Goal: Complete application form: Complete application form

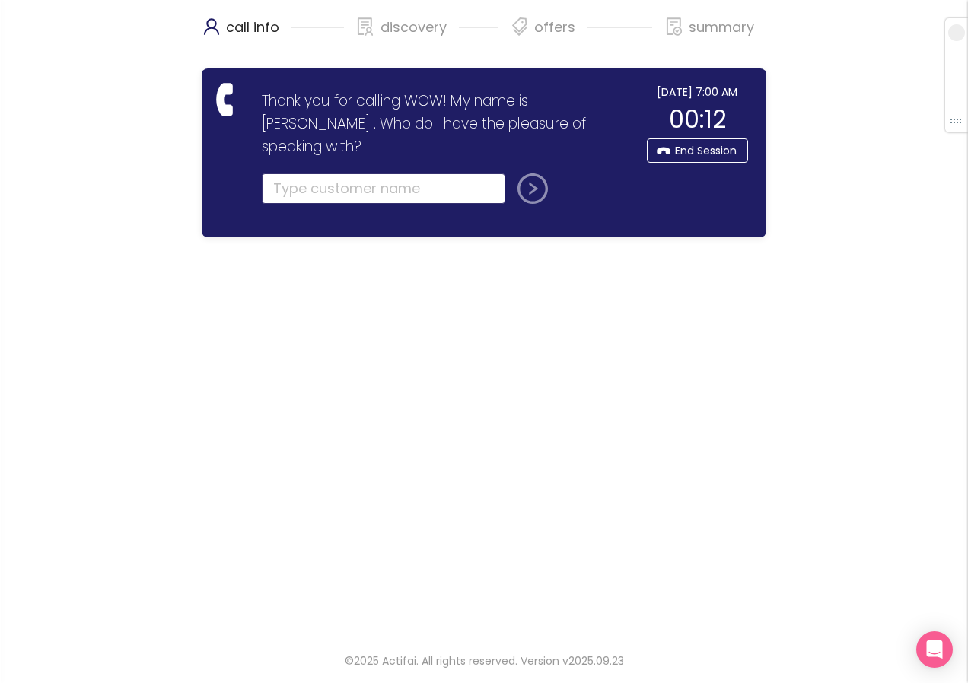
click at [308, 173] on input "text" at bounding box center [383, 188] width 243 height 30
click at [286, 177] on input "text" at bounding box center [383, 188] width 243 height 30
click at [311, 173] on input "text" at bounding box center [383, 188] width 243 height 30
type input "[PERSON_NAME]"
click at [530, 173] on button "submit" at bounding box center [529, 188] width 37 height 30
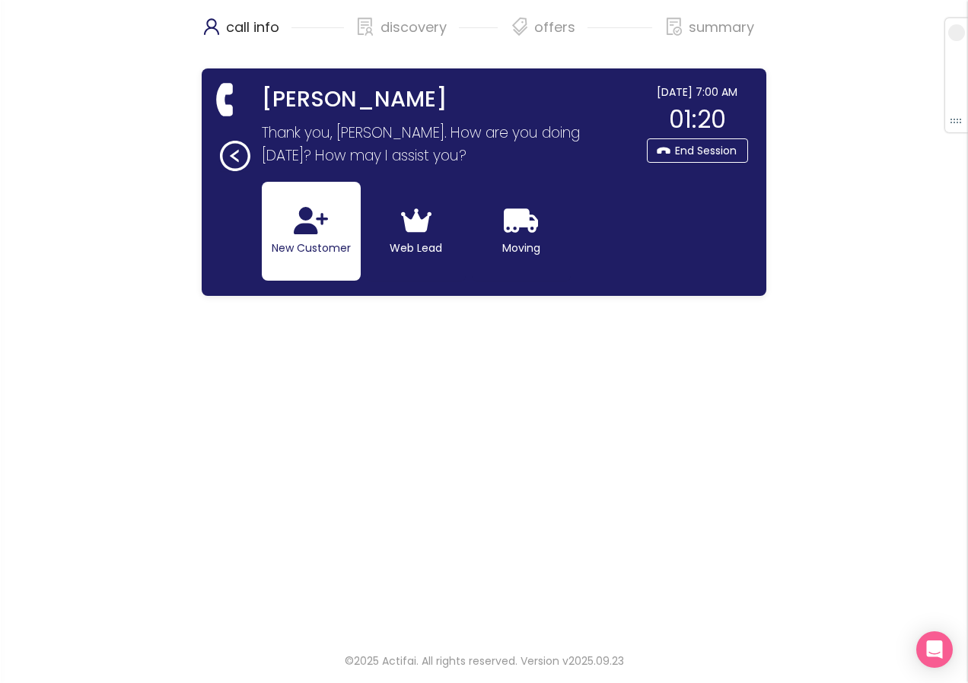
click at [281, 245] on button "New Customer" at bounding box center [311, 231] width 99 height 99
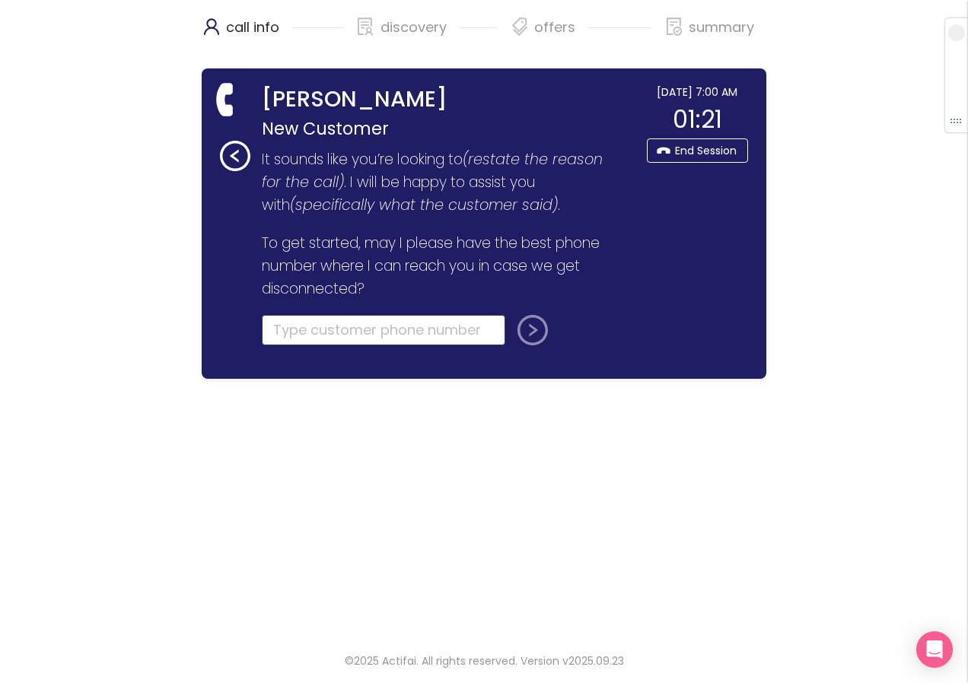
click at [291, 329] on input "tel" at bounding box center [383, 330] width 243 height 30
type input "[PHONE_NUMBER]"
click at [524, 336] on button "submit" at bounding box center [529, 330] width 37 height 30
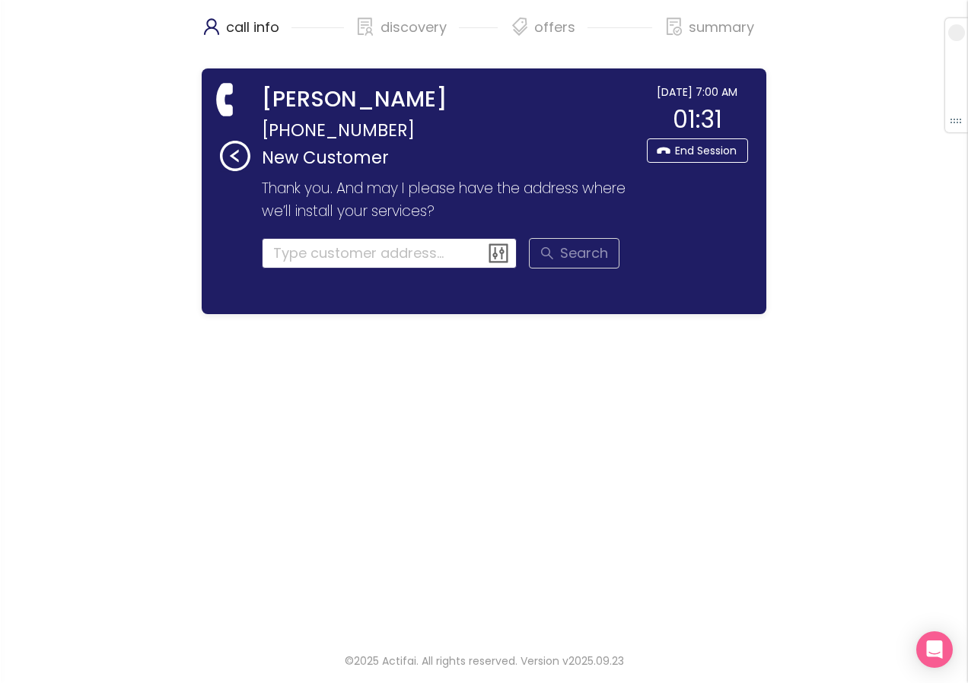
click at [281, 255] on input at bounding box center [390, 253] width 256 height 30
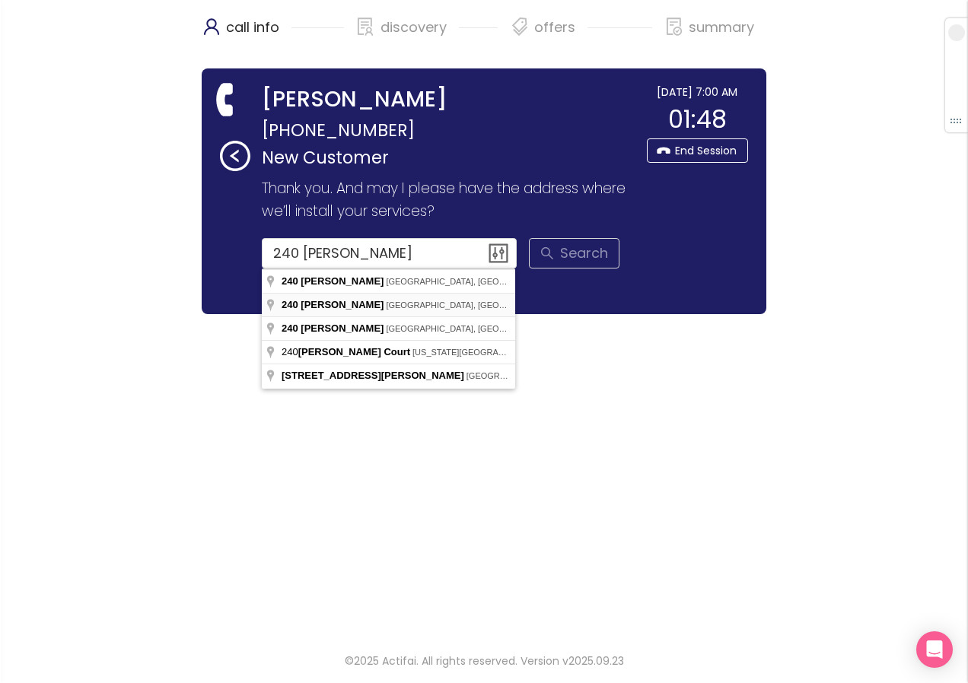
type input "[STREET_ADDRESS][PERSON_NAME]"
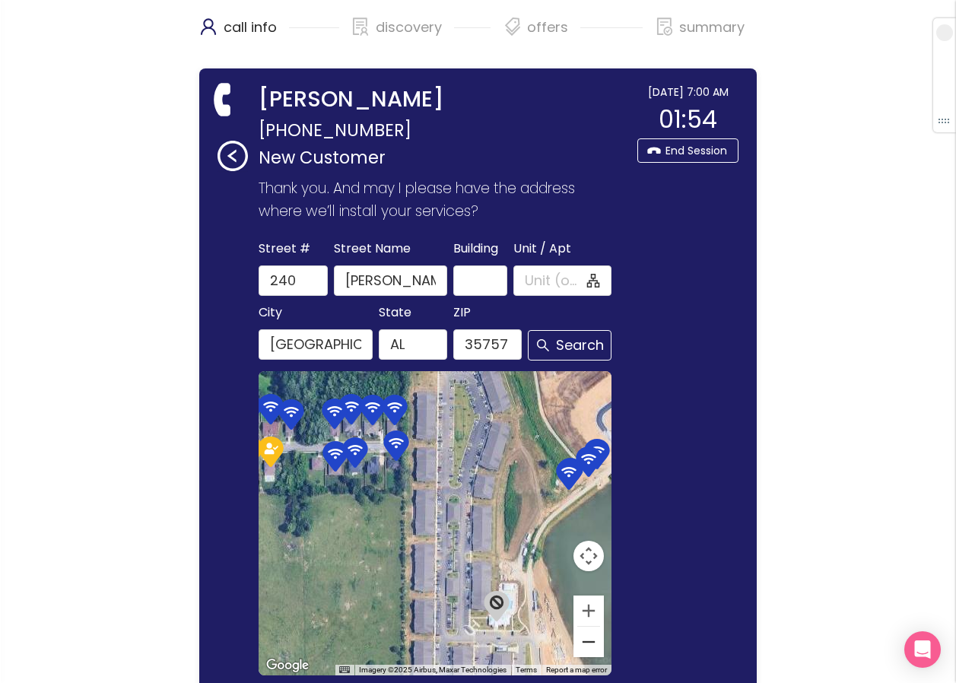
click at [590, 644] on button "Zoom out" at bounding box center [589, 642] width 30 height 30
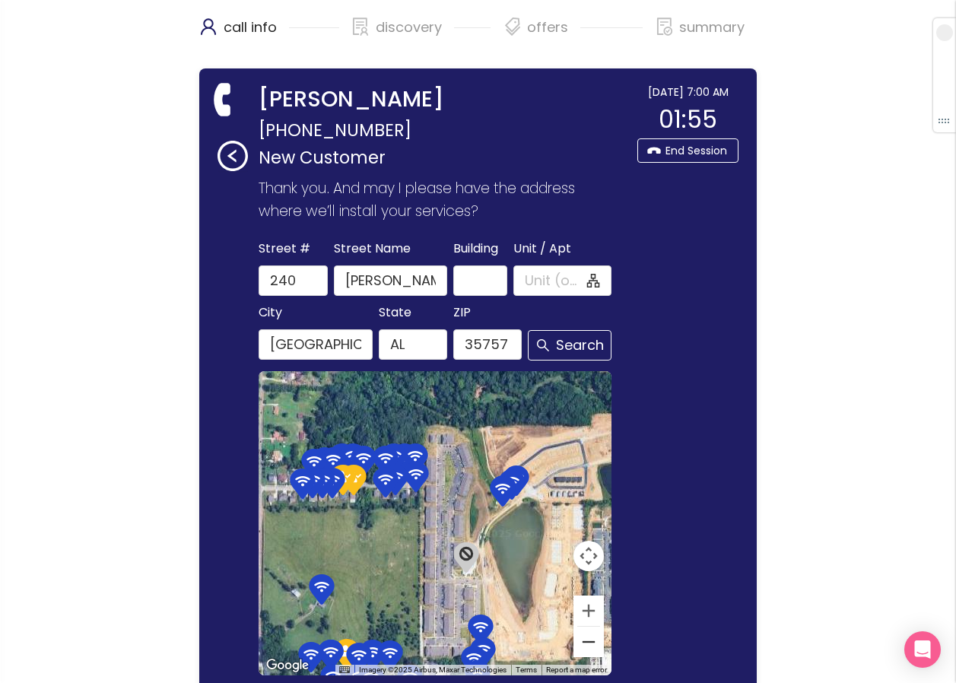
click at [590, 645] on button "Zoom out" at bounding box center [589, 642] width 30 height 30
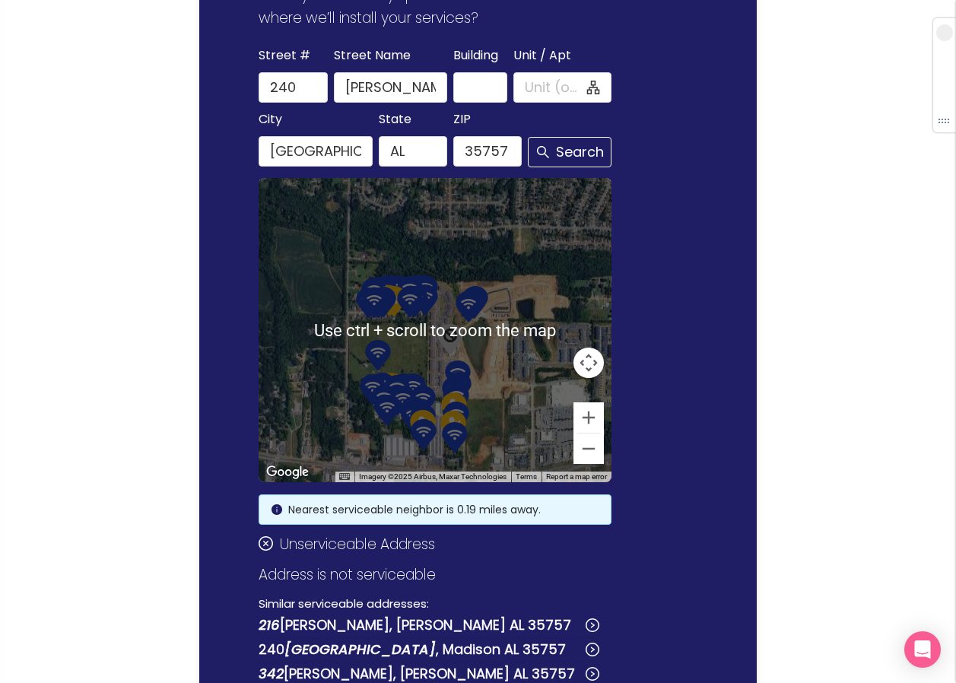
scroll to position [228, 0]
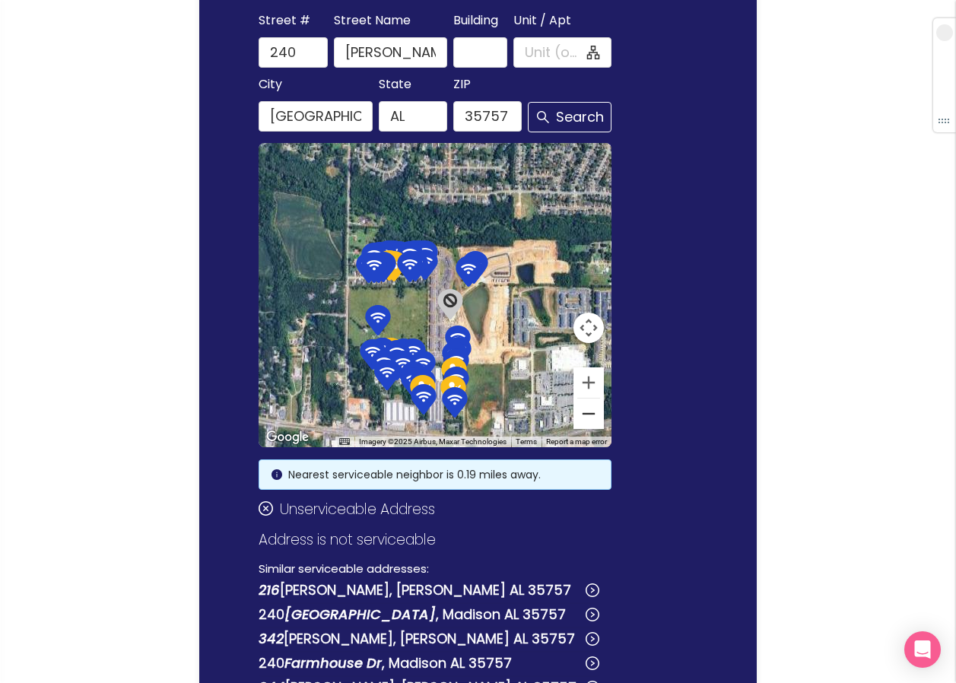
click at [589, 421] on button "Zoom out" at bounding box center [589, 414] width 30 height 30
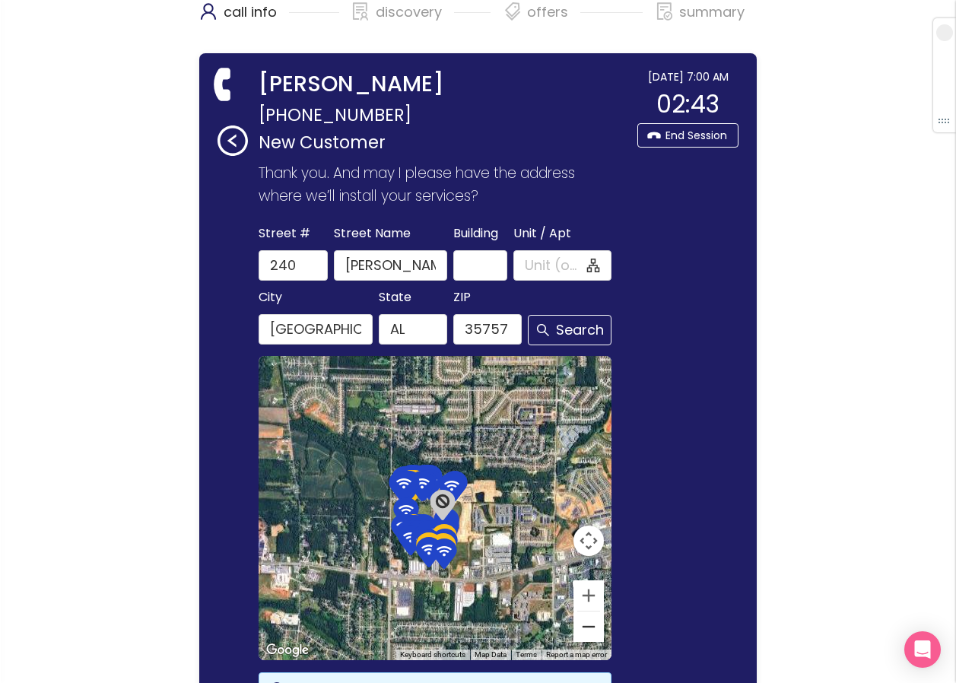
scroll to position [0, 0]
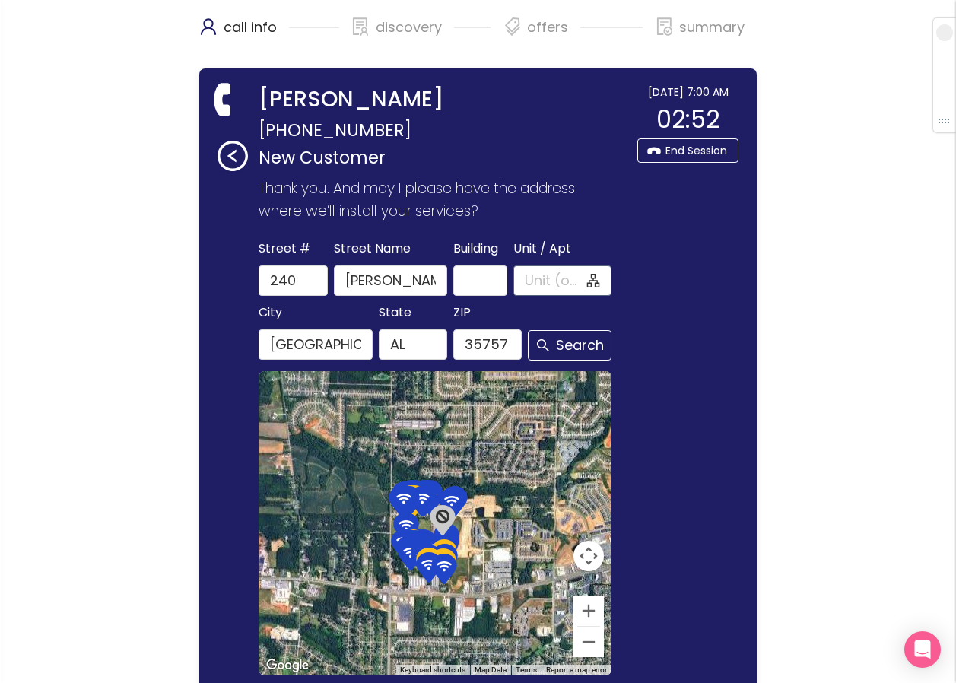
click at [537, 274] on input "Unit / Apt" at bounding box center [554, 280] width 59 height 21
type input "1817"
click at [555, 348] on button "Search" at bounding box center [570, 345] width 84 height 30
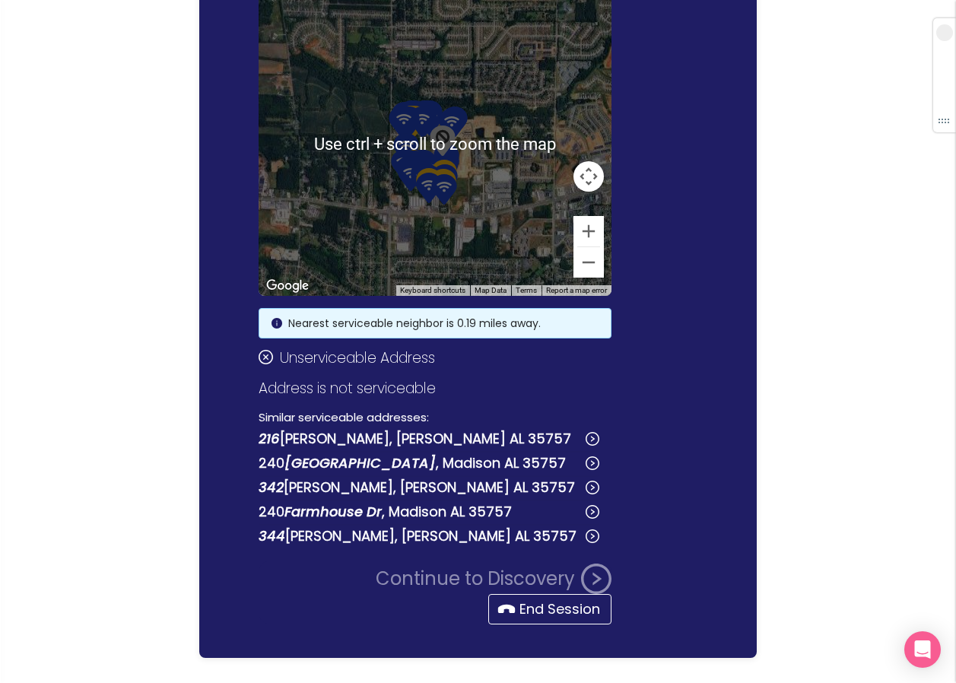
scroll to position [380, 0]
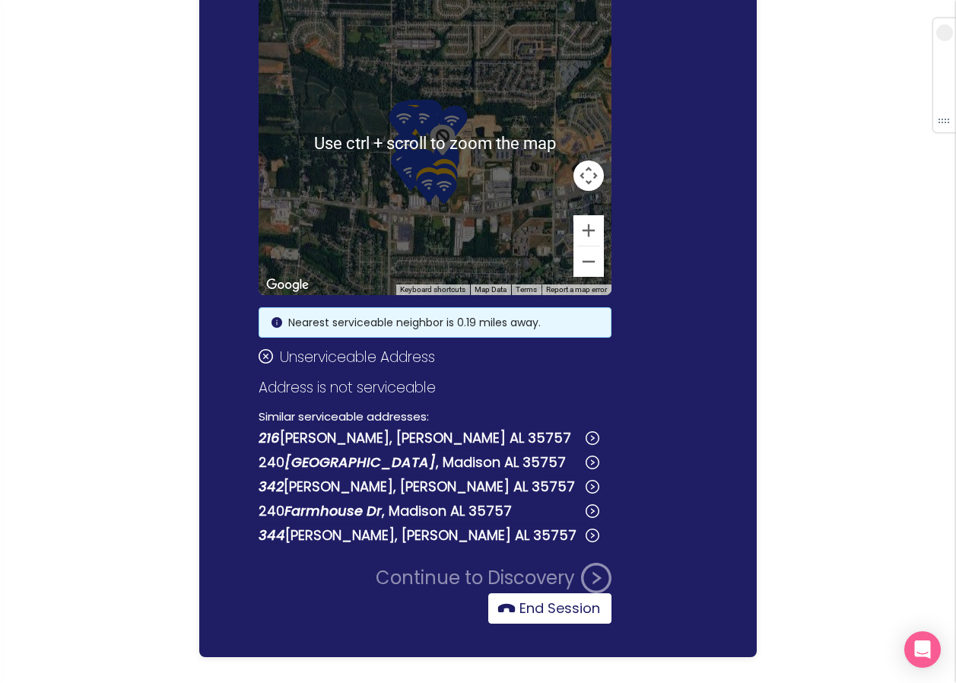
click at [504, 612] on button "End Session" at bounding box center [549, 608] width 123 height 30
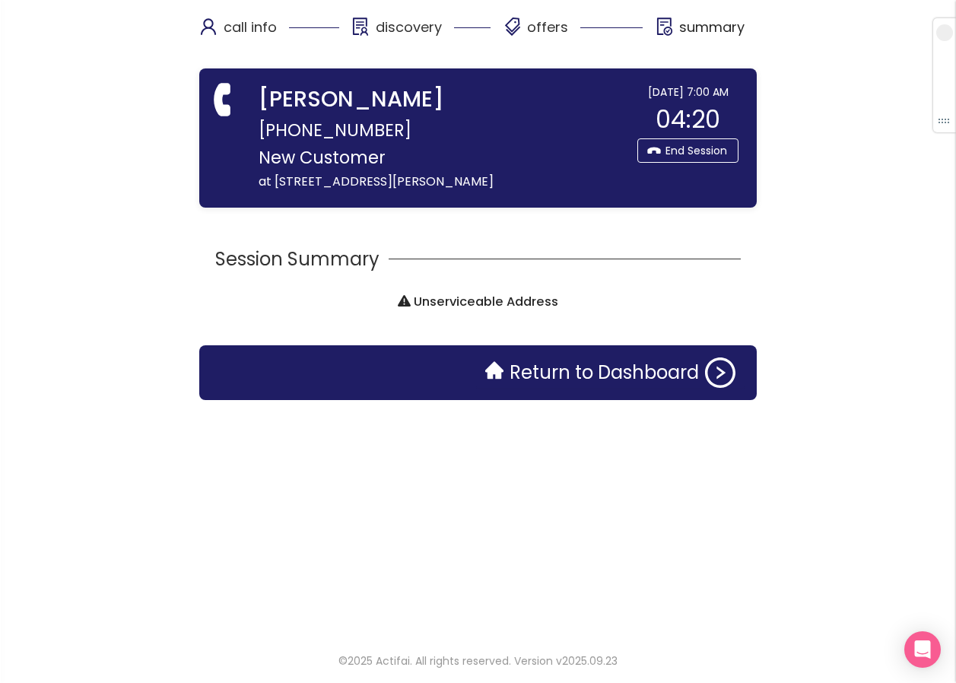
scroll to position [0, 0]
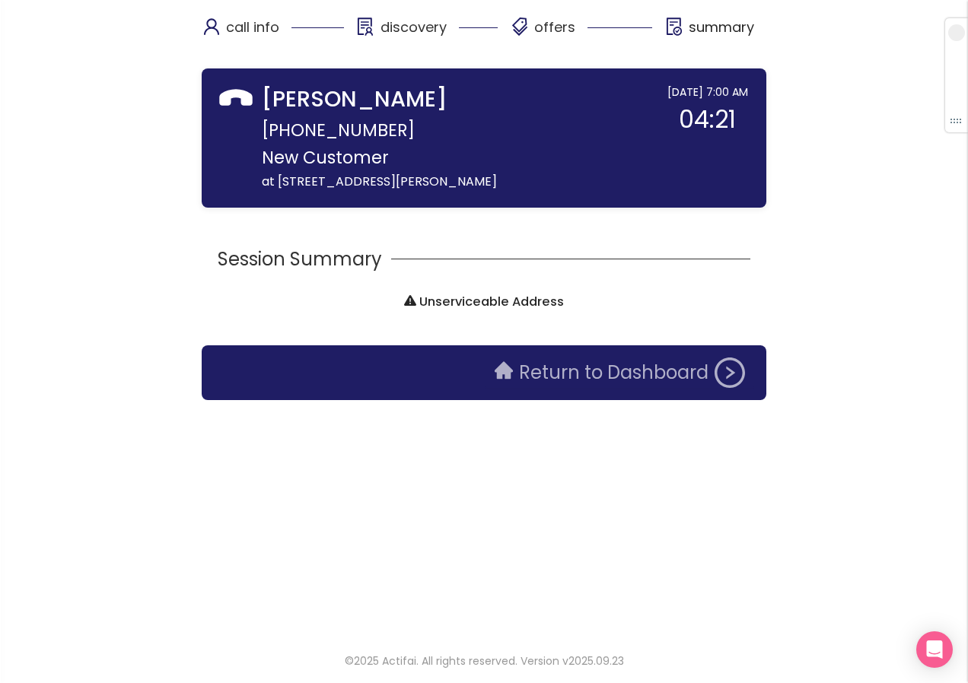
click at [603, 372] on button "Return to Dashboard" at bounding box center [619, 373] width 269 height 30
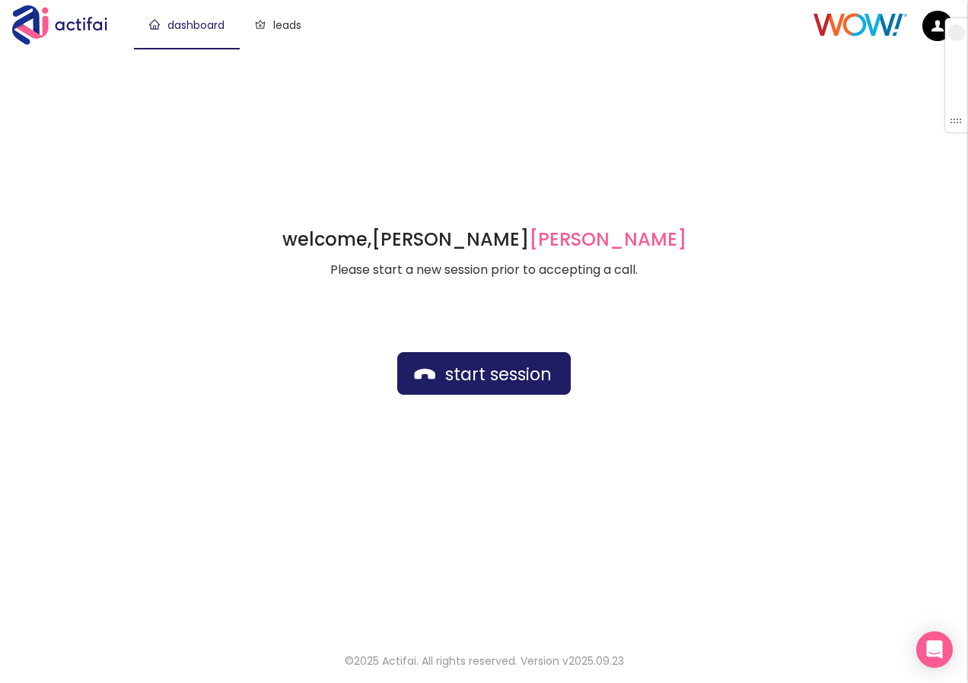
drag, startPoint x: 463, startPoint y: 76, endPoint x: 466, endPoint y: 88, distance: 12.8
click at [463, 79] on div "welcome, [PERSON_NAME] german Please start a new session prior to accepting a c…" at bounding box center [484, 342] width 968 height 586
click at [477, 377] on button "start session" at bounding box center [483, 373] width 173 height 43
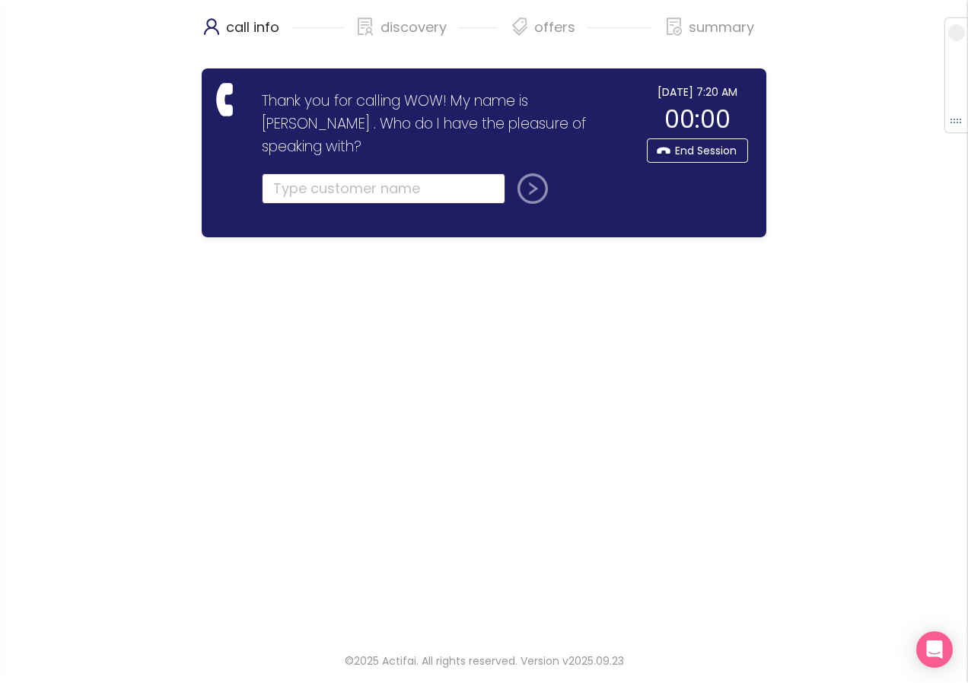
click at [304, 173] on input "text" at bounding box center [383, 188] width 243 height 30
type input "[PERSON_NAME]"
click at [523, 173] on button "submit" at bounding box center [529, 188] width 37 height 30
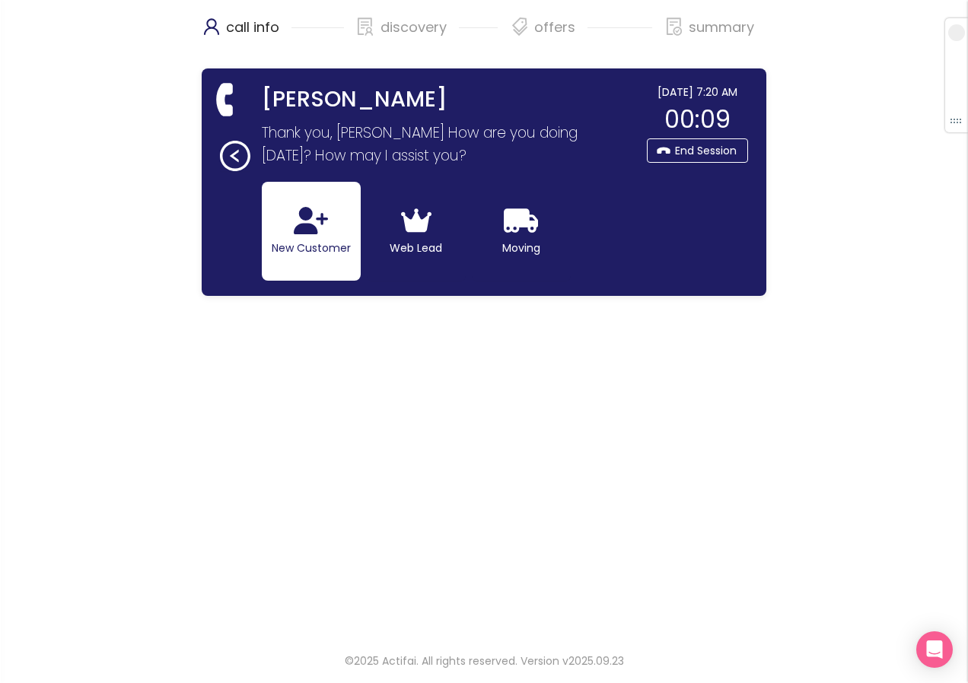
drag, startPoint x: 314, startPoint y: 241, endPoint x: 323, endPoint y: 252, distance: 13.5
click at [312, 249] on button "New Customer" at bounding box center [311, 231] width 99 height 99
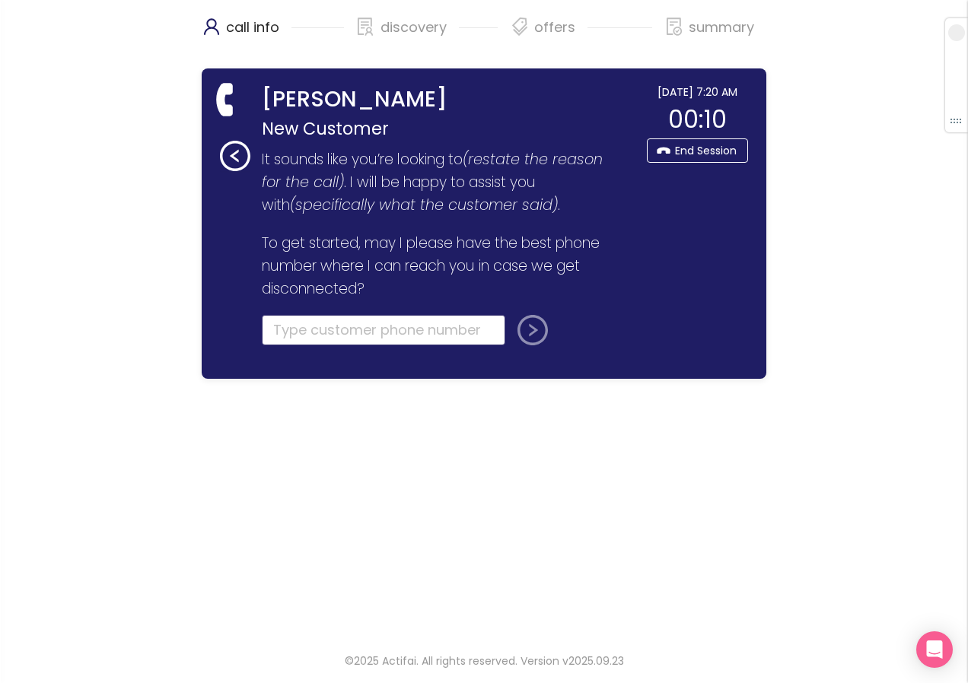
click at [291, 336] on input "tel" at bounding box center [383, 330] width 243 height 30
type input "[PHONE_NUMBER]"
click at [526, 327] on button "submit" at bounding box center [529, 330] width 37 height 30
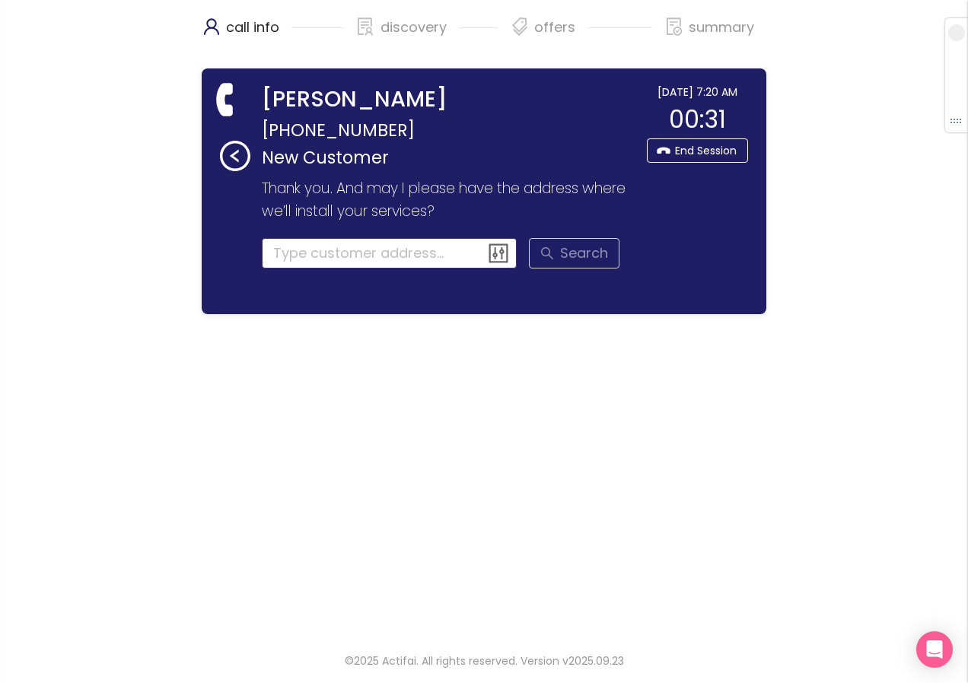
click at [286, 246] on input at bounding box center [390, 253] width 256 height 30
click at [305, 254] on input at bounding box center [390, 253] width 256 height 30
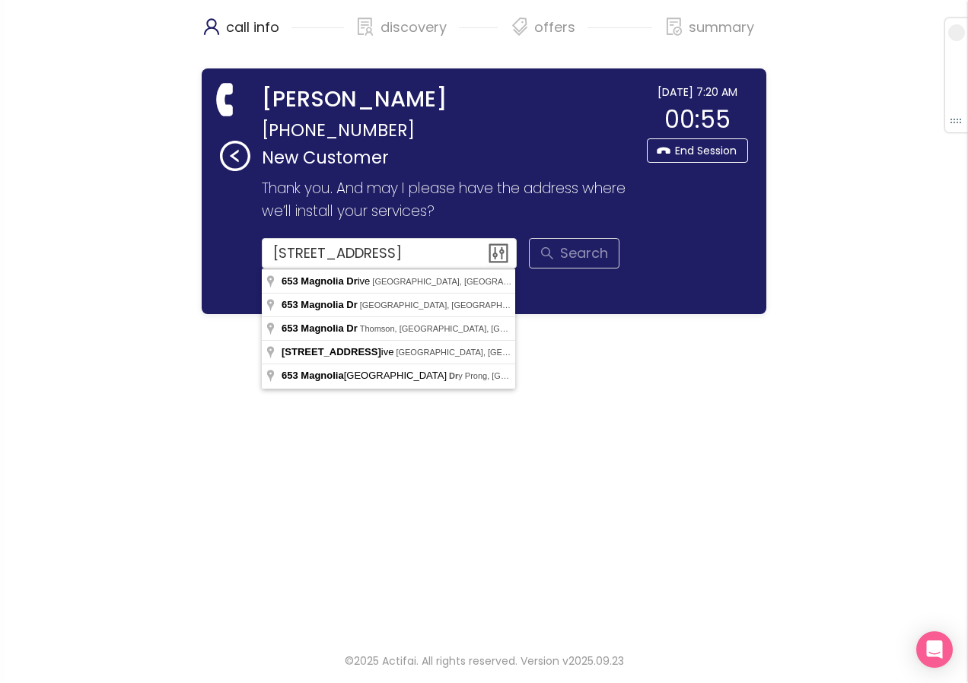
type input "[STREET_ADDRESS]"
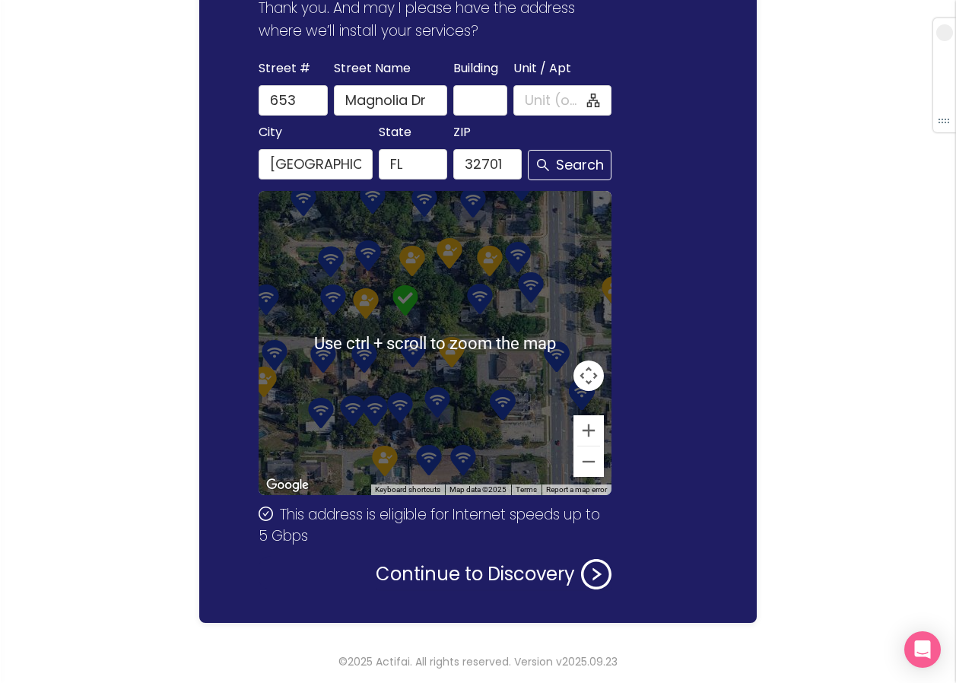
scroll to position [181, 0]
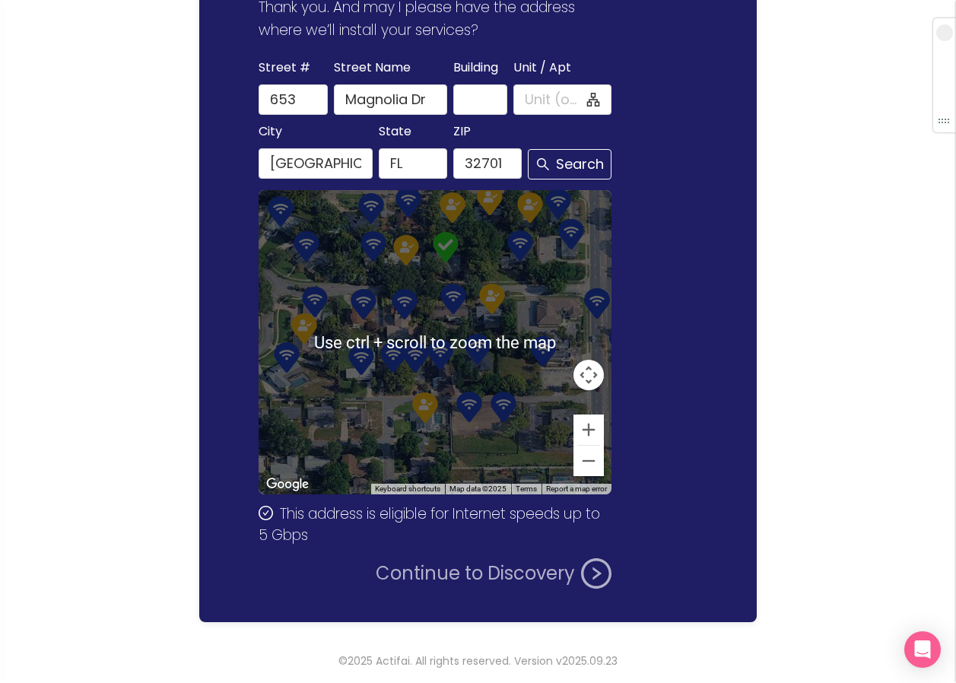
click at [455, 572] on button "Continue to Discovery" at bounding box center [494, 573] width 236 height 30
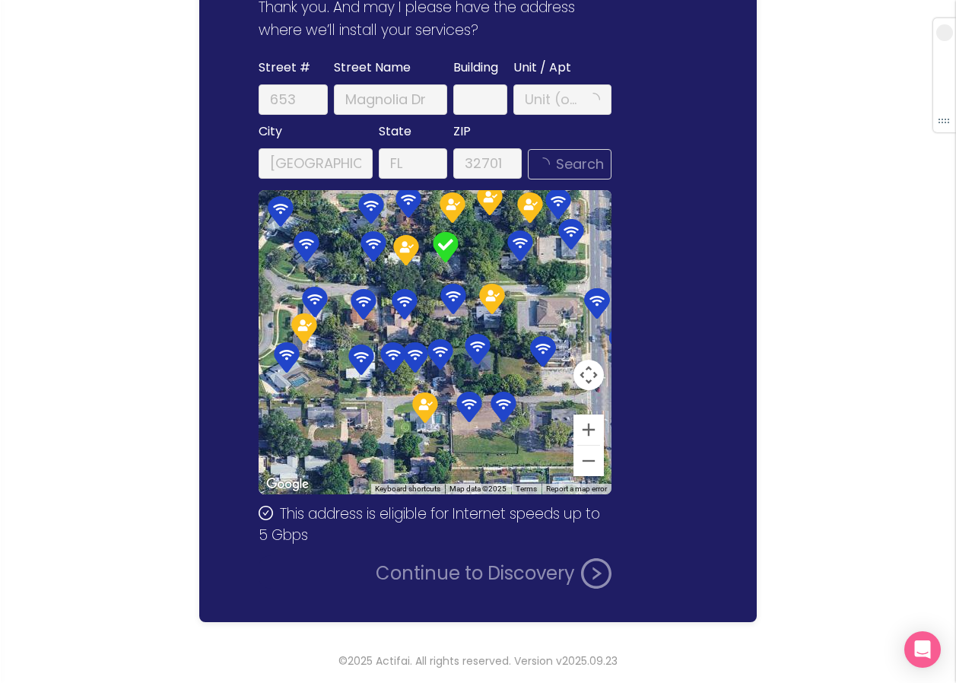
scroll to position [0, 0]
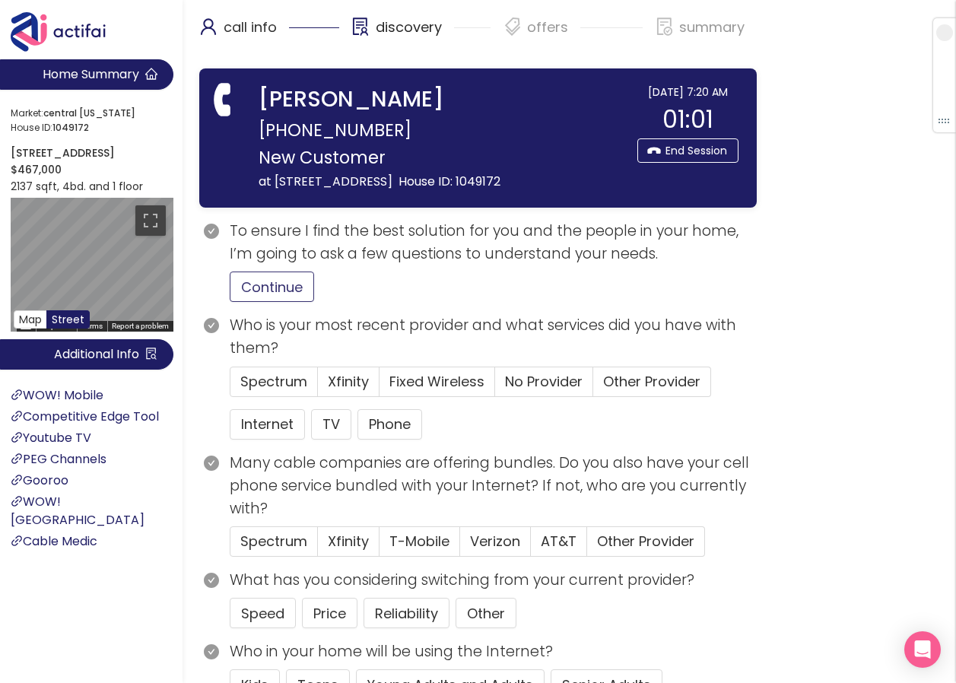
click at [240, 302] on button "Continue" at bounding box center [272, 287] width 84 height 30
click at [277, 391] on span "Spectrum" at bounding box center [273, 381] width 67 height 19
click at [231, 386] on input "Spectrum" at bounding box center [231, 386] width 0 height 0
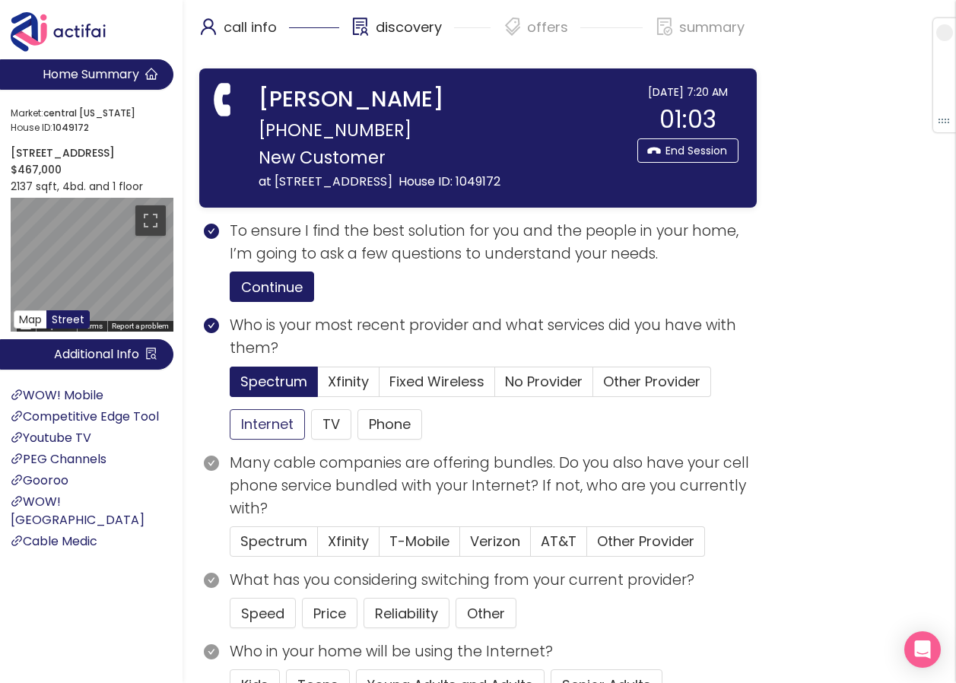
click at [272, 440] on button "Internet" at bounding box center [267, 424] width 75 height 30
click at [310, 628] on button "Price" at bounding box center [330, 613] width 56 height 30
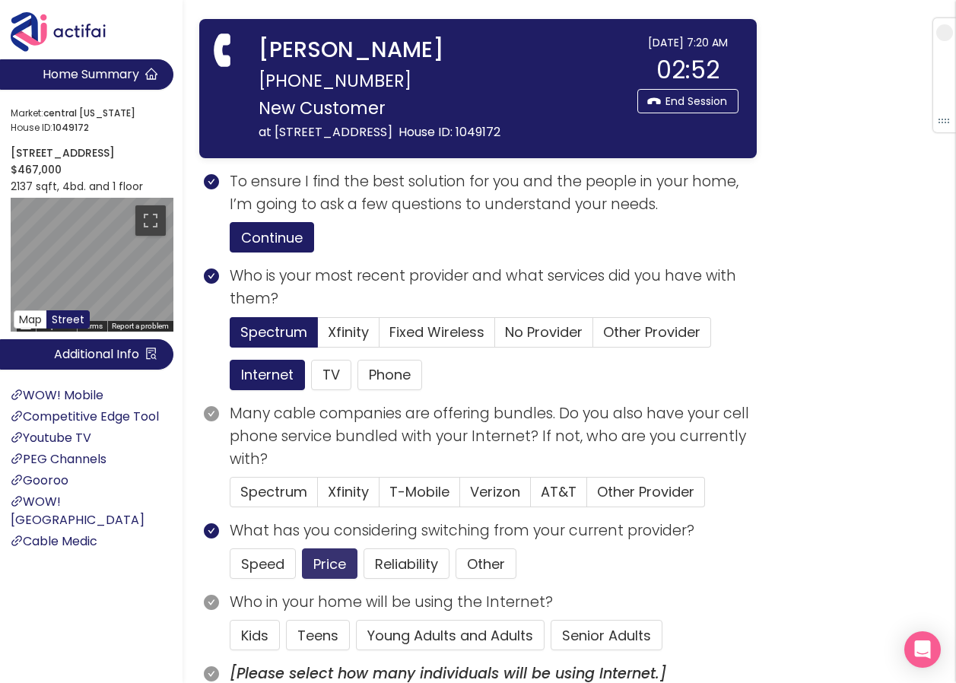
scroll to position [76, 0]
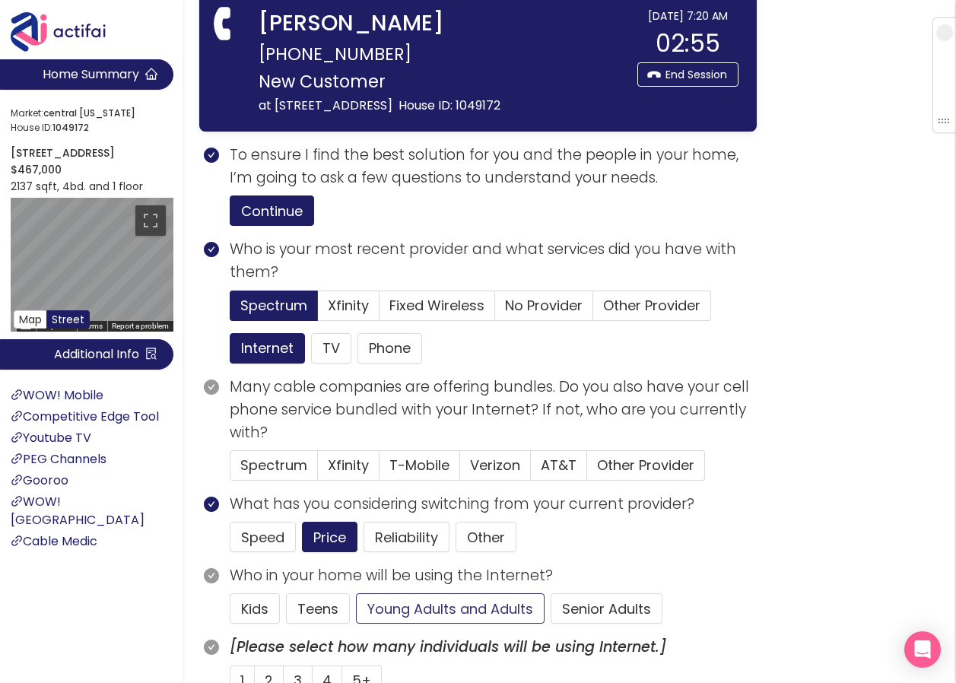
click at [460, 624] on button "Young Adults and Adults" at bounding box center [450, 608] width 189 height 30
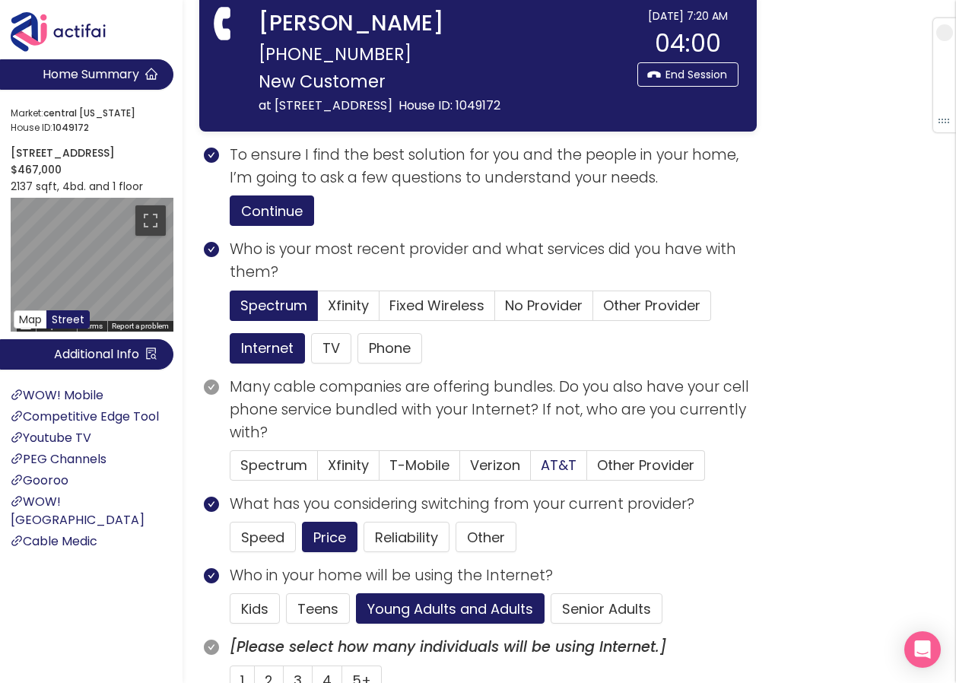
drag, startPoint x: 545, startPoint y: 481, endPoint x: 566, endPoint y: 482, distance: 21.3
click at [544, 475] on span "AT&T" at bounding box center [559, 465] width 36 height 19
click at [531, 470] on input "AT&T" at bounding box center [531, 470] width 0 height 0
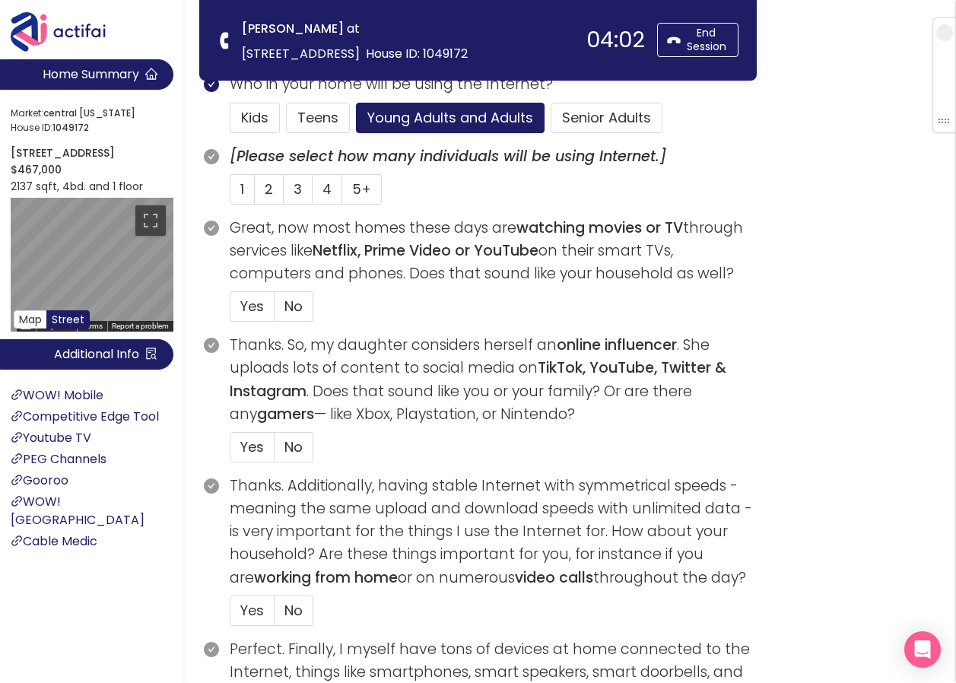
scroll to position [456, 0]
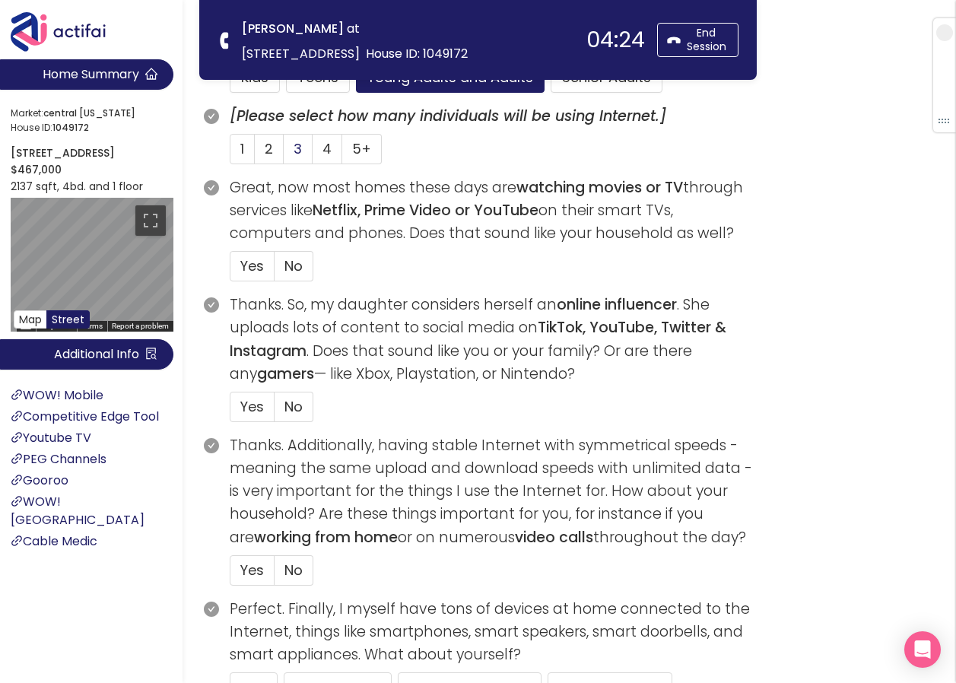
click at [293, 148] on label "3" at bounding box center [298, 149] width 29 height 30
click at [284, 154] on input "3" at bounding box center [284, 154] width 0 height 0
click at [246, 265] on span "Yes" at bounding box center [252, 265] width 24 height 19
click at [231, 271] on input "Yes" at bounding box center [231, 271] width 0 height 0
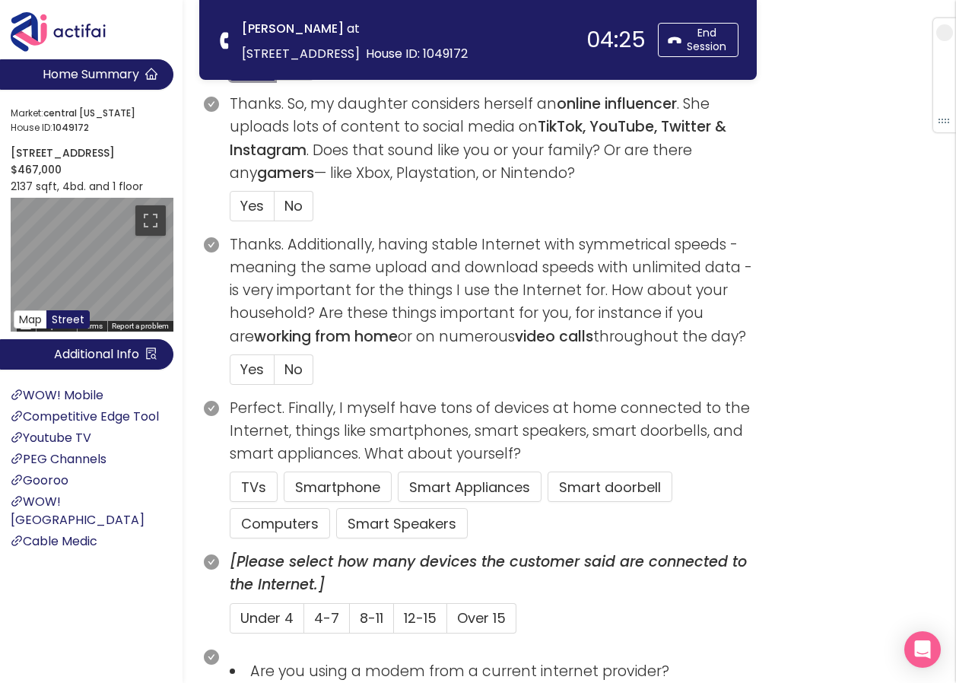
scroll to position [685, 0]
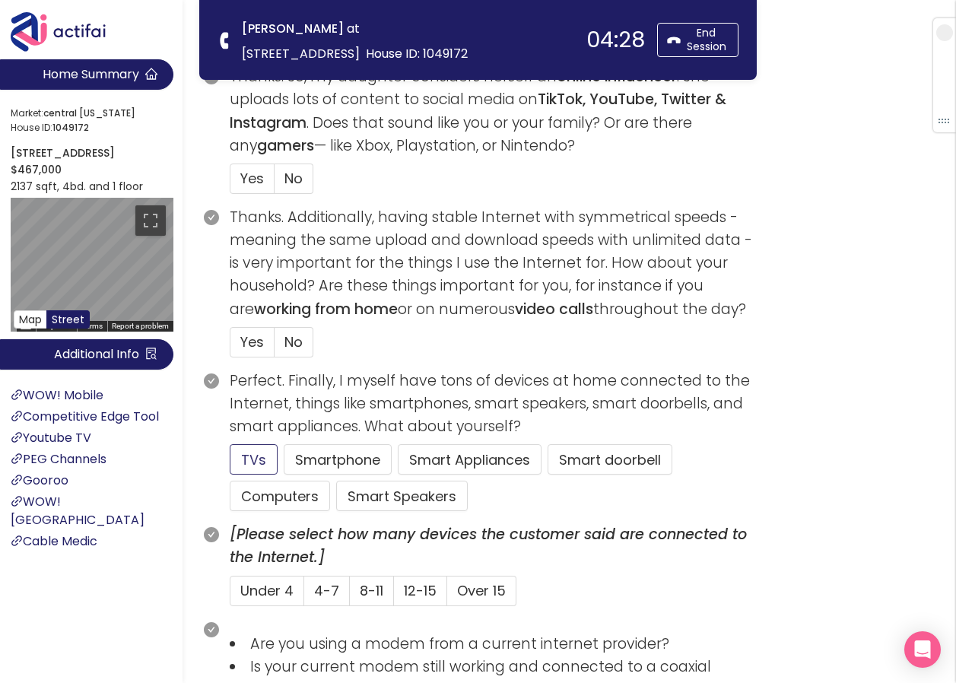
click at [253, 468] on button "TVs" at bounding box center [254, 459] width 48 height 30
click at [258, 498] on button "Computers" at bounding box center [280, 496] width 100 height 30
click at [474, 590] on span "Over 15" at bounding box center [481, 590] width 49 height 19
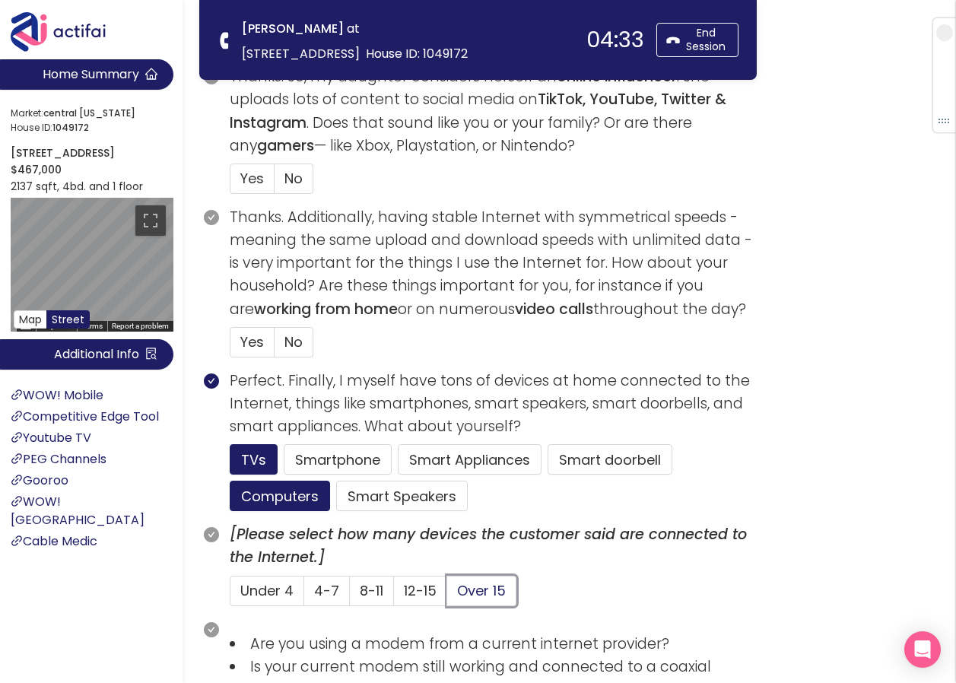
click at [447, 596] on input "Over 15" at bounding box center [447, 596] width 0 height 0
click at [592, 454] on button "Smart doorbell" at bounding box center [610, 459] width 125 height 30
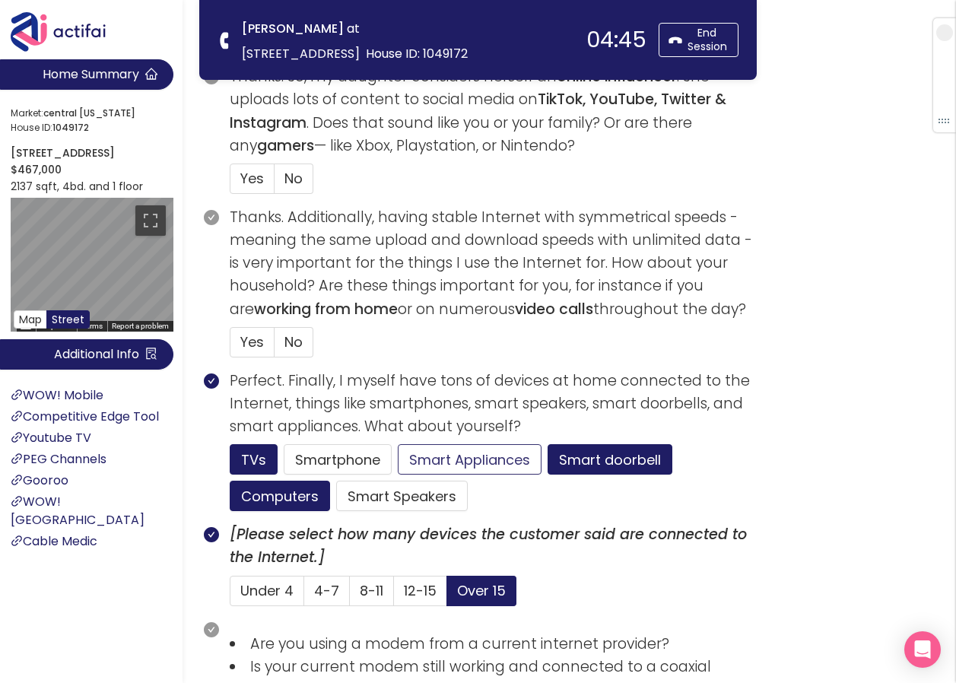
click at [442, 455] on button "Smart Appliances" at bounding box center [470, 459] width 144 height 30
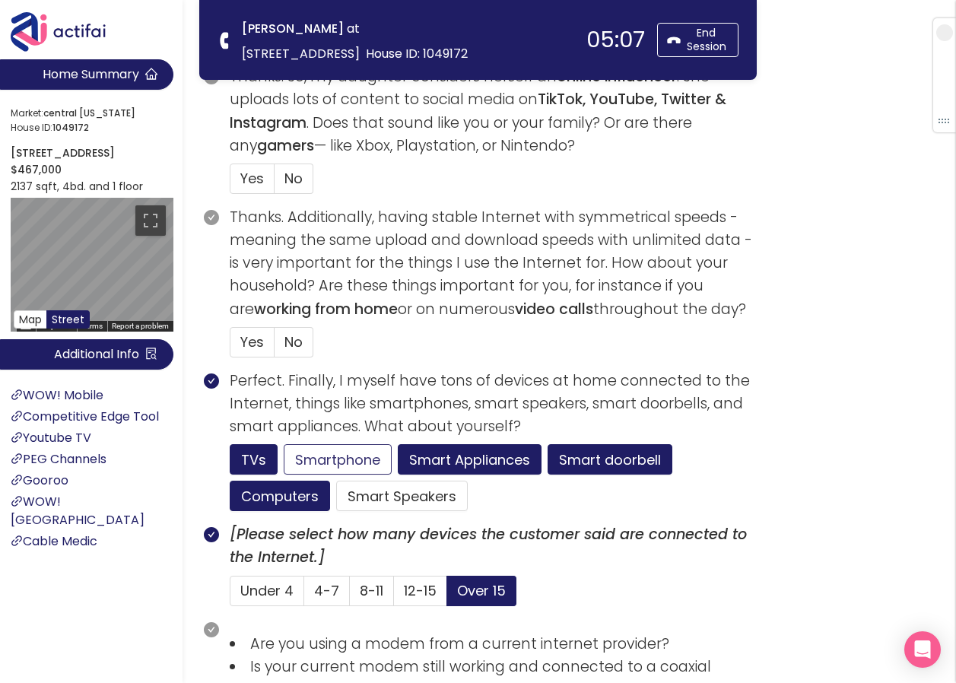
click at [342, 463] on button "Smartphone" at bounding box center [338, 459] width 108 height 30
click at [250, 345] on span "Yes" at bounding box center [252, 341] width 24 height 19
click at [231, 347] on input "Yes" at bounding box center [231, 347] width 0 height 0
click at [238, 176] on label "Yes" at bounding box center [252, 179] width 45 height 30
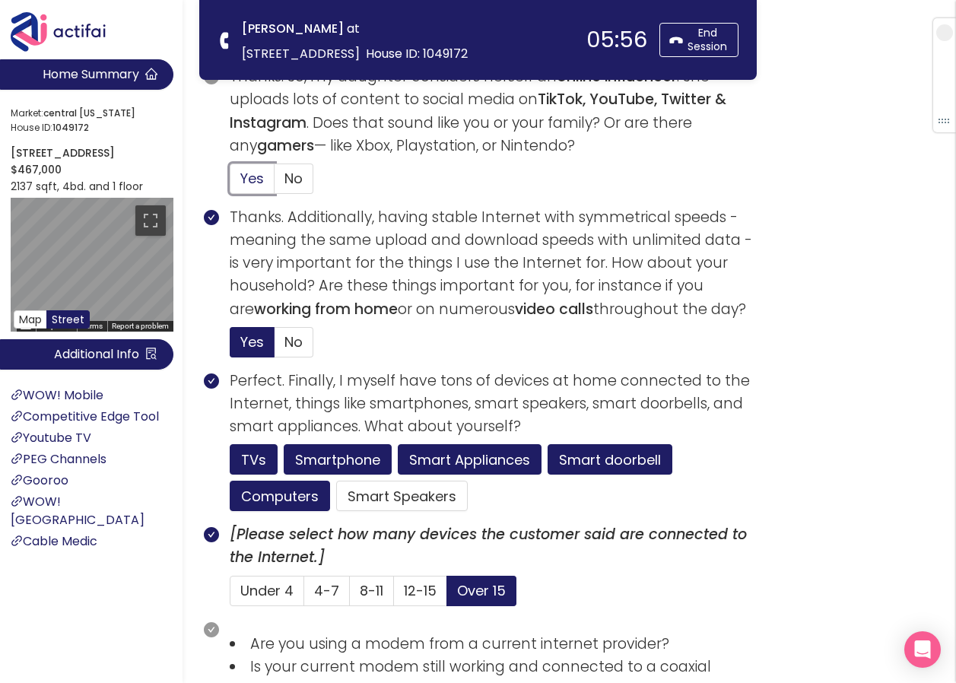
click at [231, 183] on input "Yes" at bounding box center [231, 183] width 0 height 0
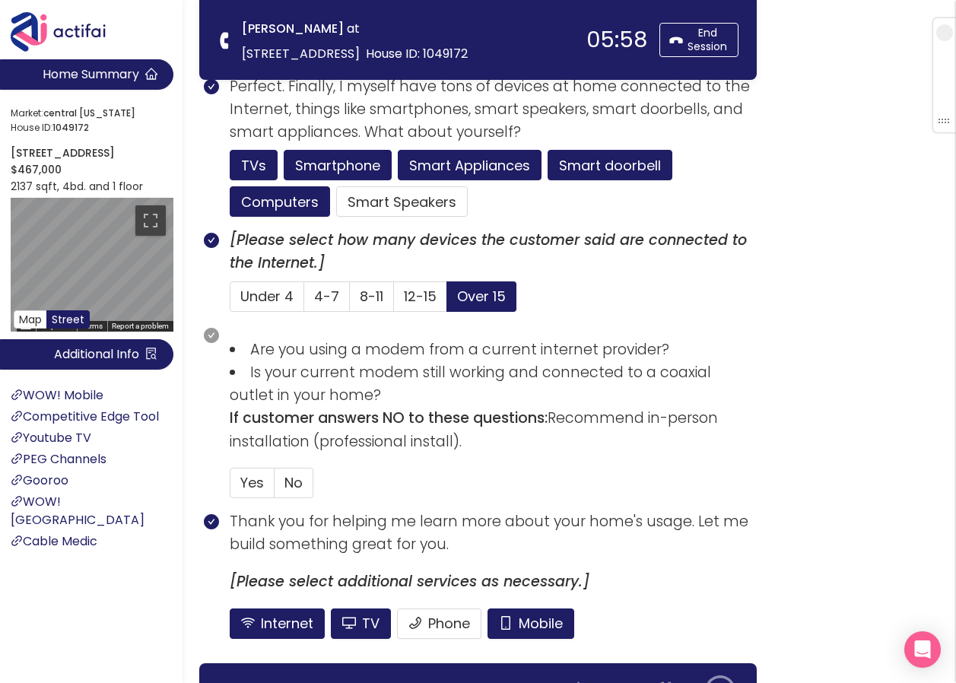
scroll to position [989, 0]
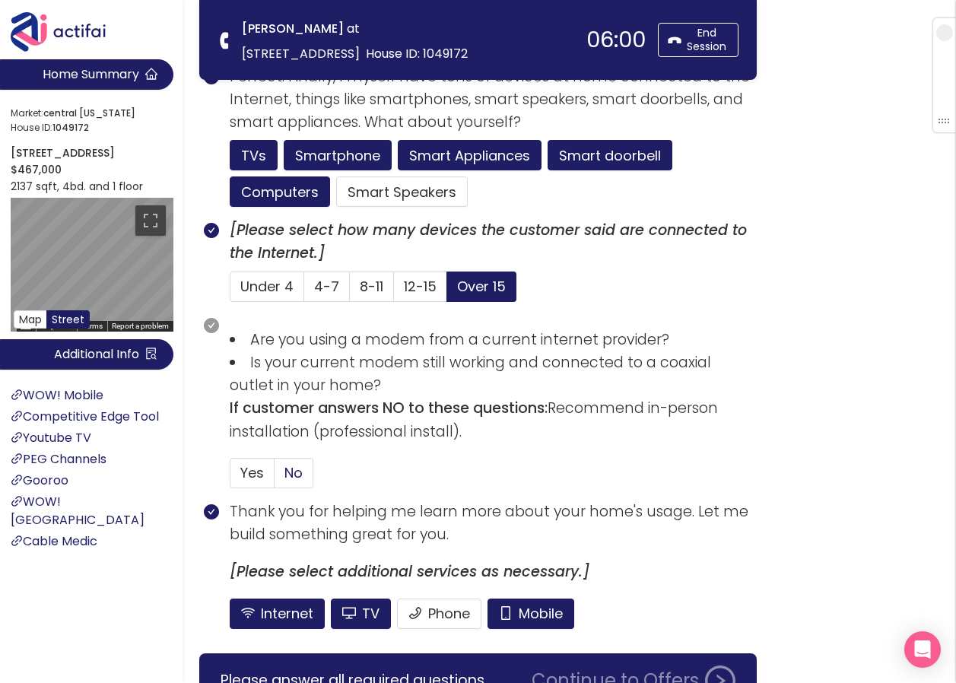
click at [299, 467] on span "No" at bounding box center [294, 472] width 18 height 19
click at [275, 478] on input "No" at bounding box center [275, 478] width 0 height 0
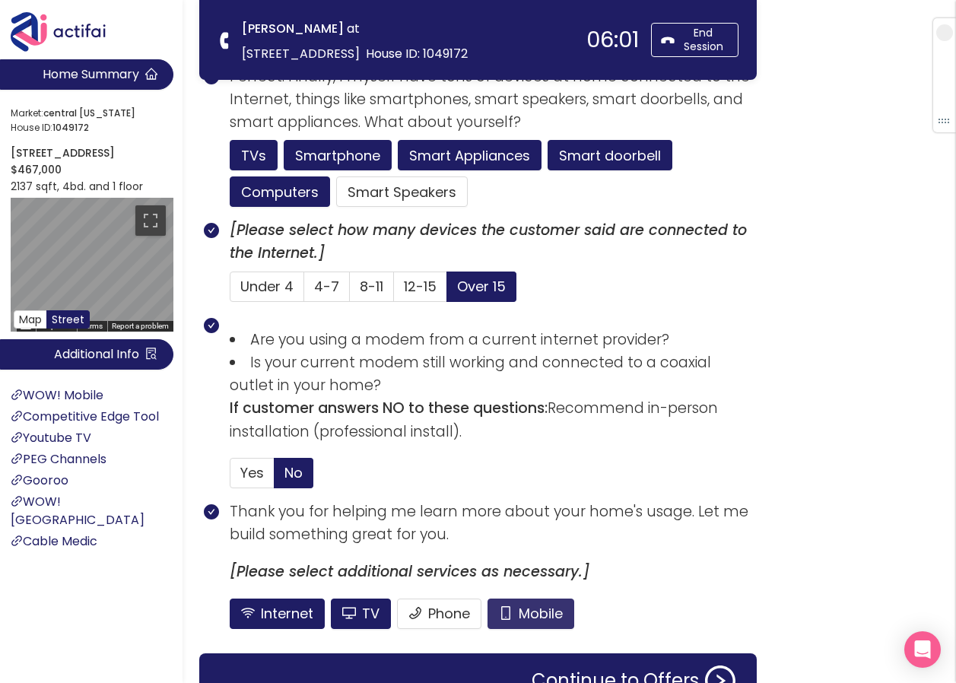
click at [522, 609] on button "Mobile" at bounding box center [531, 614] width 87 height 30
click at [366, 612] on button "TV" at bounding box center [361, 614] width 60 height 30
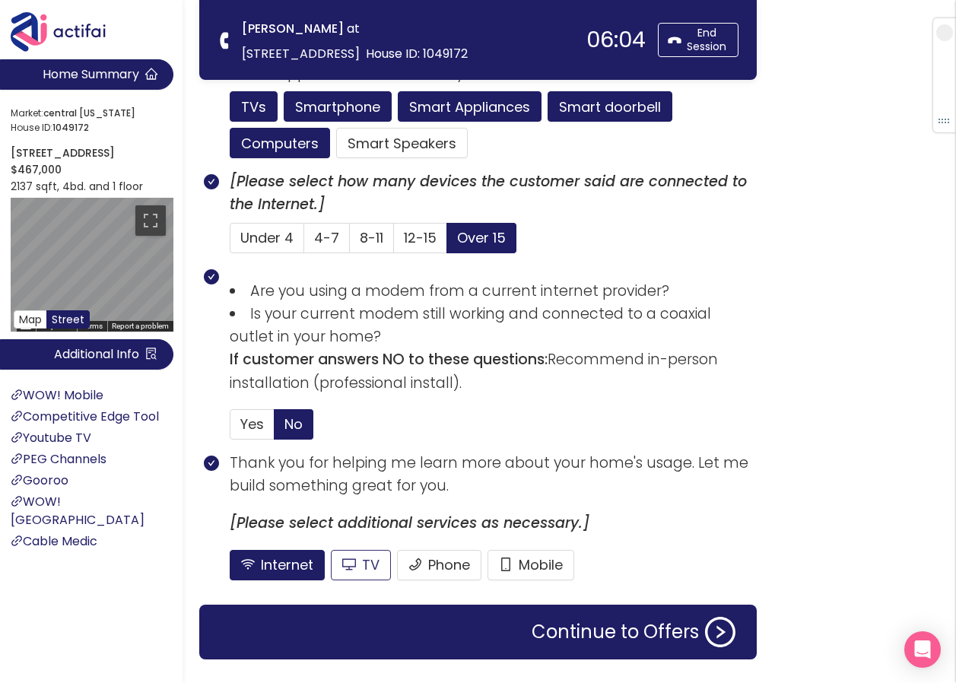
scroll to position [1065, 0]
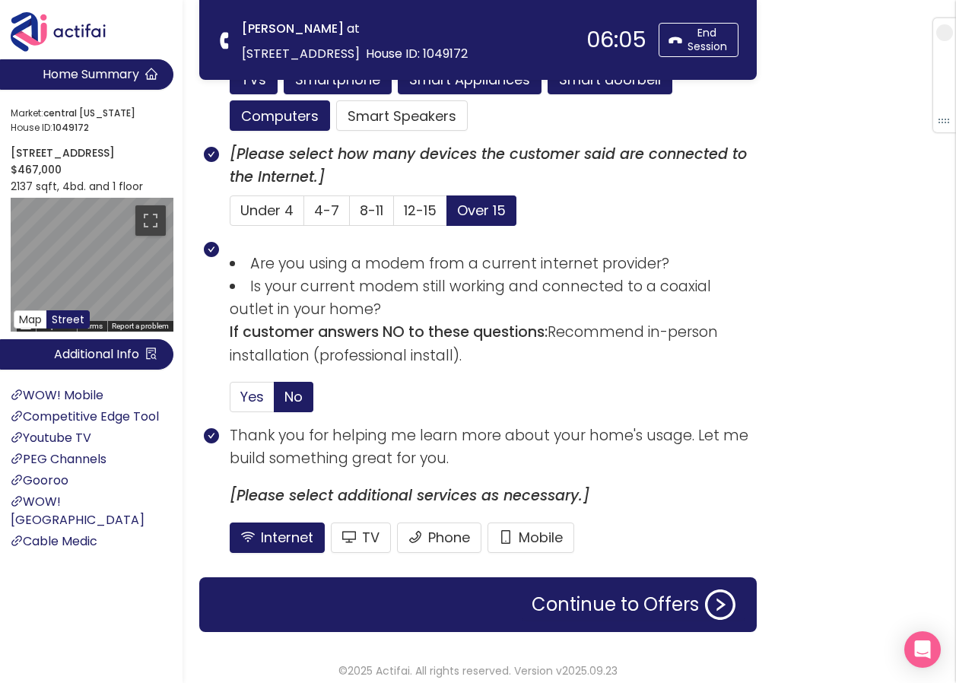
click at [253, 393] on span "Yes" at bounding box center [252, 396] width 24 height 19
click at [231, 402] on input "Yes" at bounding box center [231, 402] width 0 height 0
click at [660, 606] on button "Continue to Offers" at bounding box center [634, 605] width 222 height 30
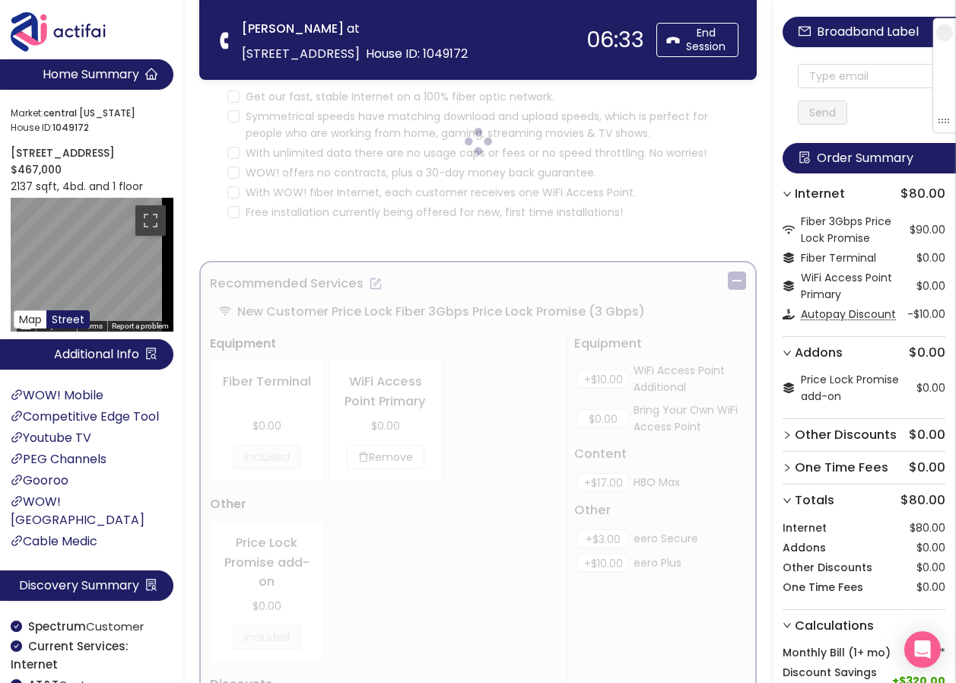
scroll to position [0, 0]
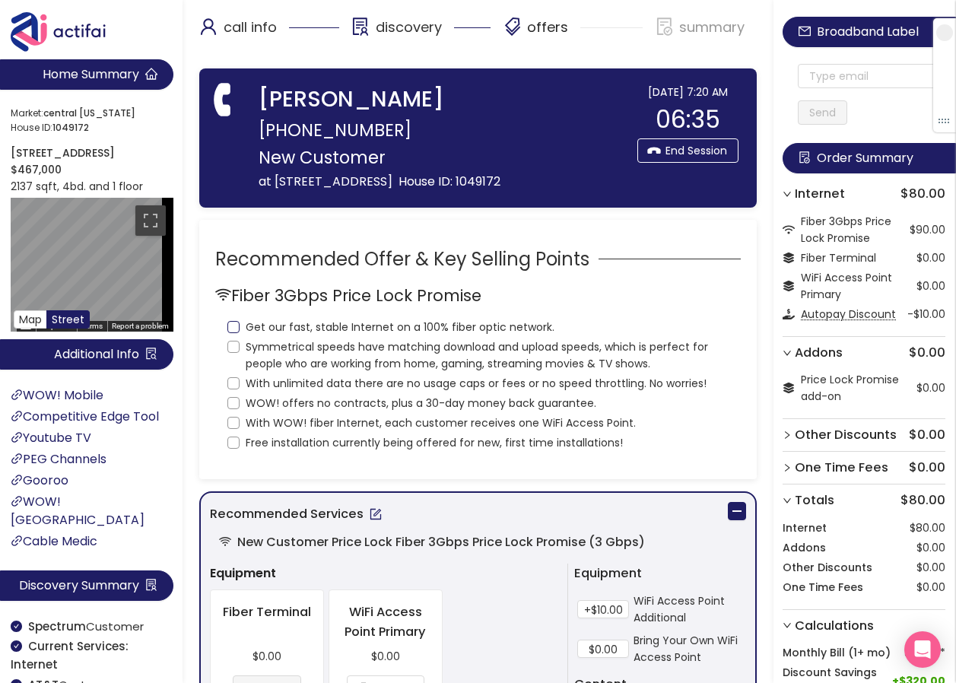
click at [233, 333] on input "Get our fast, stable Internet on a 100% fiber optic network." at bounding box center [233, 327] width 12 height 12
checkbox input "true"
click at [231, 353] on input "Symmetrical speeds have matching download and upload speeds, which is perfect f…" at bounding box center [233, 347] width 12 height 12
checkbox input "true"
click at [232, 390] on input "With unlimited data there are no usage caps or fees or no speed throttling. No …" at bounding box center [233, 383] width 12 height 12
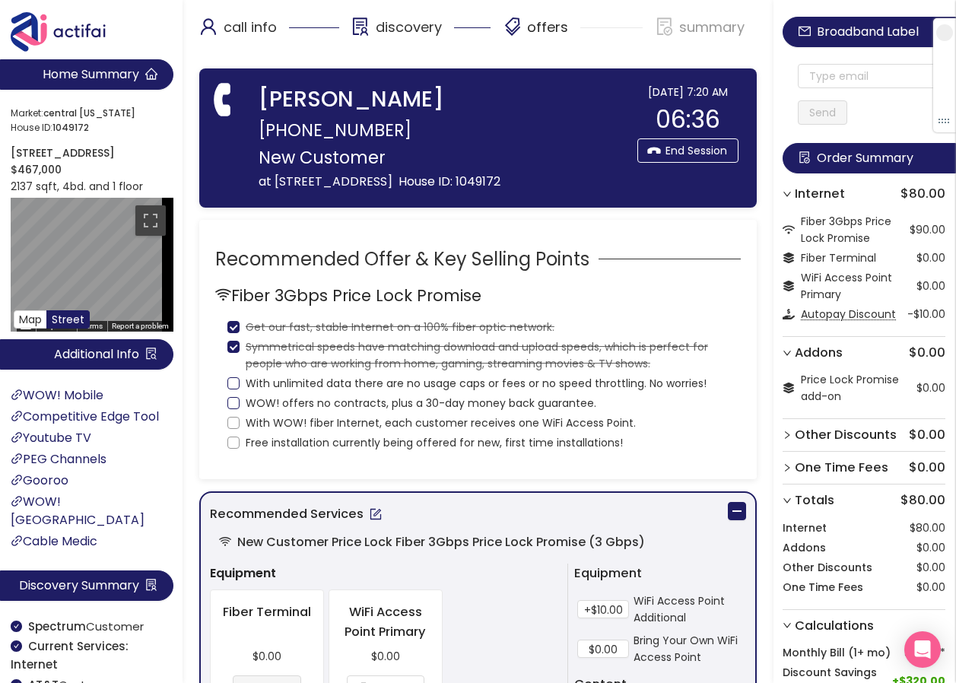
checkbox input "true"
click at [234, 409] on input "WOW! offers no contracts, plus a 30-day money back guarantee." at bounding box center [233, 403] width 12 height 12
checkbox input "true"
click at [234, 429] on input "With WOW! fiber Internet, each customer receives one WiFi Access Point." at bounding box center [233, 423] width 12 height 12
checkbox input "true"
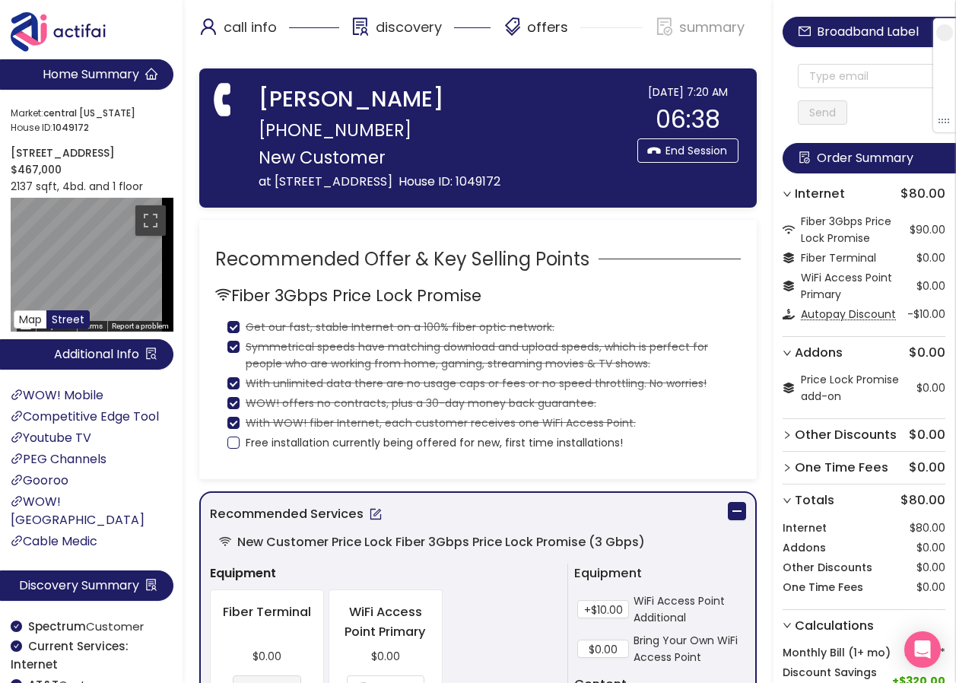
click at [233, 451] on label "Free installation currently being offered for new, first time installations!" at bounding box center [428, 441] width 402 height 20
click at [233, 449] on input "Free installation currently being offered for new, first time installations!" at bounding box center [233, 443] width 12 height 12
checkbox input "true"
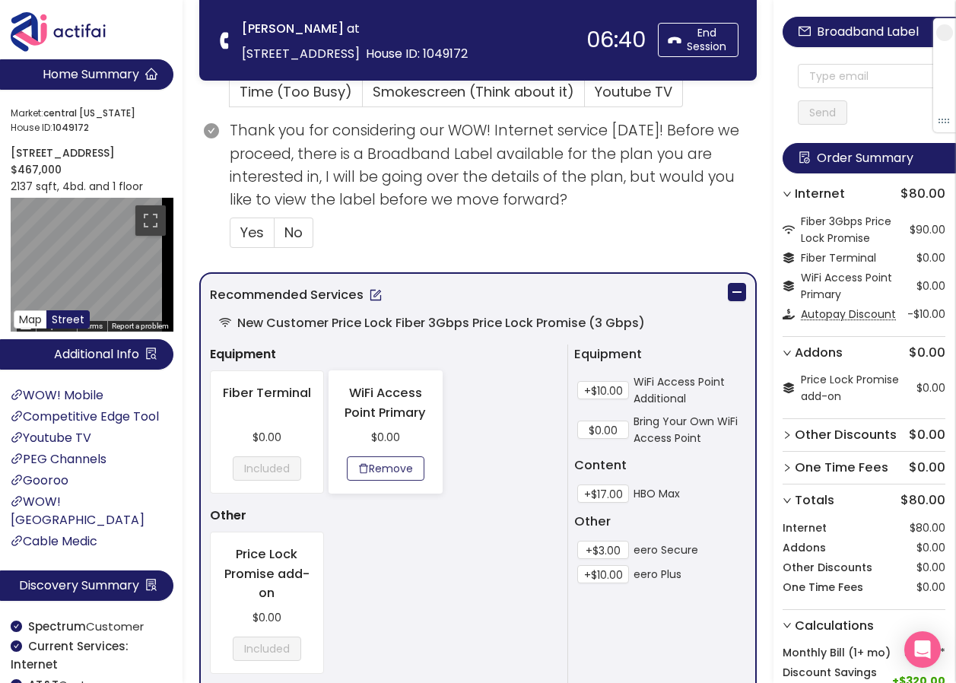
scroll to position [533, 0]
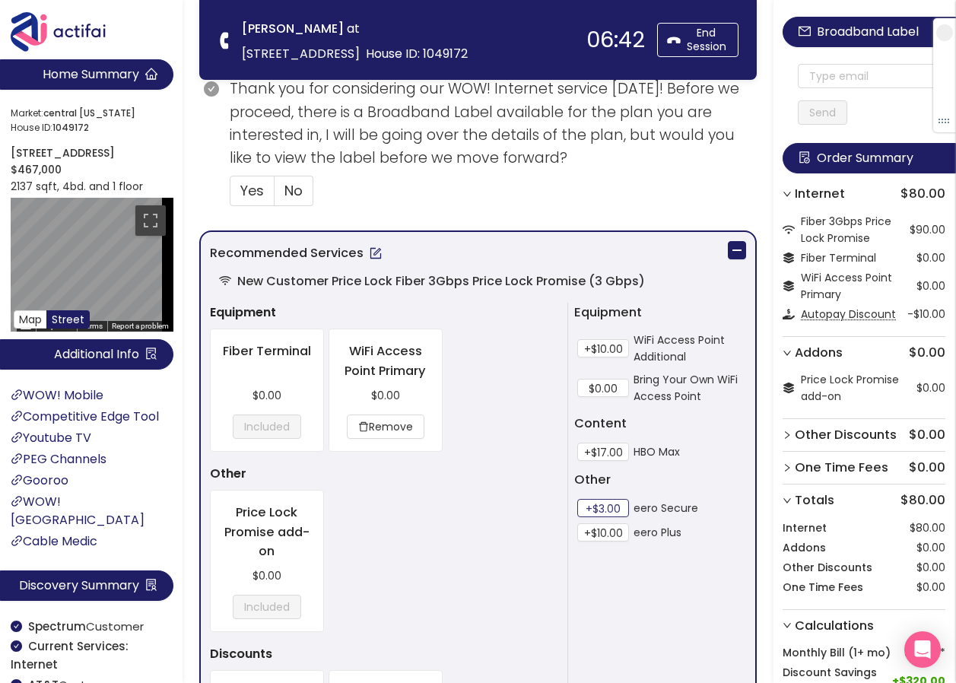
click at [596, 507] on button "+$3.00" at bounding box center [603, 508] width 52 height 18
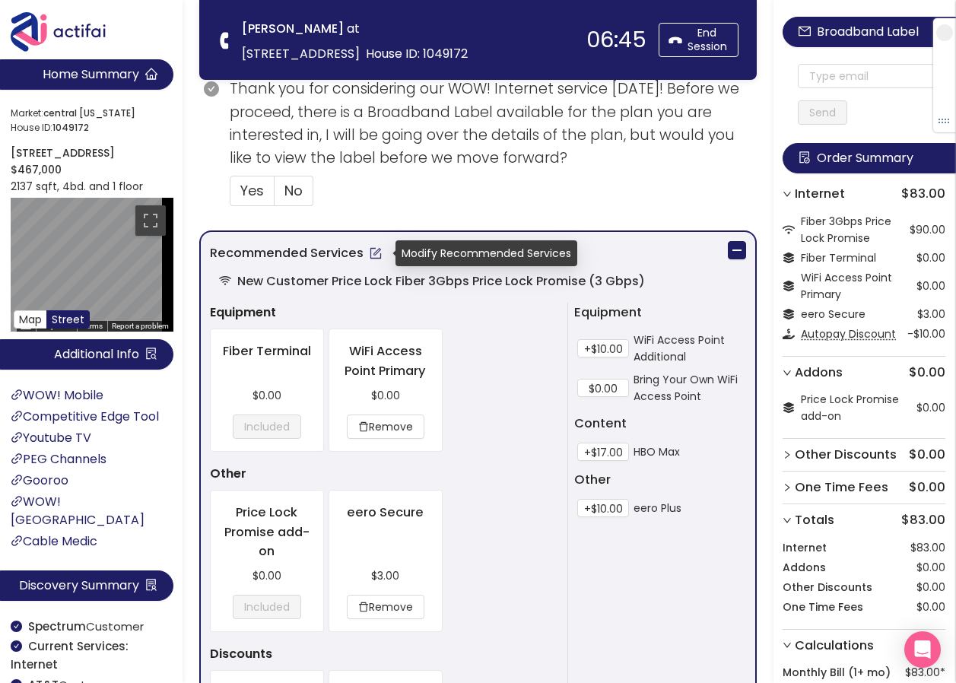
click at [371, 256] on button "button" at bounding box center [376, 253] width 24 height 24
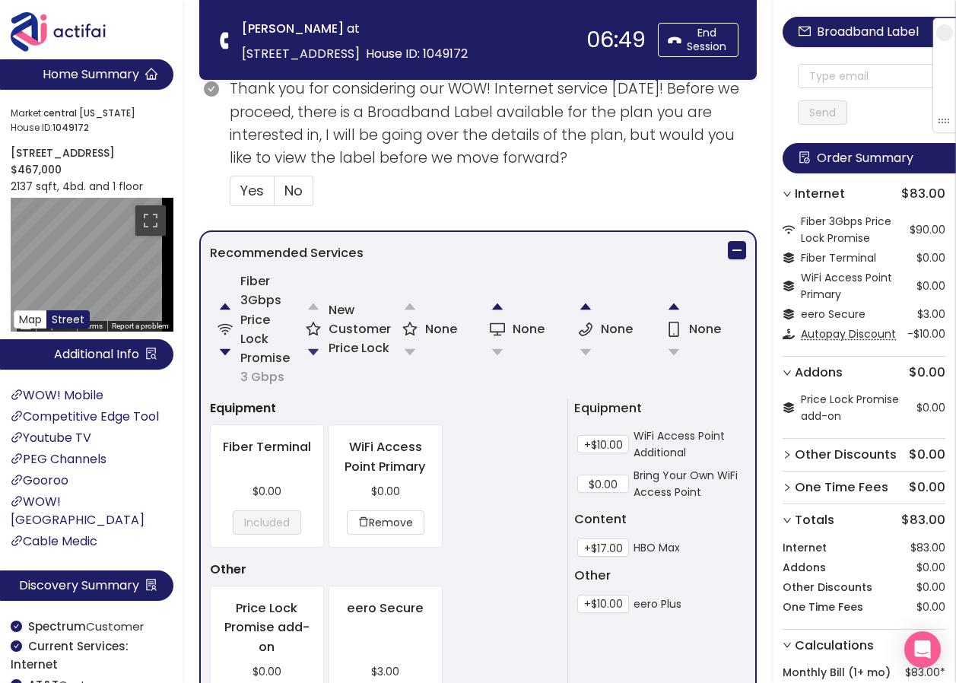
click at [313, 352] on button "button" at bounding box center [313, 352] width 30 height 30
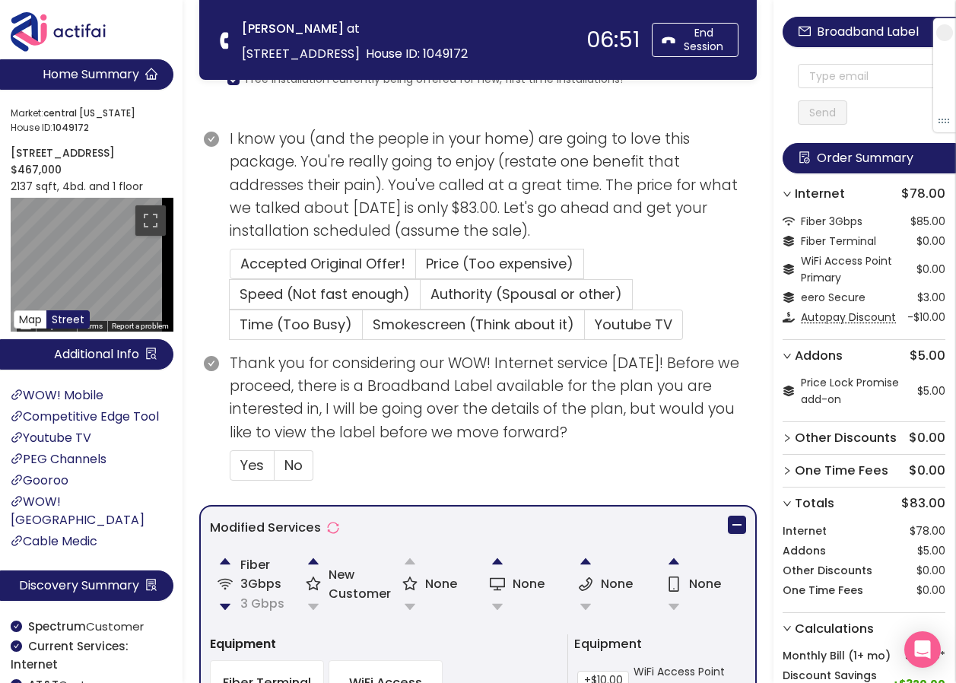
scroll to position [183, 0]
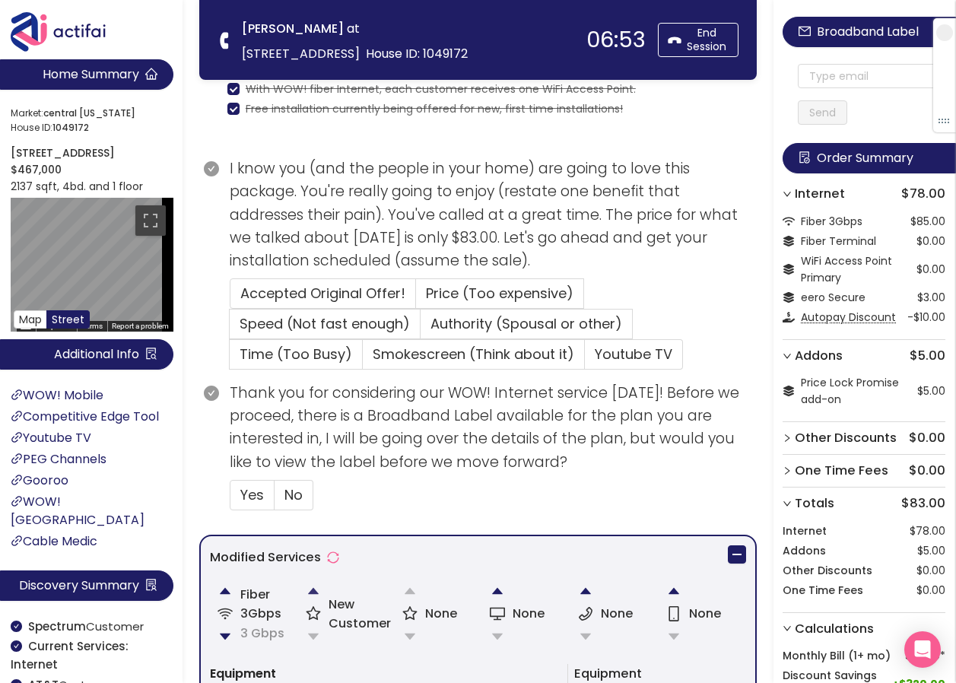
click at [312, 584] on button "button" at bounding box center [313, 591] width 30 height 30
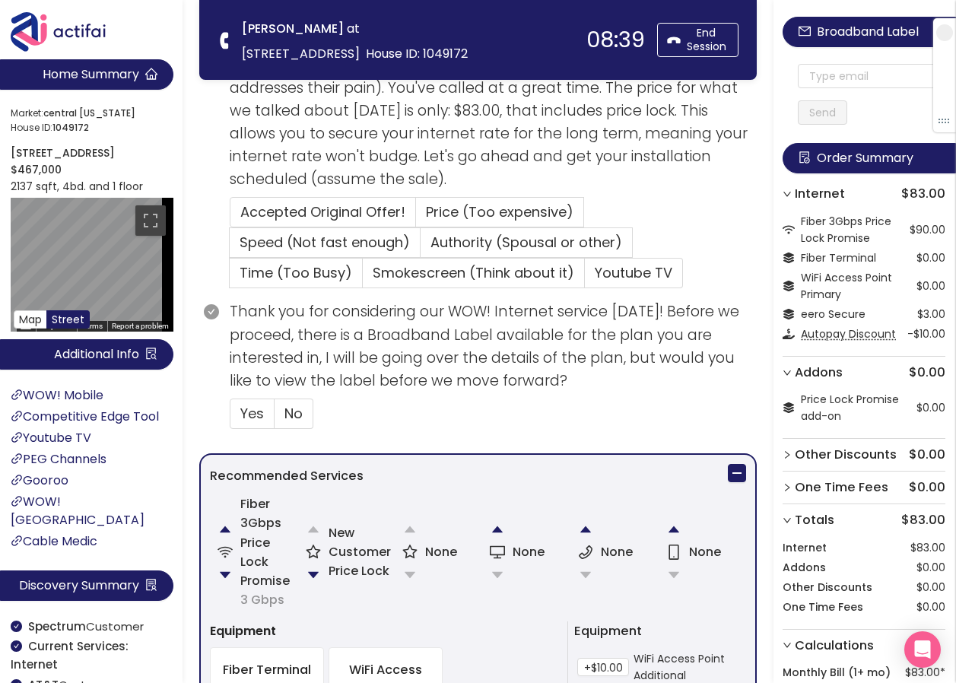
scroll to position [304, 0]
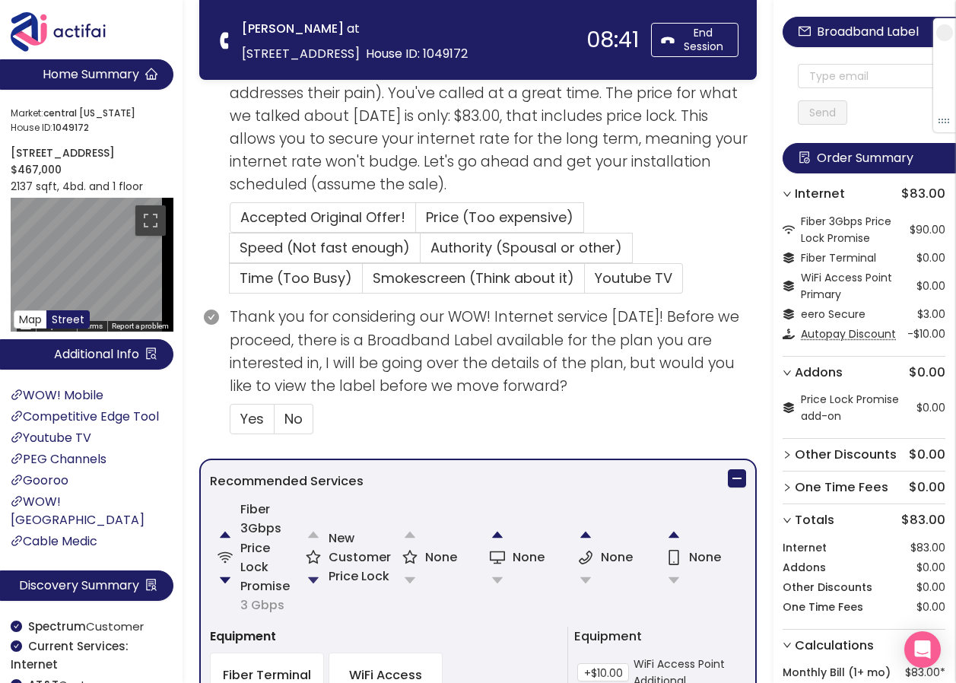
click at [311, 577] on button "button" at bounding box center [313, 580] width 30 height 30
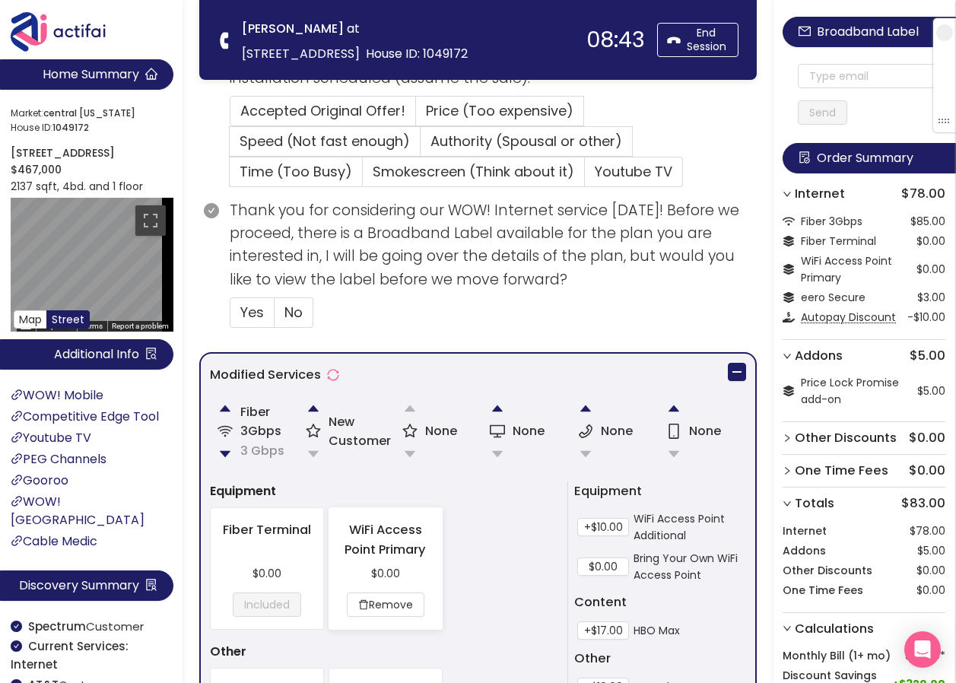
scroll to position [380, 0]
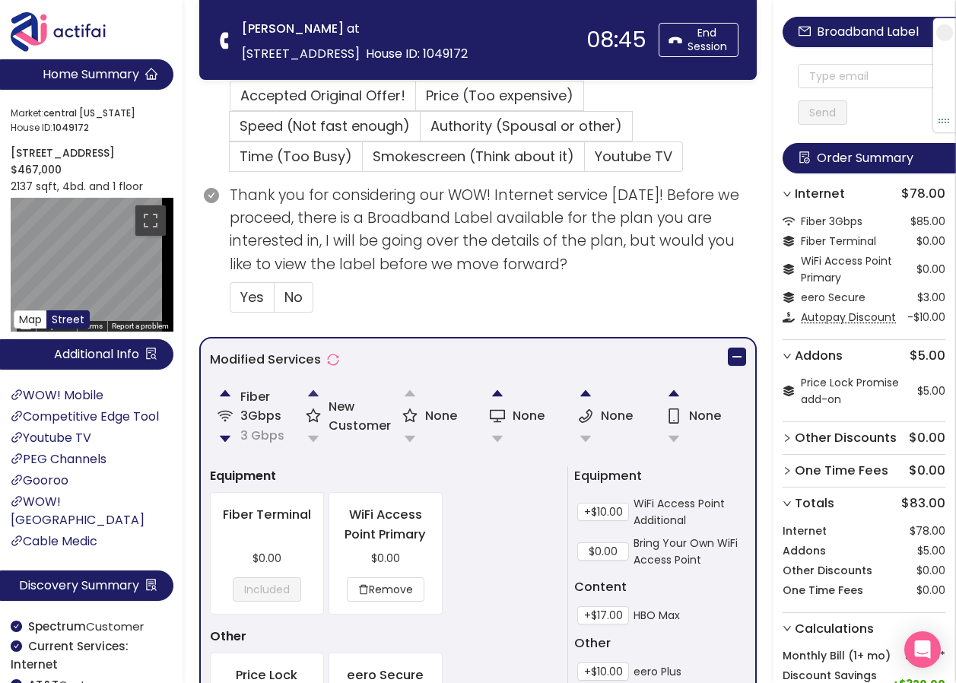
click at [316, 394] on button "button" at bounding box center [313, 393] width 30 height 30
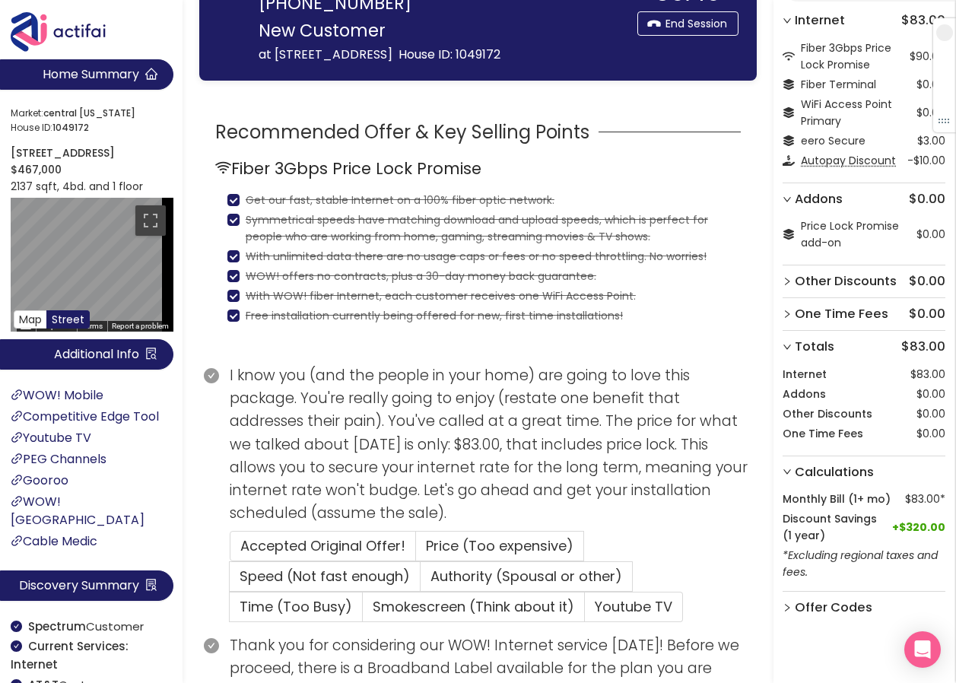
scroll to position [228, 0]
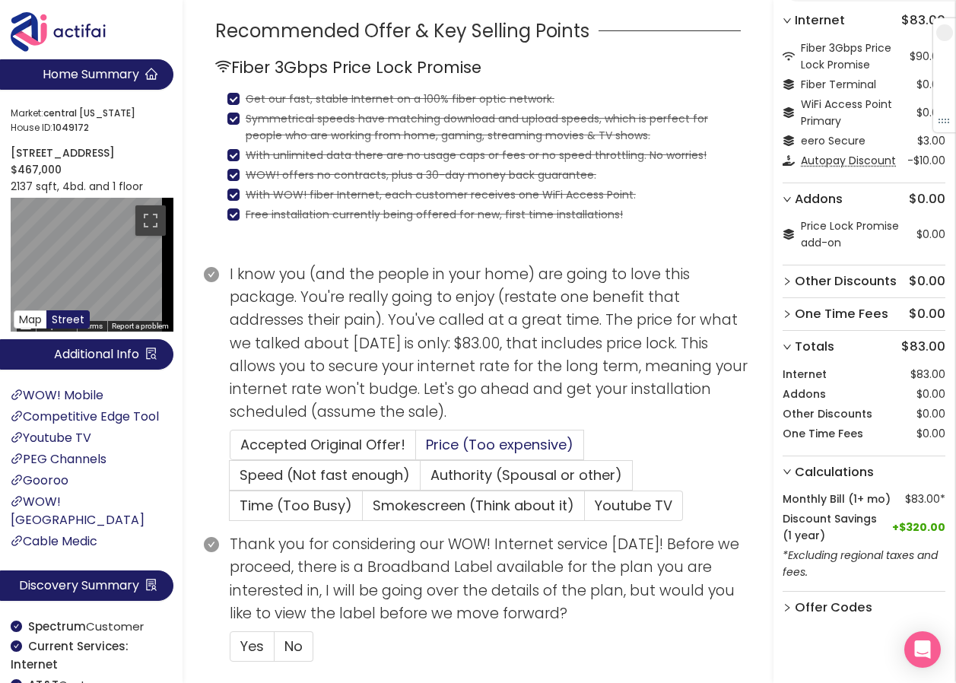
click at [491, 454] on span "Price (Too expensive)" at bounding box center [500, 444] width 148 height 19
click at [416, 450] on input "Price (Too expensive)" at bounding box center [416, 450] width 0 height 0
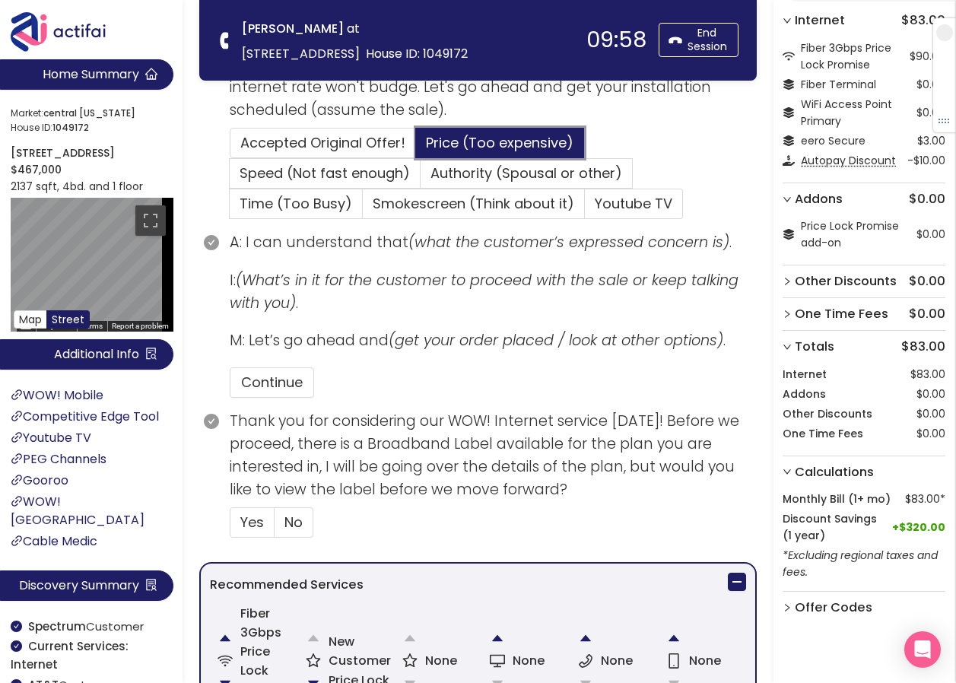
scroll to position [456, 0]
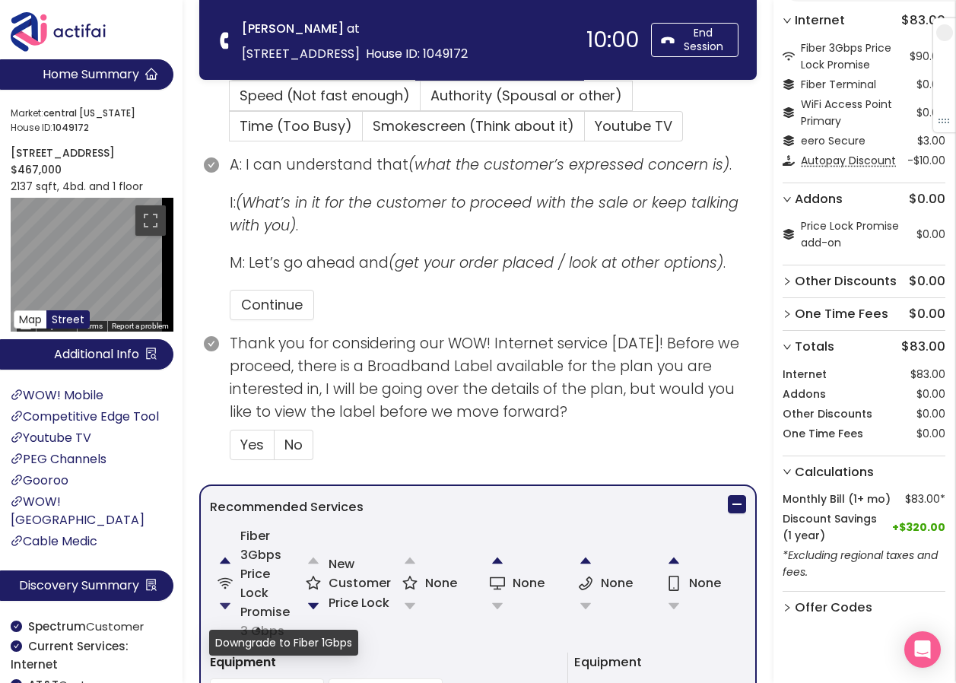
click at [220, 607] on button "button" at bounding box center [225, 606] width 30 height 30
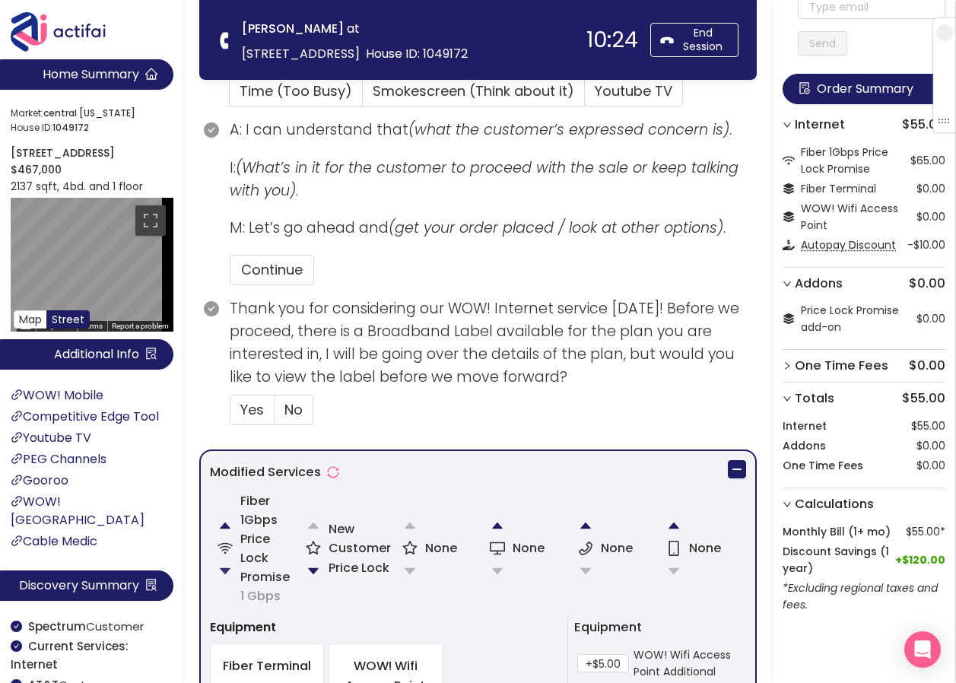
scroll to position [533, 0]
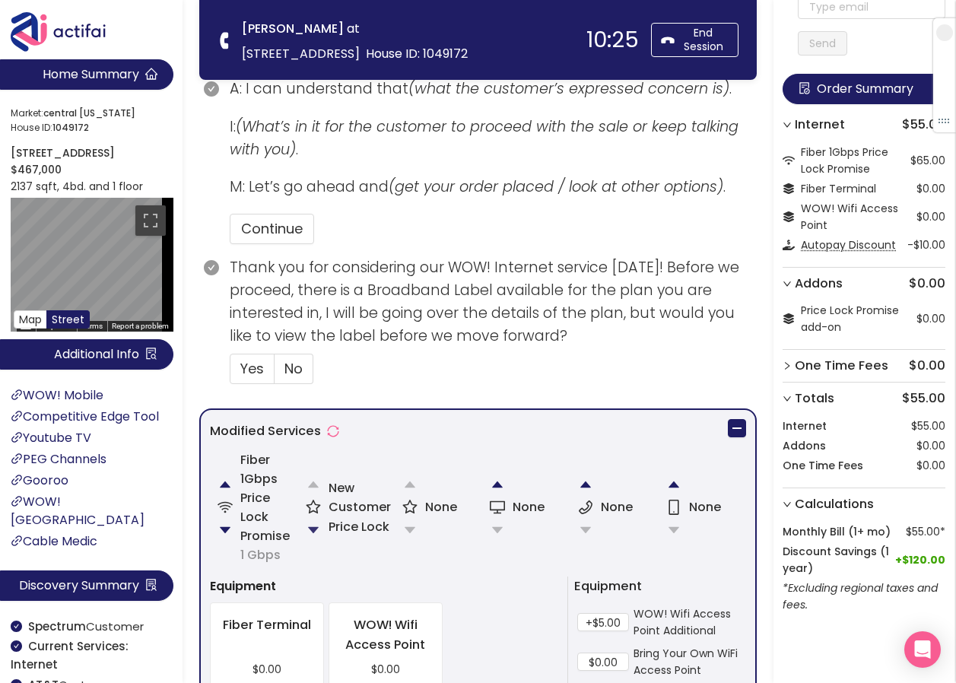
click at [314, 523] on button "button" at bounding box center [313, 530] width 30 height 30
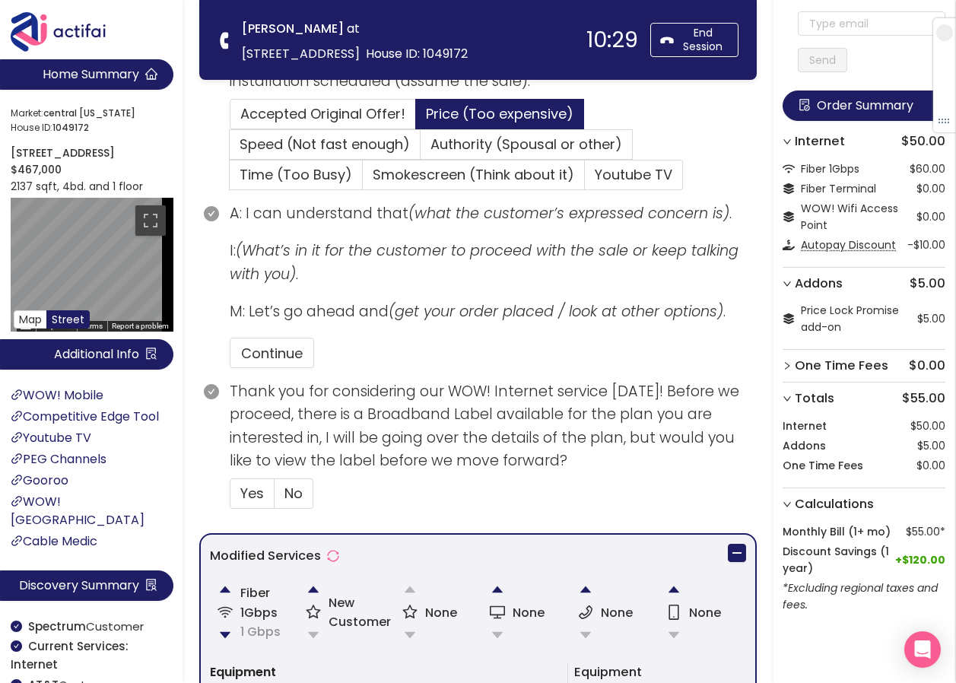
scroll to position [487, 0]
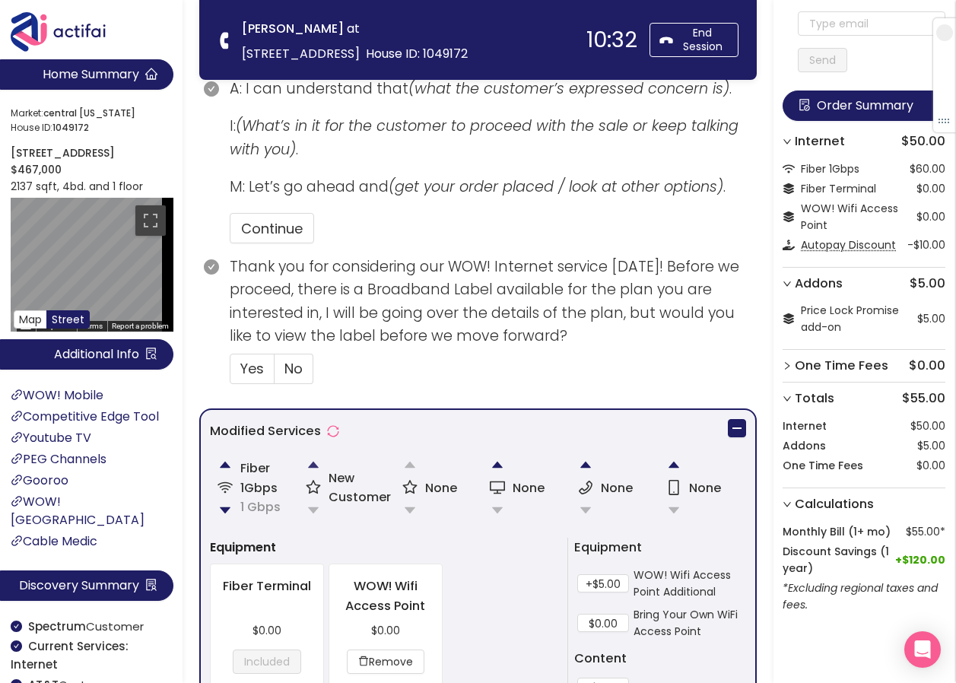
click at [313, 462] on button "button" at bounding box center [313, 465] width 30 height 30
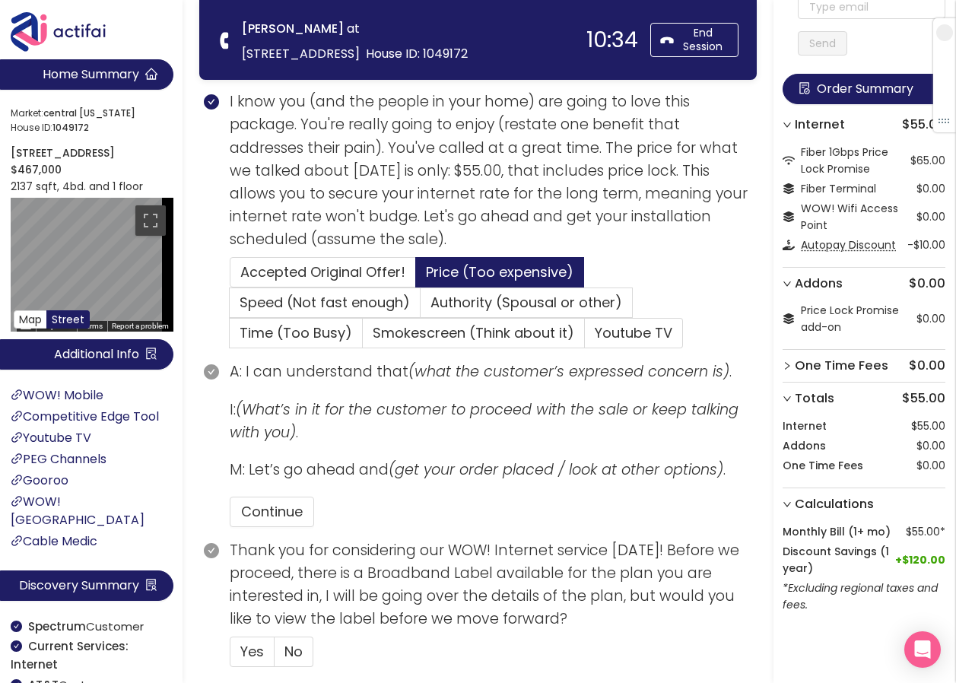
scroll to position [228, 0]
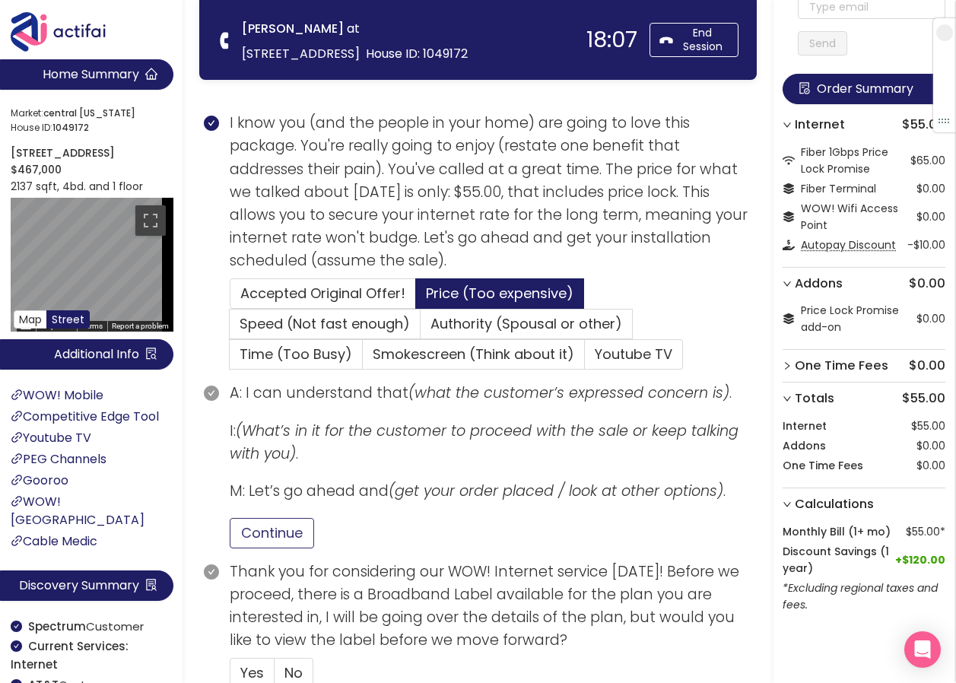
drag, startPoint x: 270, startPoint y: 540, endPoint x: 281, endPoint y: 540, distance: 11.4
click at [271, 540] on button "Continue" at bounding box center [272, 533] width 84 height 30
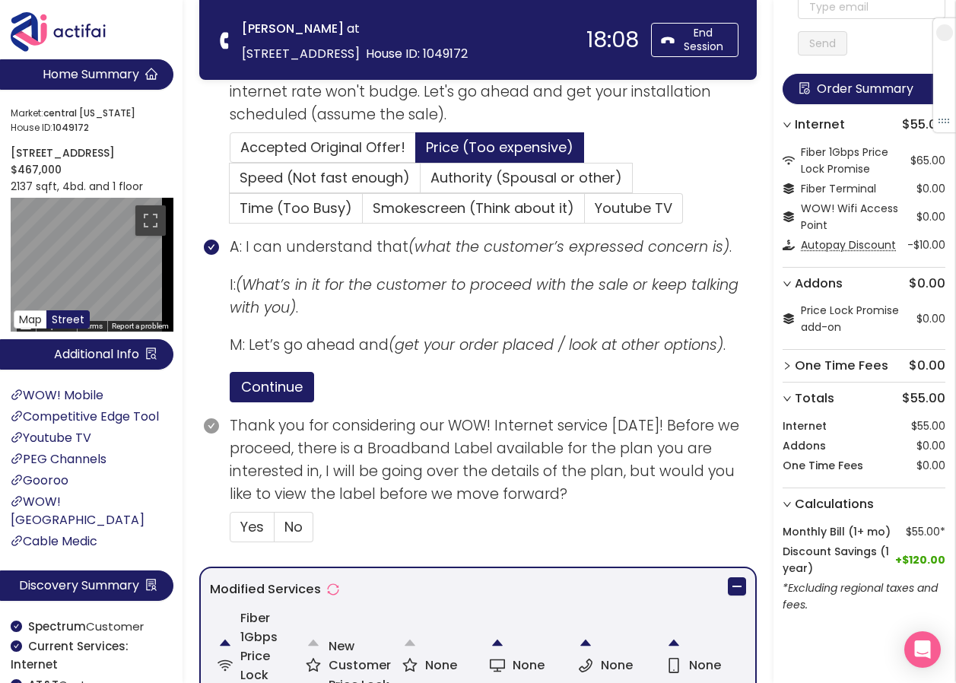
scroll to position [380, 0]
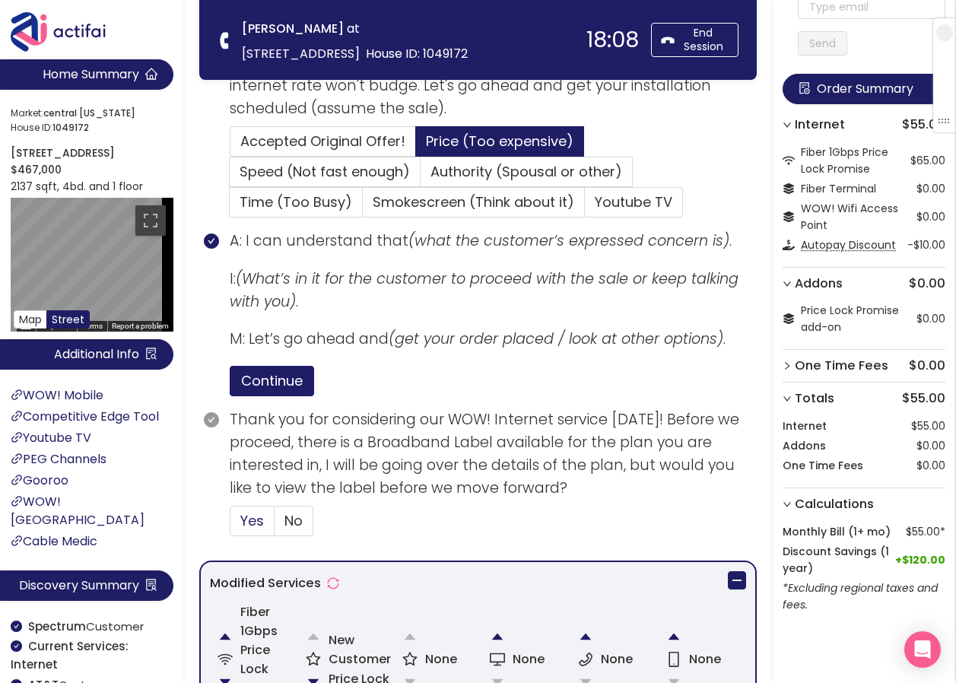
click at [251, 523] on span "Yes" at bounding box center [252, 520] width 24 height 19
click at [231, 526] on input "Yes" at bounding box center [231, 526] width 0 height 0
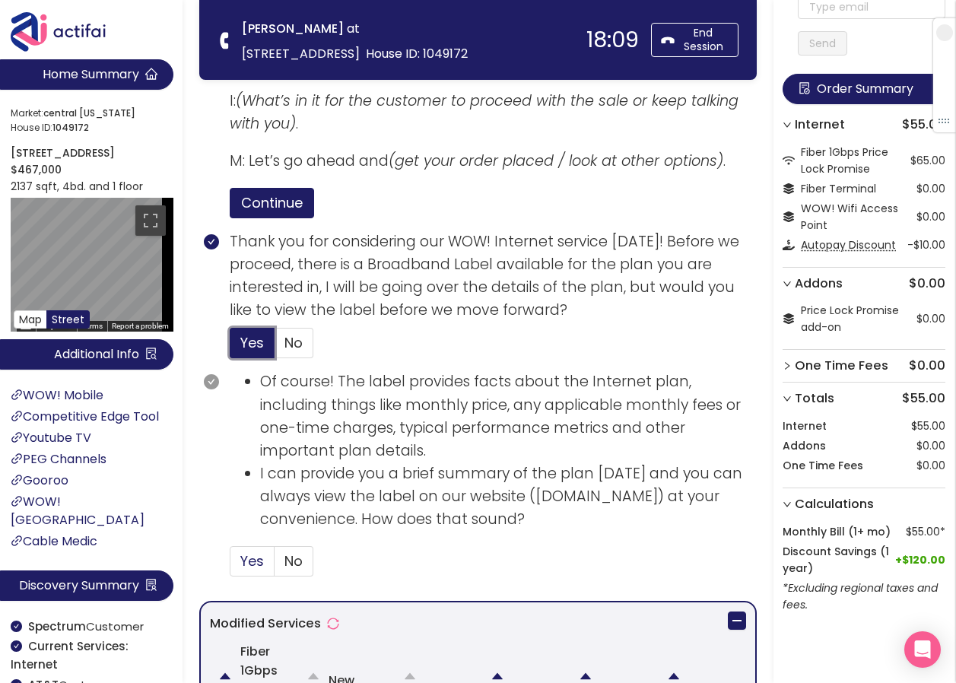
scroll to position [609, 0]
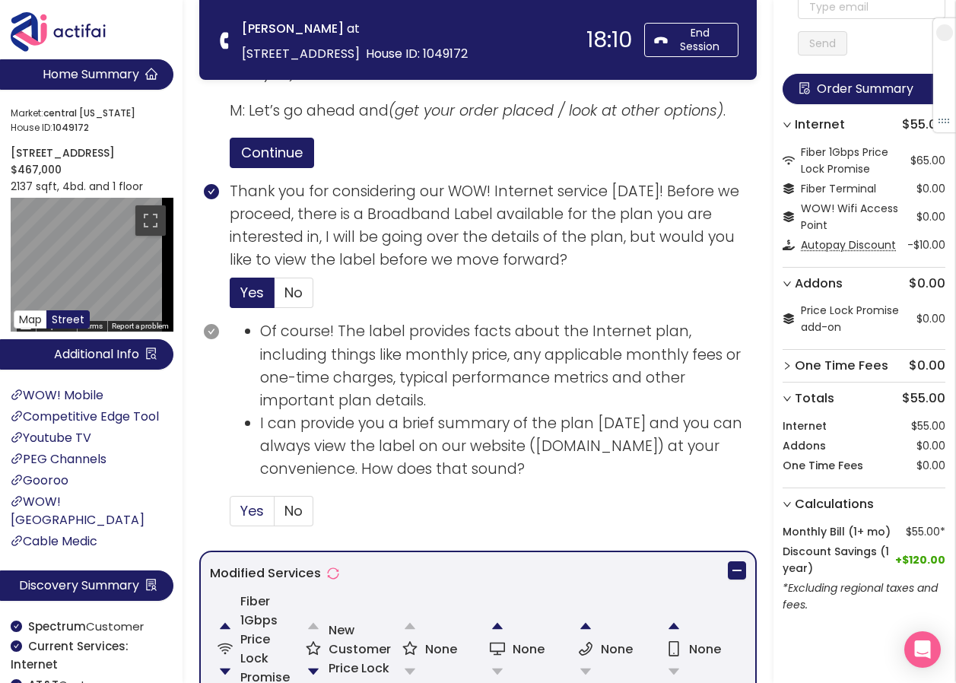
click at [250, 510] on span "Yes" at bounding box center [252, 510] width 24 height 19
click at [231, 516] on input "Yes" at bounding box center [231, 516] width 0 height 0
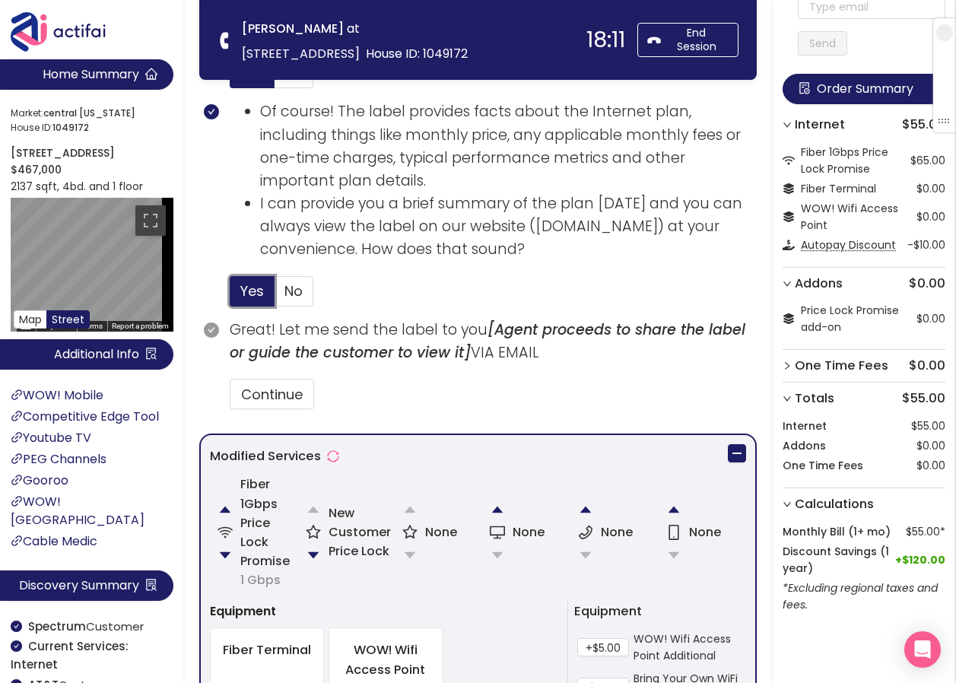
scroll to position [837, 0]
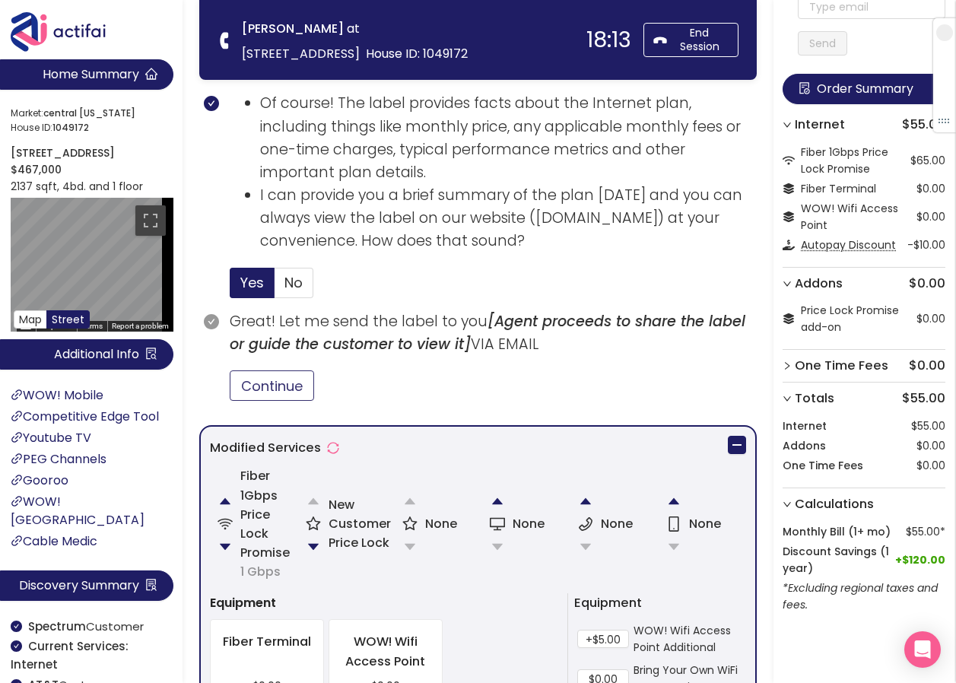
click at [285, 386] on button "Continue" at bounding box center [272, 386] width 84 height 30
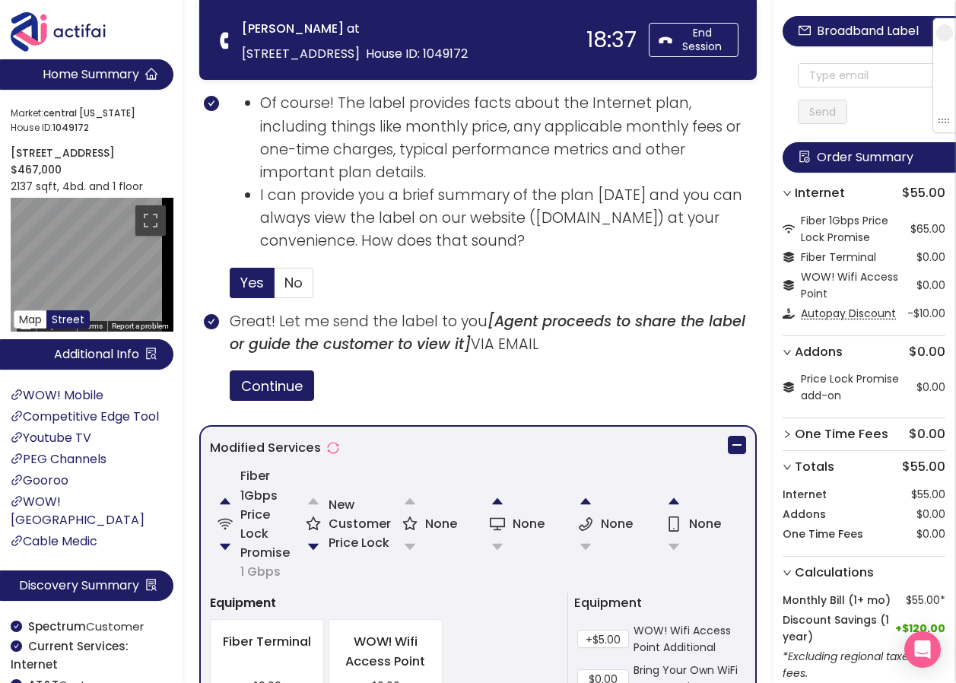
scroll to position [0, 0]
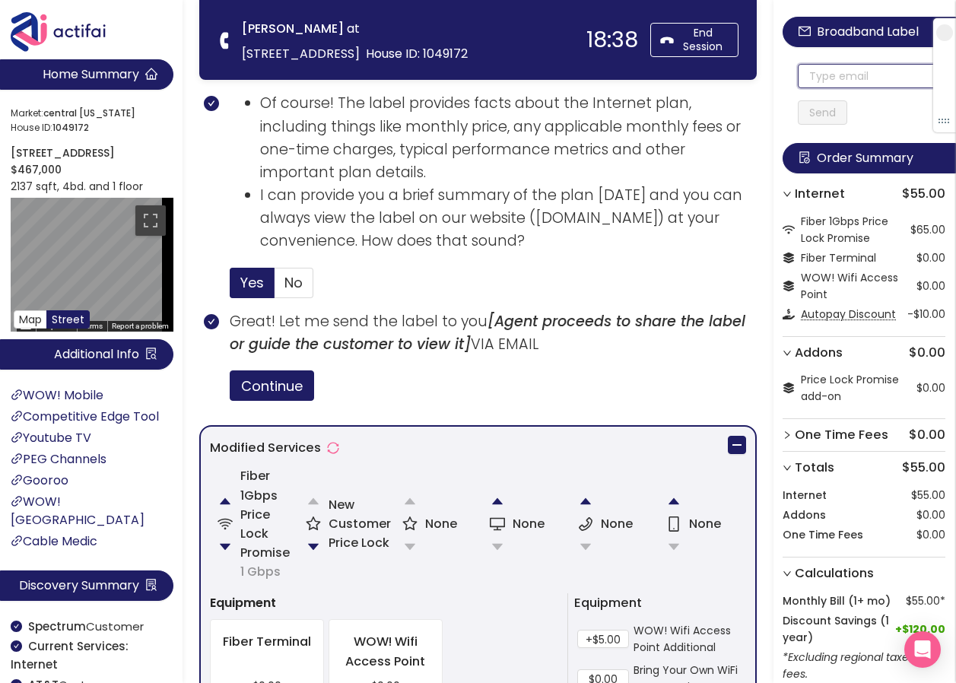
click at [829, 72] on input "text" at bounding box center [872, 76] width 148 height 24
drag, startPoint x: 895, startPoint y: 78, endPoint x: 776, endPoint y: 72, distance: 119.6
click at [776, 72] on aside "Broadband Label [EMAIL_ADDRESS][DOMAIN_NAME] Send Order Summary Internet $55.00…" at bounding box center [865, 341] width 183 height 683
click at [812, 72] on input "[EMAIL_ADDRESS][DOMAIN_NAME]" at bounding box center [872, 76] width 148 height 24
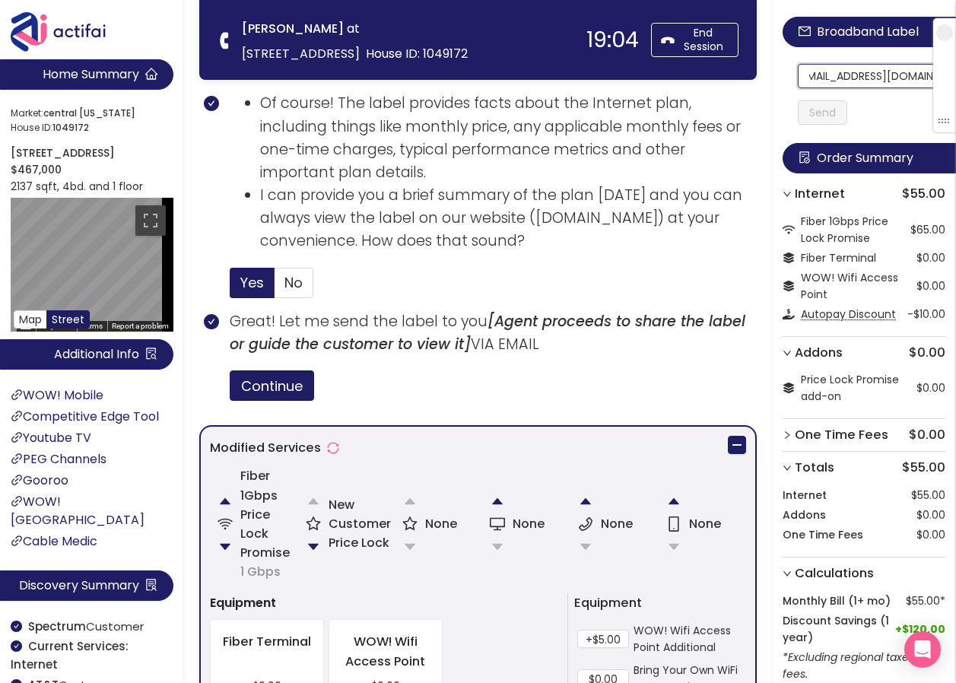
drag, startPoint x: 812, startPoint y: 72, endPoint x: 933, endPoint y: 88, distance: 122.8
click at [393, 69] on section "Home Summary Market: [GEOGRAPHIC_DATA][US_STATE] ID: 1049172 [STREET_ADDRESS] $…" at bounding box center [478, 293] width 956 height 2260
type input "[EMAIL_ADDRESS][DOMAIN_NAME]"
click at [825, 111] on button "Send" at bounding box center [822, 112] width 49 height 24
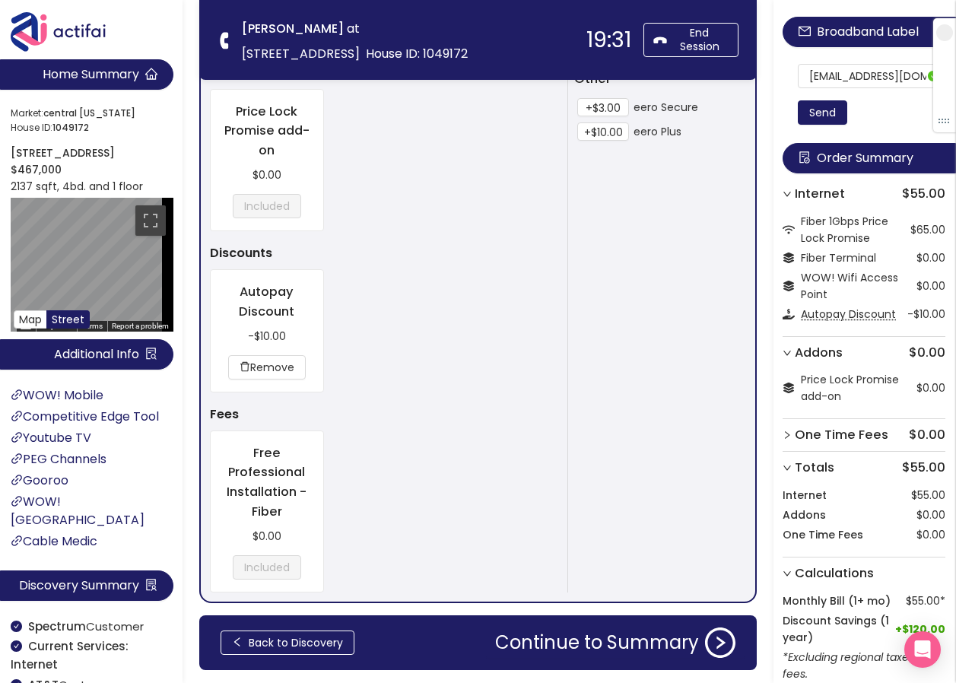
scroll to position [1576, 0]
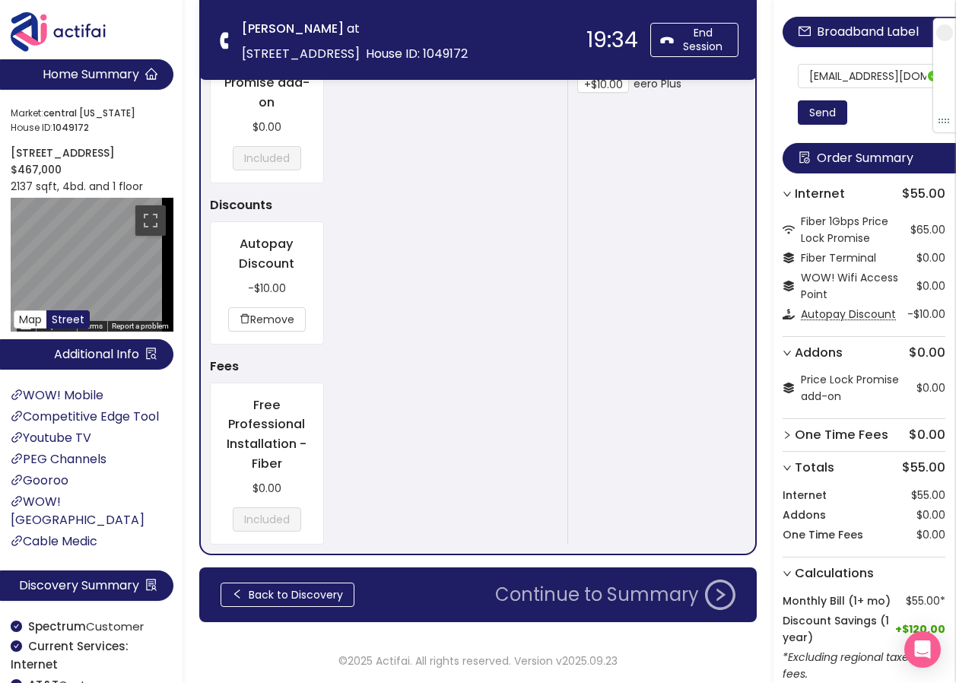
click at [561, 600] on button "Continue to Summary" at bounding box center [615, 595] width 259 height 30
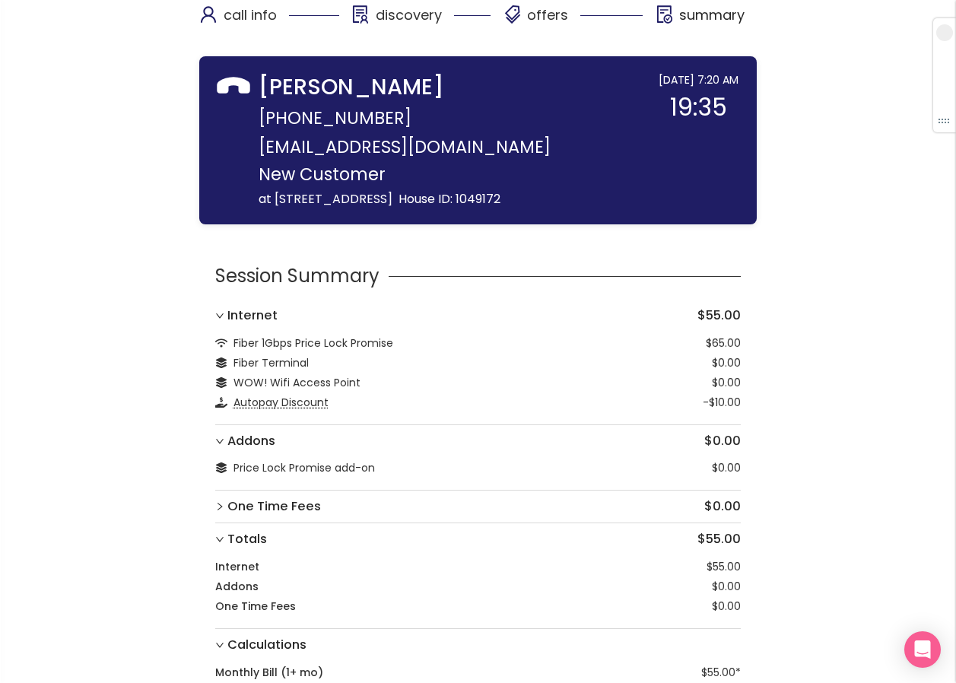
scroll to position [100, 0]
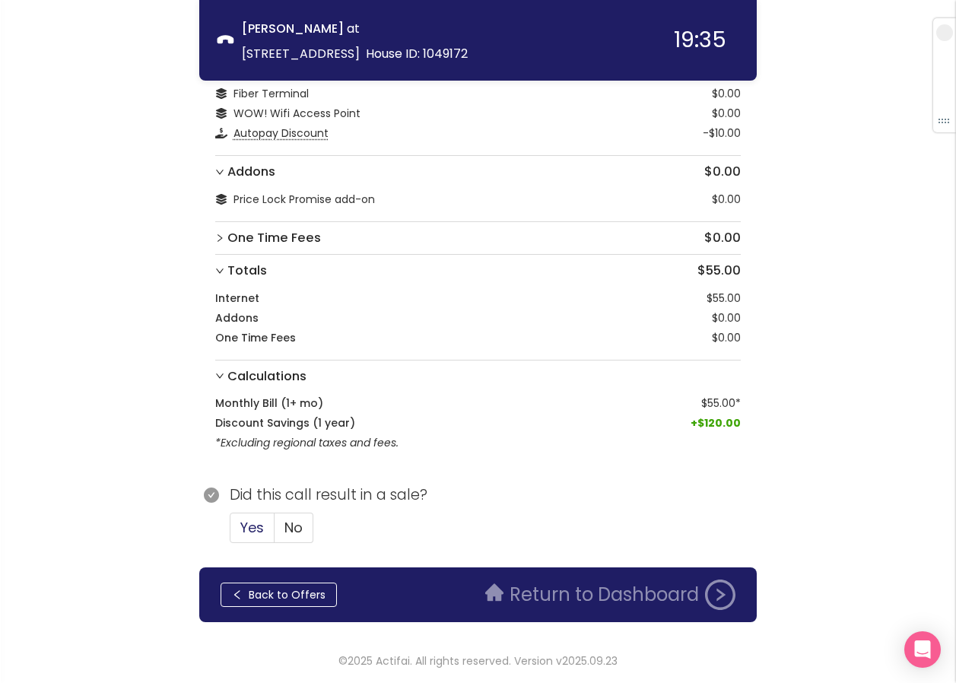
click at [256, 531] on span "Yes" at bounding box center [252, 527] width 24 height 19
click at [231, 533] on input "Yes" at bounding box center [231, 533] width 0 height 0
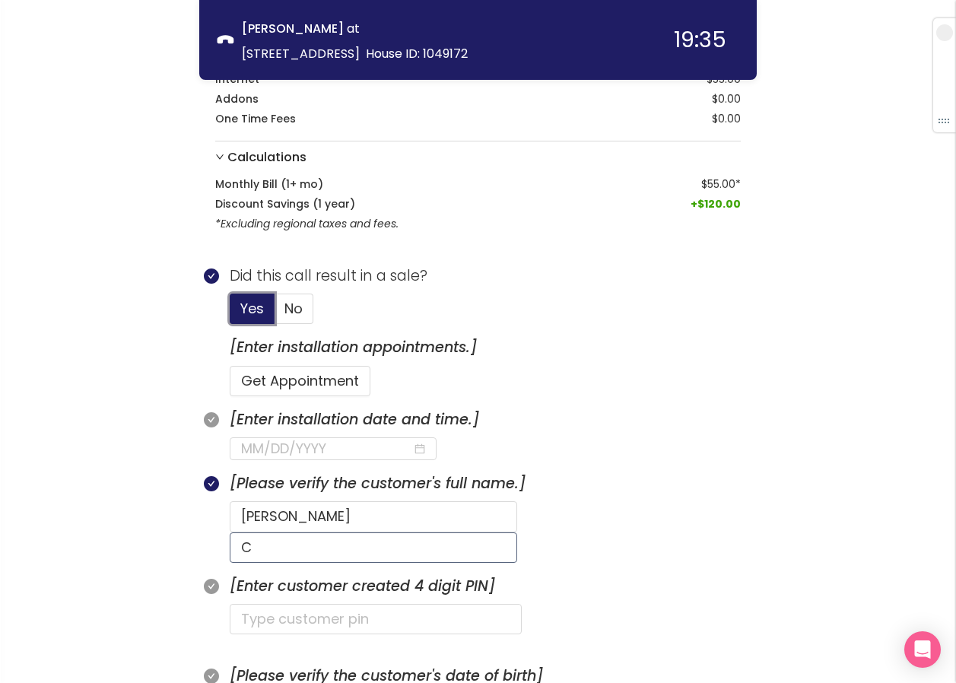
scroll to position [329, 0]
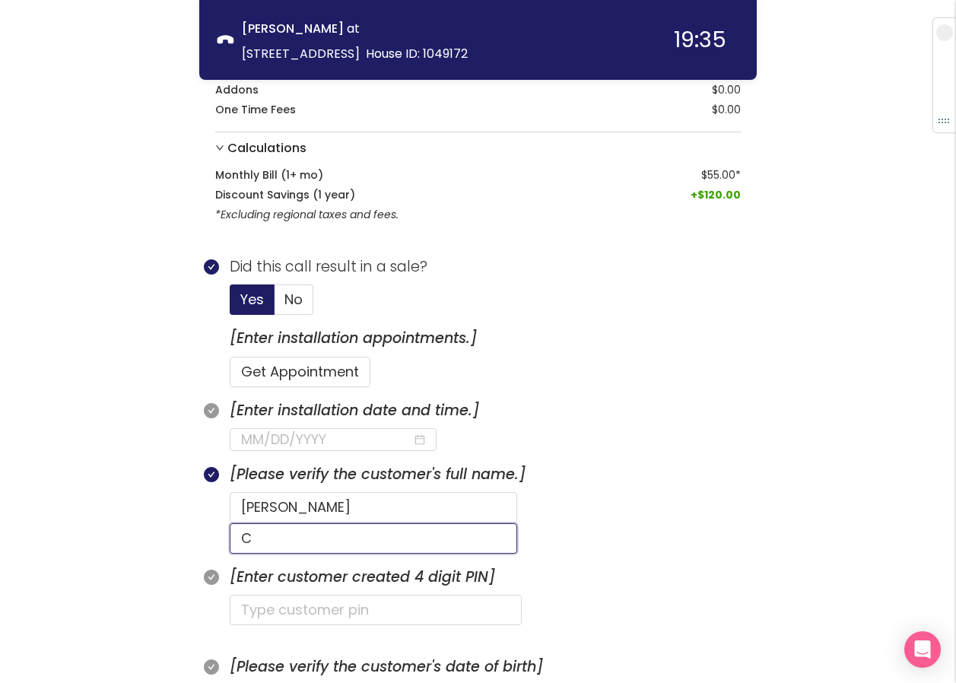
click at [481, 523] on input "C" at bounding box center [374, 538] width 288 height 30
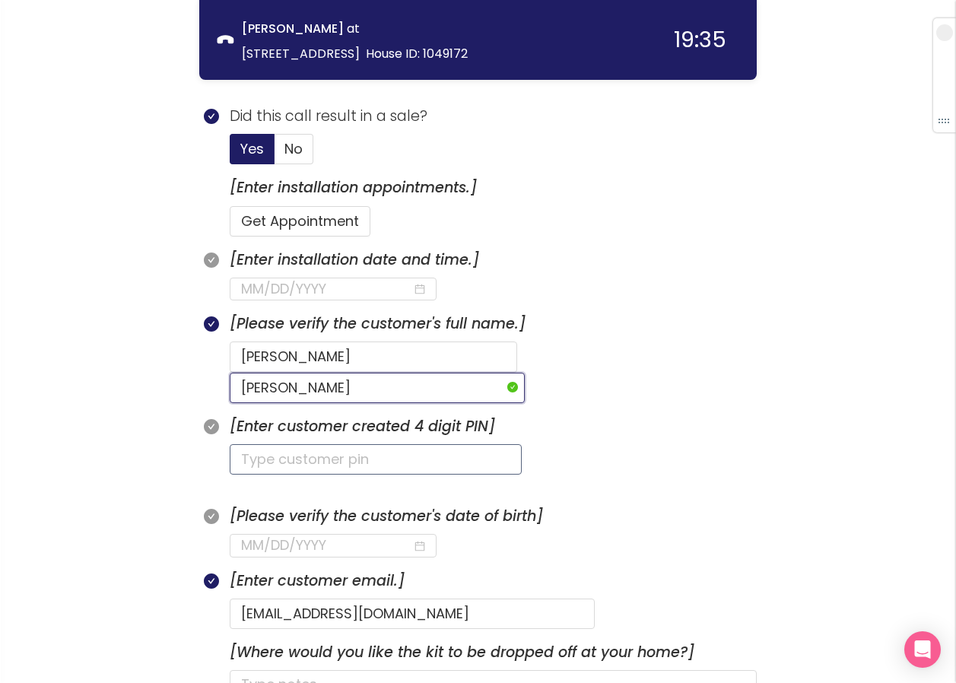
scroll to position [481, 0]
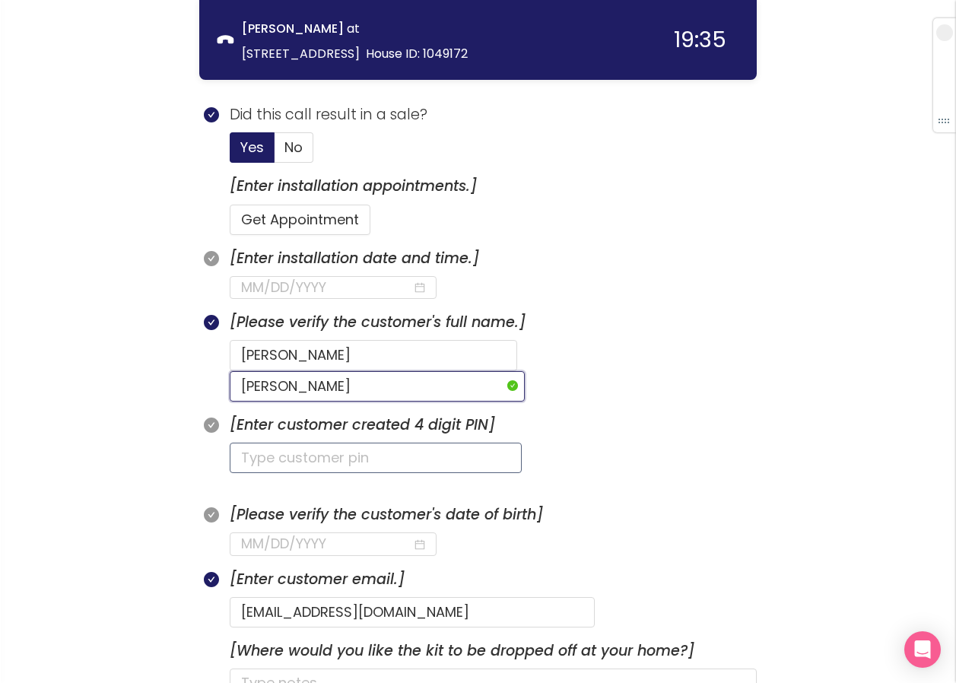
type input "[PERSON_NAME]"
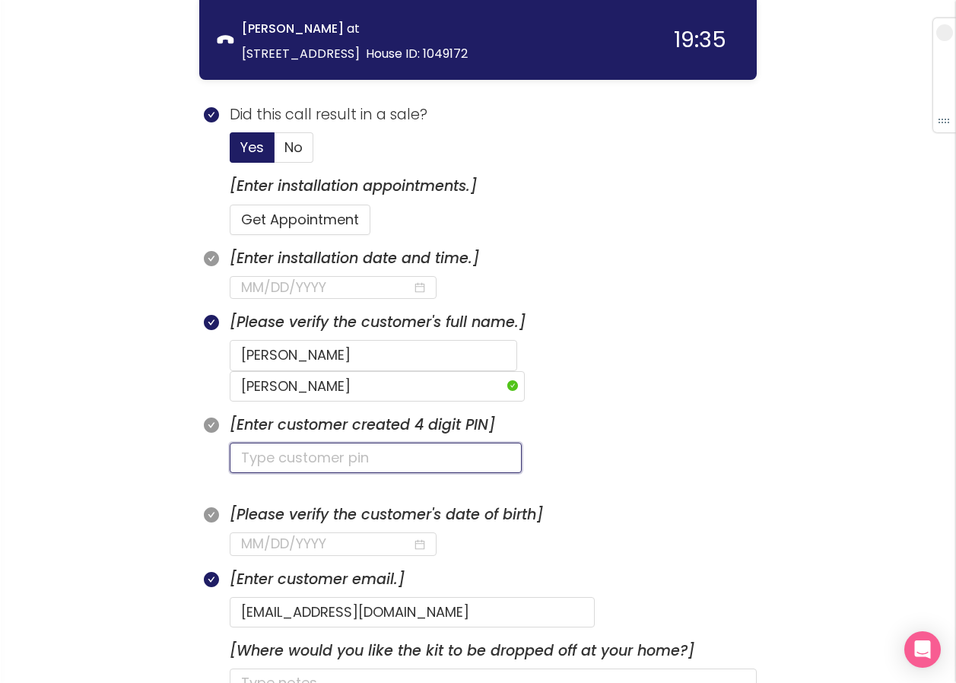
click at [276, 443] on input "text" at bounding box center [376, 458] width 292 height 30
type input "1109"
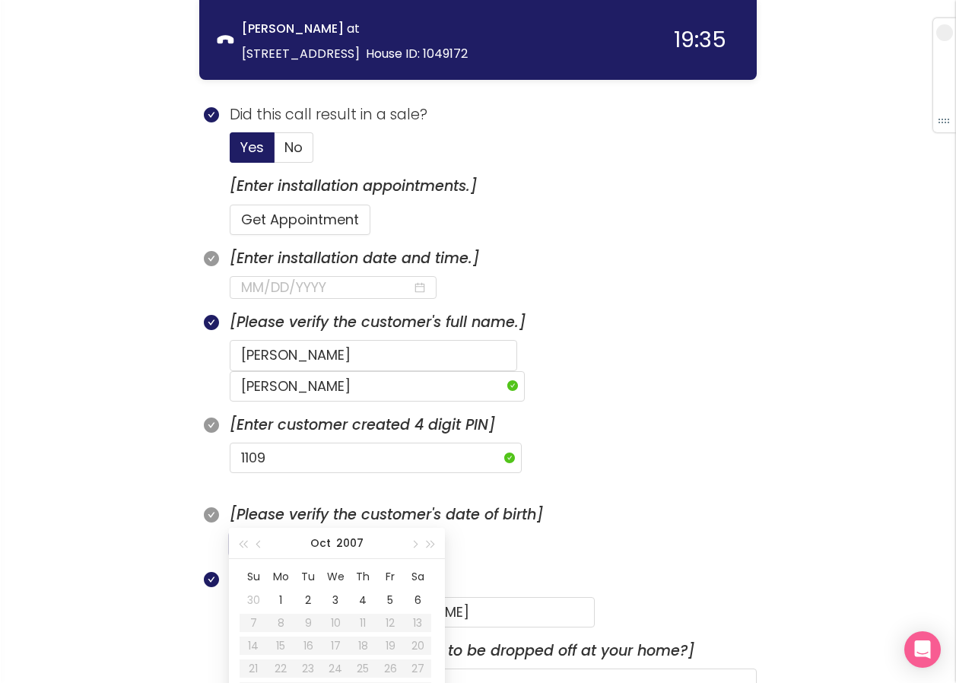
click at [245, 533] on input at bounding box center [326, 543] width 171 height 21
click at [243, 533] on input at bounding box center [326, 543] width 171 height 21
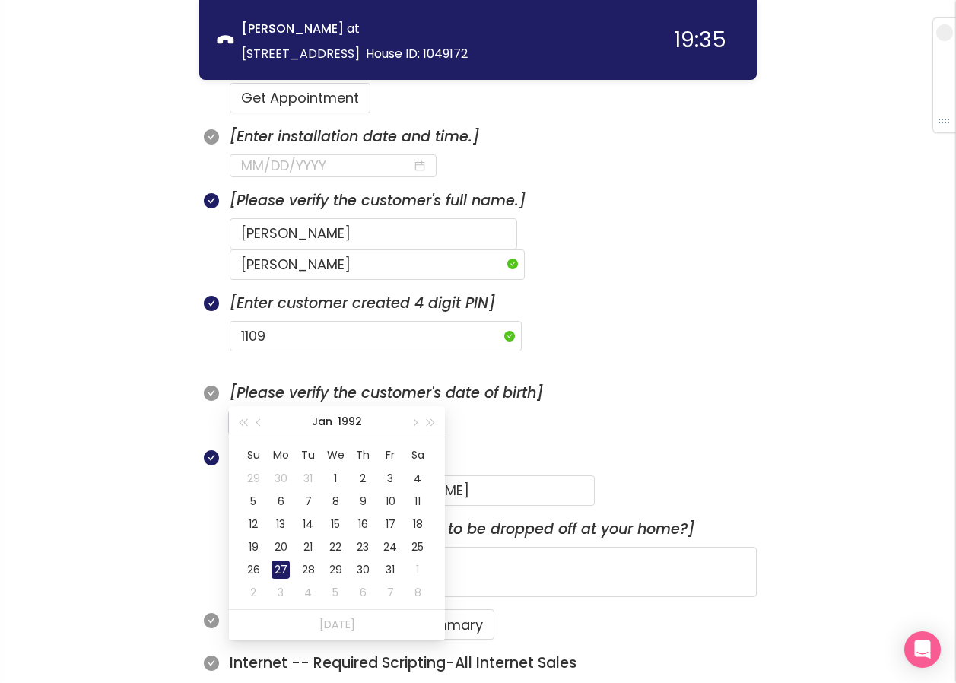
scroll to position [633, 0]
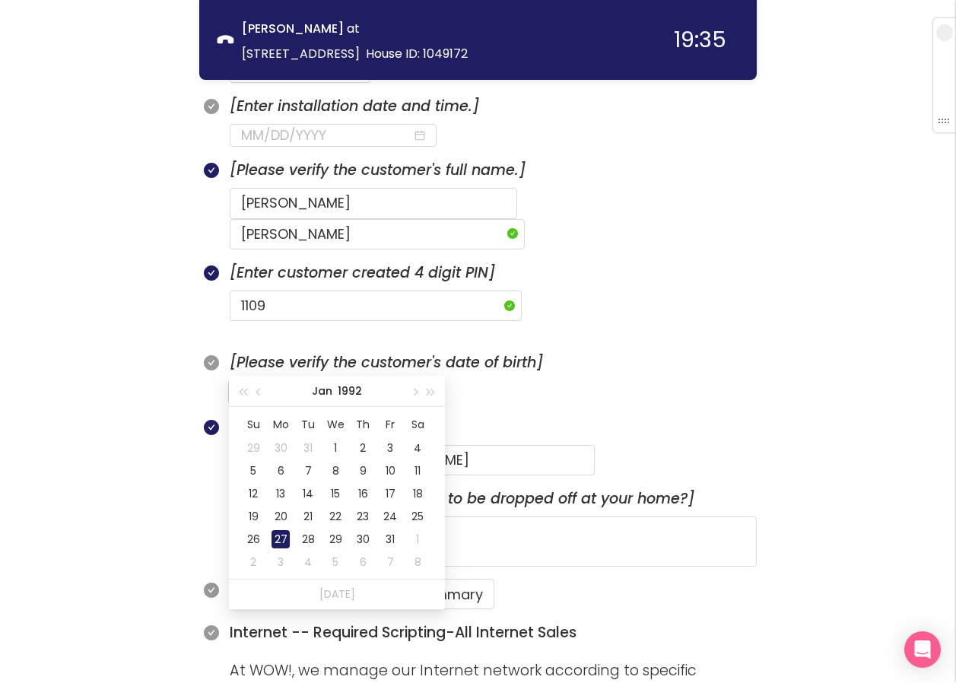
click at [281, 536] on div "27" at bounding box center [281, 539] width 18 height 18
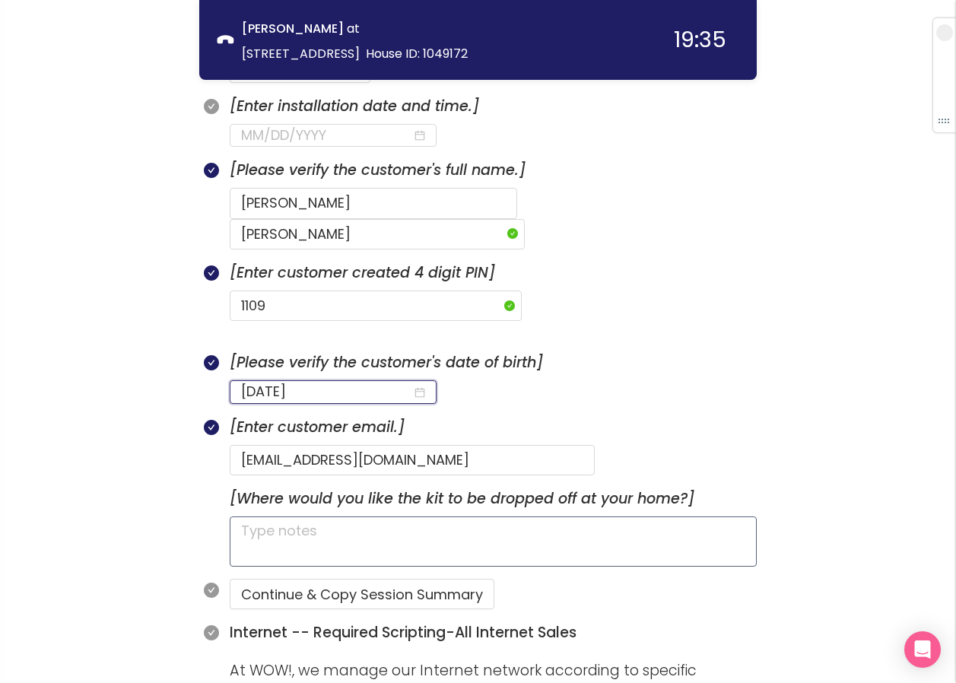
type input "[DATE]"
click at [359, 517] on textarea at bounding box center [493, 542] width 527 height 50
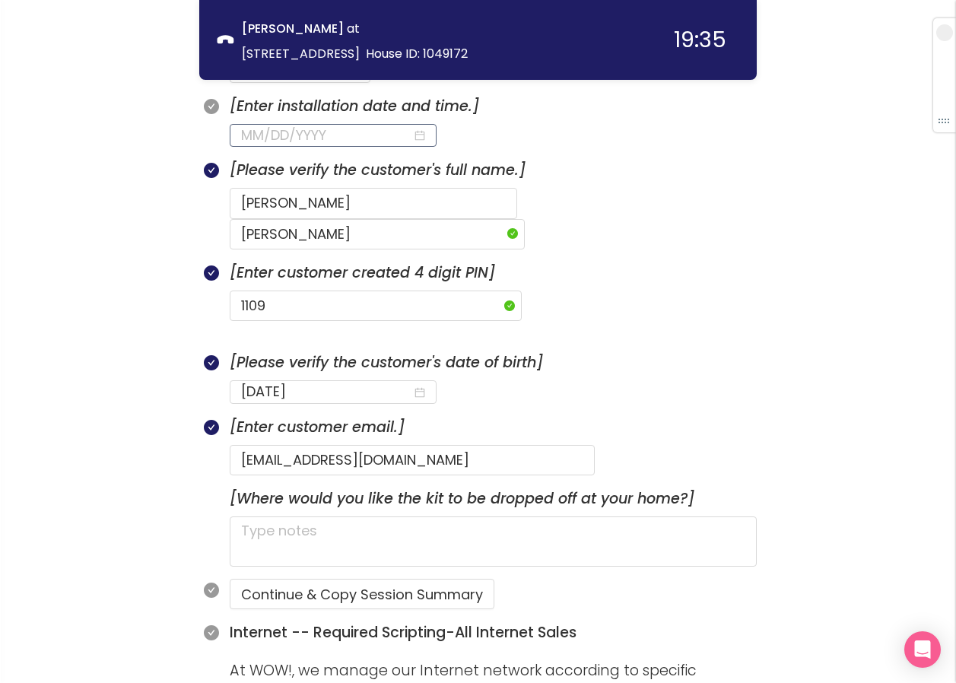
click at [304, 140] on input at bounding box center [326, 135] width 171 height 21
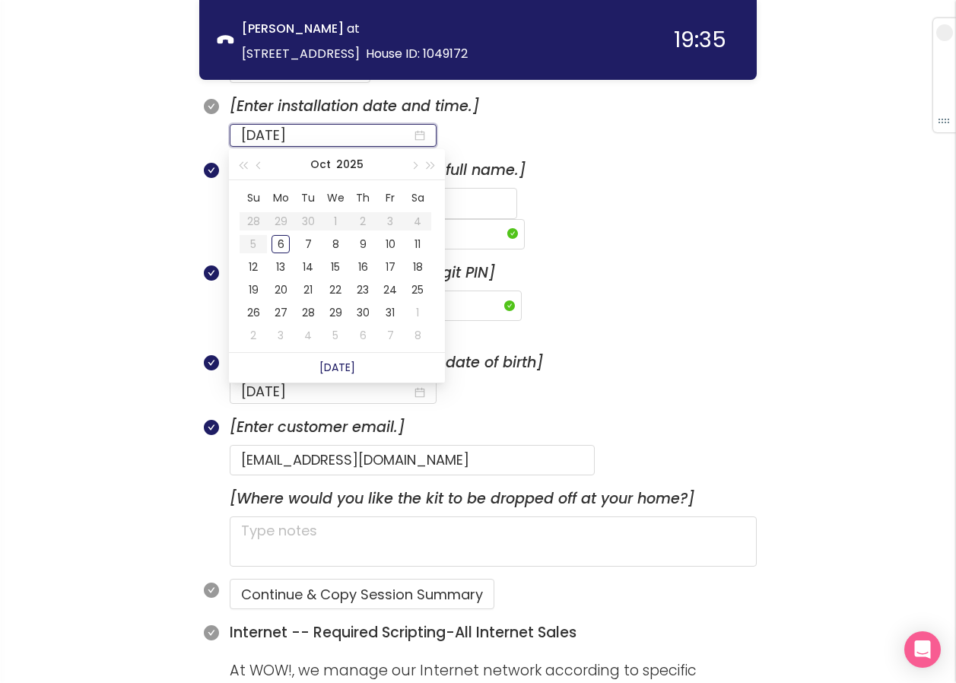
type input "[DATE]"
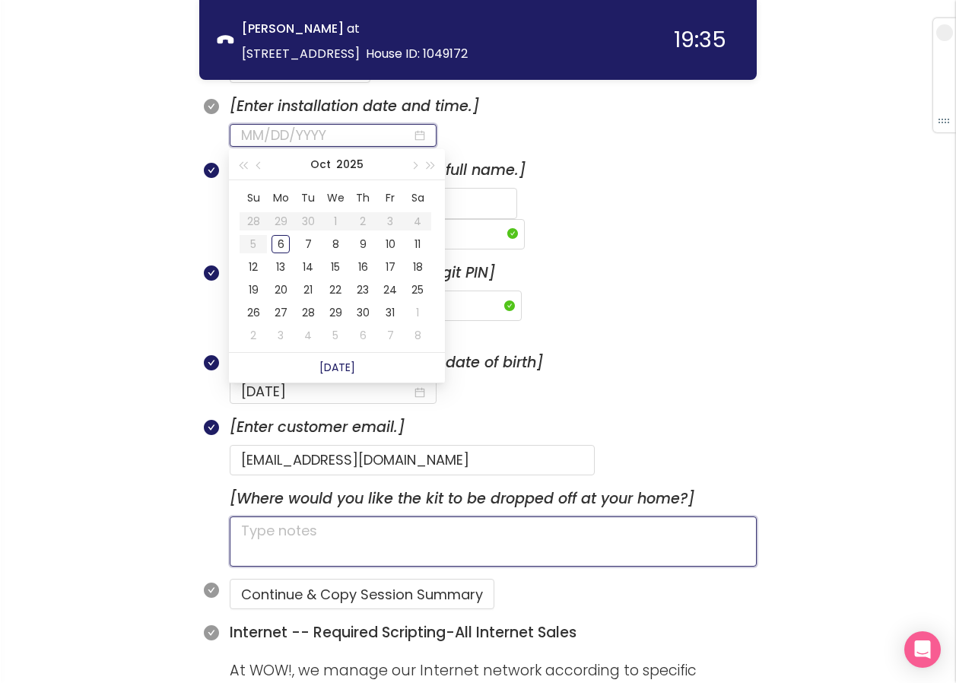
click at [297, 517] on textarea at bounding box center [493, 542] width 527 height 50
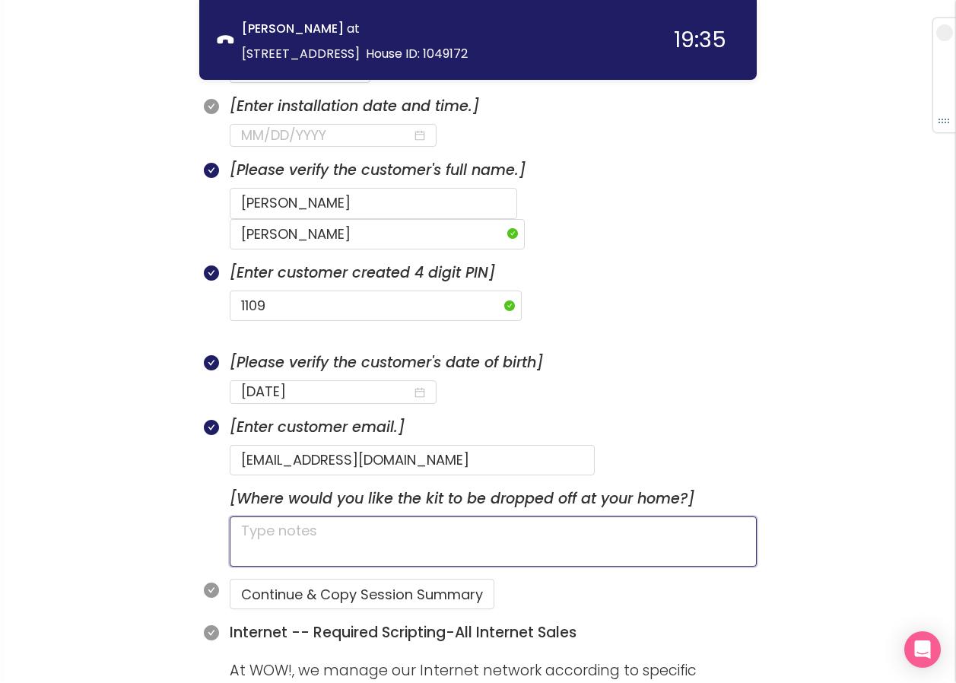
type textarea "H"
type textarea "HA"
type textarea "HAS"
type textarea "HAS D"
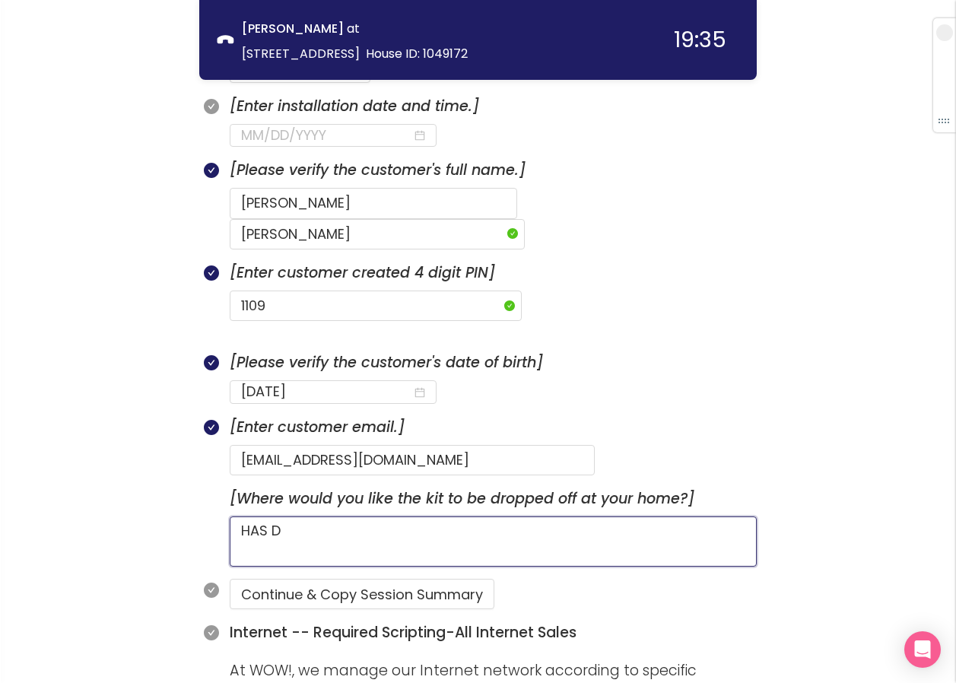
type textarea "HAS DO"
type textarea "HAS DOG"
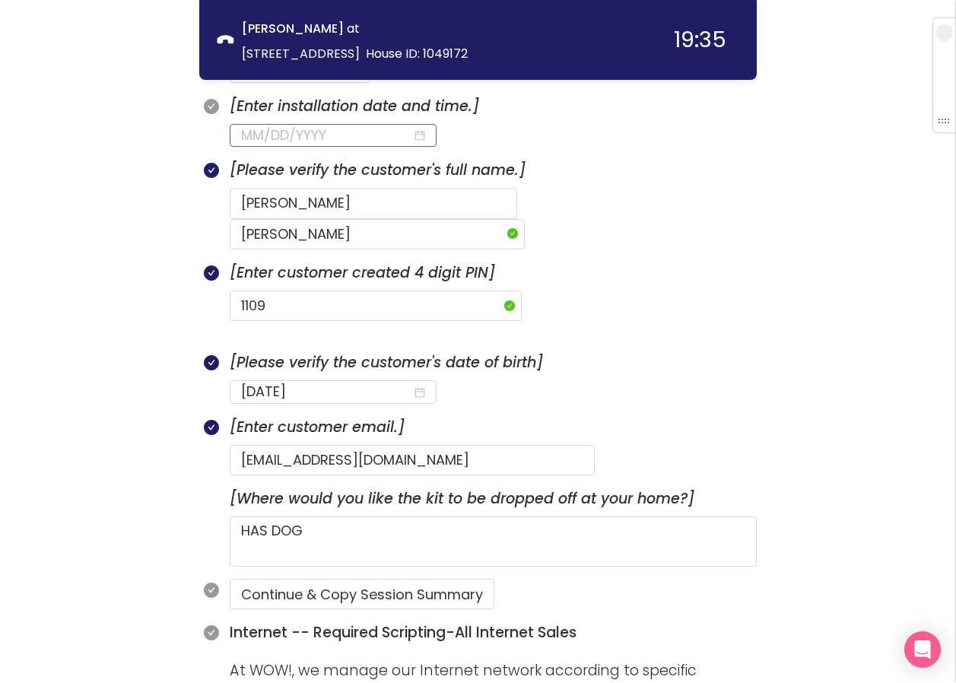
click at [301, 129] on input at bounding box center [326, 135] width 171 height 21
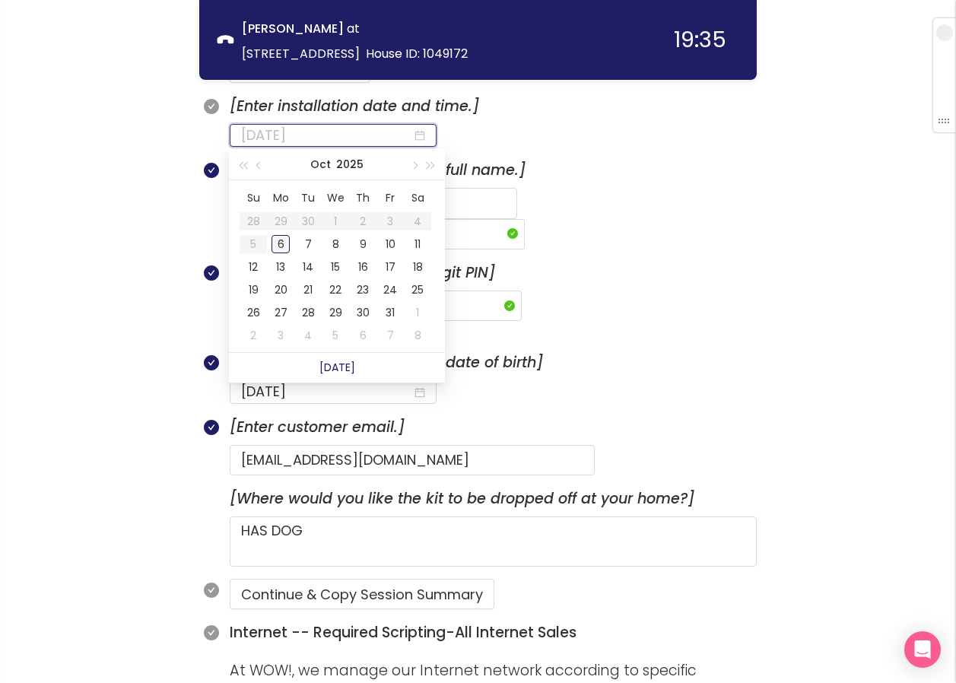
click at [285, 241] on div "6" at bounding box center [281, 244] width 18 height 18
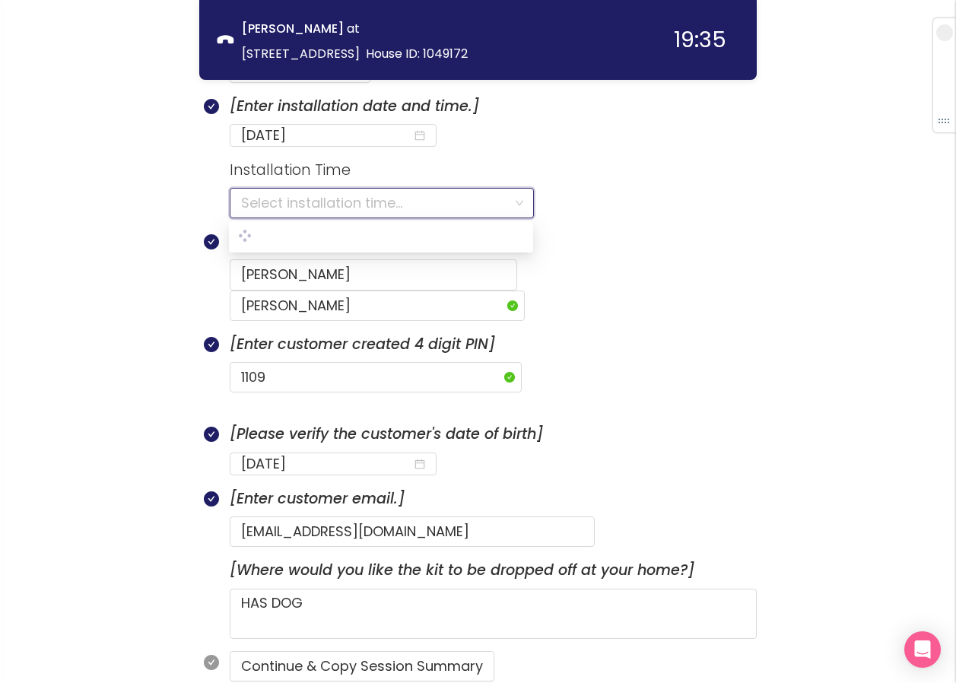
click at [271, 208] on input "search" at bounding box center [376, 203] width 271 height 29
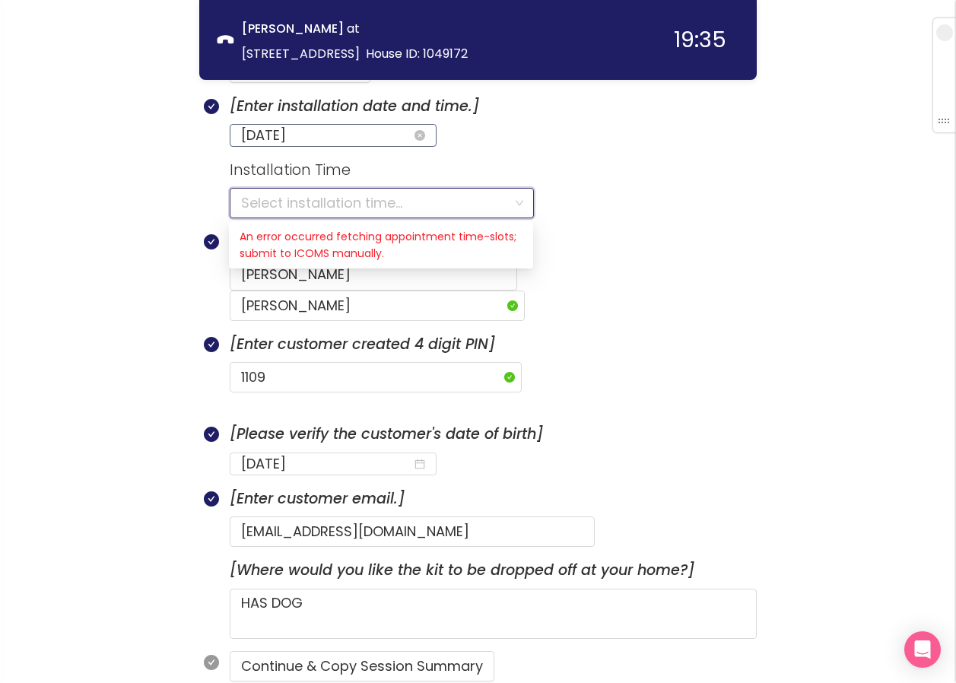
click at [333, 138] on input "[DATE]" at bounding box center [326, 135] width 171 height 21
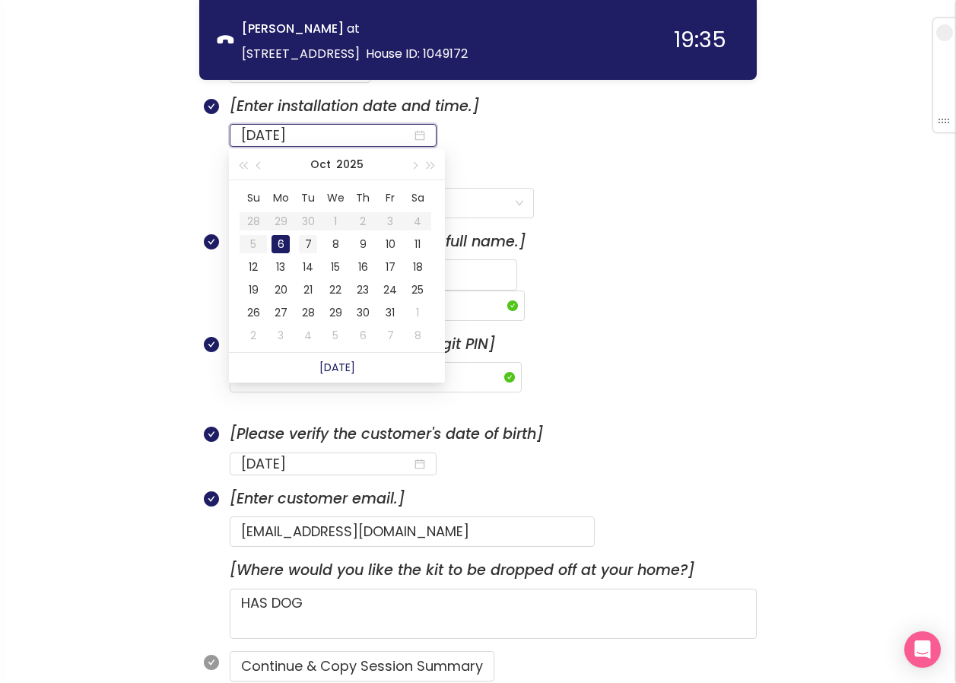
type input "[DATE]"
click at [310, 243] on div "7" at bounding box center [308, 244] width 18 height 18
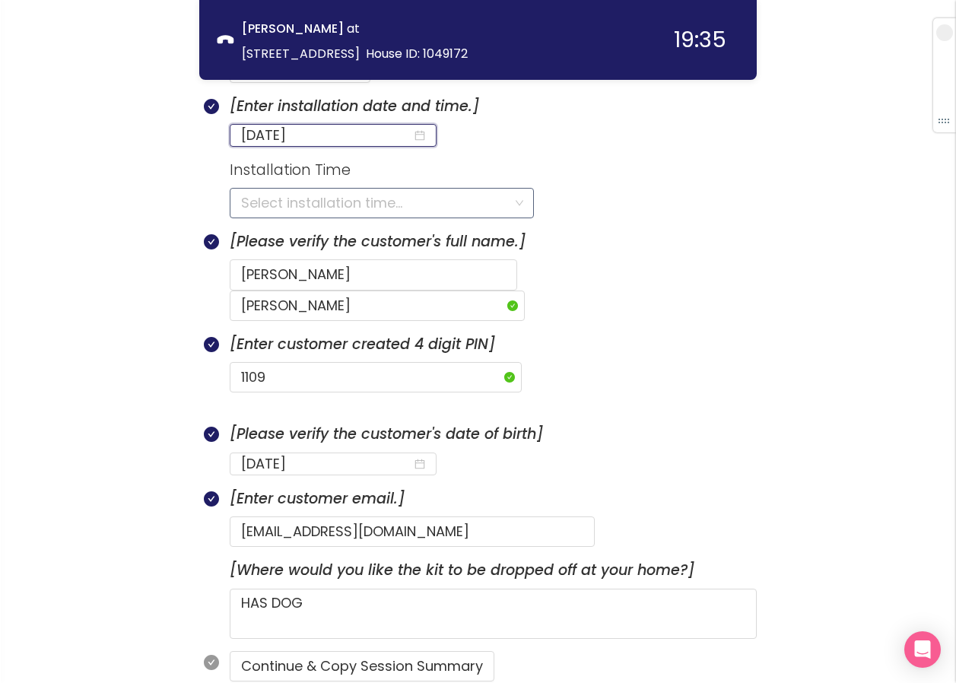
click at [269, 202] on input "search" at bounding box center [376, 203] width 271 height 29
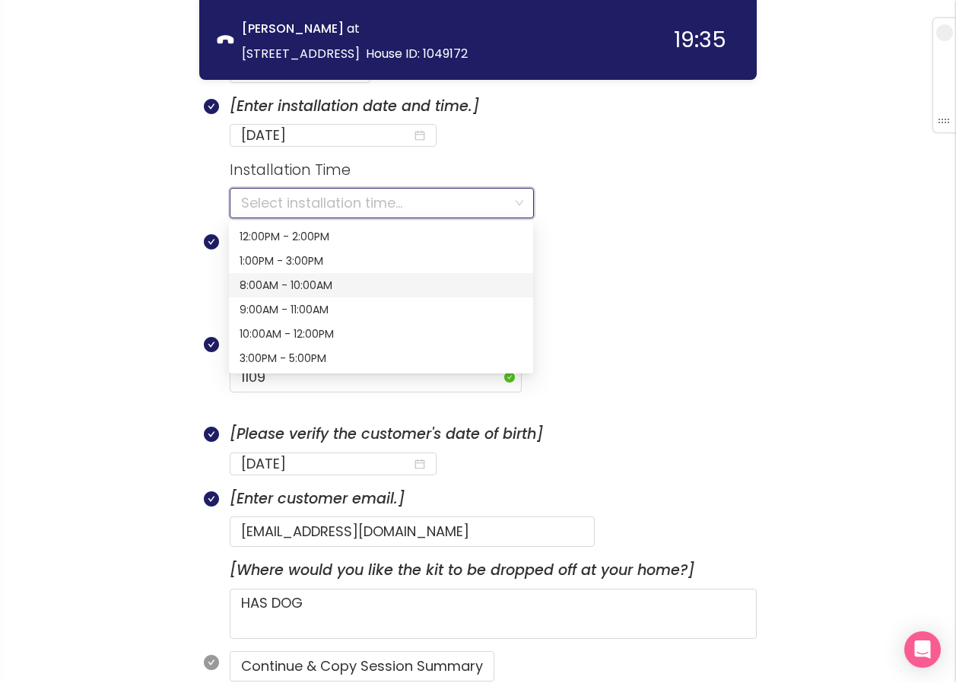
click at [265, 283] on div "8:00AM - 10:00AM" at bounding box center [381, 285] width 283 height 17
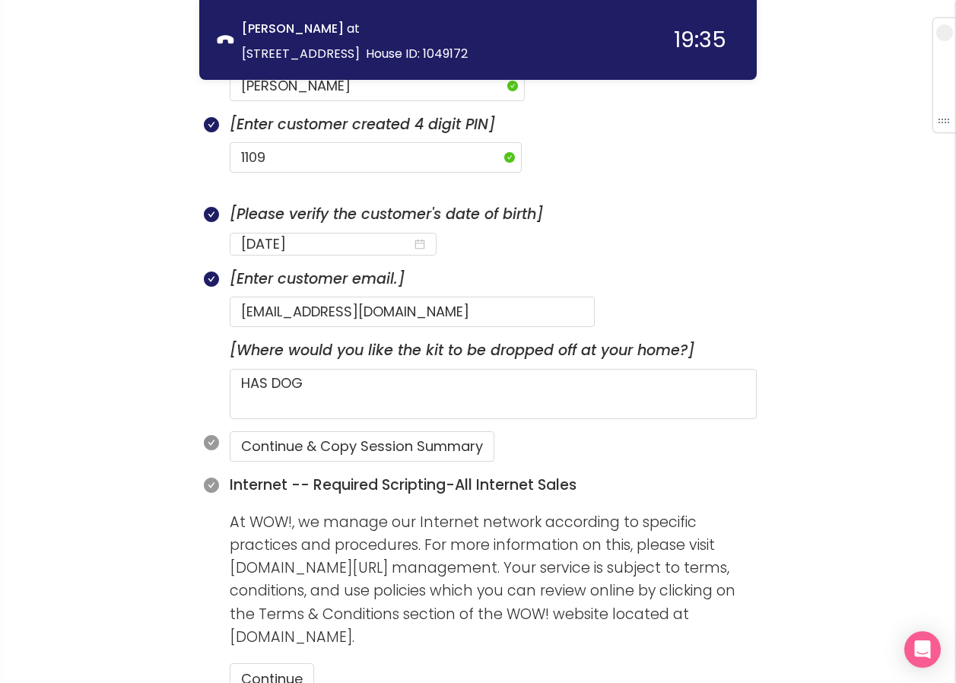
scroll to position [861, 0]
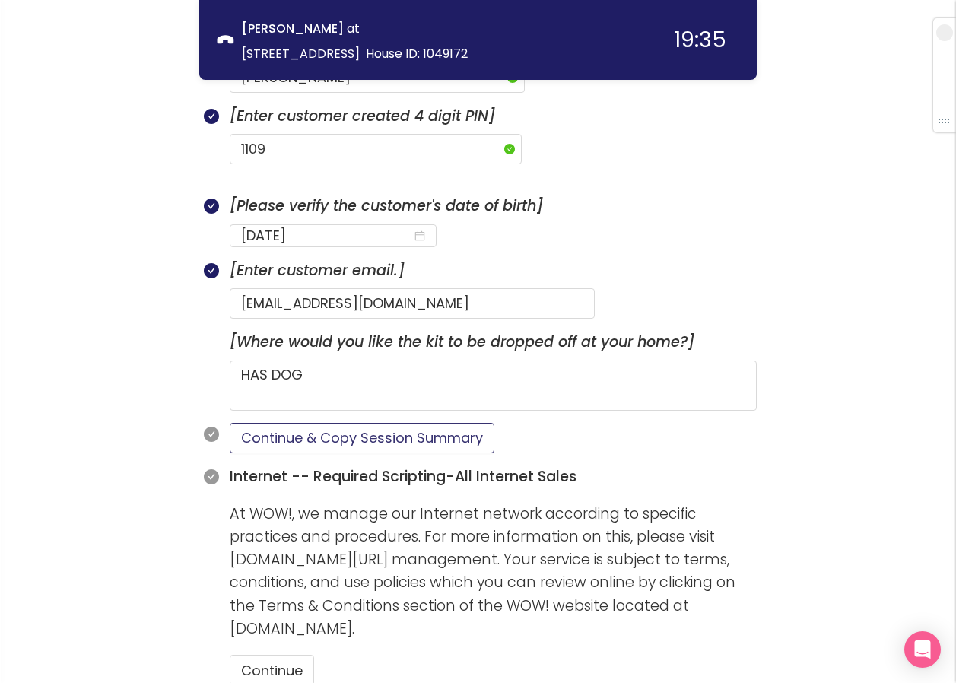
click at [288, 423] on button "Continue & Copy Session Summary" at bounding box center [362, 438] width 265 height 30
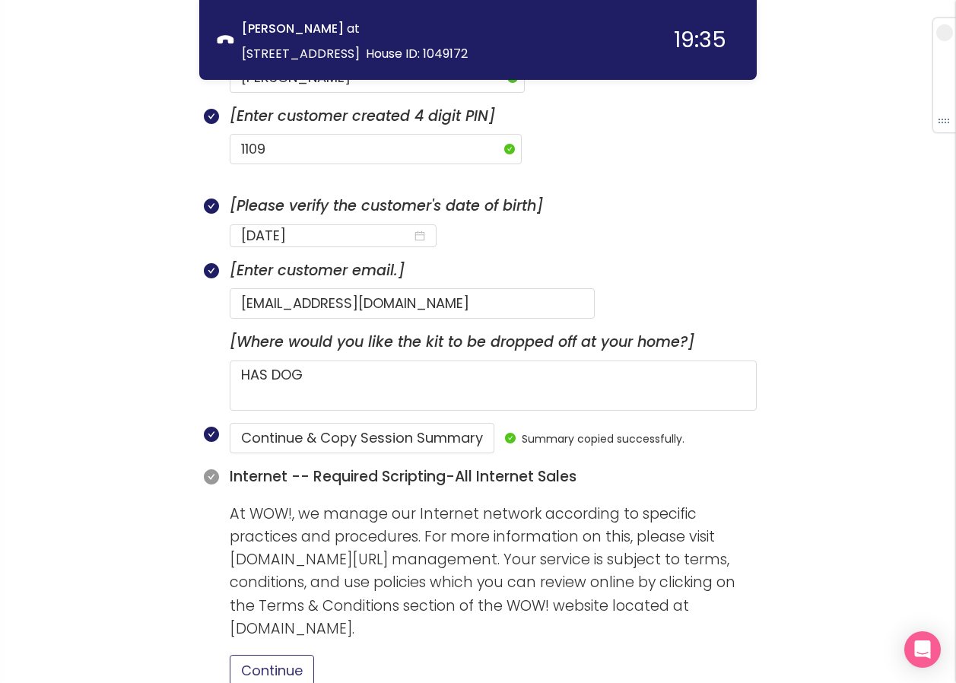
click at [252, 655] on button "Continue" at bounding box center [272, 670] width 84 height 30
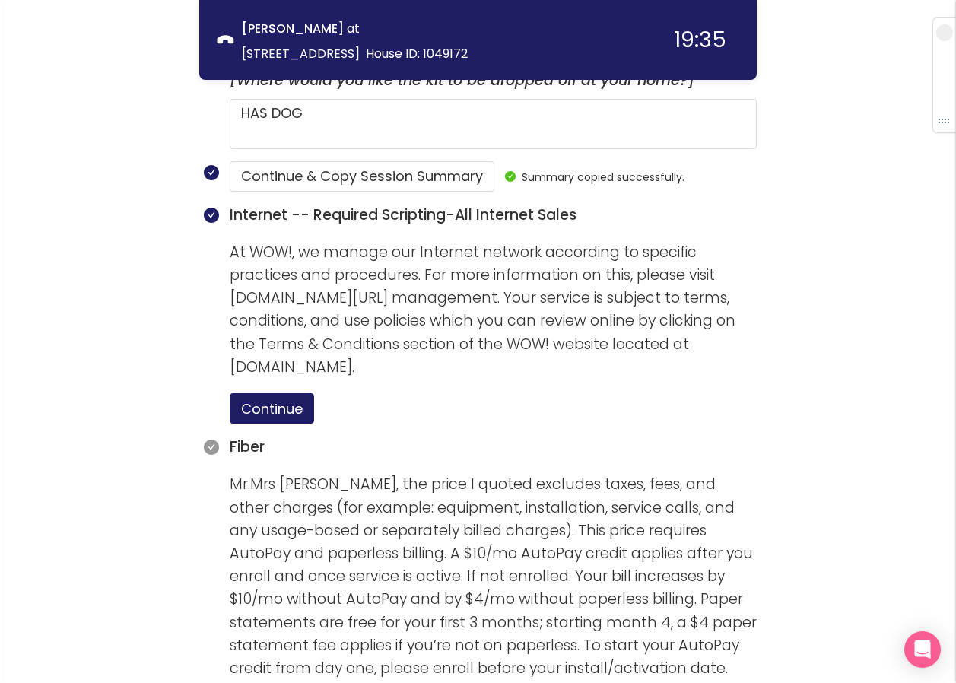
scroll to position [1166, 0]
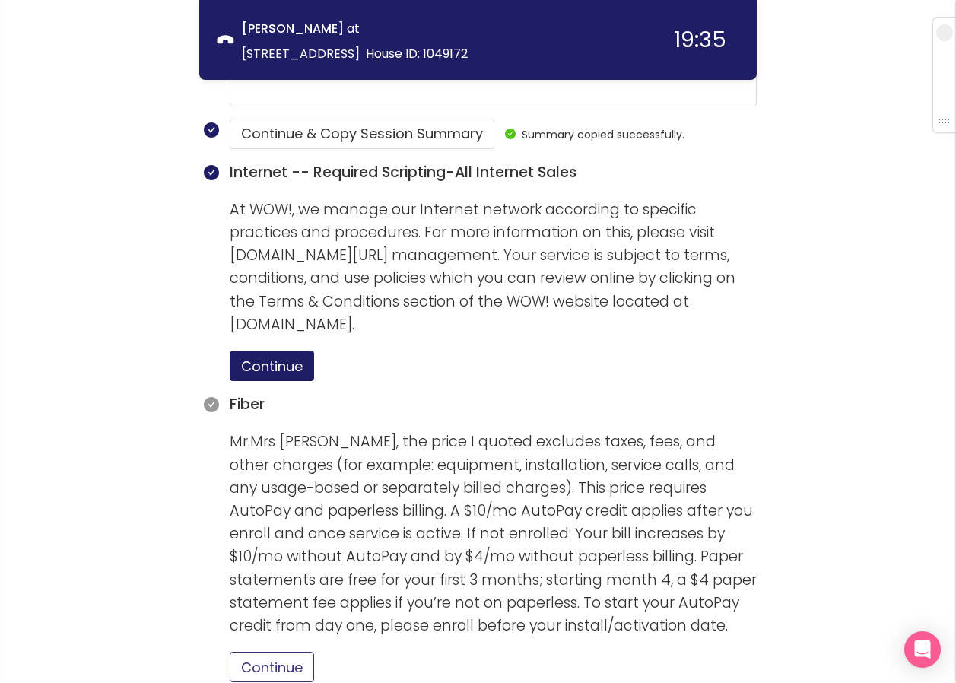
click at [253, 652] on button "Continue" at bounding box center [272, 667] width 84 height 30
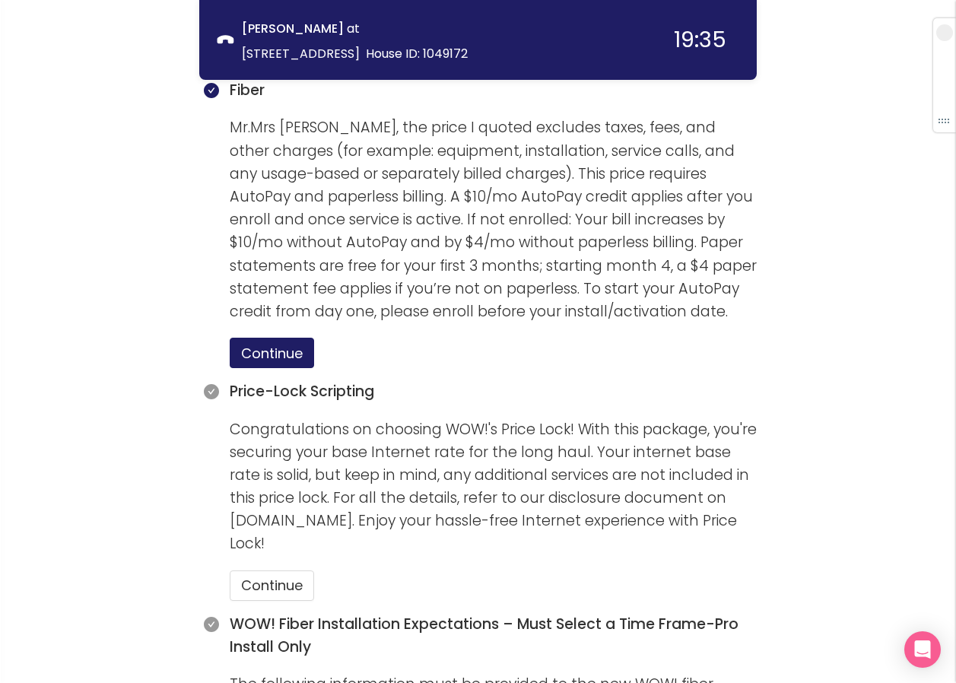
scroll to position [1622, 0]
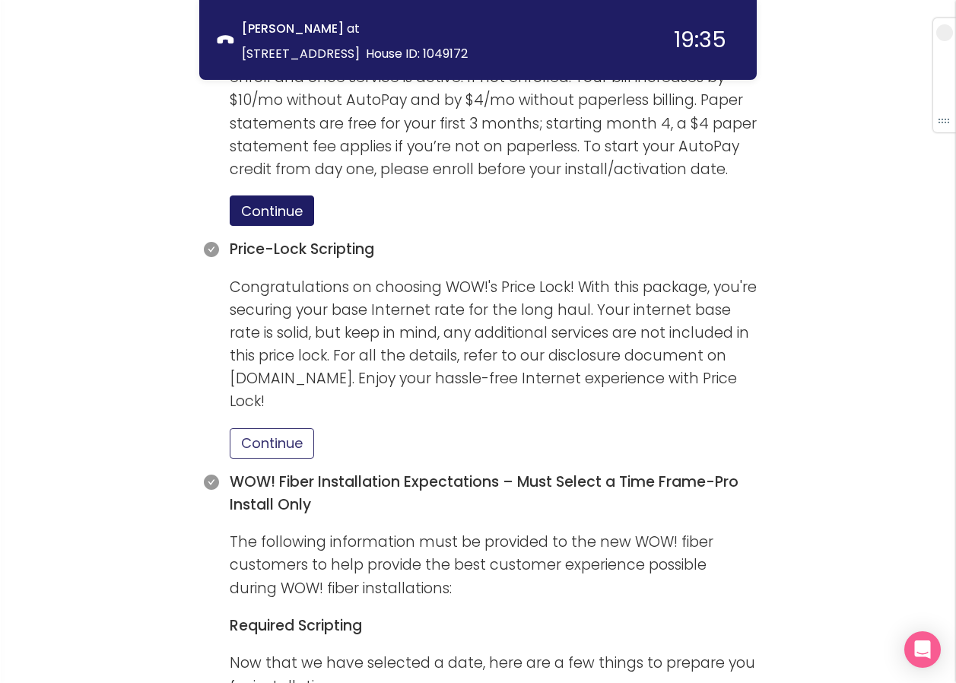
click at [274, 428] on button "Continue" at bounding box center [272, 443] width 84 height 30
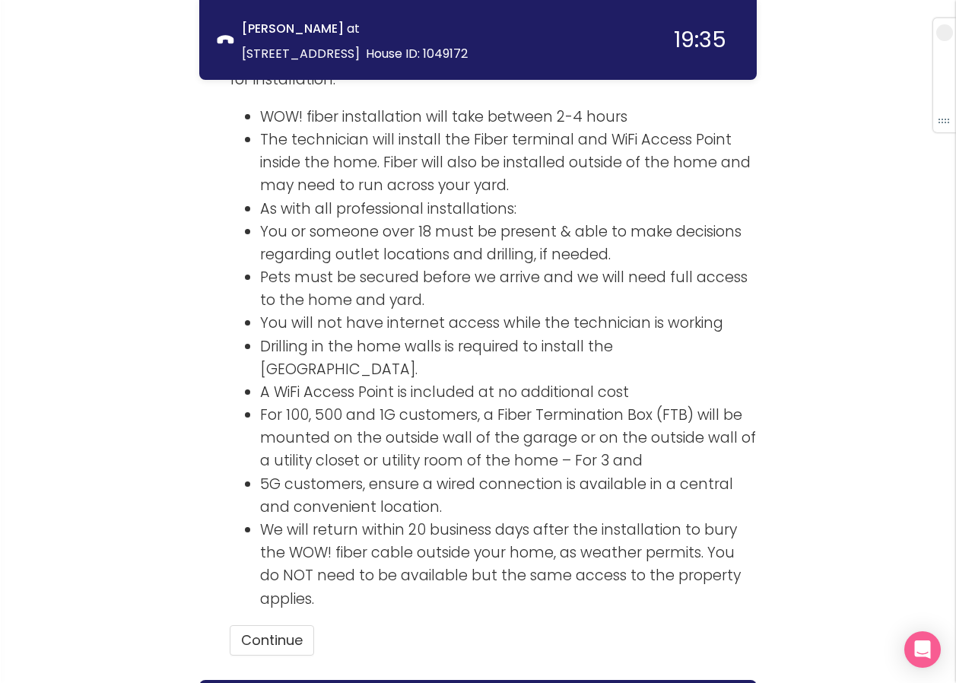
scroll to position [2231, 0]
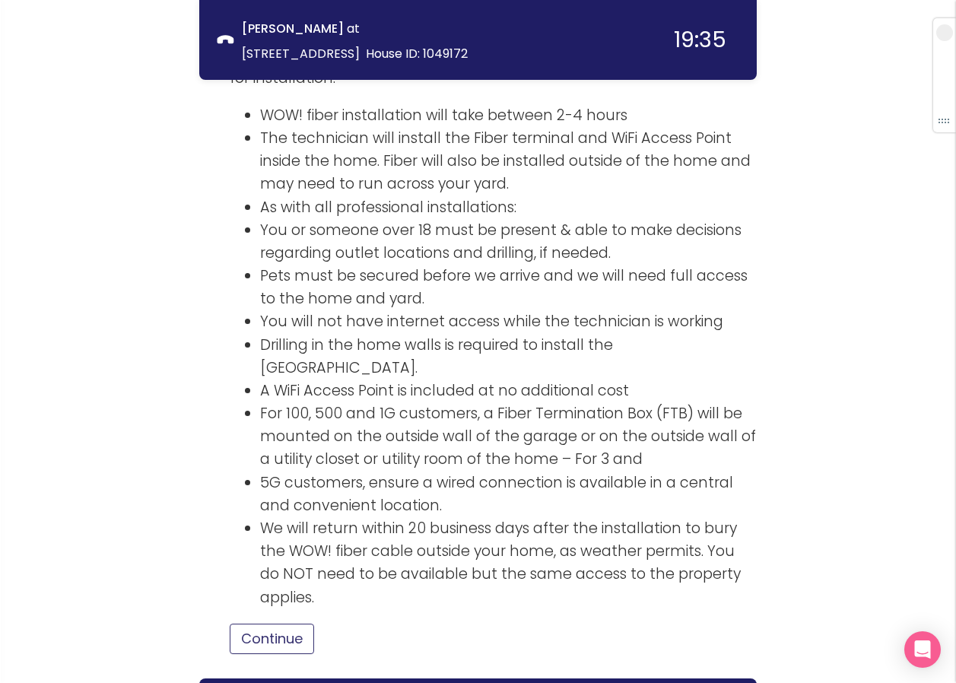
drag, startPoint x: 289, startPoint y: 591, endPoint x: 357, endPoint y: 545, distance: 82.1
click at [292, 624] on button "Continue" at bounding box center [272, 639] width 84 height 30
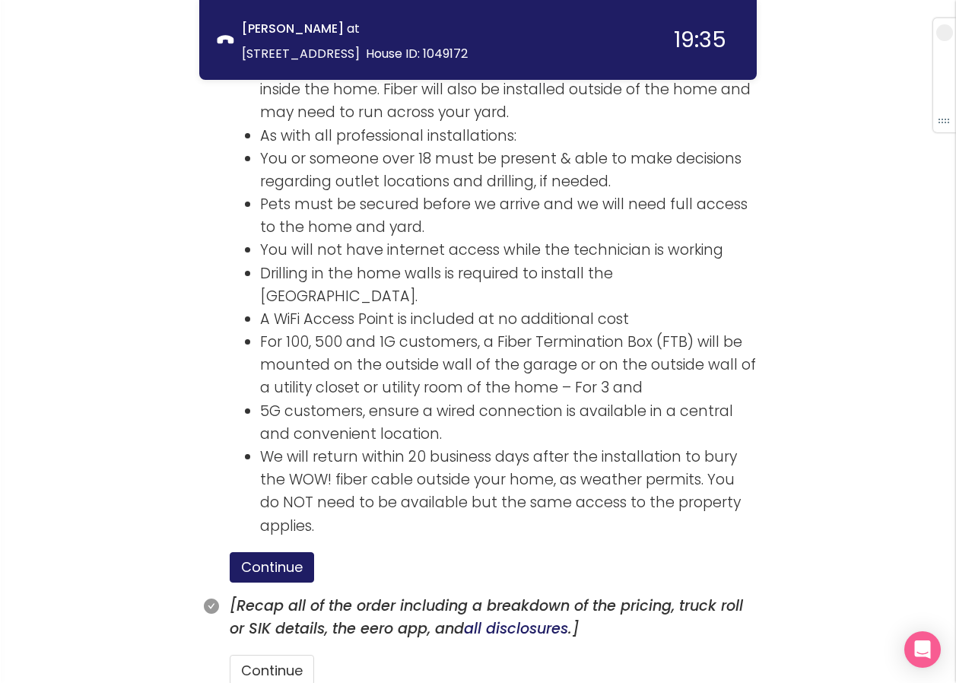
scroll to position [2307, 0]
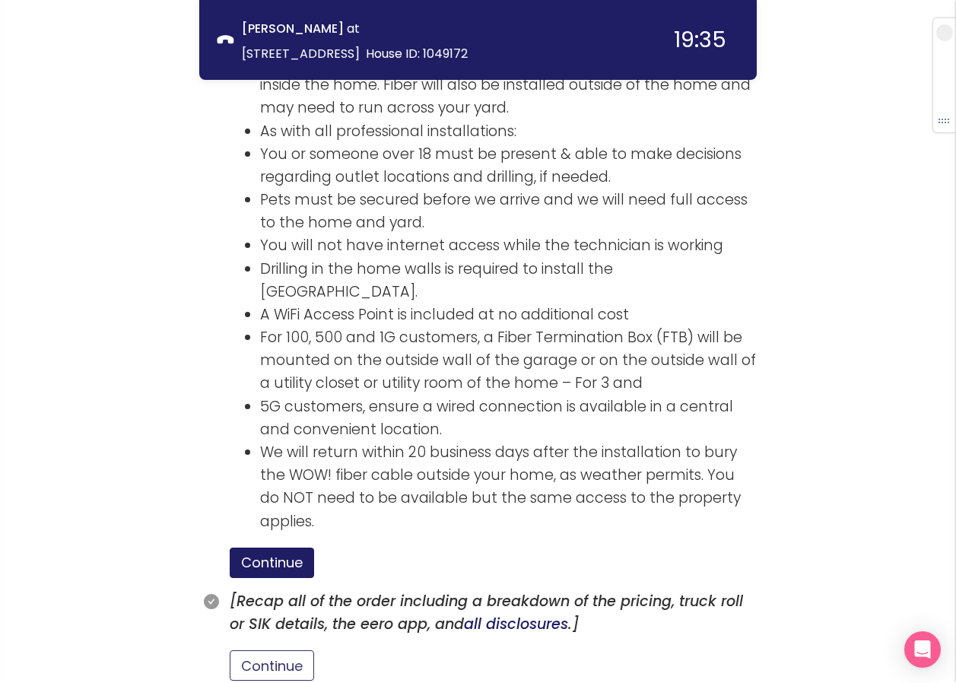
click at [300, 650] on button "Continue" at bounding box center [272, 665] width 84 height 30
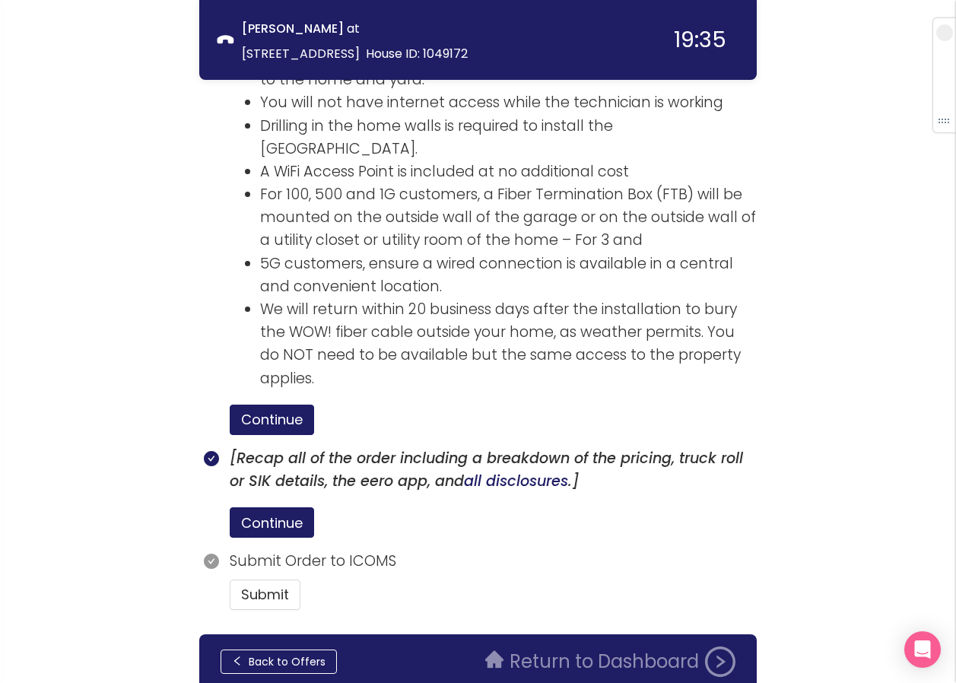
scroll to position [2463, 0]
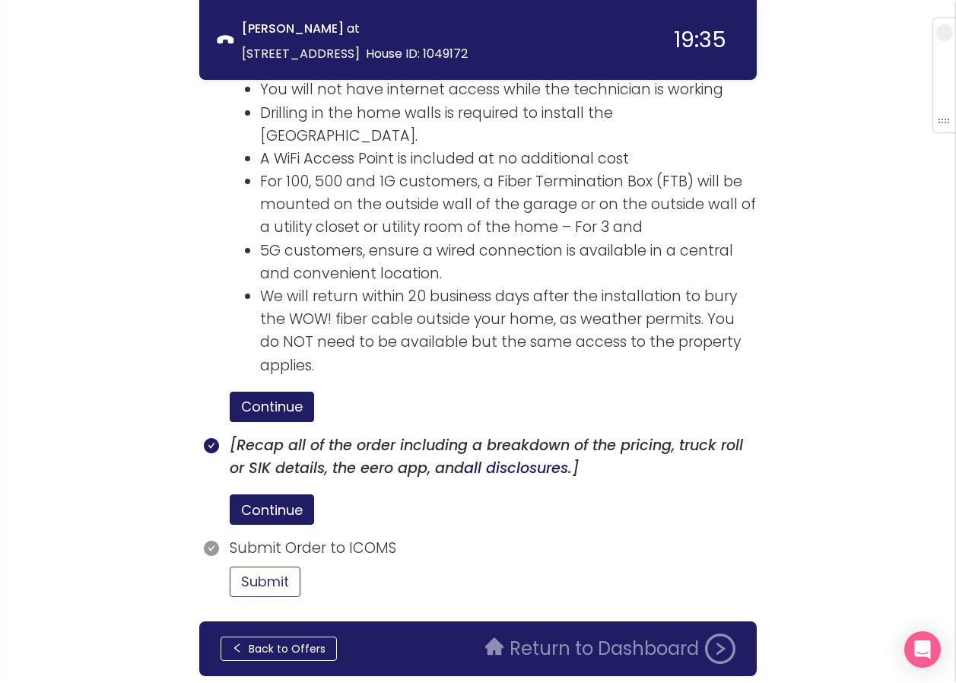
click at [268, 567] on button "Submit" at bounding box center [265, 582] width 71 height 30
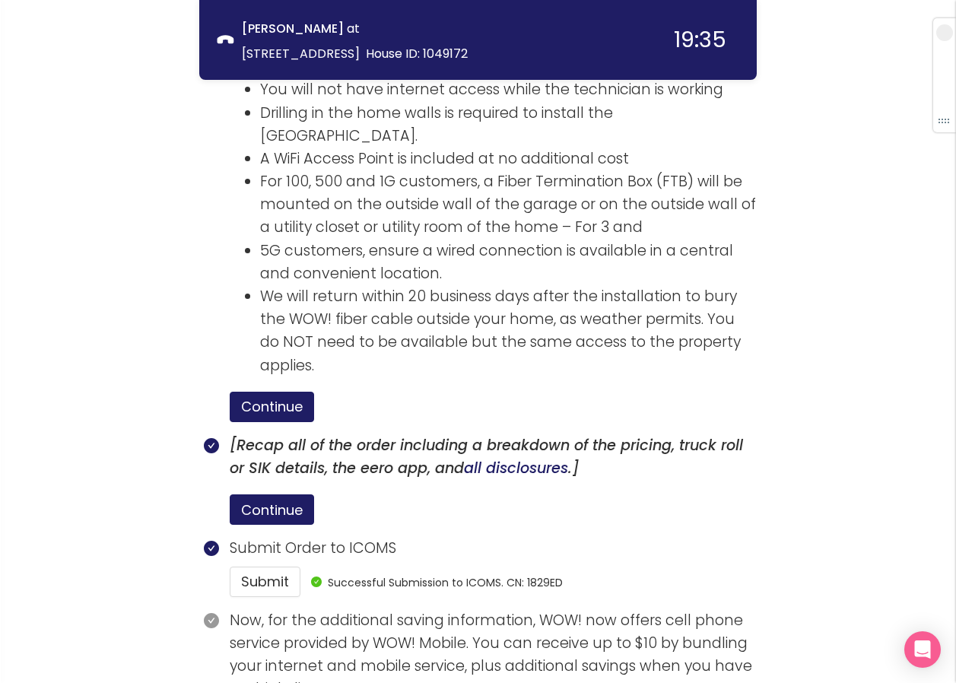
drag, startPoint x: 98, startPoint y: 105, endPoint x: 116, endPoint y: 113, distance: 20.1
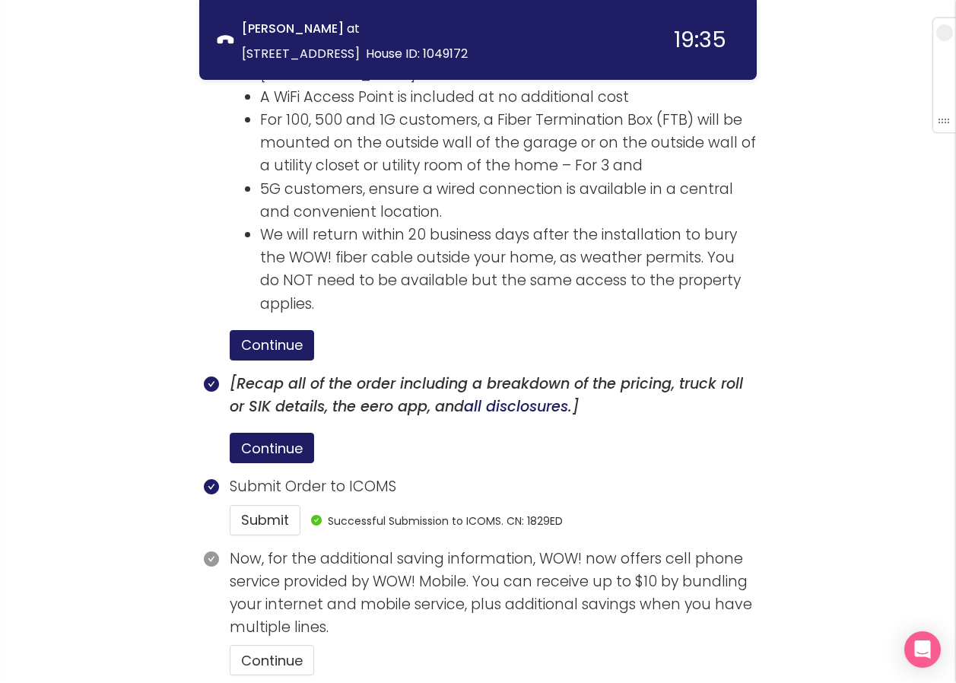
scroll to position [2603, 0]
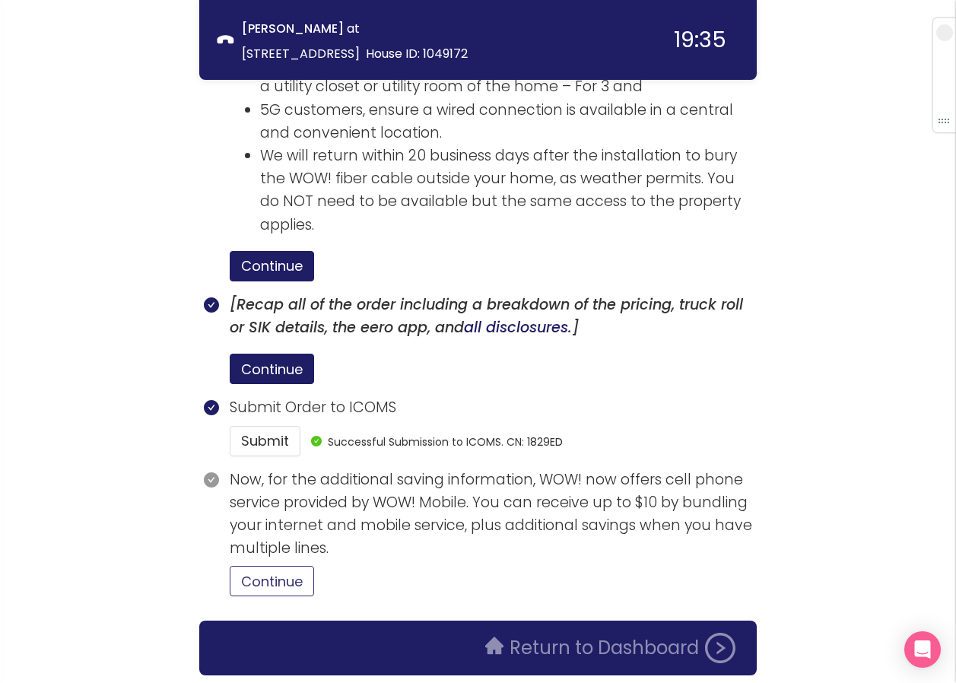
click at [301, 566] on button "Continue" at bounding box center [272, 581] width 84 height 30
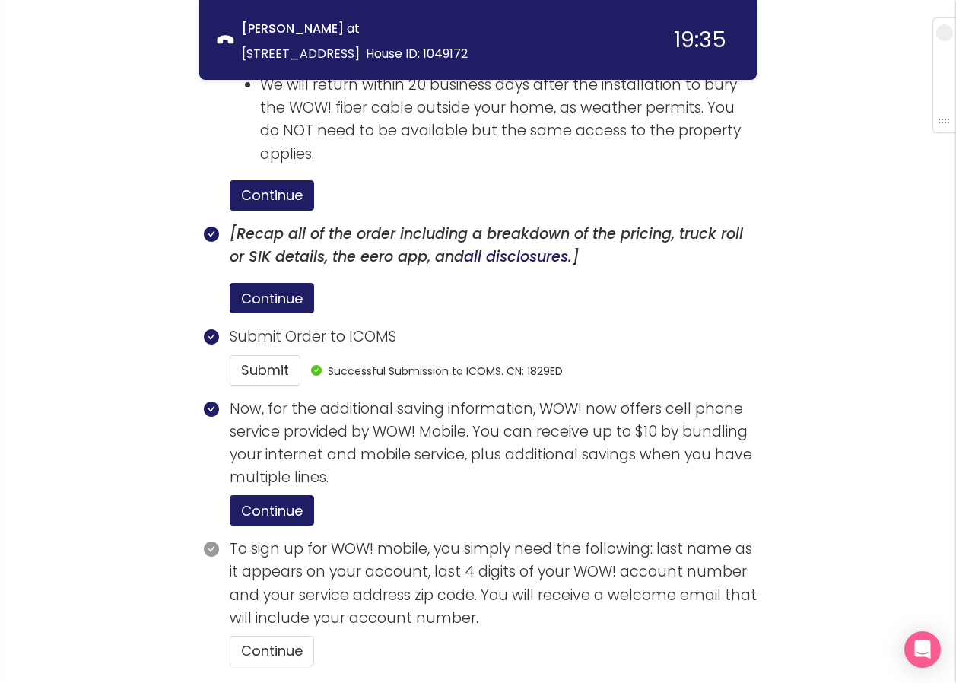
scroll to position [2744, 0]
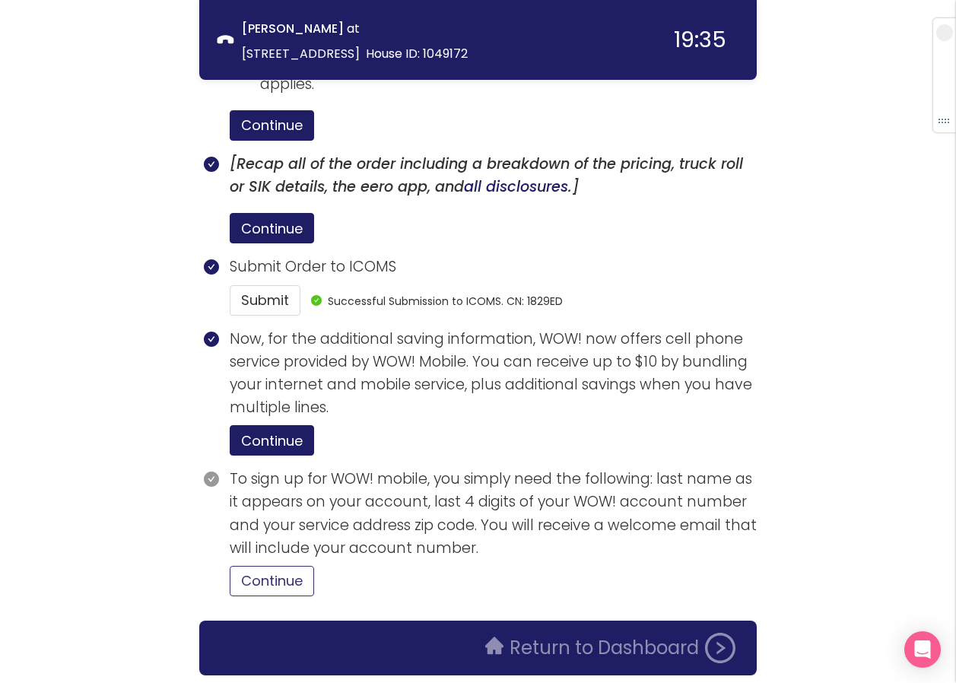
click at [301, 566] on button "Continue" at bounding box center [272, 581] width 84 height 30
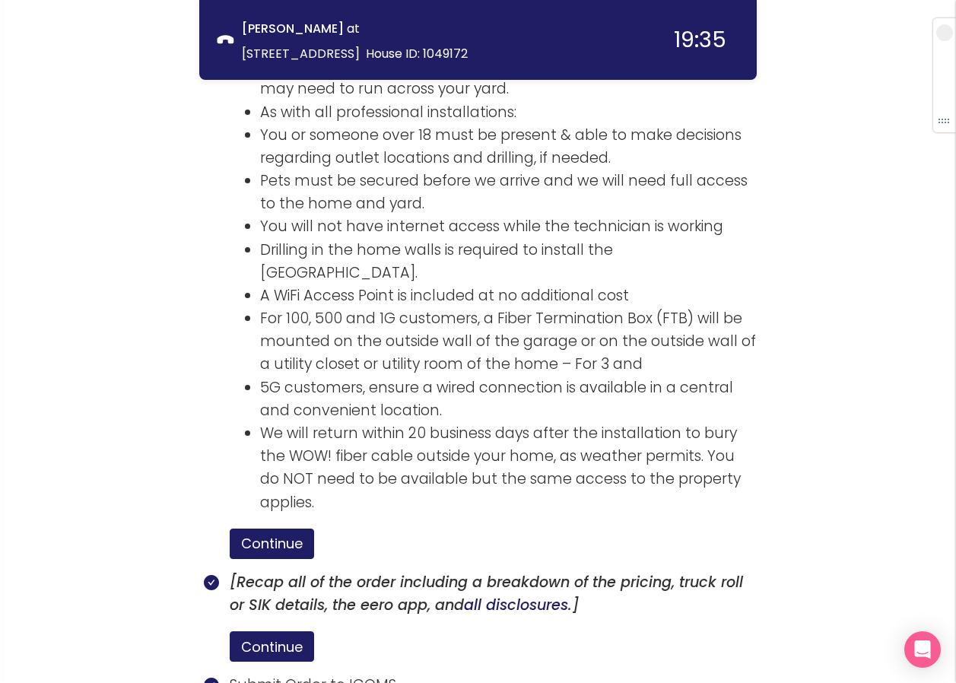
scroll to position [2816, 0]
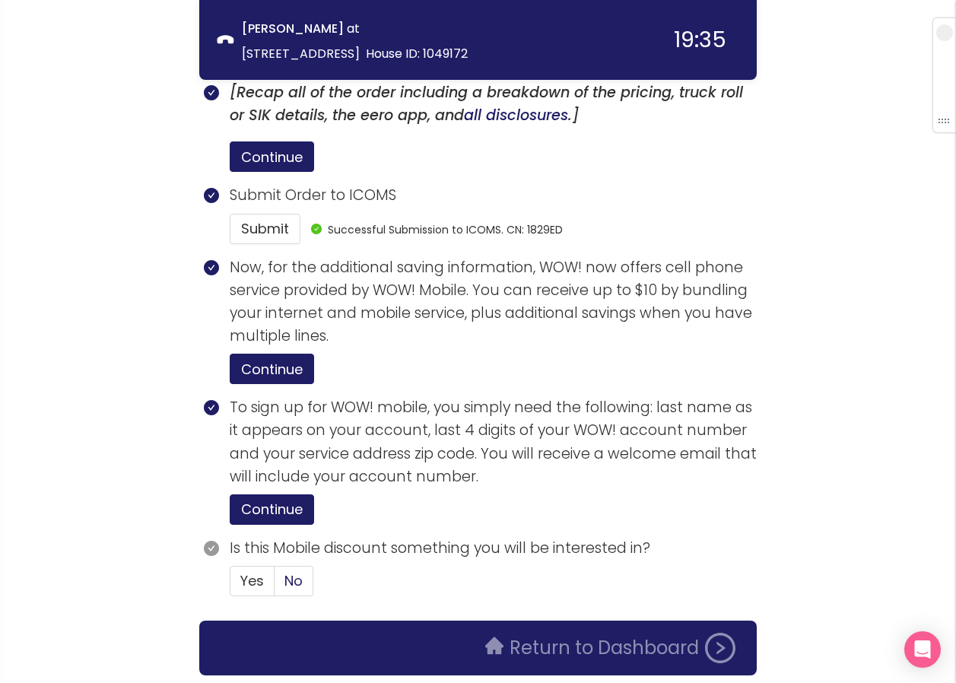
click at [293, 571] on span "No" at bounding box center [294, 580] width 18 height 19
click at [275, 586] on input "No" at bounding box center [275, 586] width 0 height 0
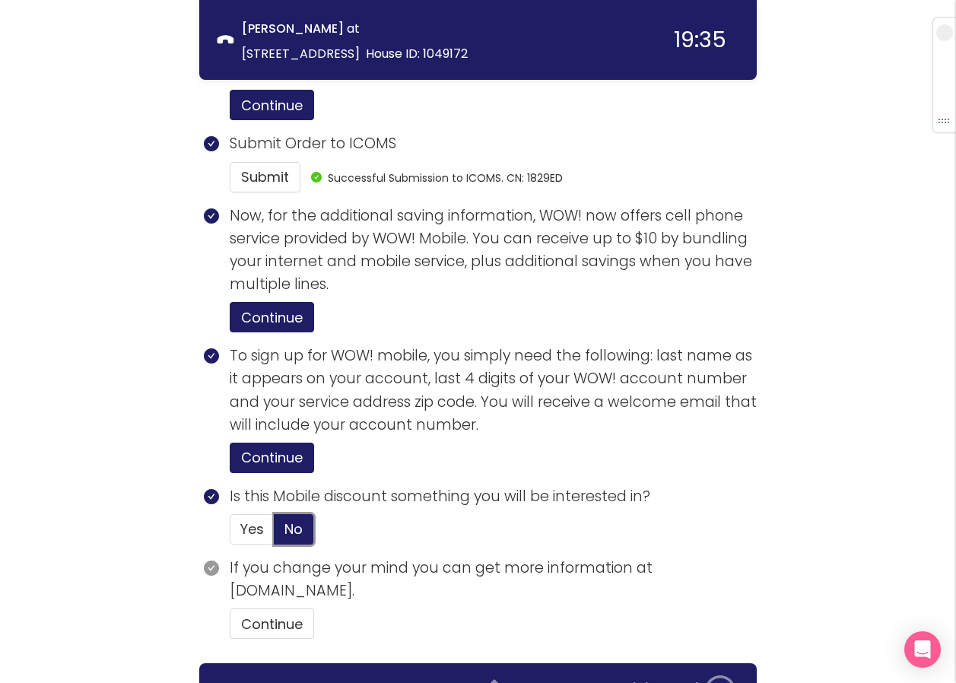
scroll to position [2910, 0]
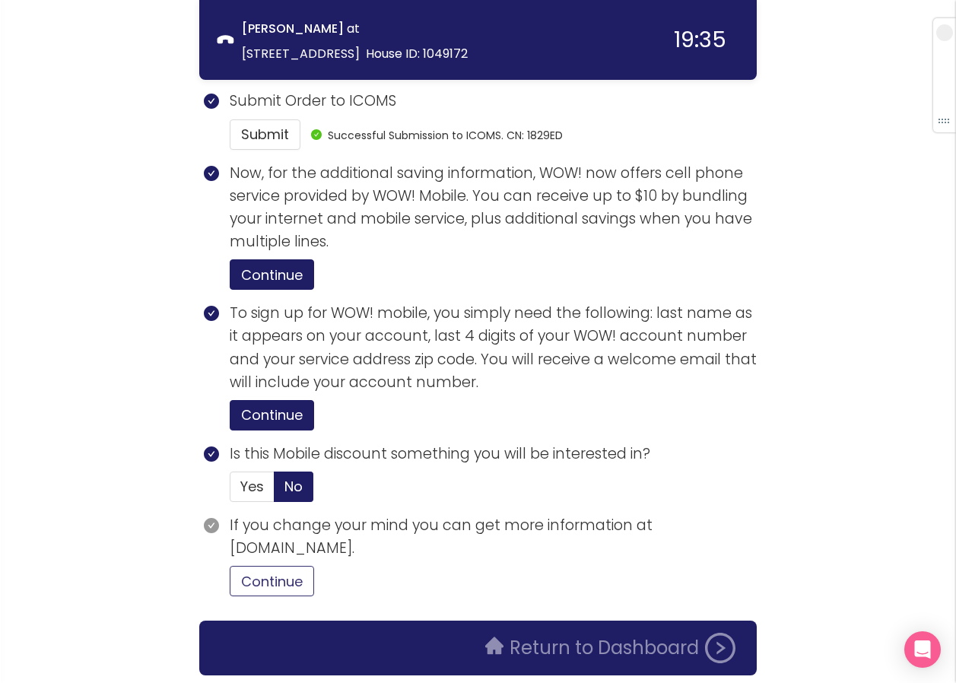
click at [261, 566] on button "Continue" at bounding box center [272, 581] width 84 height 30
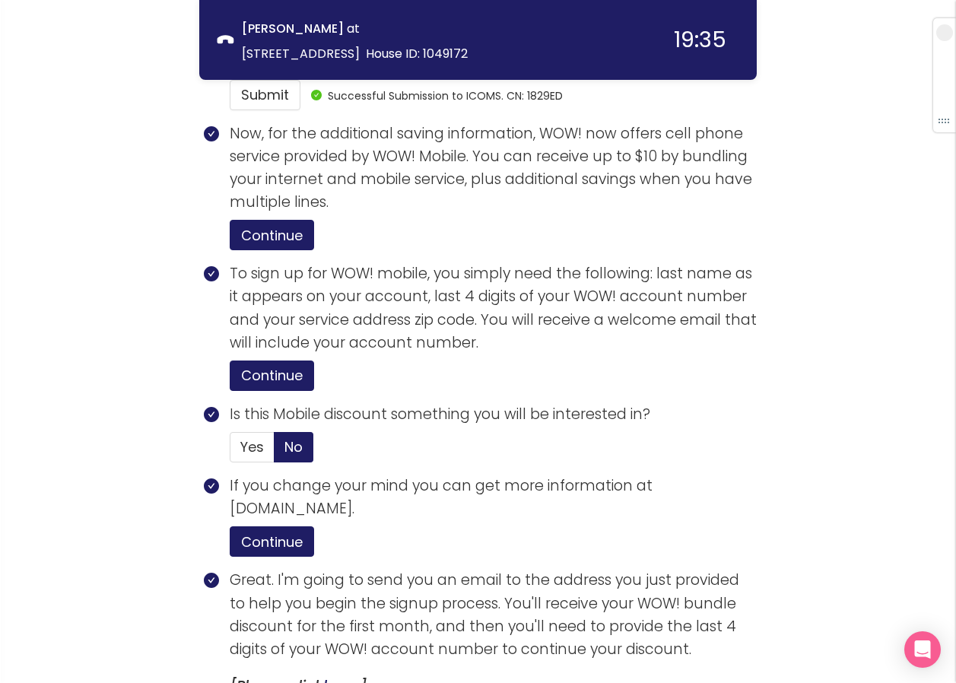
scroll to position [3200, 0]
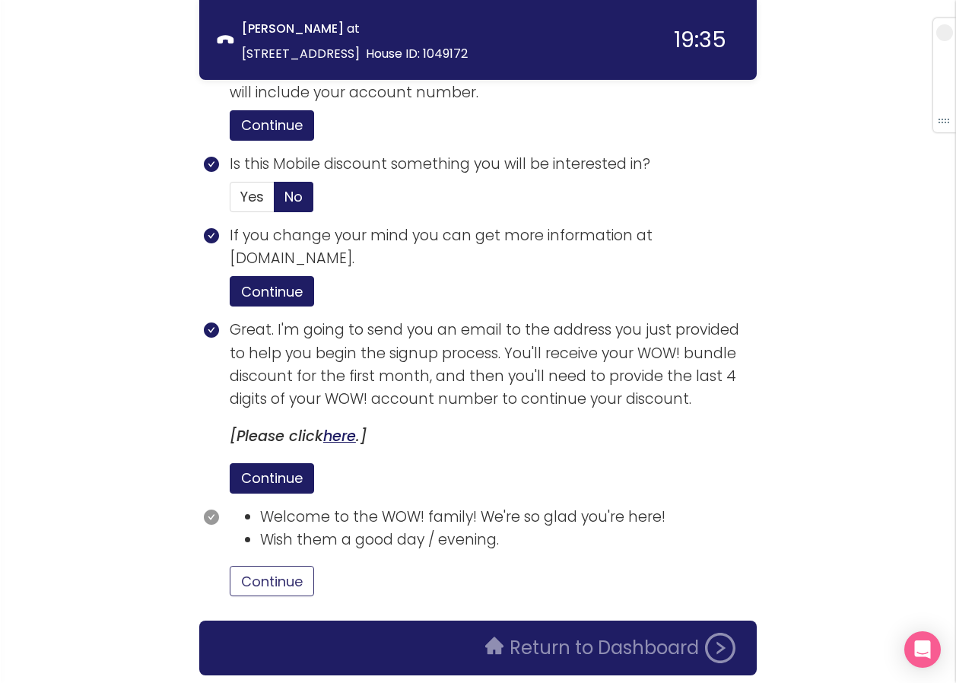
click at [249, 566] on button "Continue" at bounding box center [272, 581] width 84 height 30
click at [514, 633] on button "Return to Dashboard" at bounding box center [610, 648] width 269 height 30
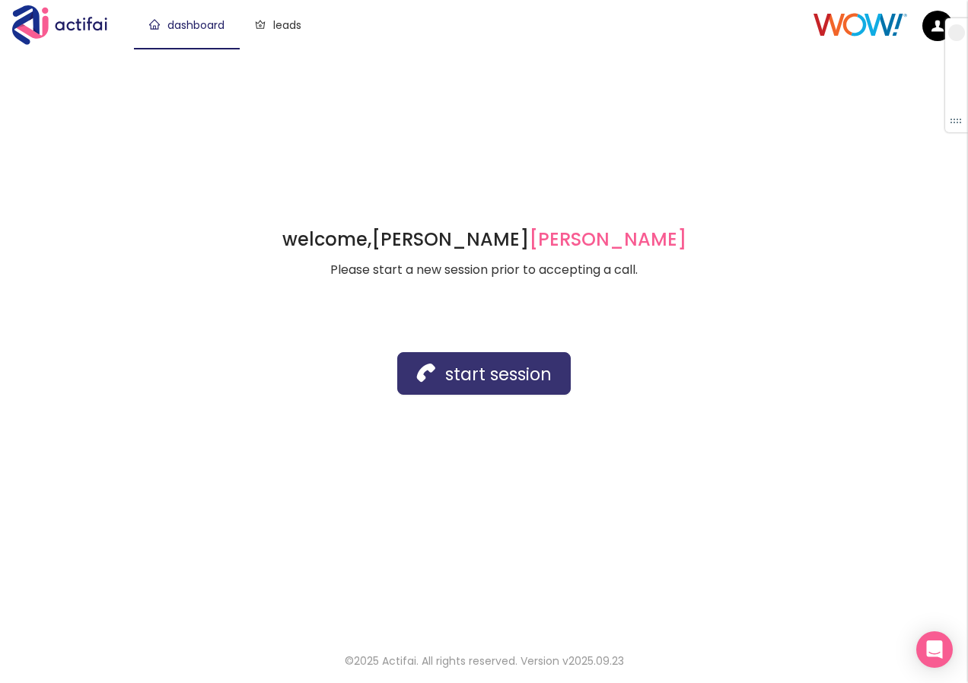
click at [455, 378] on button "start session" at bounding box center [483, 373] width 173 height 43
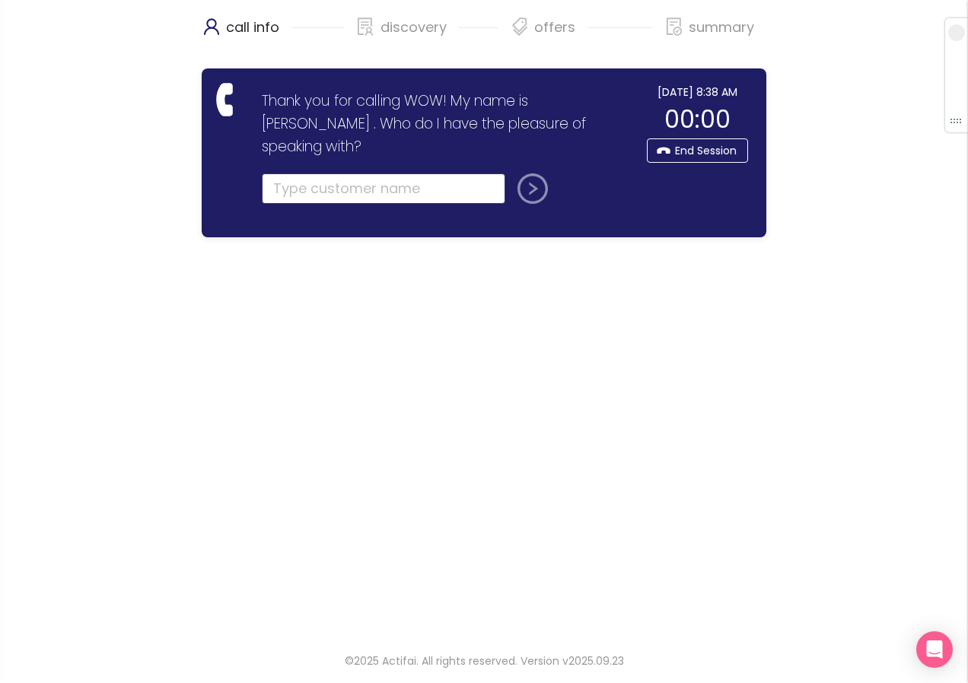
click at [278, 173] on input "text" at bounding box center [383, 188] width 243 height 30
click at [359, 173] on input "text" at bounding box center [383, 188] width 243 height 30
drag, startPoint x: 345, startPoint y: 168, endPoint x: 205, endPoint y: 167, distance: 139.2
click at [206, 157] on div "Thank you for calling WOW! My name is [PERSON_NAME] . Who do I have the pleasur…" at bounding box center [484, 152] width 565 height 169
type input "[PERSON_NAME]"
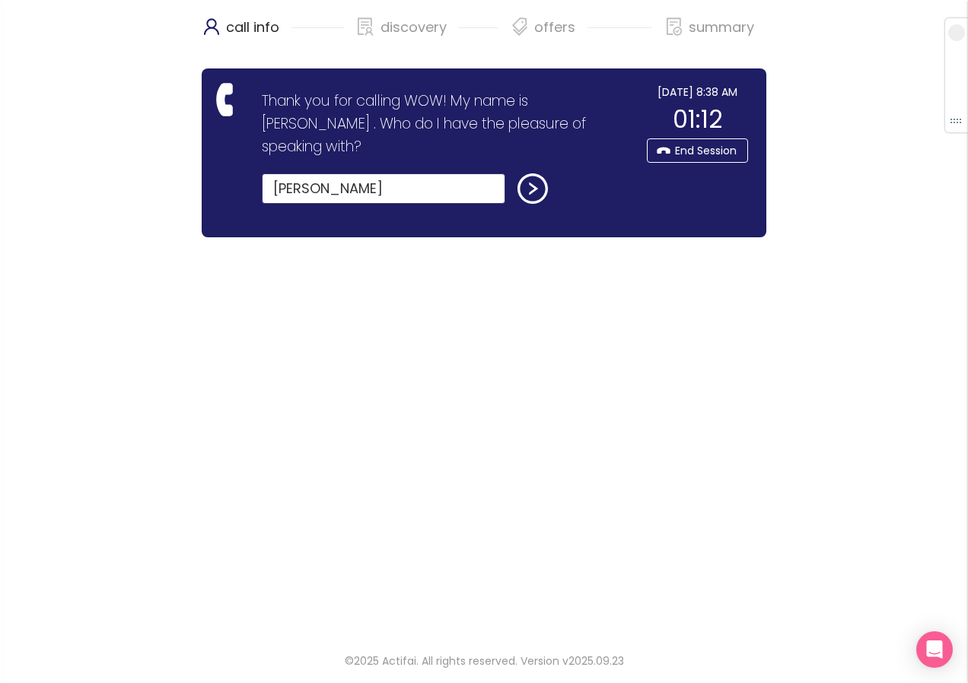
click at [511, 173] on button "submit" at bounding box center [529, 188] width 37 height 30
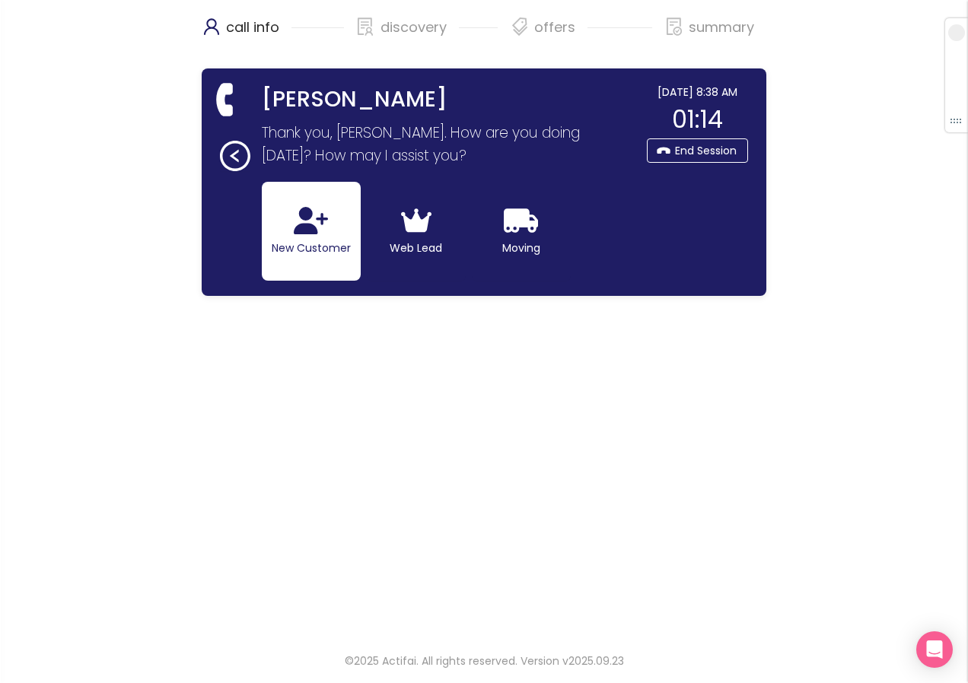
click at [297, 250] on button "New Customer" at bounding box center [311, 231] width 99 height 99
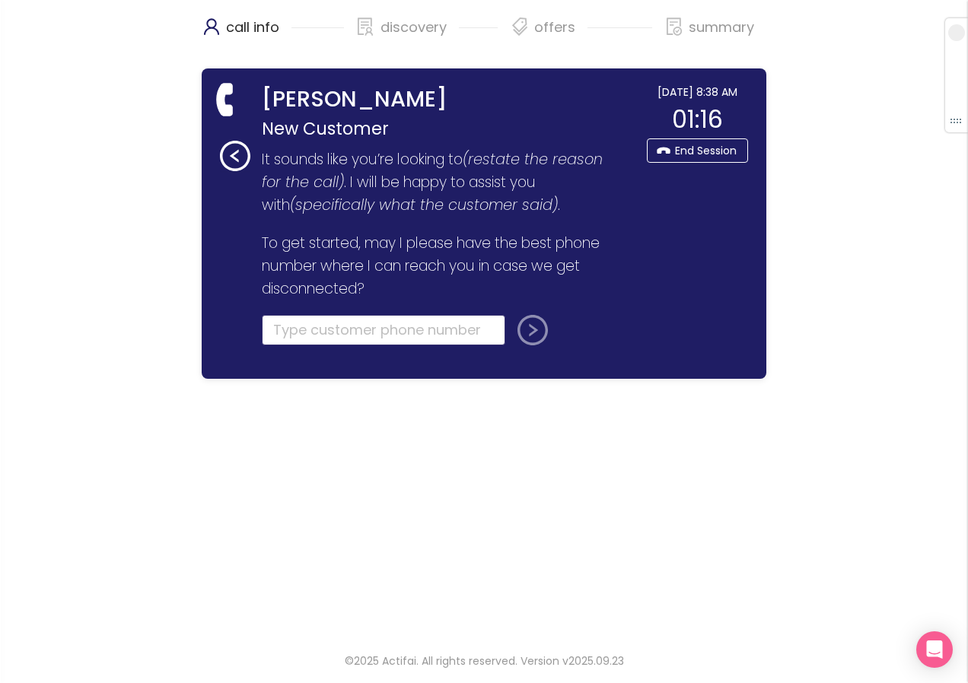
click at [287, 333] on input "tel" at bounding box center [383, 330] width 243 height 30
type input "[PHONE_NUMBER]"
click at [532, 320] on button "submit" at bounding box center [529, 330] width 37 height 30
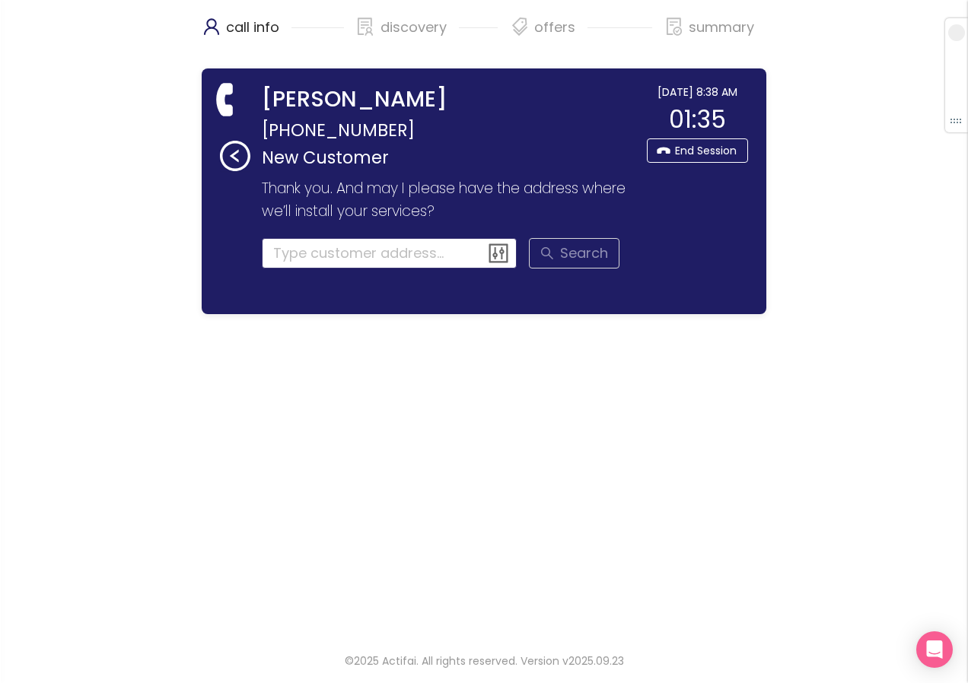
click at [288, 250] on input at bounding box center [390, 253] width 256 height 30
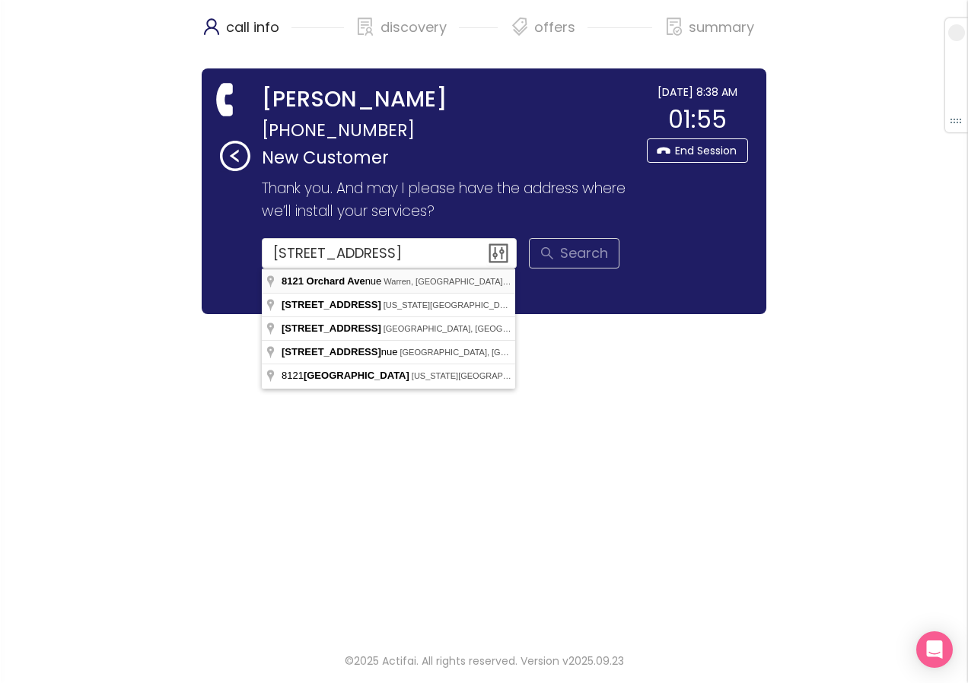
type input "[STREET_ADDRESS]"
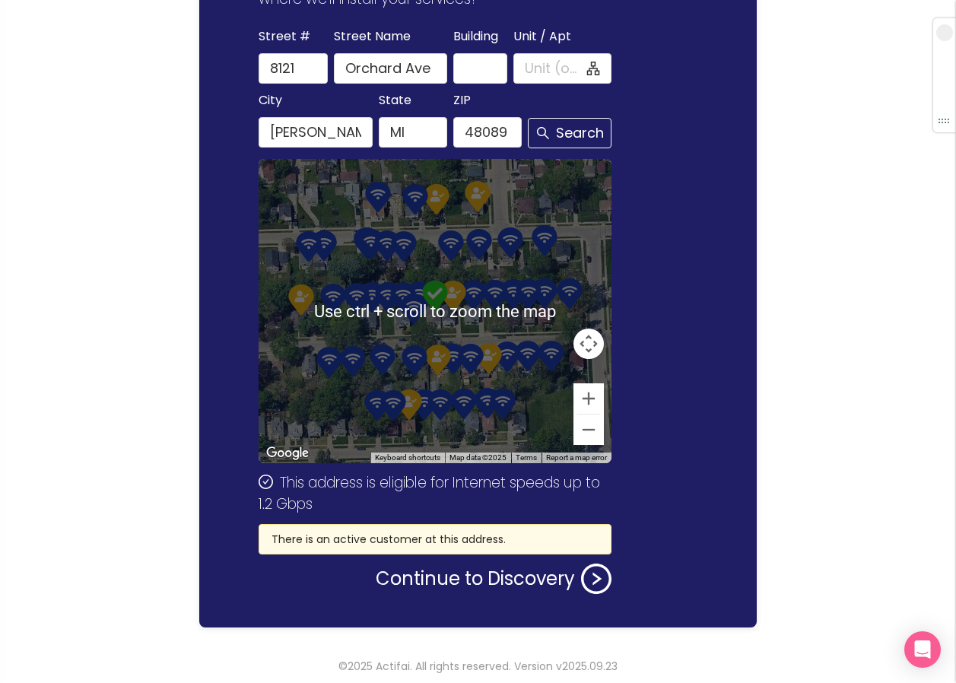
scroll to position [218, 0]
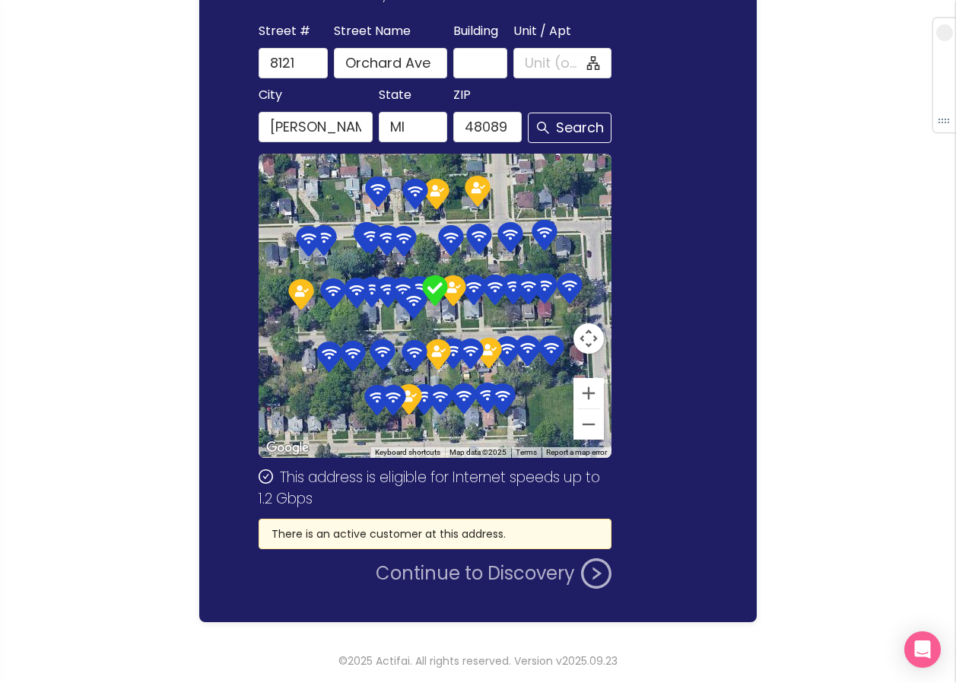
click at [458, 572] on button "Continue to Discovery" at bounding box center [494, 573] width 236 height 30
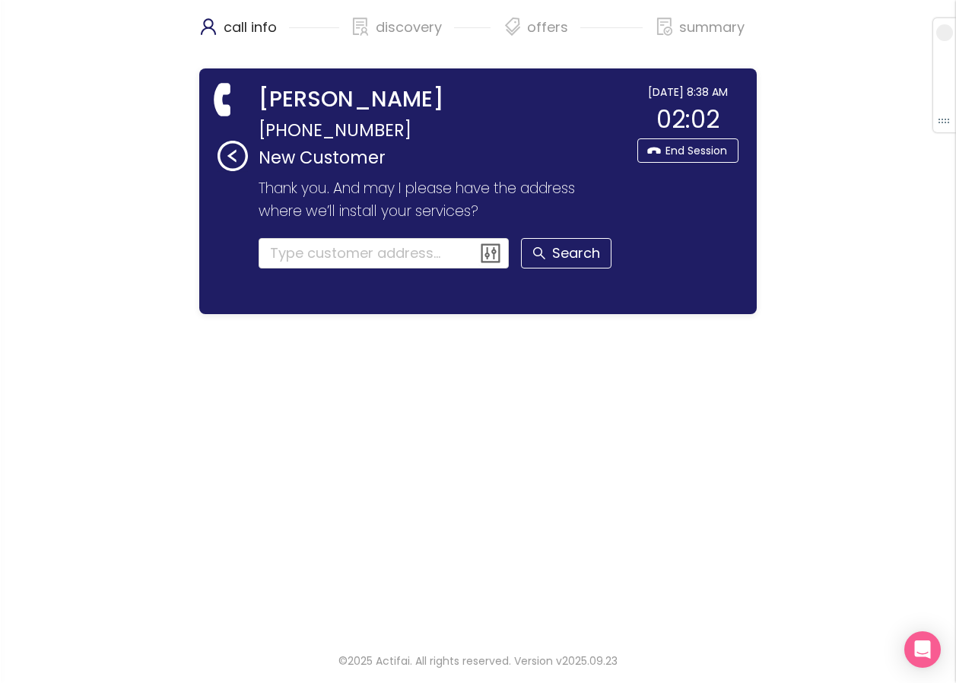
scroll to position [0, 0]
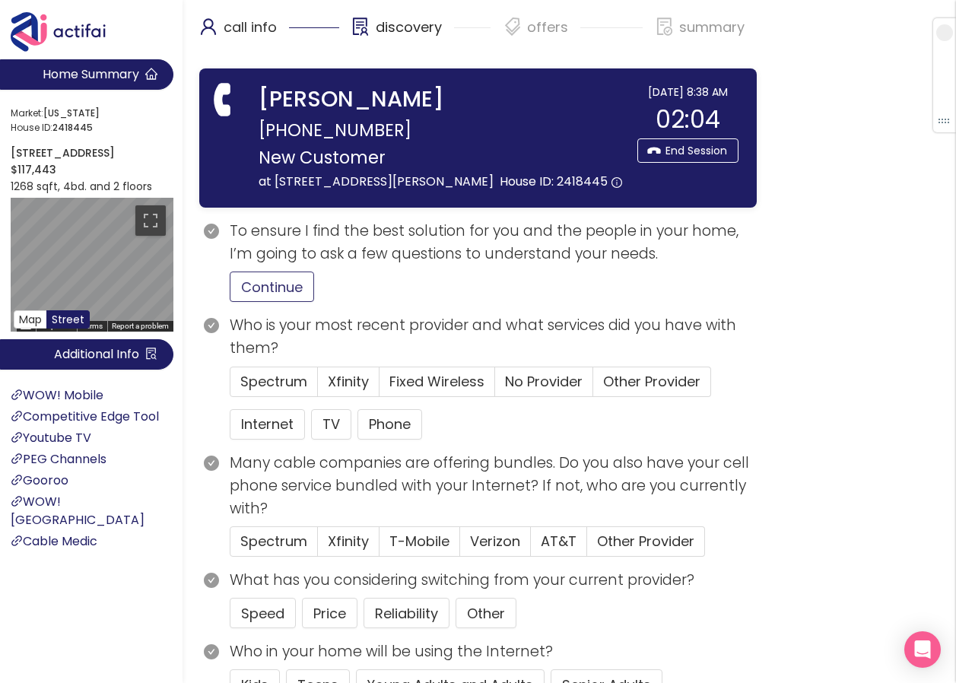
click at [264, 283] on button "Continue" at bounding box center [272, 287] width 84 height 30
click at [689, 293] on div "Continue" at bounding box center [493, 287] width 527 height 30
click at [323, 622] on button "Price" at bounding box center [330, 613] width 56 height 30
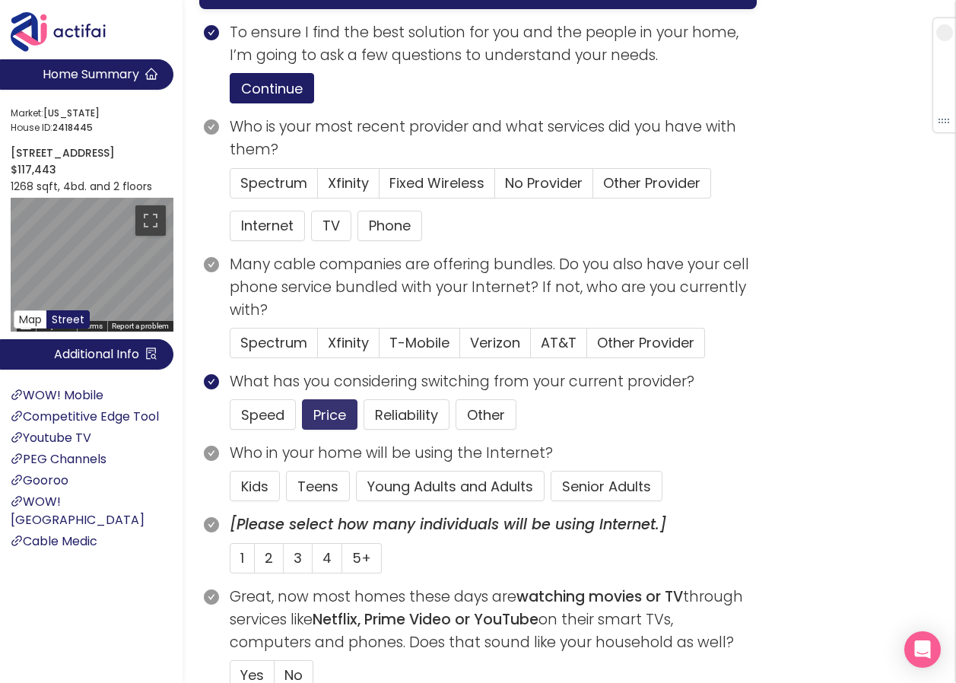
scroll to position [228, 0]
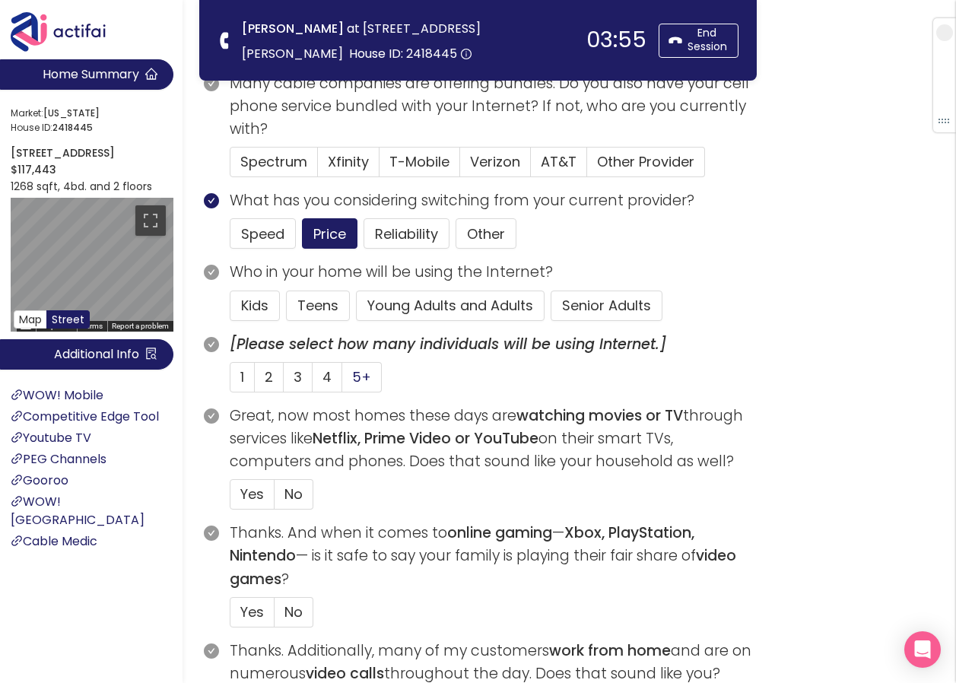
click at [358, 376] on span "5+" at bounding box center [361, 376] width 19 height 19
click at [342, 382] on input "5+" at bounding box center [342, 382] width 0 height 0
click at [399, 310] on button "Young Adults and Adults" at bounding box center [450, 306] width 189 height 30
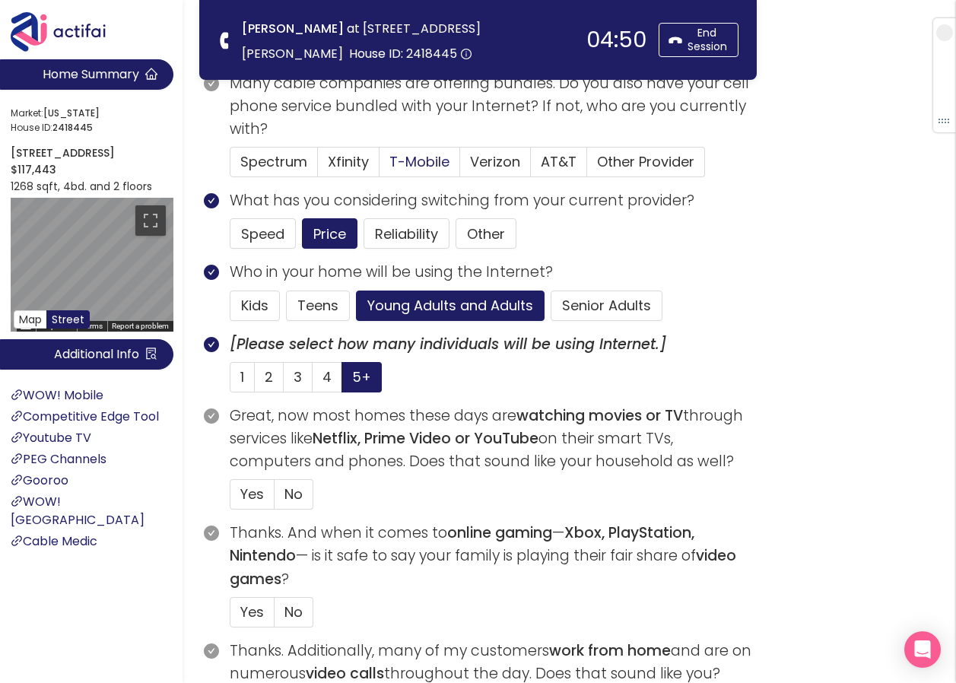
click at [421, 164] on span "T-Mobile" at bounding box center [420, 161] width 60 height 19
click at [380, 167] on input "T-Mobile" at bounding box center [380, 167] width 0 height 0
click at [243, 491] on span "Yes" at bounding box center [252, 494] width 24 height 19
click at [231, 499] on input "Yes" at bounding box center [231, 499] width 0 height 0
click at [254, 606] on span "Yes" at bounding box center [252, 612] width 24 height 19
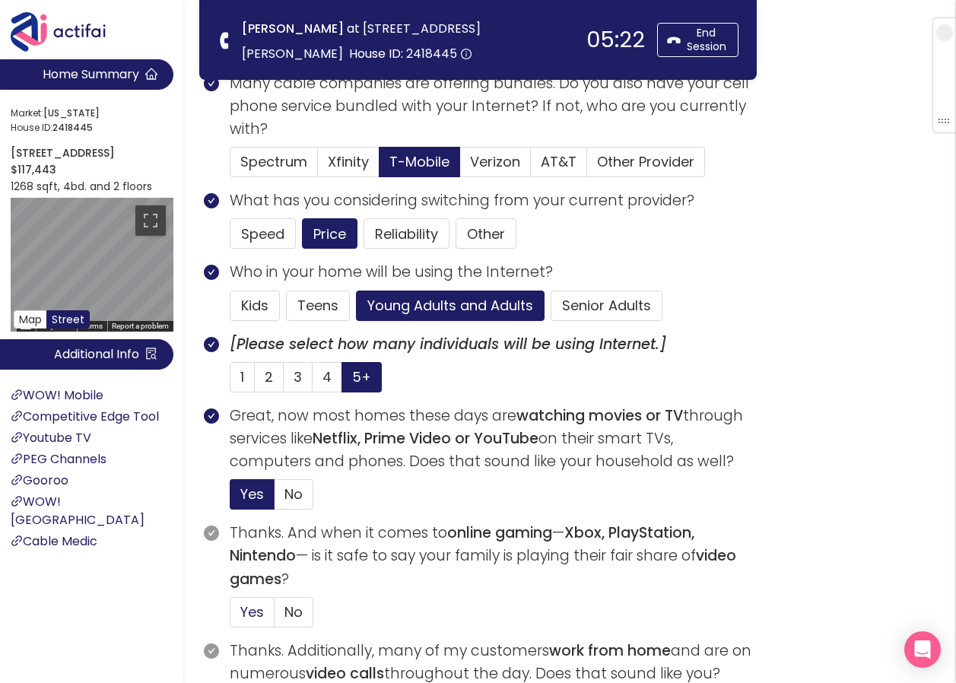
click at [231, 617] on input "Yes" at bounding box center [231, 617] width 0 height 0
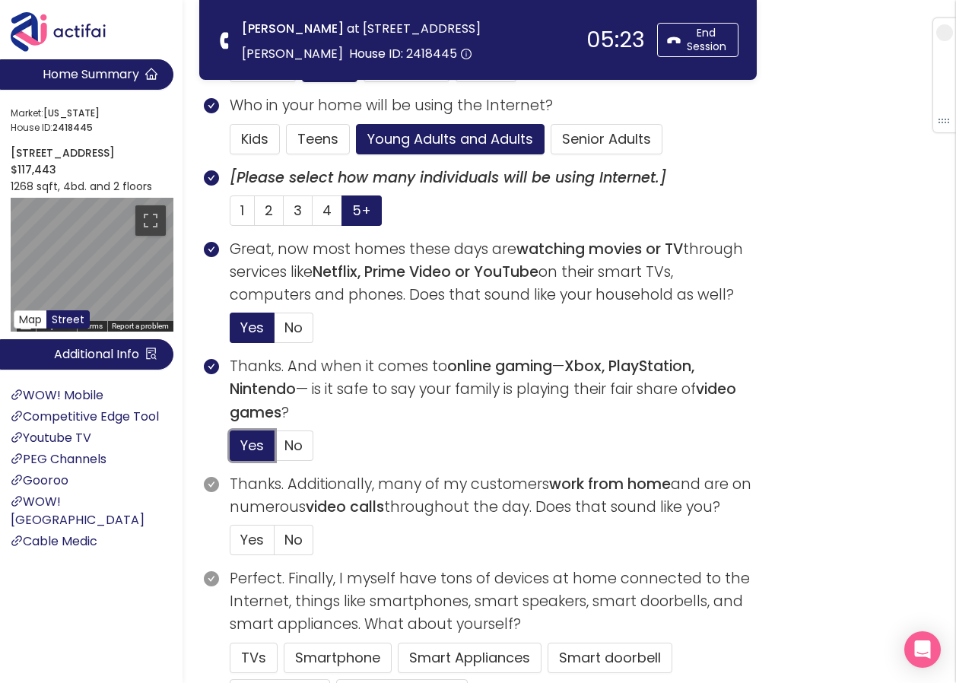
scroll to position [456, 0]
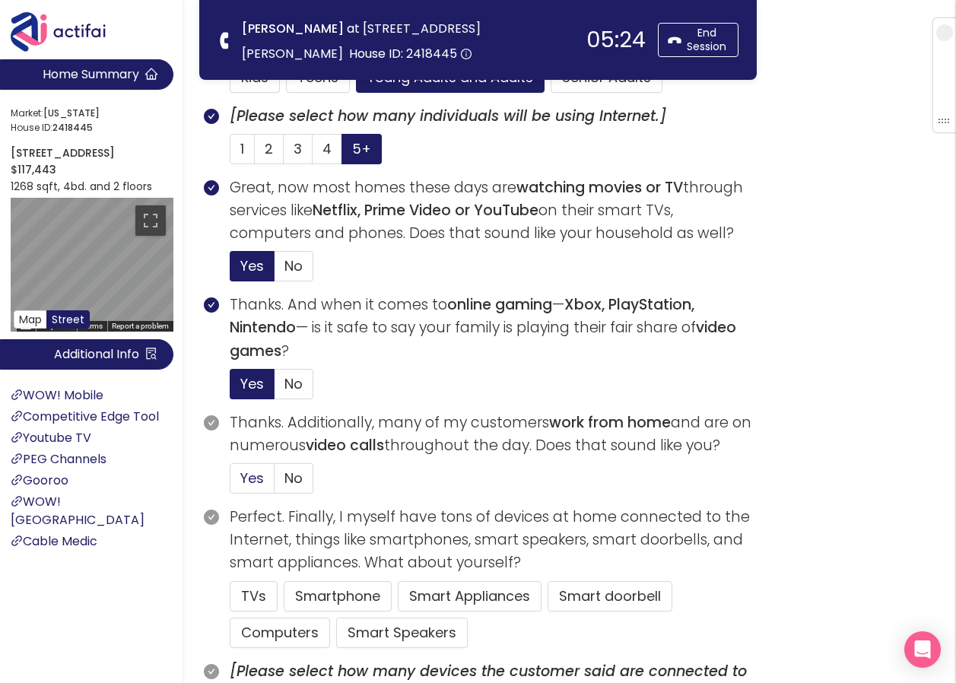
click at [239, 480] on label "Yes" at bounding box center [252, 478] width 45 height 30
click at [231, 483] on input "Yes" at bounding box center [231, 483] width 0 height 0
click at [248, 605] on button "TVs" at bounding box center [254, 596] width 48 height 30
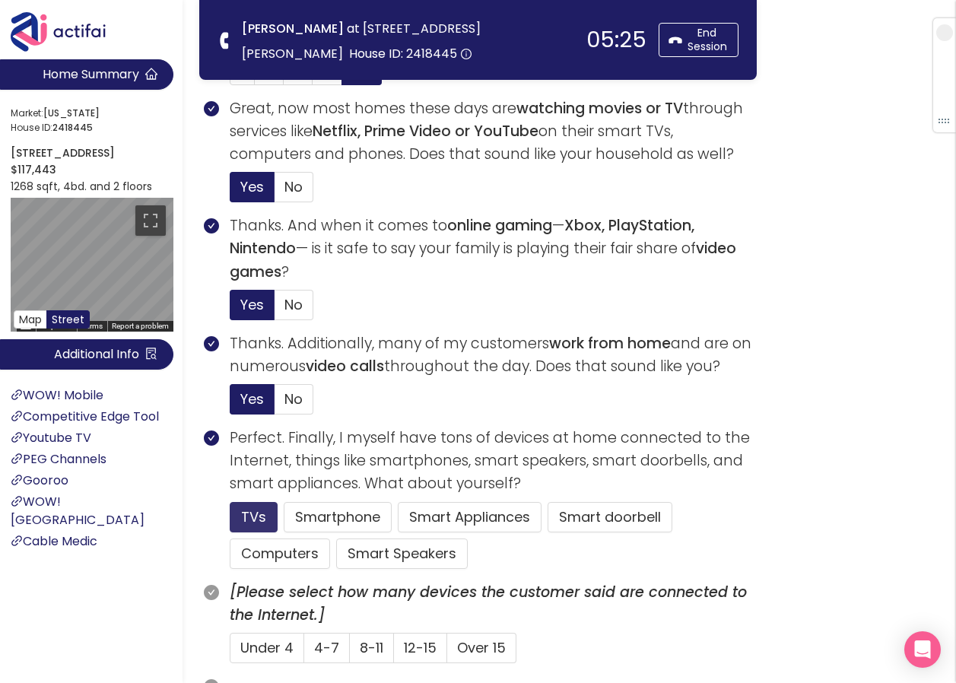
scroll to position [685, 0]
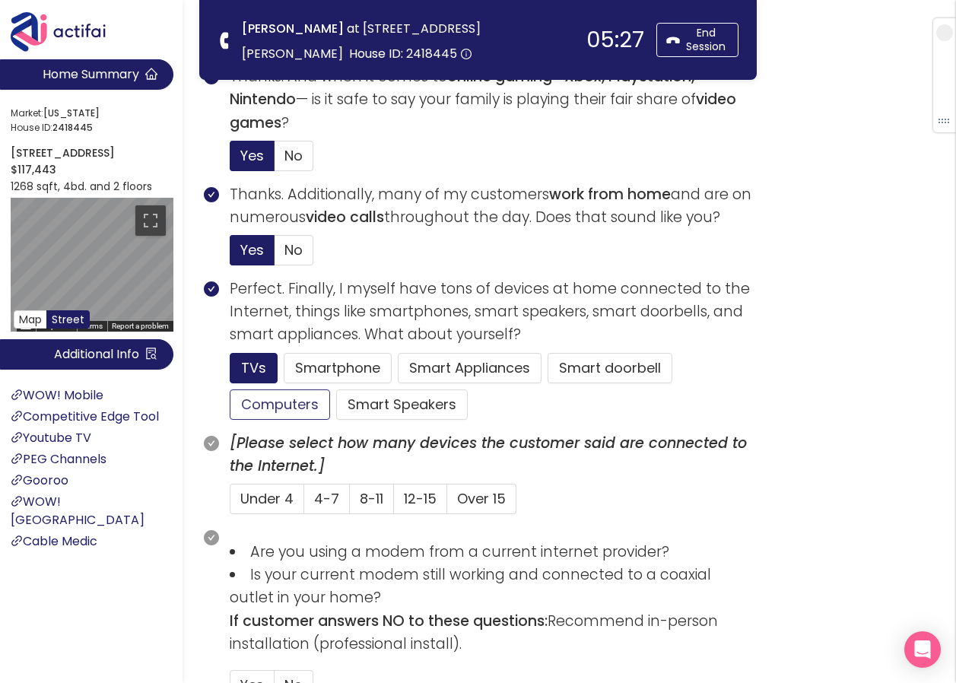
click at [267, 405] on button "Computers" at bounding box center [280, 405] width 100 height 30
type button "Computers"
click at [230, 390] on button "Computers" at bounding box center [280, 405] width 100 height 30
click at [290, 402] on button "Computers" at bounding box center [280, 405] width 100 height 30
click at [337, 504] on span "4-7" at bounding box center [326, 498] width 25 height 19
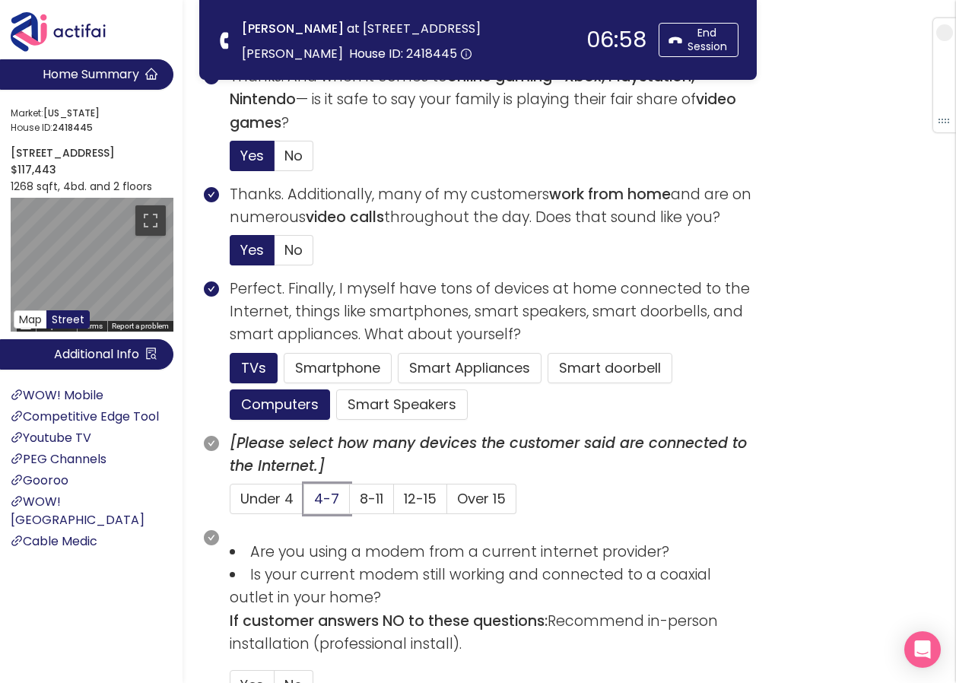
click at [304, 504] on input "4-7" at bounding box center [304, 504] width 0 height 0
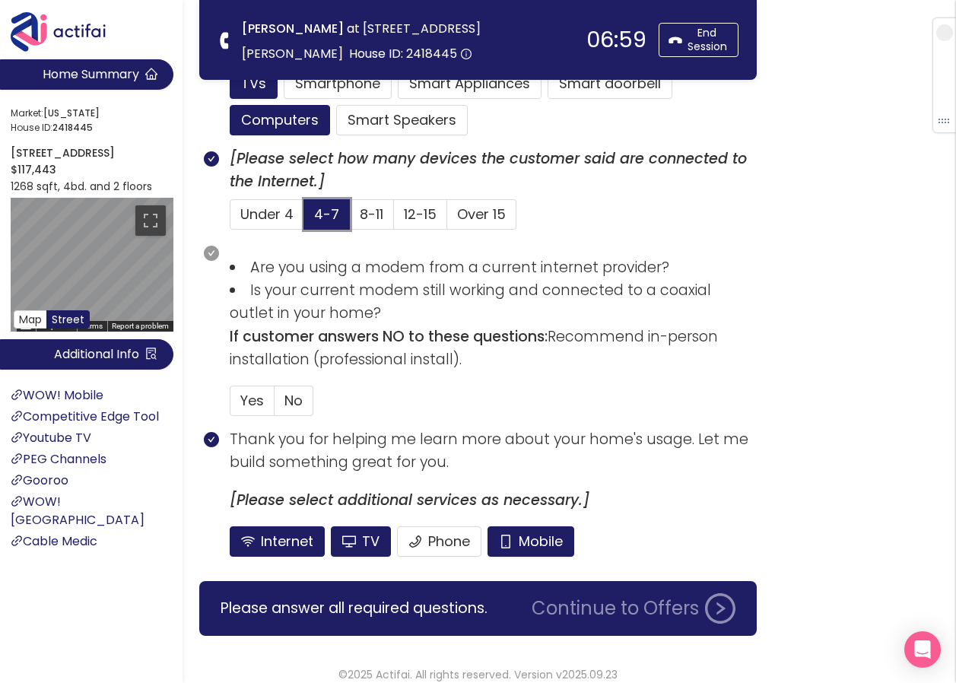
scroll to position [983, 0]
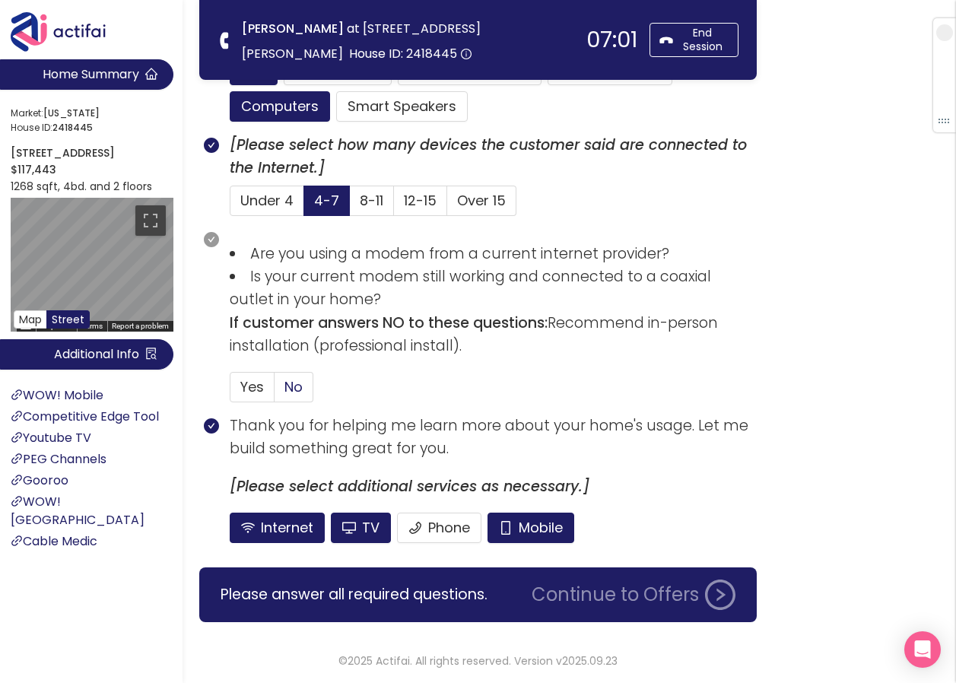
click at [296, 380] on span "No" at bounding box center [294, 386] width 18 height 19
click at [275, 392] on input "No" at bounding box center [275, 392] width 0 height 0
click at [514, 526] on button "Mobile" at bounding box center [531, 528] width 87 height 30
click at [358, 526] on button "TV" at bounding box center [361, 528] width 60 height 30
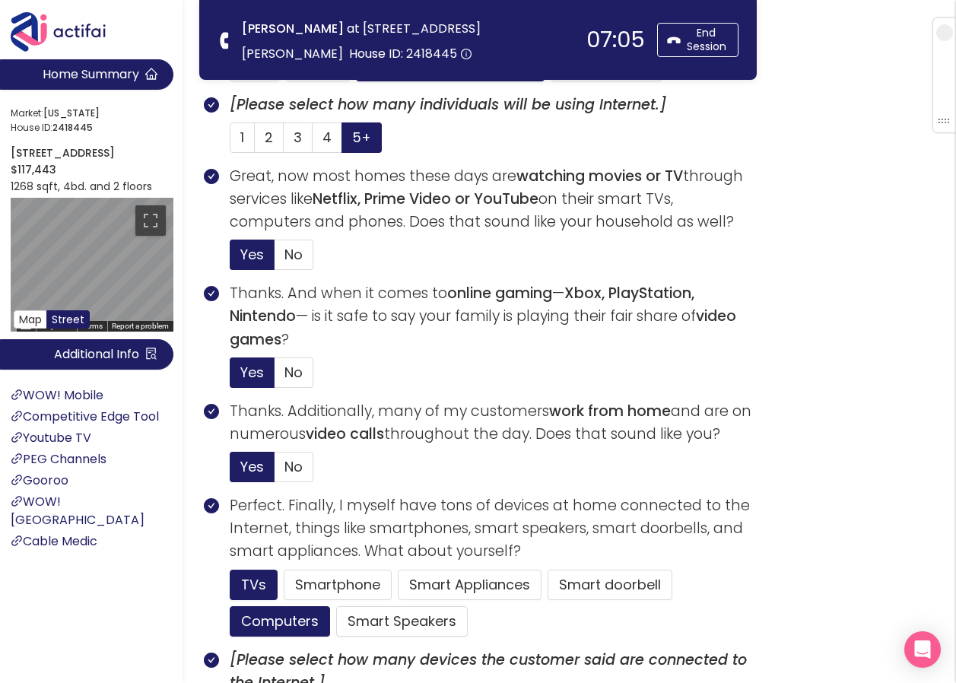
scroll to position [450, 0]
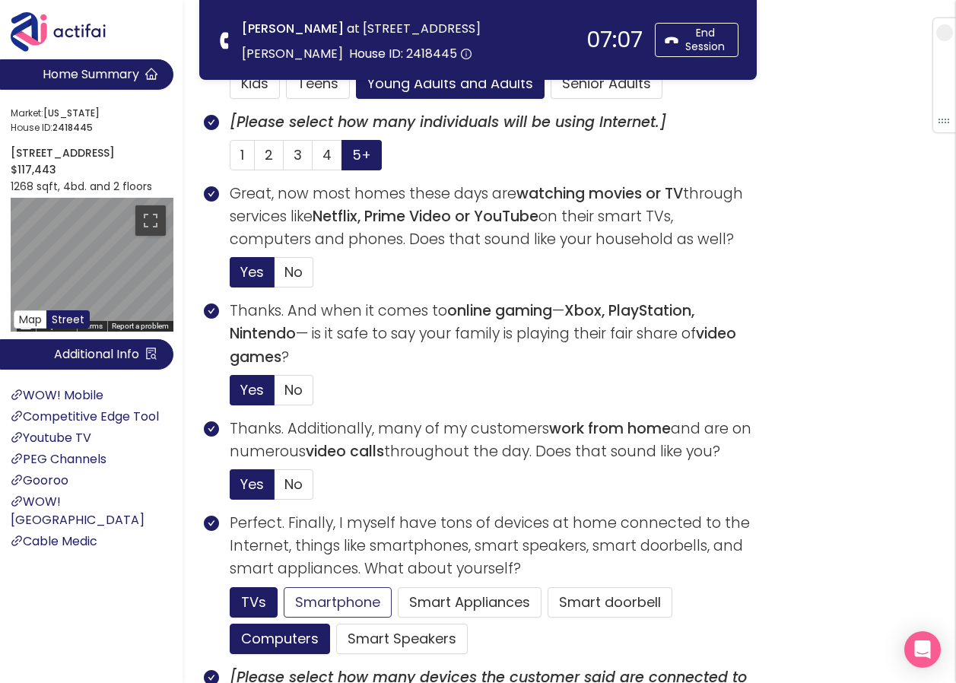
click at [329, 600] on button "Smartphone" at bounding box center [338, 602] width 108 height 30
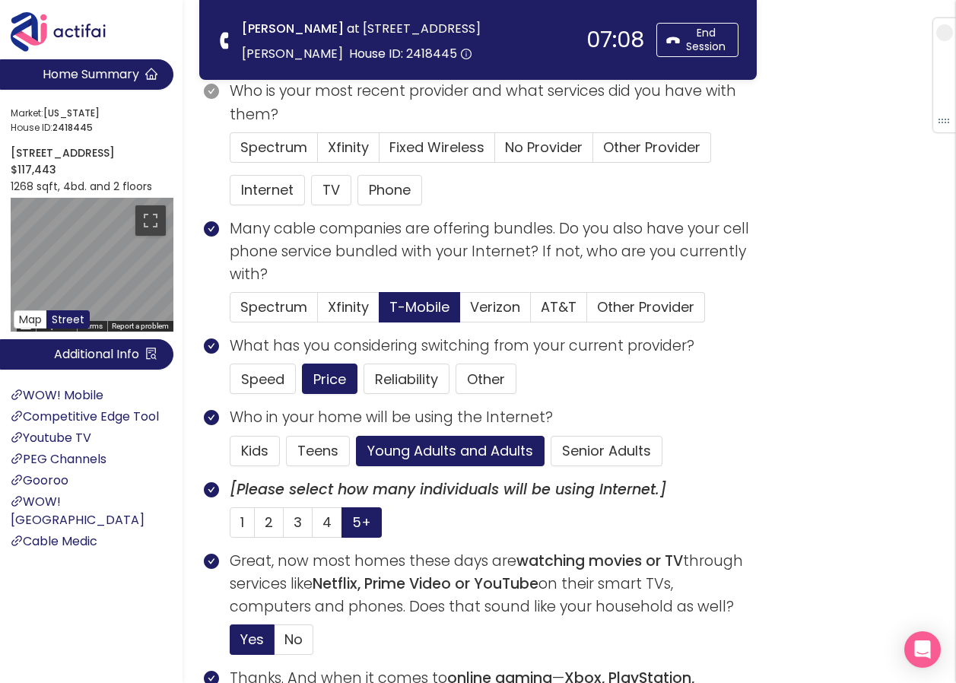
scroll to position [70, 0]
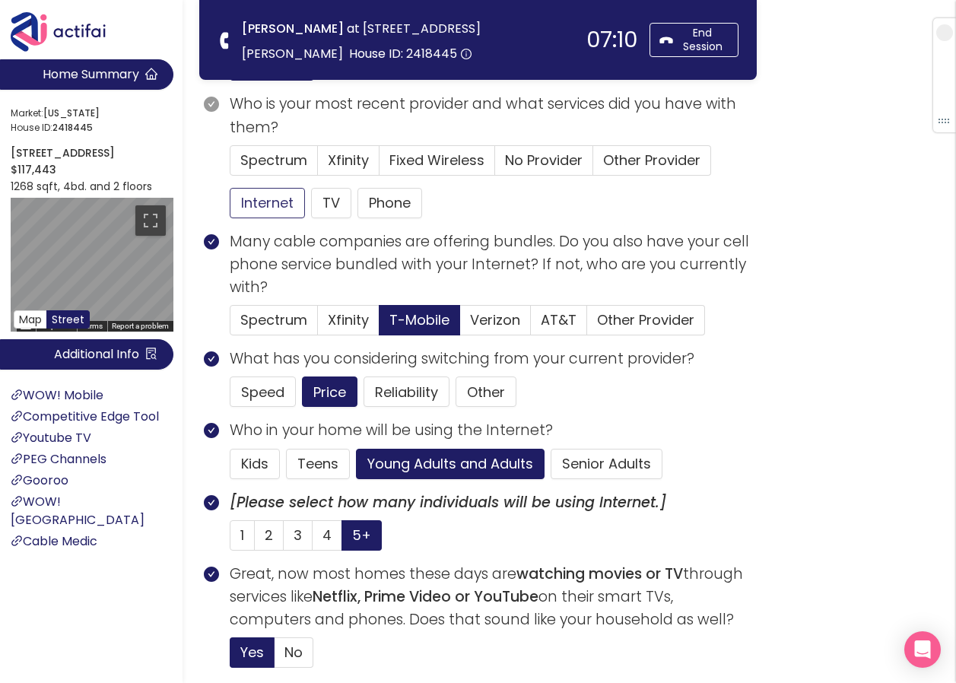
click at [269, 196] on button "Internet" at bounding box center [267, 203] width 75 height 30
click at [525, 161] on span "No Provider" at bounding box center [544, 160] width 78 height 19
click at [495, 165] on input "No Provider" at bounding box center [495, 165] width 0 height 0
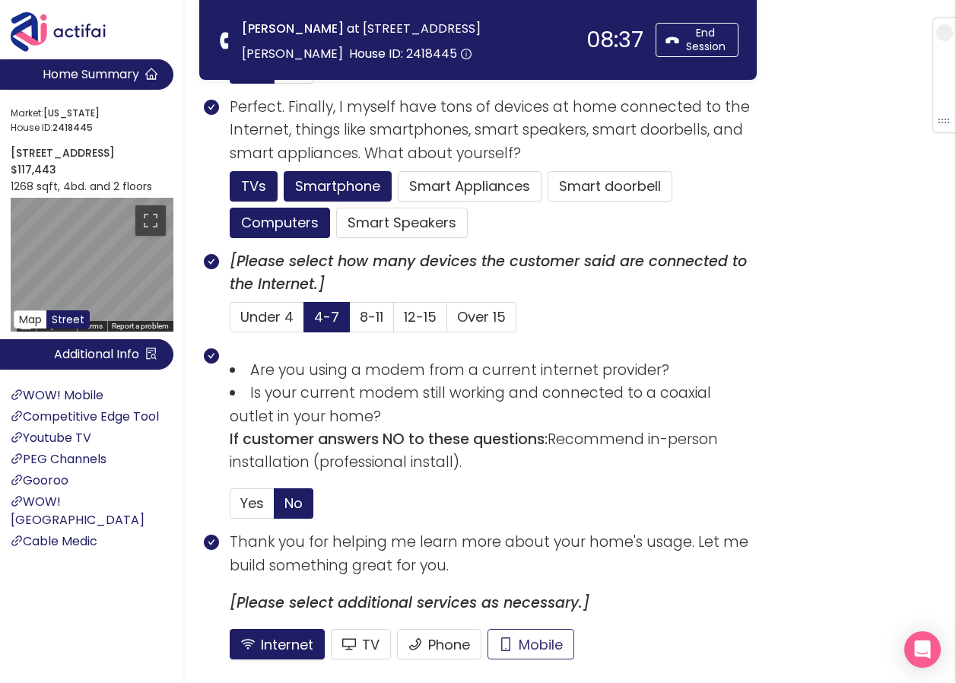
scroll to position [1006, 0]
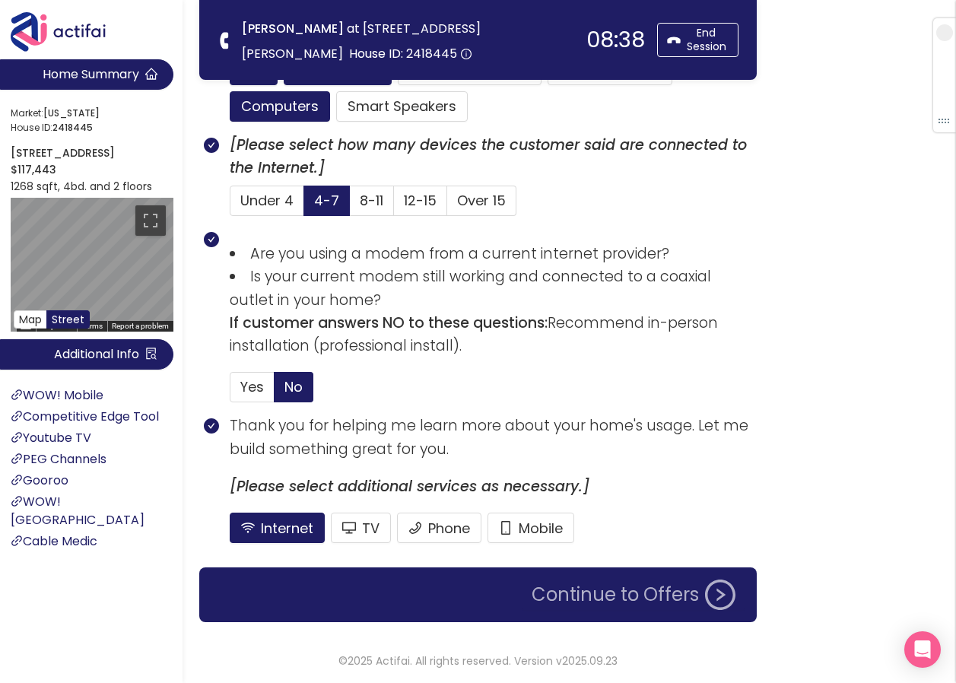
click at [544, 598] on button "Continue to Offers" at bounding box center [634, 595] width 222 height 30
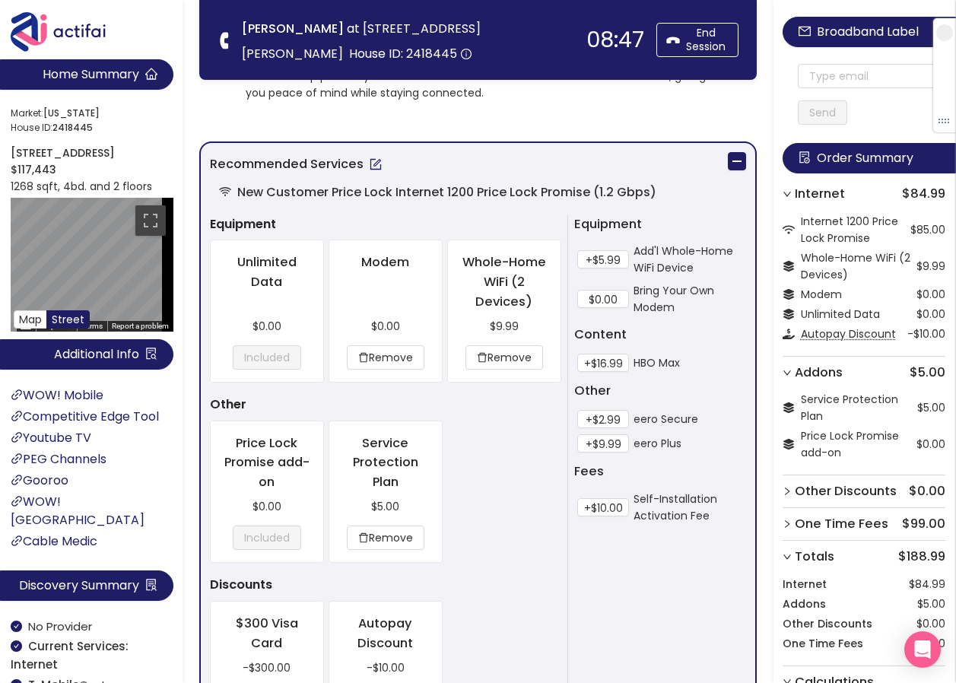
scroll to position [304, 0]
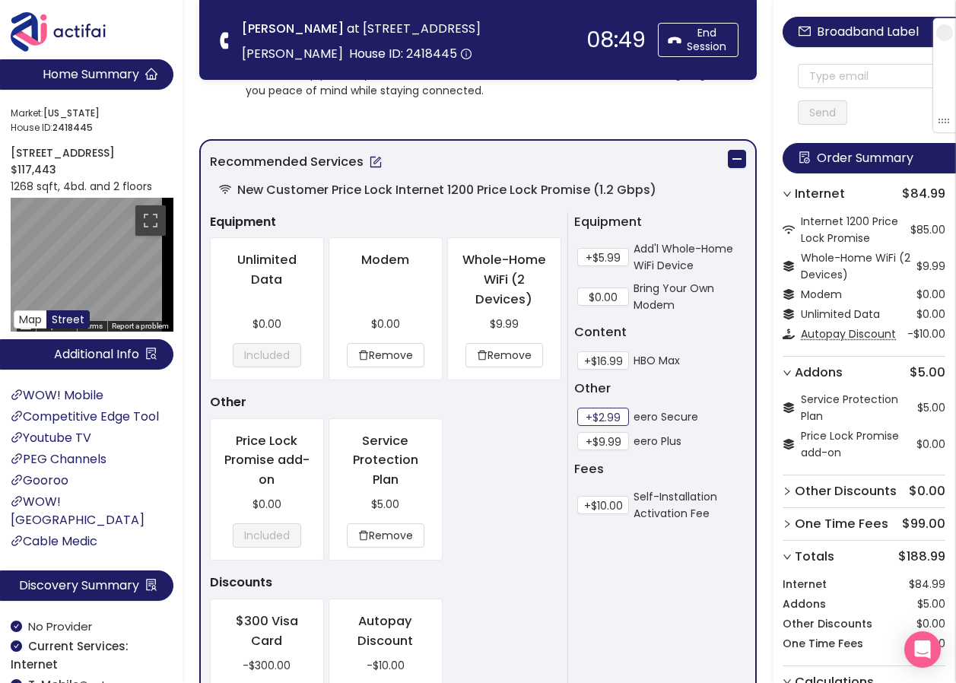
click at [596, 409] on button "+$2.99" at bounding box center [603, 417] width 52 height 18
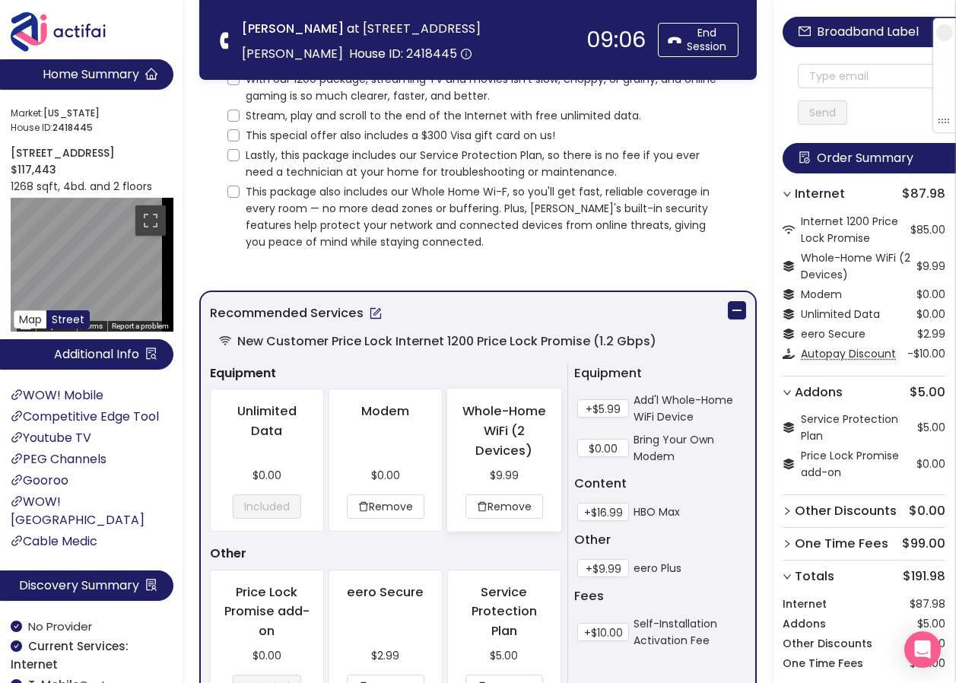
scroll to position [152, 0]
click at [374, 317] on button "button" at bounding box center [376, 314] width 24 height 24
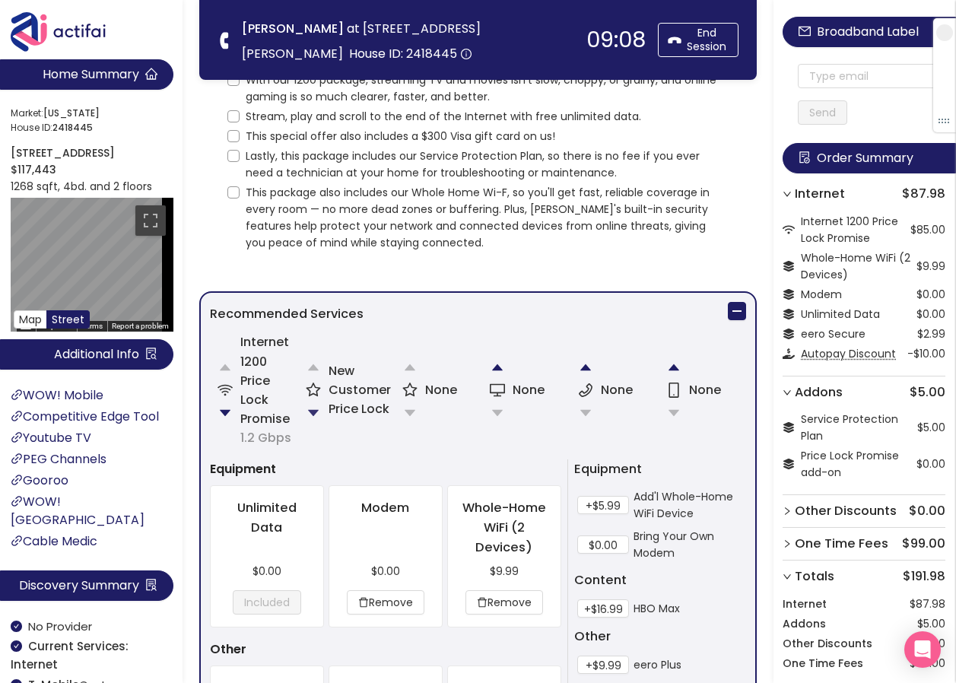
click at [309, 410] on button "button" at bounding box center [313, 413] width 30 height 30
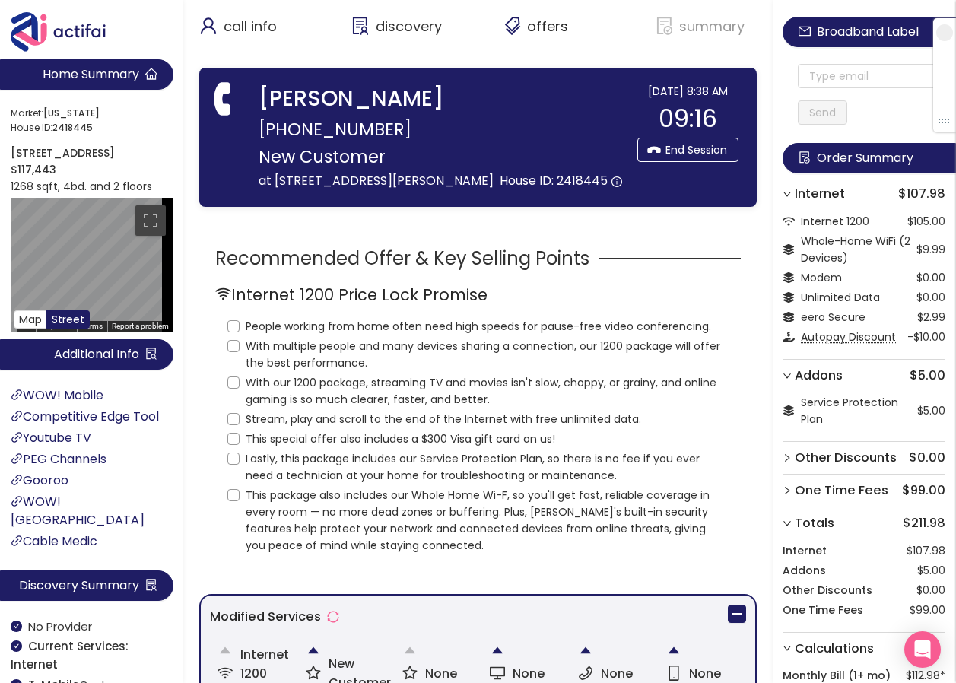
scroll to position [0, 0]
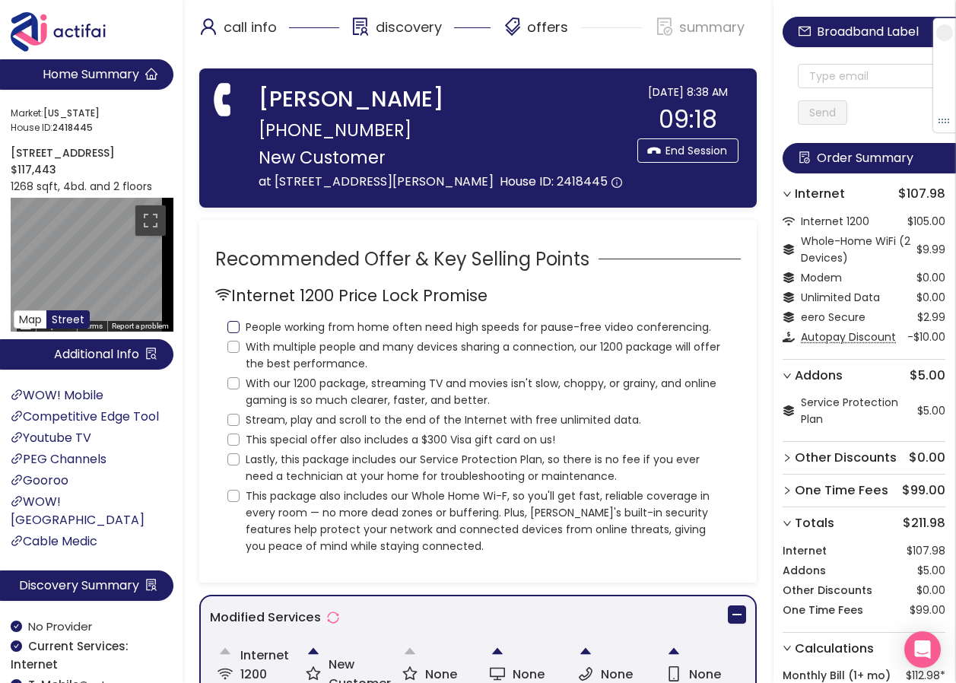
click at [233, 326] on input "People working from home often need high speeds for pause-free video conferenci…" at bounding box center [233, 327] width 12 height 12
checkbox input "true"
click at [231, 351] on input "With multiple people and many devices sharing a connection, our 1200 package wi…" at bounding box center [233, 347] width 12 height 12
checkbox input "true"
click at [234, 385] on input "With our 1200 package, streaming TV and movies isn't slow, choppy, or grainy, a…" at bounding box center [233, 383] width 12 height 12
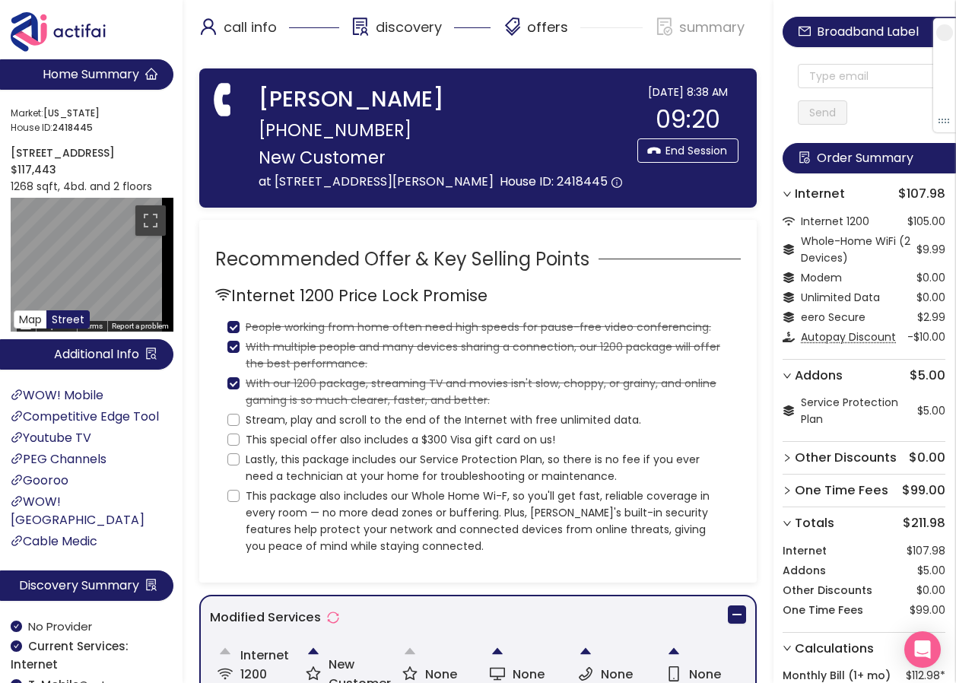
click at [233, 399] on label "With our 1200 package, streaming TV and movies isn't slow, choppy, or grainy, a…" at bounding box center [477, 390] width 501 height 37
click at [233, 390] on input "With our 1200 package, streaming TV and movies isn't slow, choppy, or grainy, a…" at bounding box center [233, 383] width 12 height 12
checkbox input "false"
click at [230, 420] on input "Stream, play and scroll to the end of the Internet with free unlimited data." at bounding box center [233, 420] width 12 height 12
checkbox input "true"
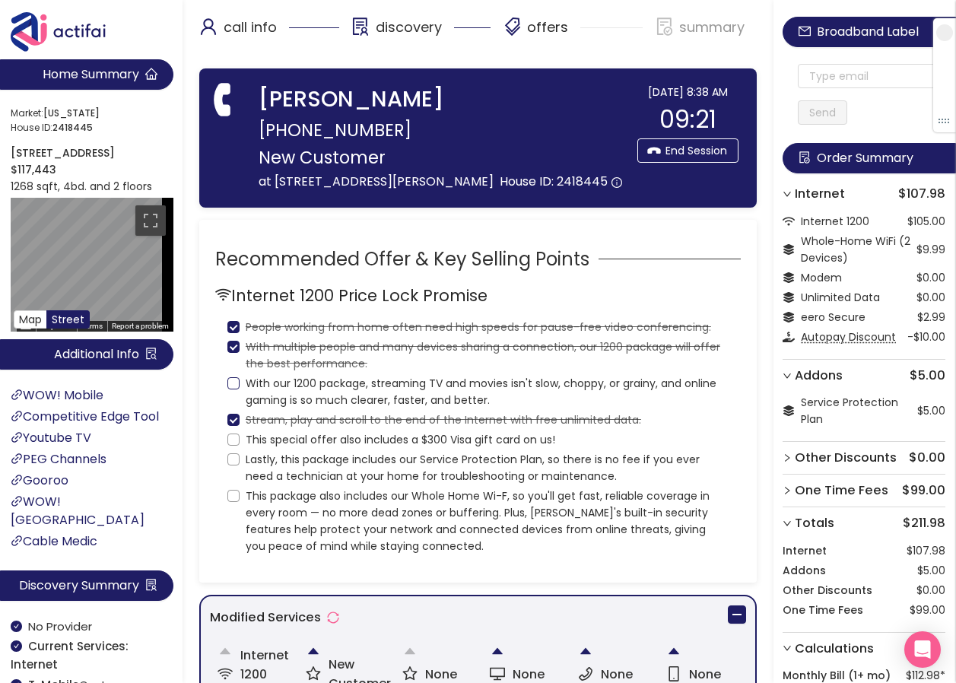
click at [235, 380] on input "With our 1200 package, streaming TV and movies isn't slow, choppy, or grainy, a…" at bounding box center [233, 383] width 12 height 12
checkbox input "true"
click at [232, 441] on input "This special offer also includes a $300 Visa gift card on us!" at bounding box center [233, 440] width 12 height 12
checkbox input "true"
click at [231, 460] on input "Lastly, this package includes our Service Protection Plan, so there is no fee i…" at bounding box center [233, 459] width 12 height 12
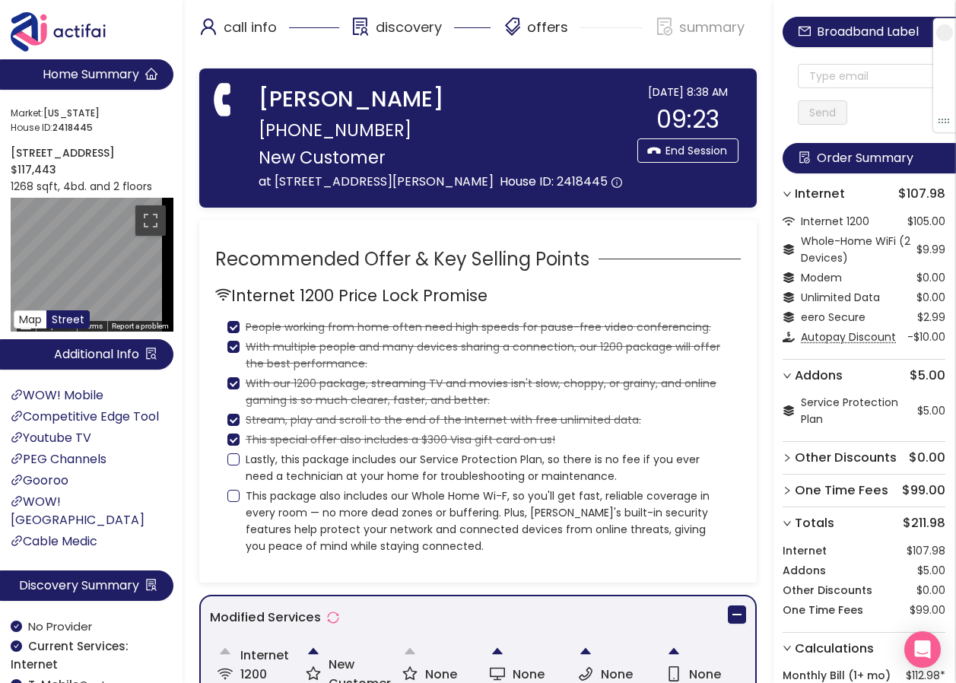
checkbox input "true"
click at [234, 497] on input "This package also includes our Whole Home Wi-F, so you'll get fast, reliable co…" at bounding box center [233, 496] width 12 height 12
checkbox input "true"
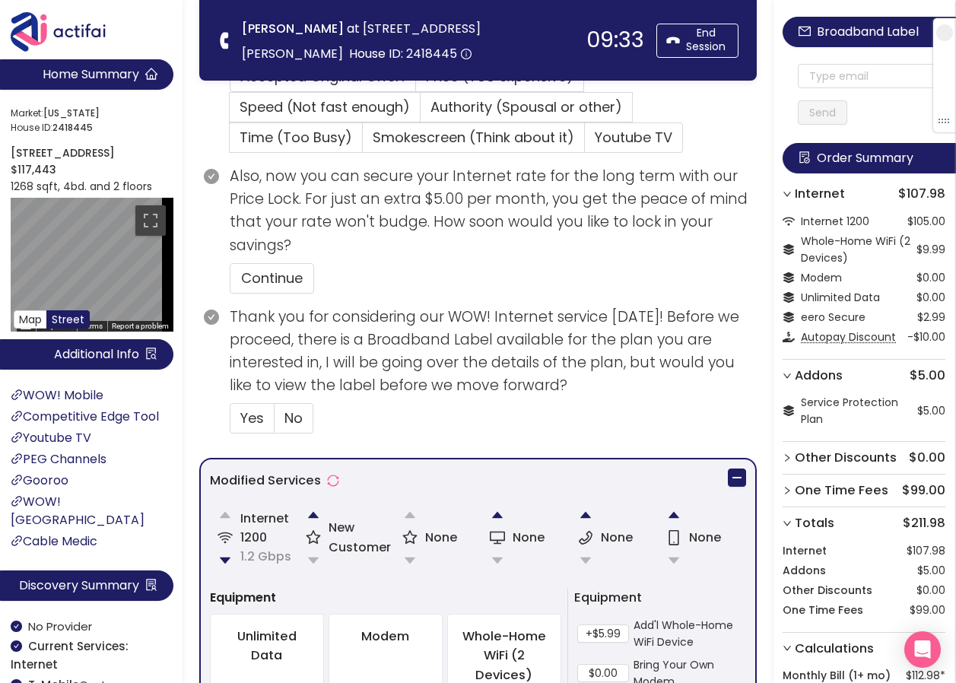
scroll to position [533, 0]
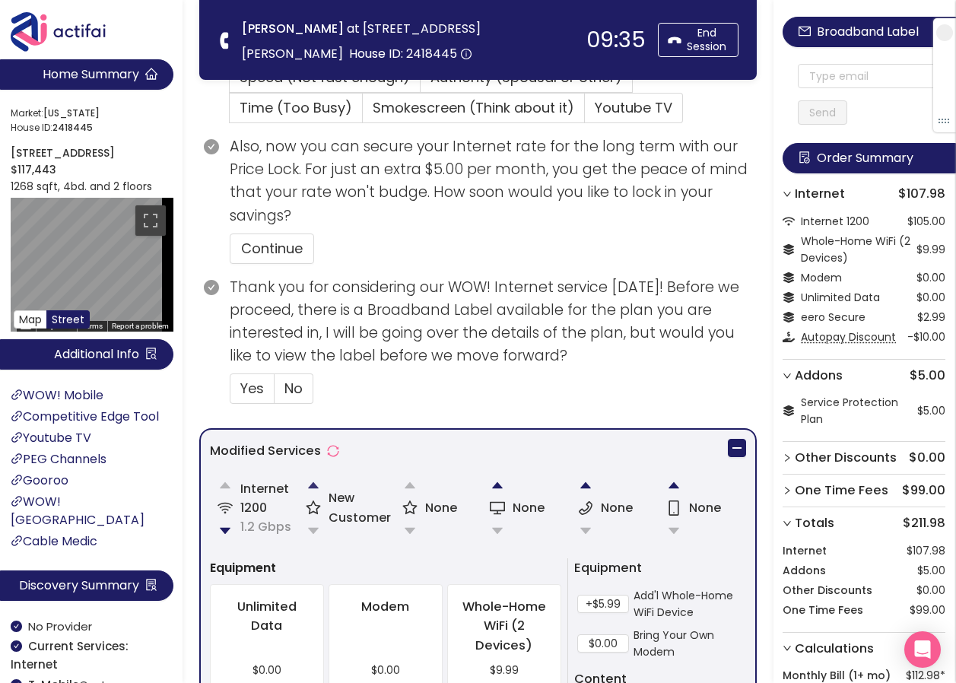
click at [311, 486] on button "button" at bounding box center [313, 485] width 30 height 30
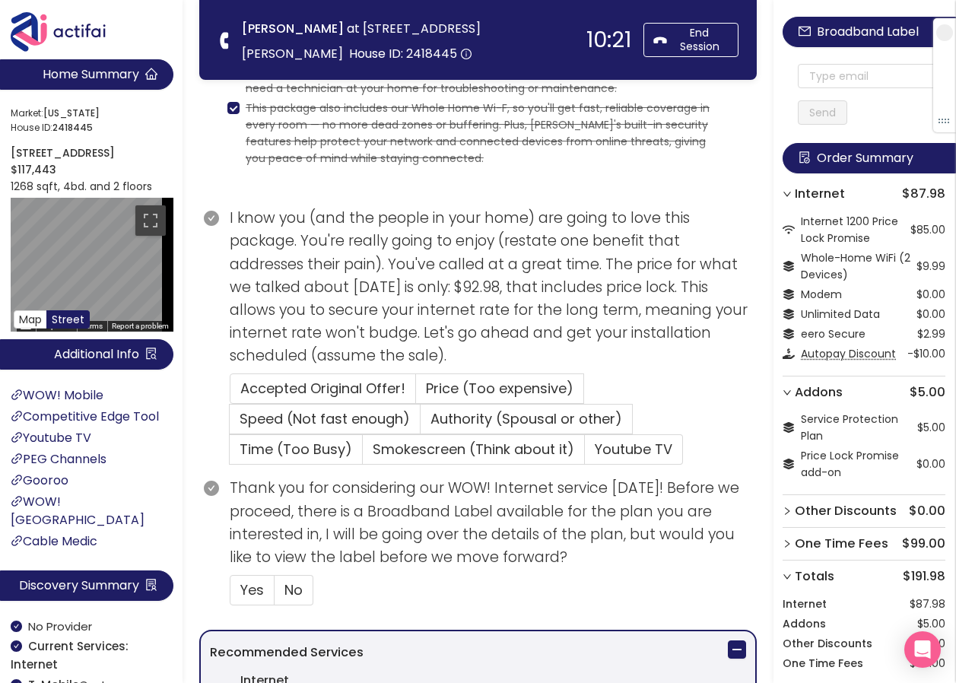
scroll to position [209, 0]
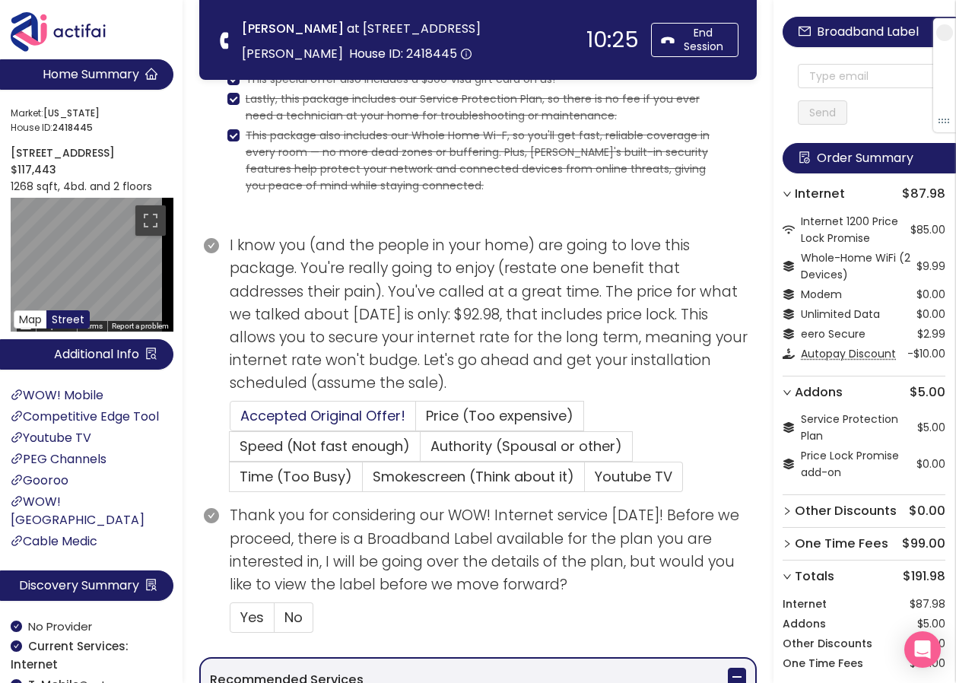
click at [301, 412] on span "Accepted Original Offer!" at bounding box center [322, 415] width 165 height 19
click at [231, 421] on input "Accepted Original Offer!" at bounding box center [231, 421] width 0 height 0
click at [248, 615] on span "Yes" at bounding box center [252, 617] width 24 height 19
click at [231, 622] on input "Yes" at bounding box center [231, 622] width 0 height 0
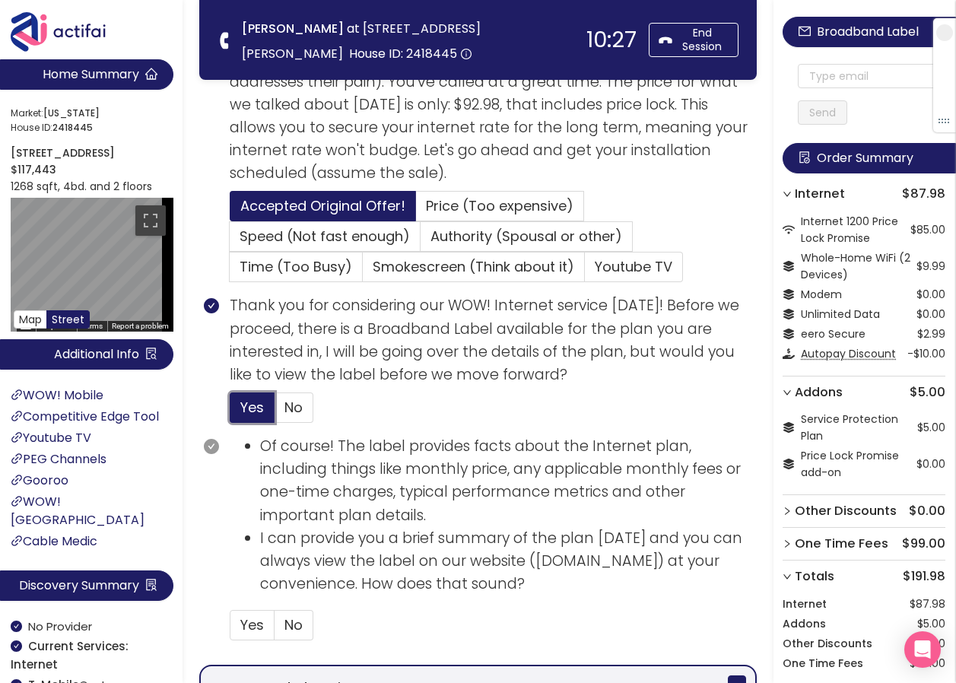
scroll to position [437, 0]
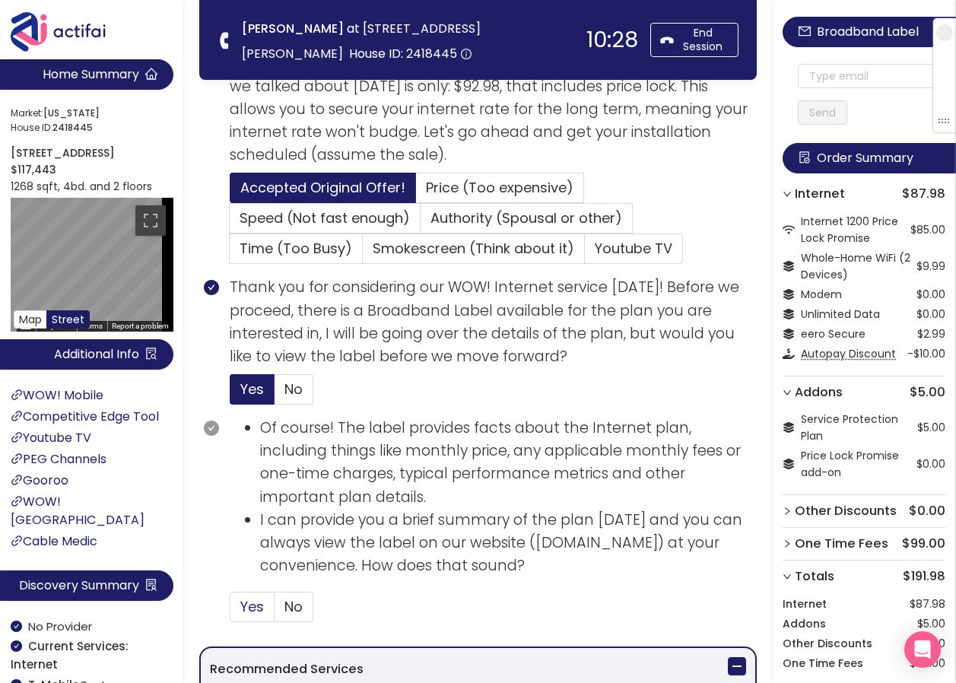
click at [245, 606] on span "Yes" at bounding box center [252, 606] width 24 height 19
click at [231, 612] on input "Yes" at bounding box center [231, 612] width 0 height 0
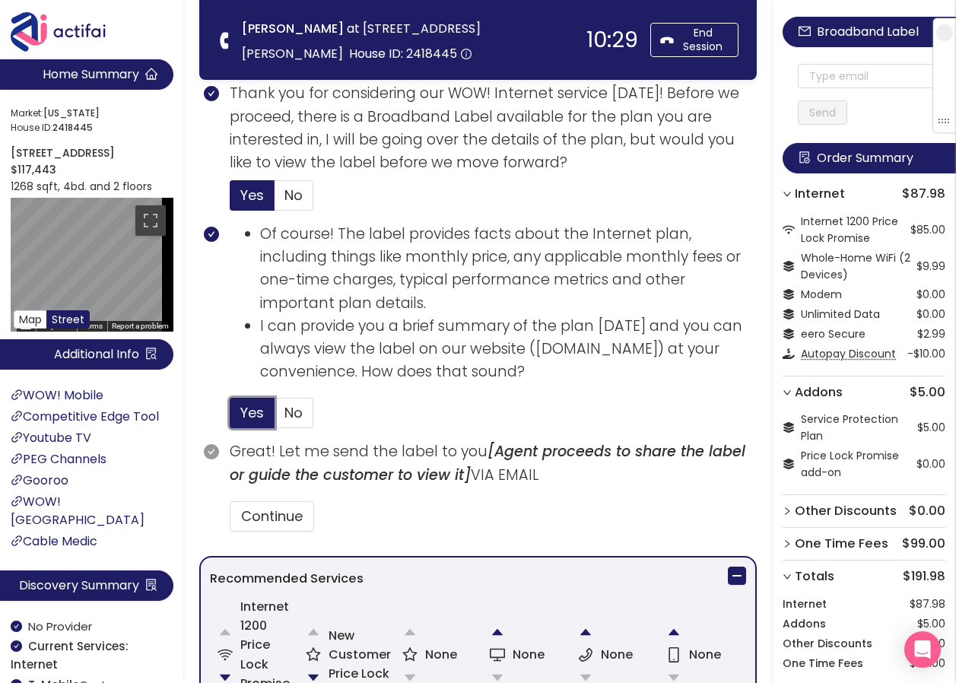
scroll to position [666, 0]
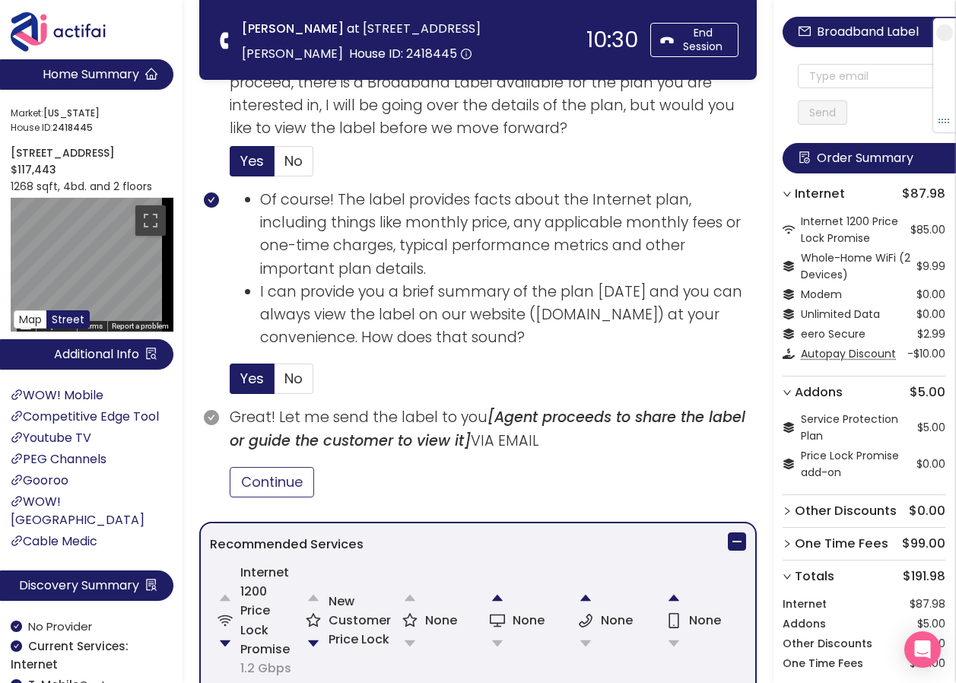
click at [275, 484] on button "Continue" at bounding box center [272, 482] width 84 height 30
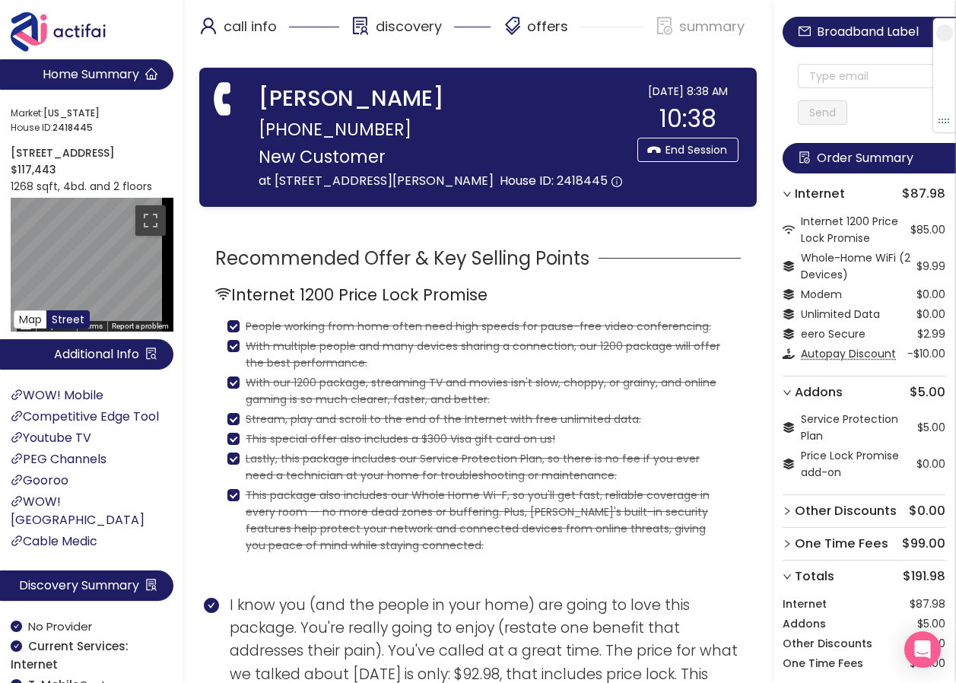
scroll to position [0, 0]
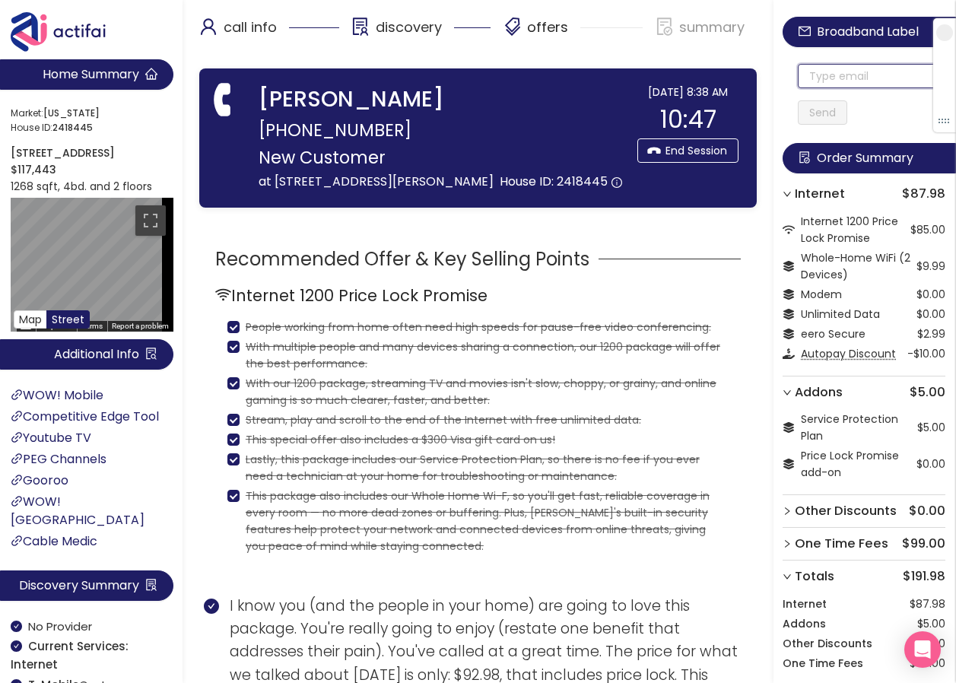
click at [828, 71] on input "text" at bounding box center [872, 76] width 148 height 24
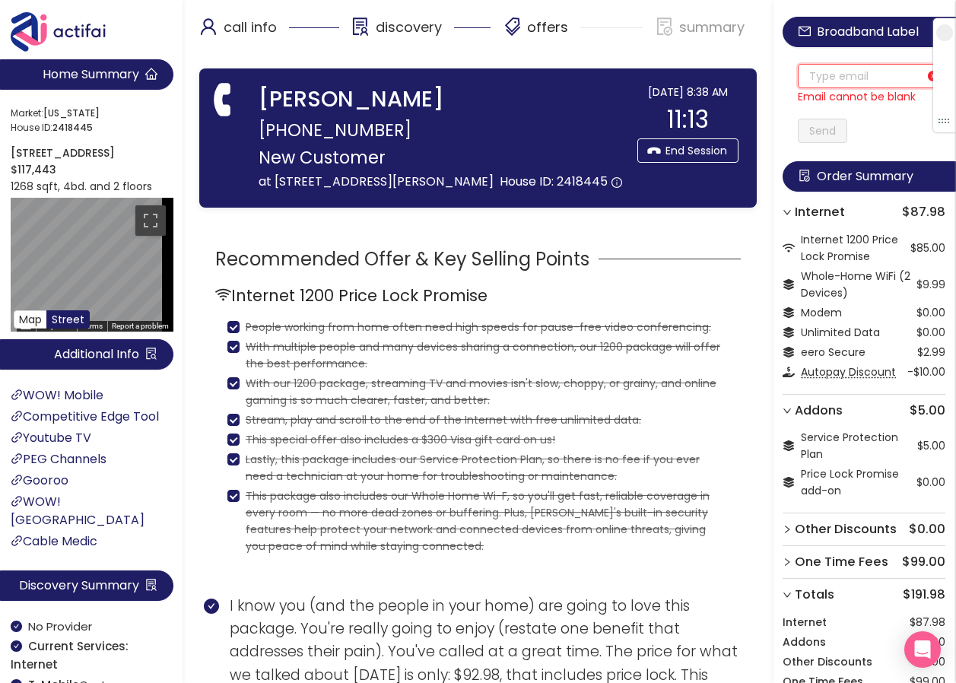
click at [822, 79] on input "text" at bounding box center [872, 76] width 148 height 24
click at [815, 79] on input "text" at bounding box center [872, 76] width 148 height 24
paste input "[EMAIL_ADDRESS][DOMAIN_NAME]"
click at [825, 131] on div "Send" at bounding box center [872, 128] width 148 height 30
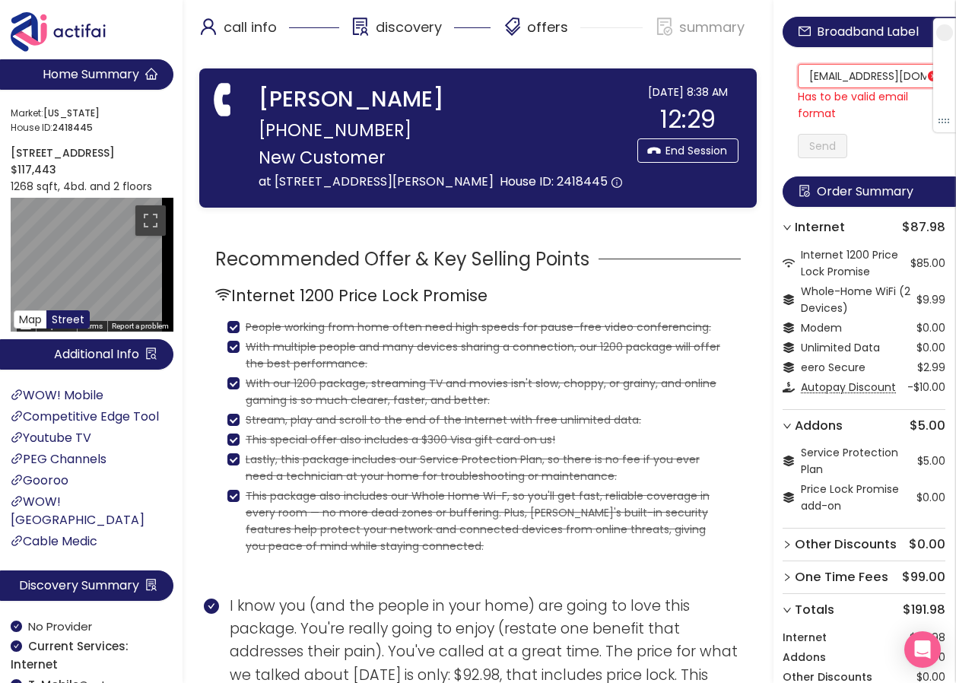
click at [829, 79] on input "[EMAIL_ADDRESS][DOMAIN_NAME]" at bounding box center [872, 76] width 148 height 24
click at [822, 81] on input "[EMAIL_ADDRESS][DOMAIN_NAME]" at bounding box center [872, 76] width 148 height 24
click at [820, 75] on input "[EMAIL_ADDRESS][DOMAIN_NAME]" at bounding box center [872, 76] width 148 height 24
drag, startPoint x: 815, startPoint y: 81, endPoint x: 970, endPoint y: 109, distance: 157.7
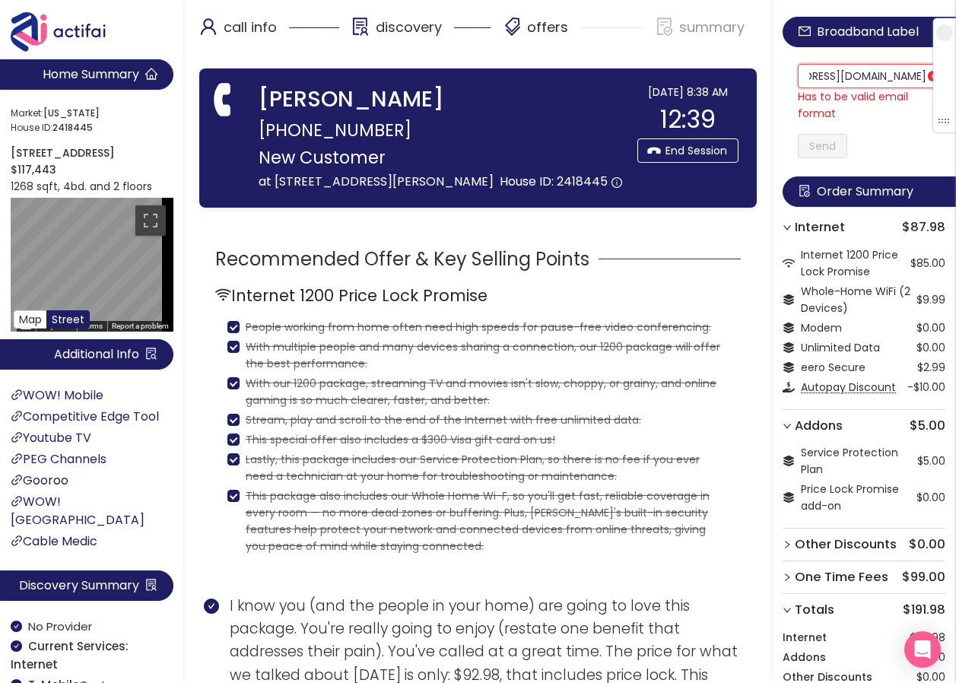
click at [956, 109] on html "Home Summary Market: [US_STATE][GEOGRAPHIC_DATA] ID: 2418445 [STREET_ADDRESS][P…" at bounding box center [478, 341] width 956 height 683
type input "[EMAIL_ADDRESS][DOMAIN_NAME]"
click at [825, 148] on div "Broadband Label [EMAIL_ADDRESS][DOMAIN_NAME] Has to be valid email format Send …" at bounding box center [865, 473] width 183 height 946
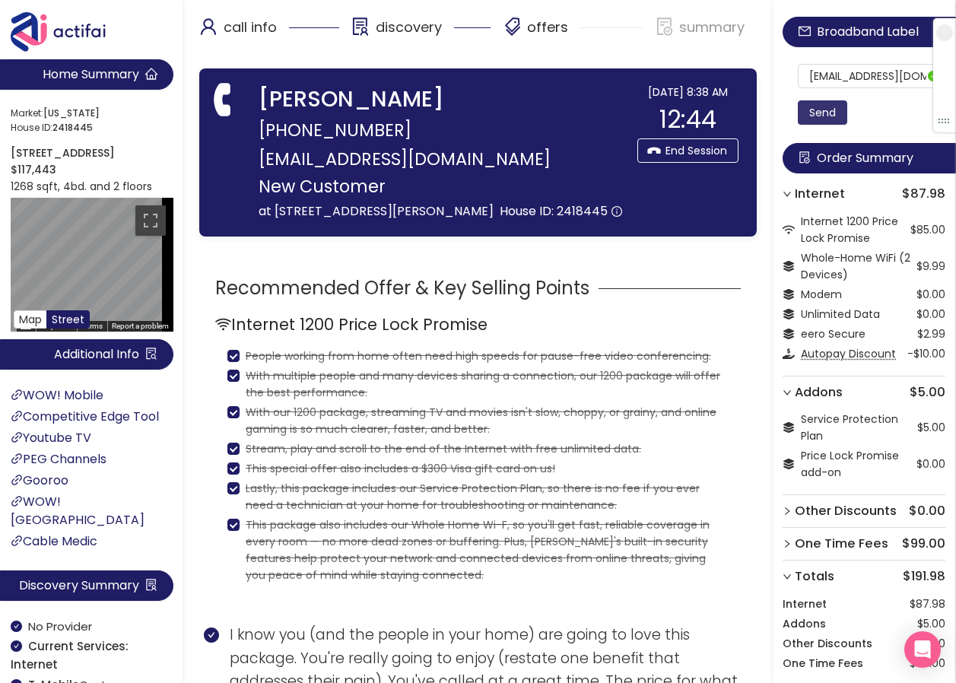
click at [818, 111] on button "Send" at bounding box center [822, 112] width 49 height 24
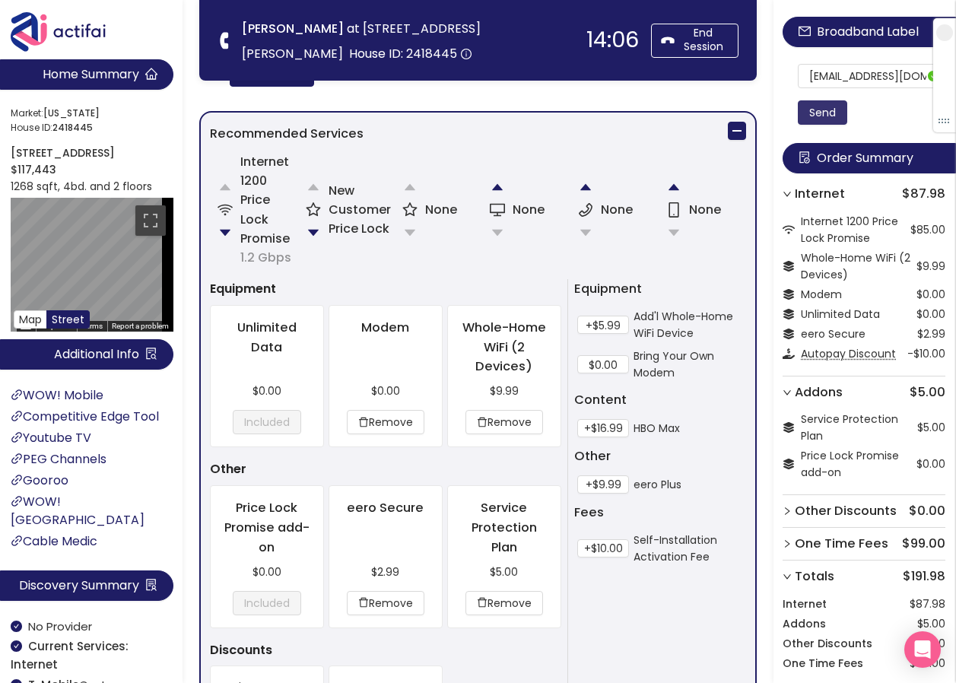
scroll to position [1482, 0]
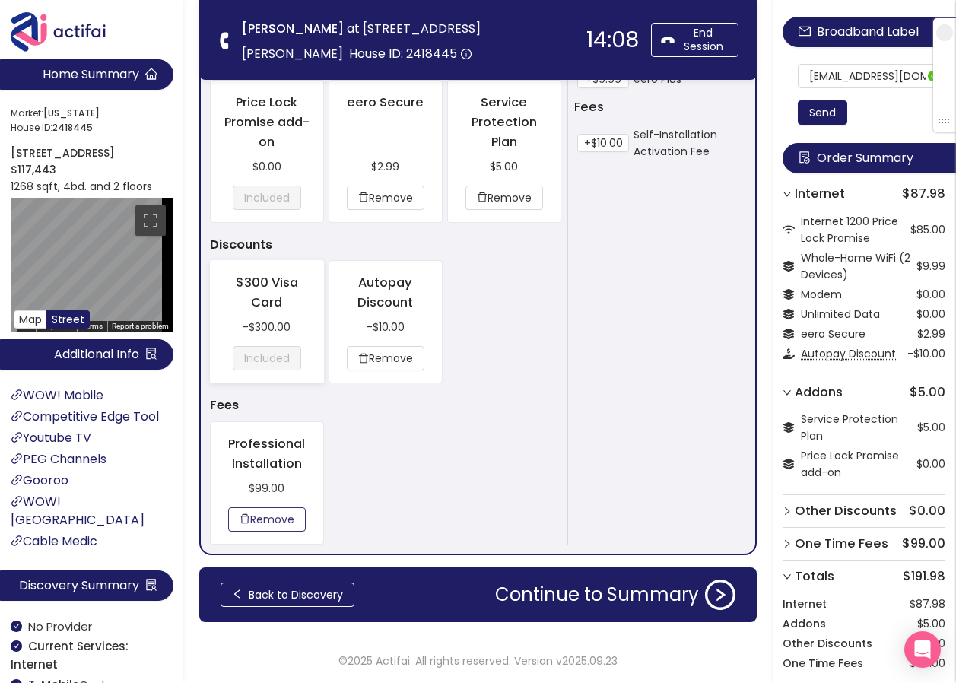
click at [280, 524] on button "Remove" at bounding box center [267, 519] width 78 height 24
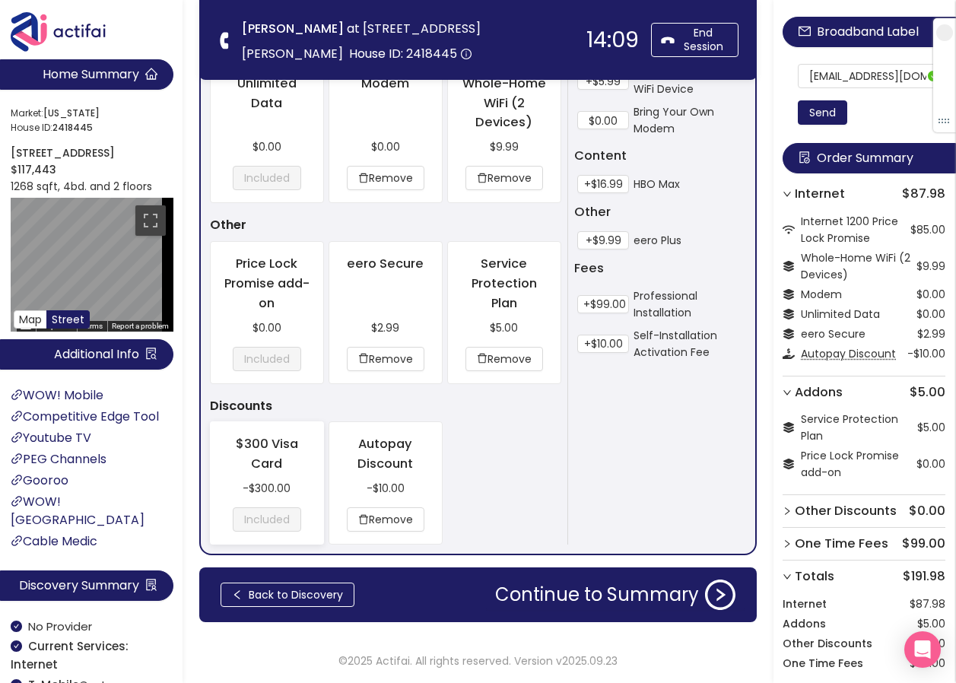
scroll to position [1321, 0]
click at [554, 590] on button "Continue to Summary" at bounding box center [615, 595] width 259 height 30
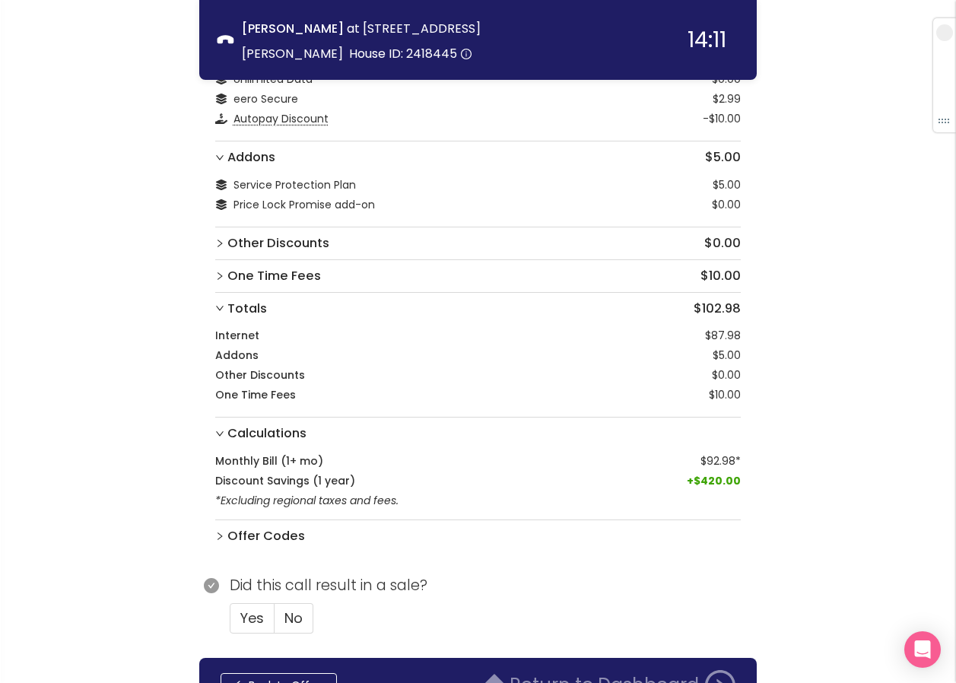
scroll to position [245, 0]
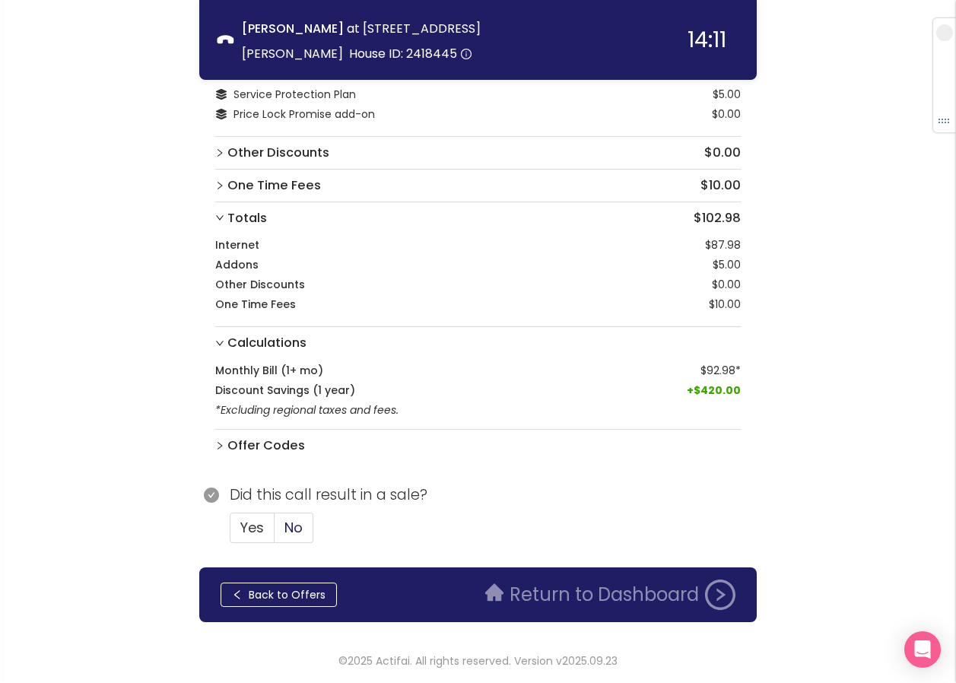
click at [292, 529] on span "No" at bounding box center [294, 527] width 18 height 19
click at [275, 533] on input "No" at bounding box center [275, 533] width 0 height 0
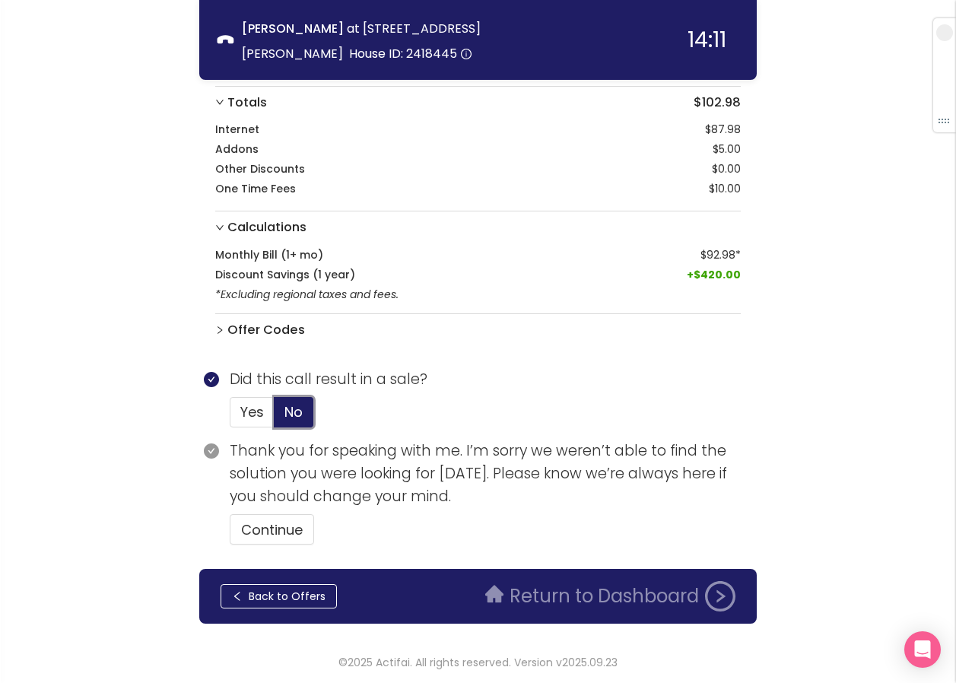
scroll to position [362, 0]
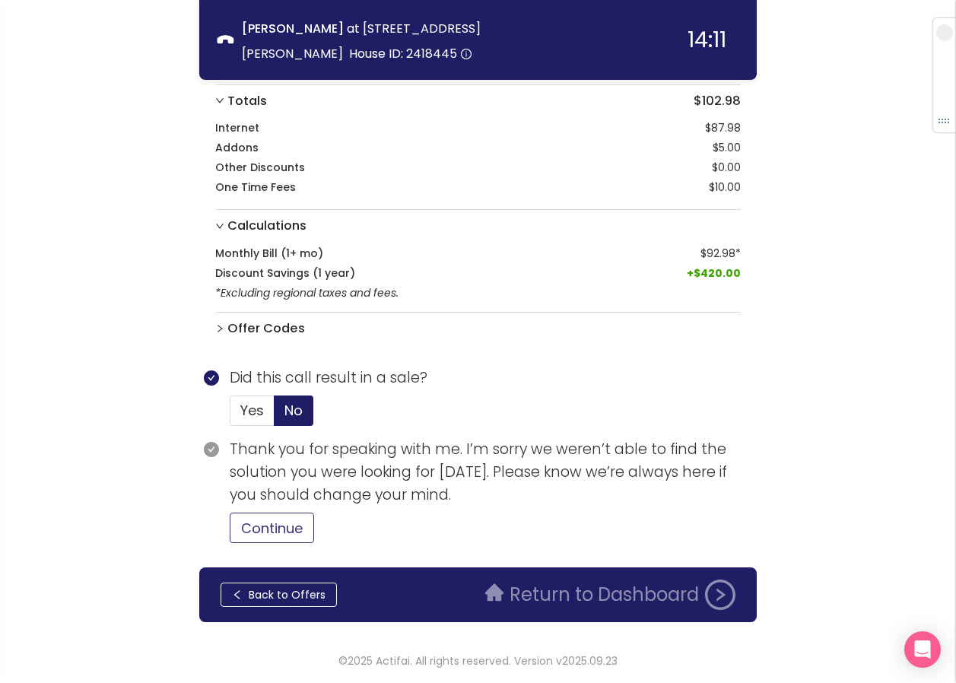
click at [290, 531] on button "Continue" at bounding box center [272, 528] width 84 height 30
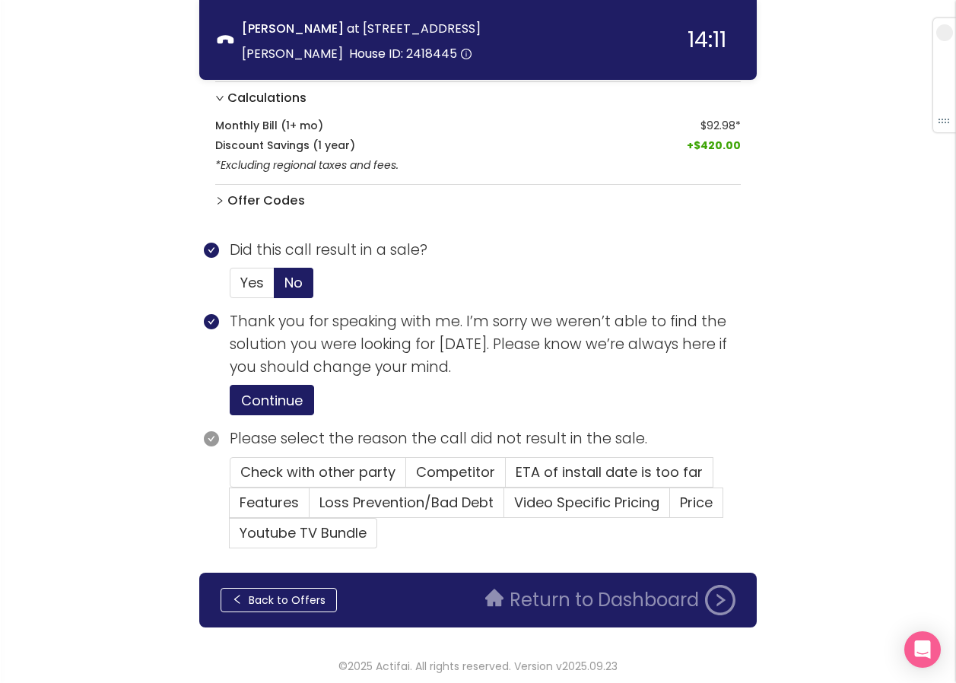
scroll to position [495, 0]
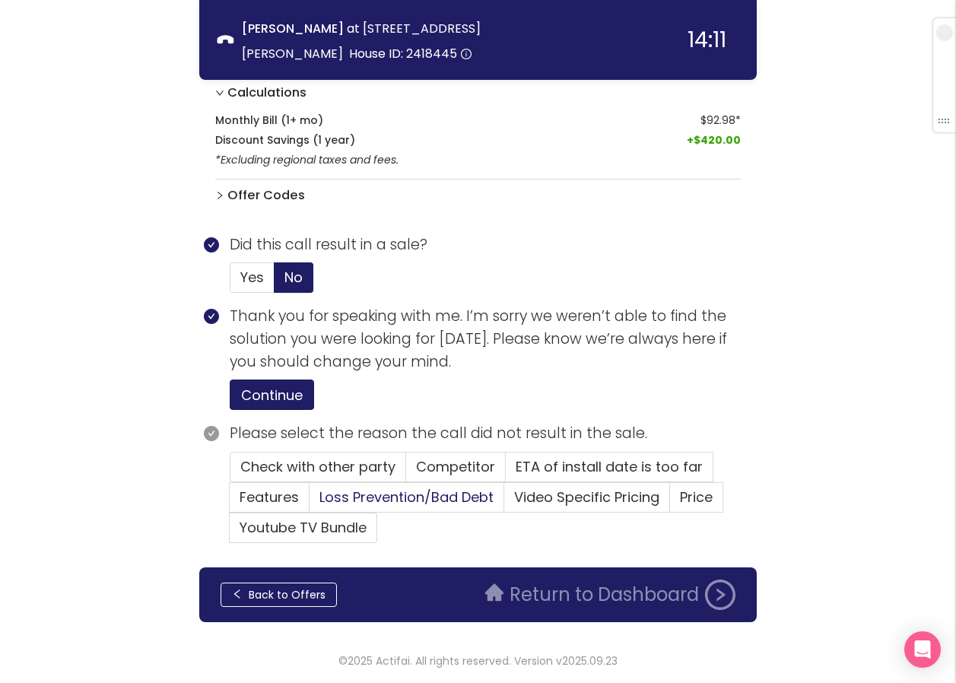
click at [368, 495] on span "Loss Prevention/Bad Debt" at bounding box center [407, 497] width 174 height 19
click at [310, 502] on input "Loss Prevention/Bad Debt" at bounding box center [310, 502] width 0 height 0
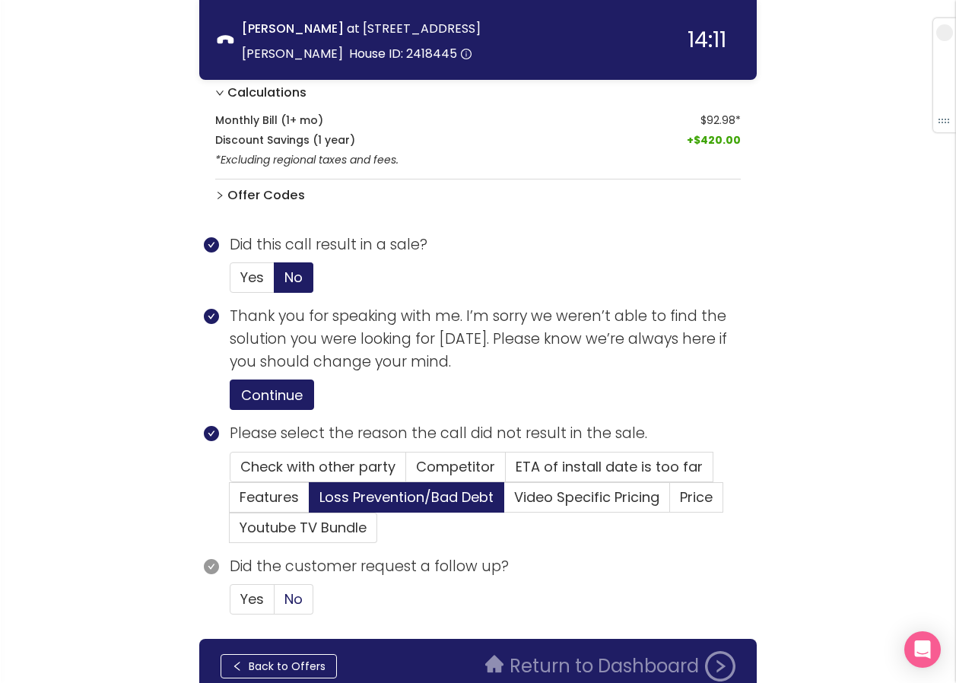
click at [287, 603] on span "No" at bounding box center [294, 599] width 18 height 19
click at [275, 604] on input "No" at bounding box center [275, 604] width 0 height 0
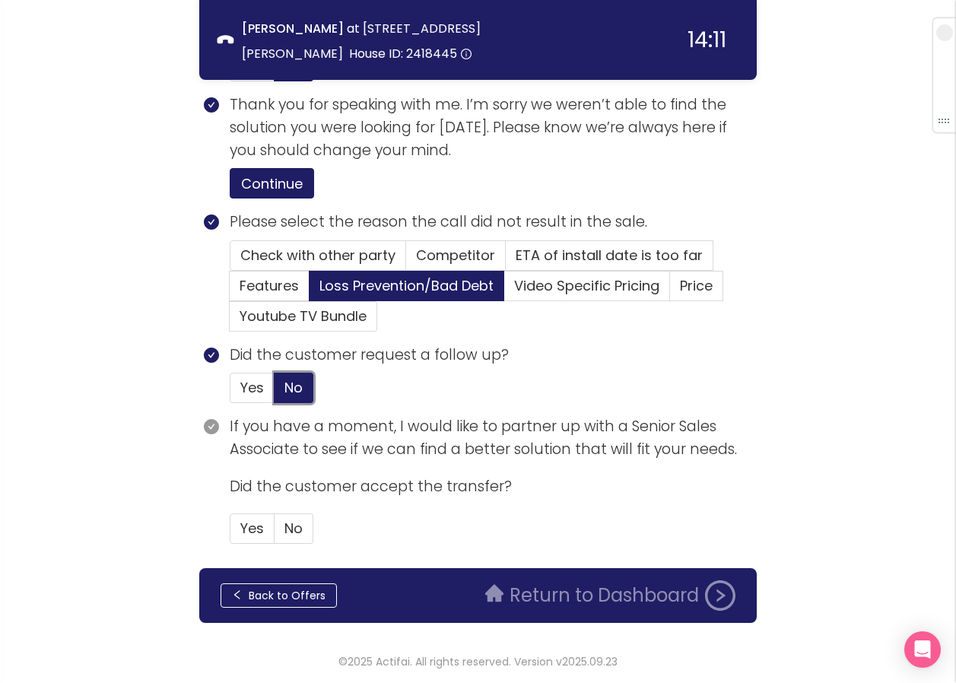
scroll to position [708, 0]
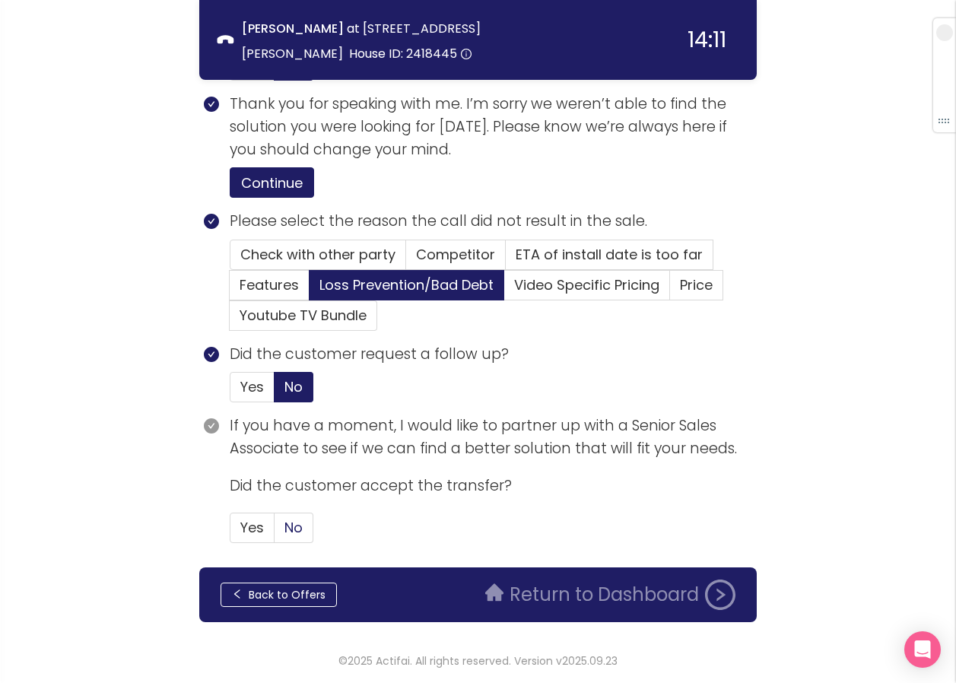
click at [301, 523] on span "No" at bounding box center [294, 527] width 18 height 19
click at [275, 533] on input "No" at bounding box center [275, 533] width 0 height 0
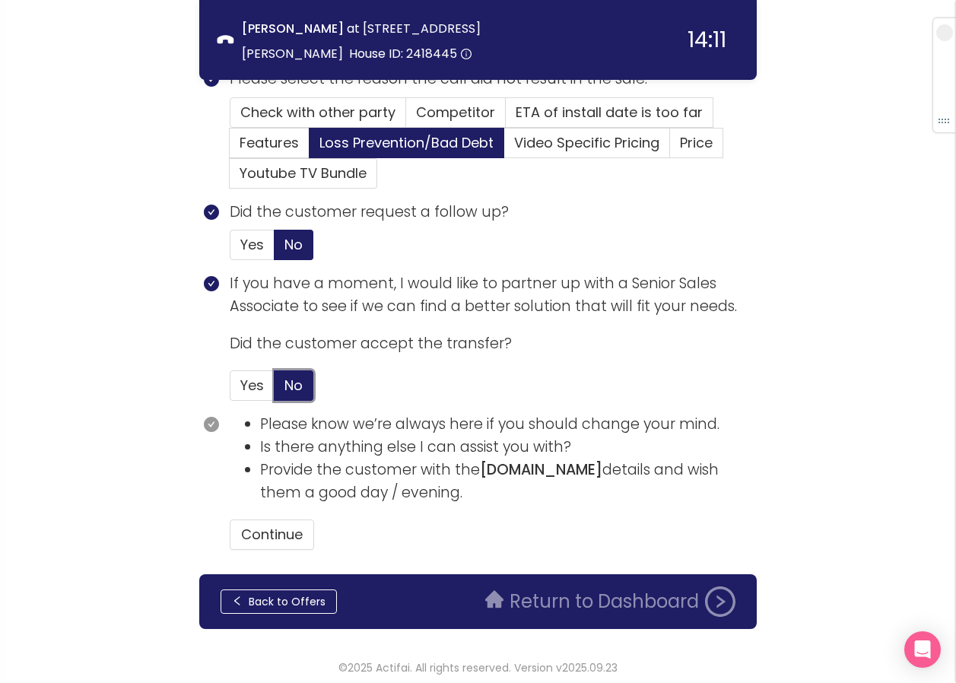
scroll to position [857, 0]
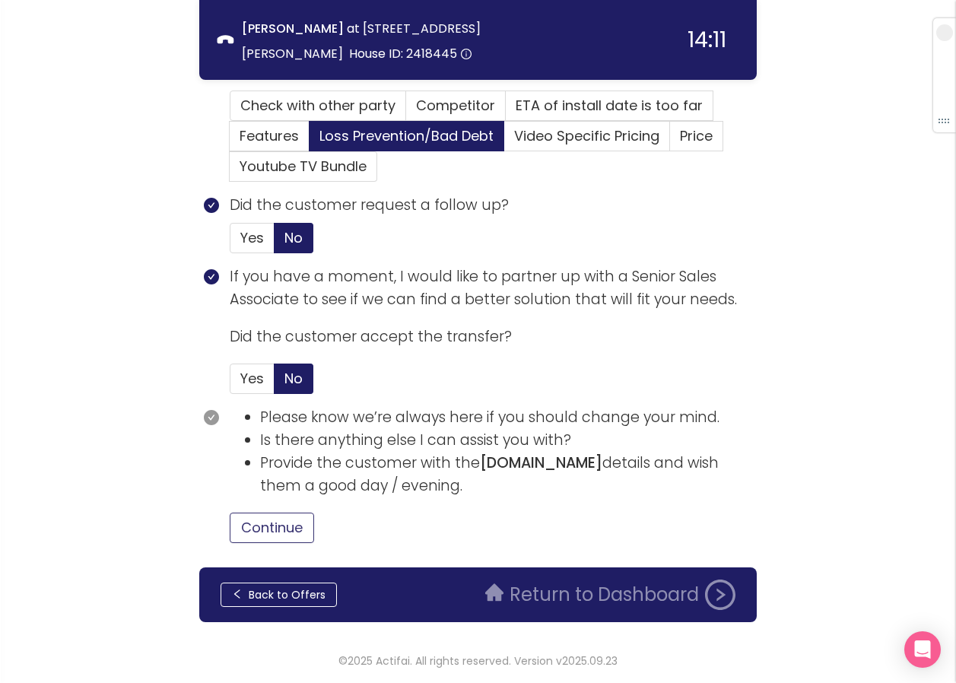
click at [294, 523] on button "Continue" at bounding box center [272, 528] width 84 height 30
click at [504, 599] on button "Return to Dashboard" at bounding box center [610, 595] width 269 height 30
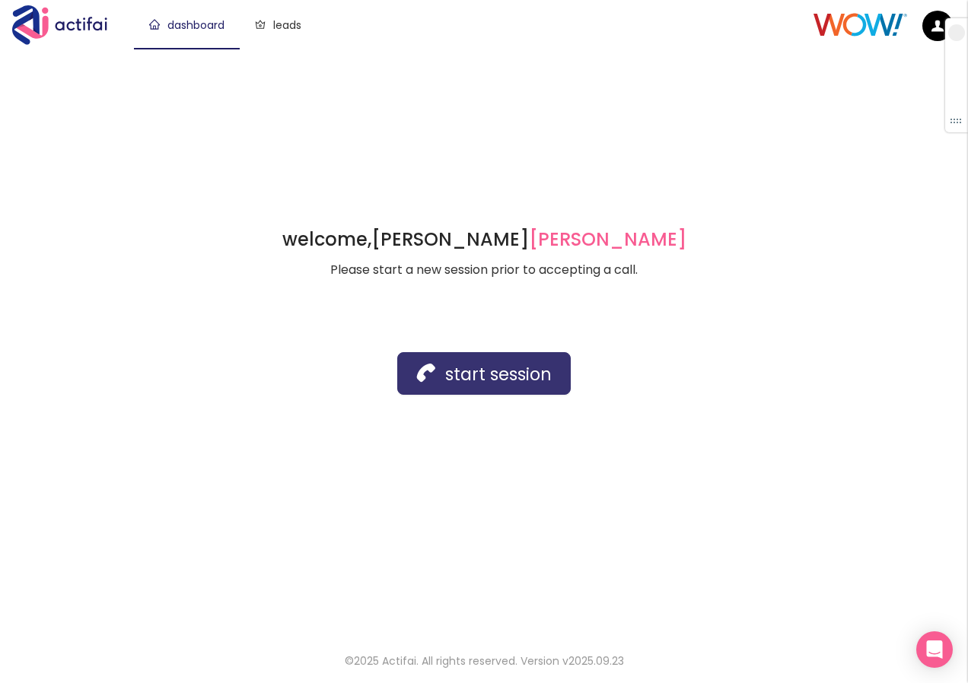
click at [442, 362] on button "start session" at bounding box center [483, 373] width 173 height 43
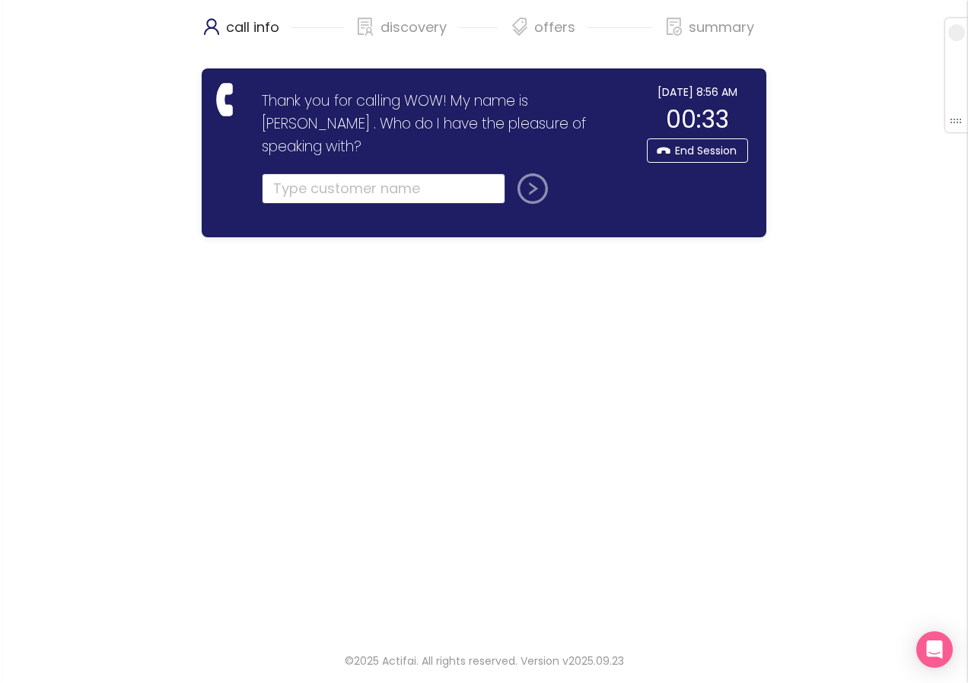
click at [291, 173] on input "text" at bounding box center [383, 188] width 243 height 30
click at [296, 173] on input "text" at bounding box center [383, 188] width 243 height 30
type input "[PERSON_NAME]"
click at [511, 173] on button "submit" at bounding box center [529, 188] width 37 height 30
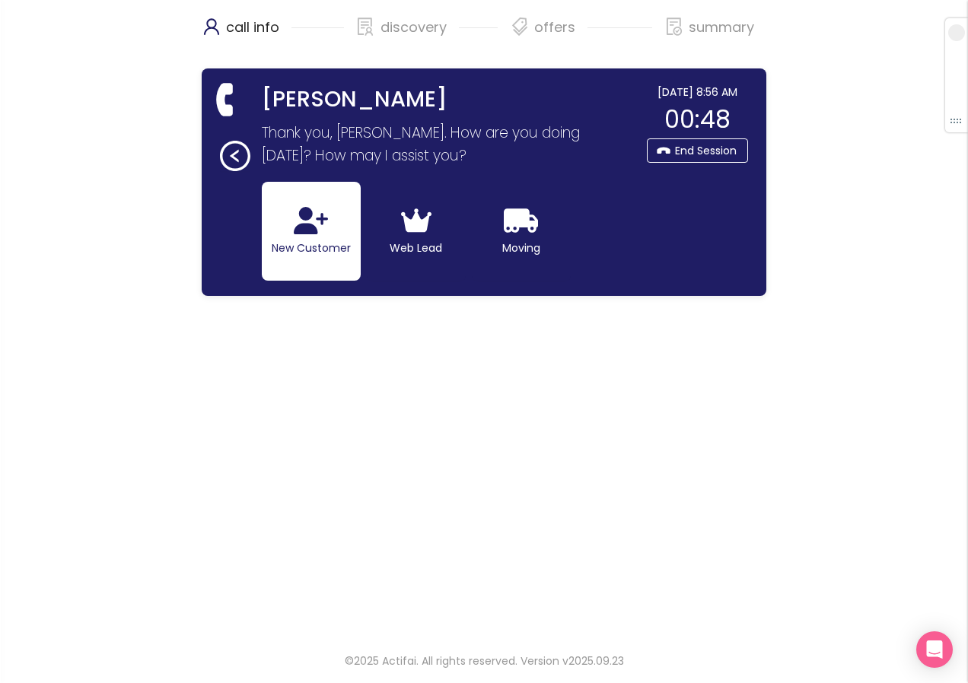
click at [281, 217] on button "New Customer" at bounding box center [311, 231] width 99 height 99
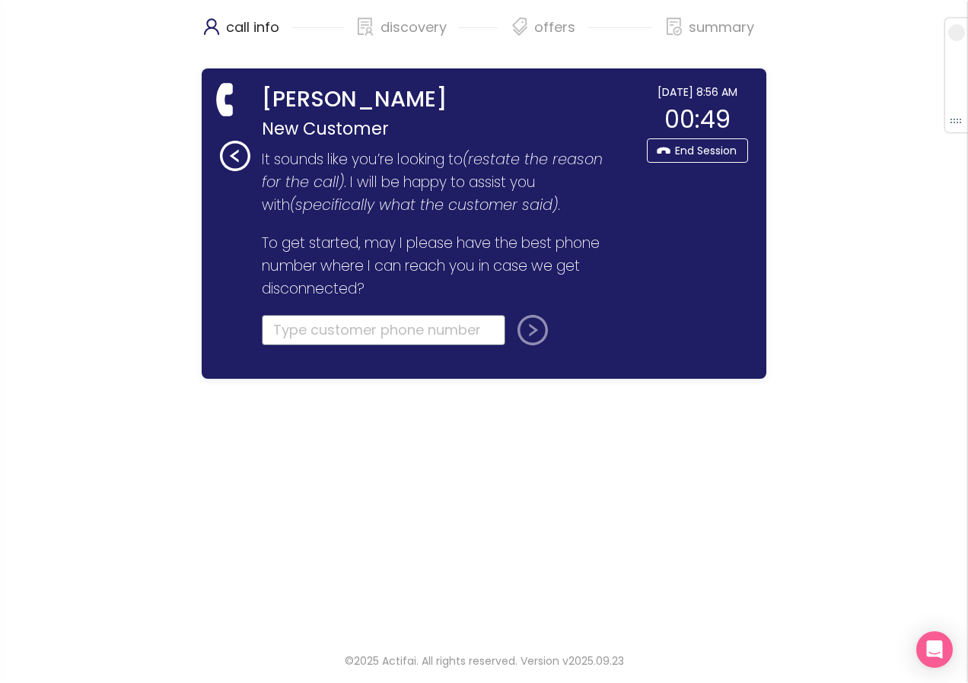
click at [290, 330] on input "tel" at bounding box center [383, 330] width 243 height 30
type input "[PHONE_NUMBER]"
click at [530, 325] on button "submit" at bounding box center [529, 330] width 37 height 30
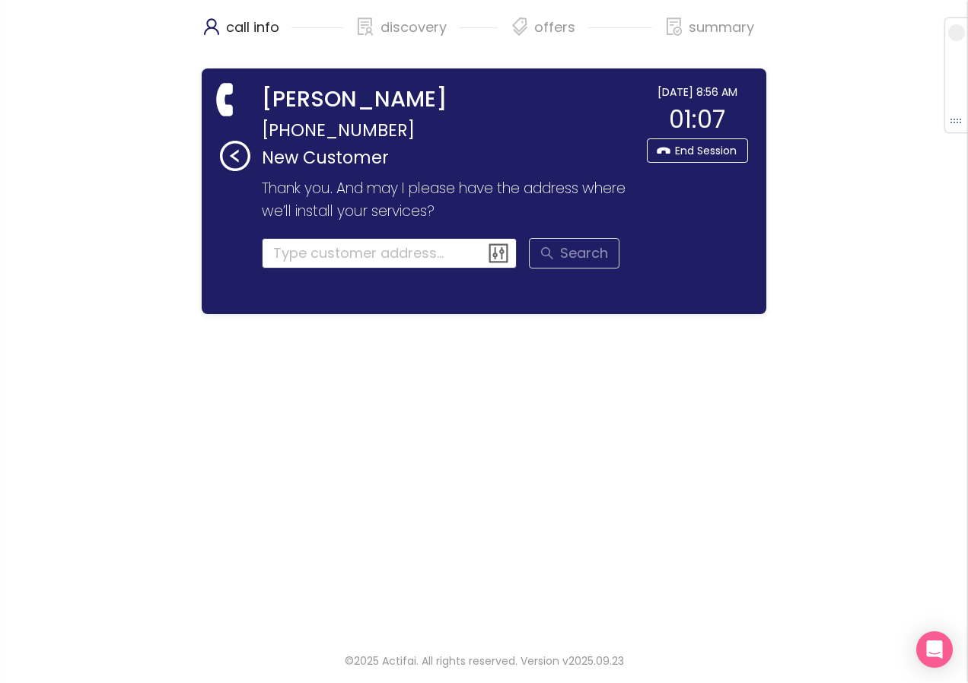
click at [339, 256] on input at bounding box center [390, 253] width 256 height 30
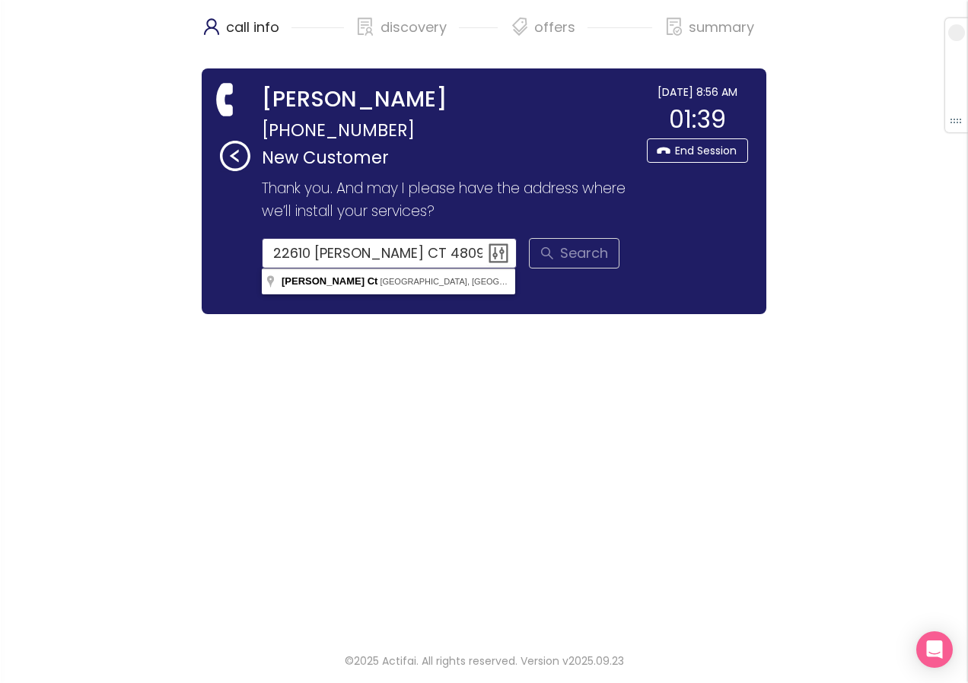
drag, startPoint x: 446, startPoint y: 254, endPoint x: 187, endPoint y: 252, distance: 258.7
click at [187, 252] on div "call info discovery offers summary [PERSON_NAME] [PHONE_NUMBER] New Customer Th…" at bounding box center [484, 317] width 968 height 635
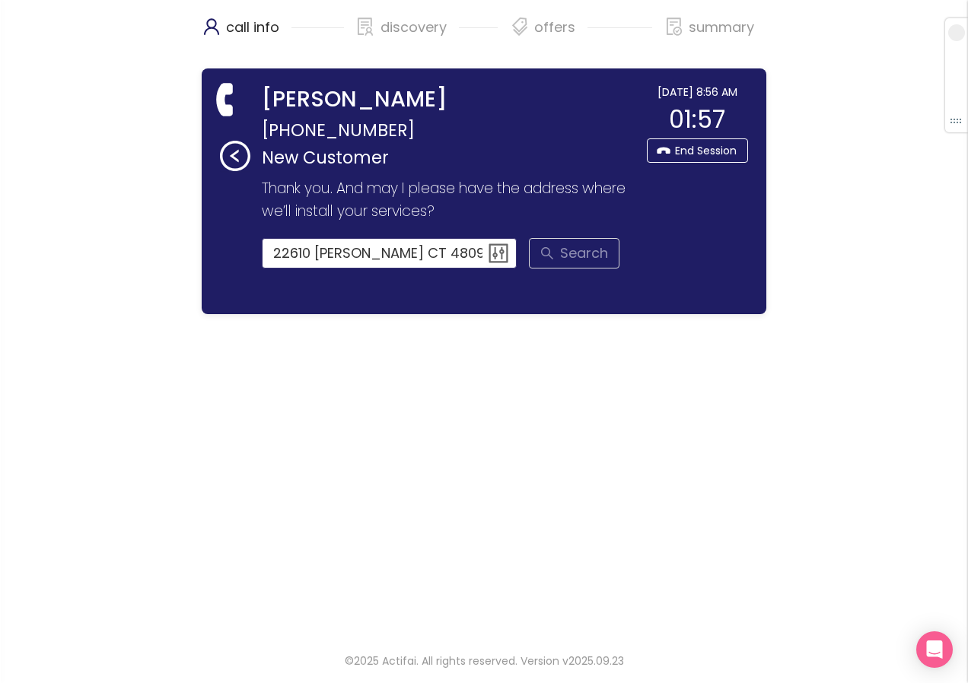
click at [359, 259] on input "22610 [PERSON_NAME] CT 48091" at bounding box center [390, 253] width 256 height 30
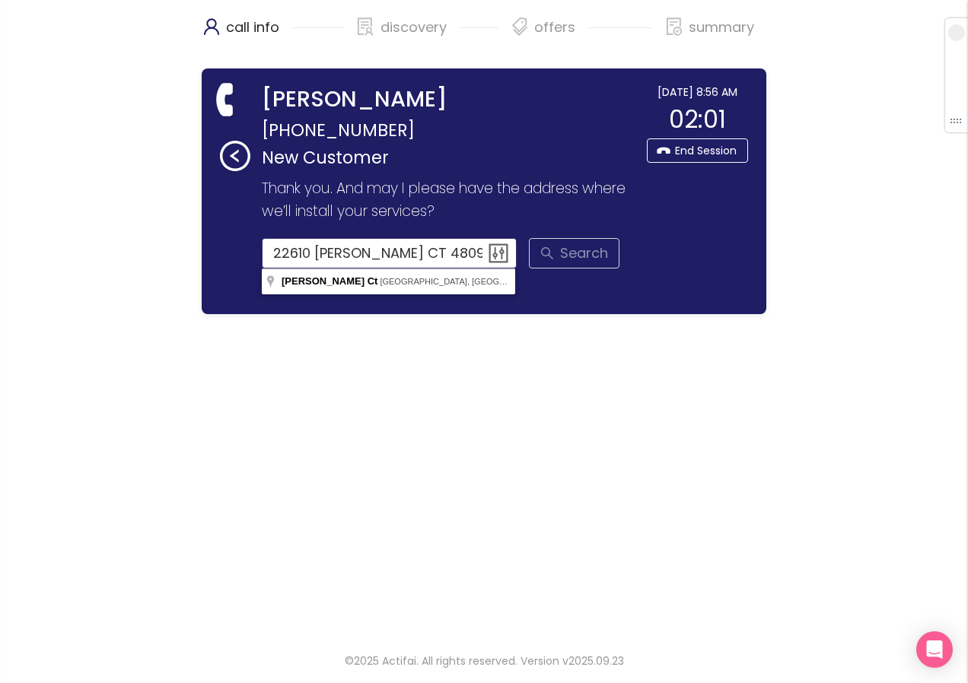
drag, startPoint x: 365, startPoint y: 253, endPoint x: 341, endPoint y: 250, distance: 24.5
click at [341, 250] on input "22610 [PERSON_NAME] CT 48091" at bounding box center [390, 253] width 256 height 30
type input "22610 Karam Ct, Warren, MI 48091, [GEOGRAPHIC_DATA]"
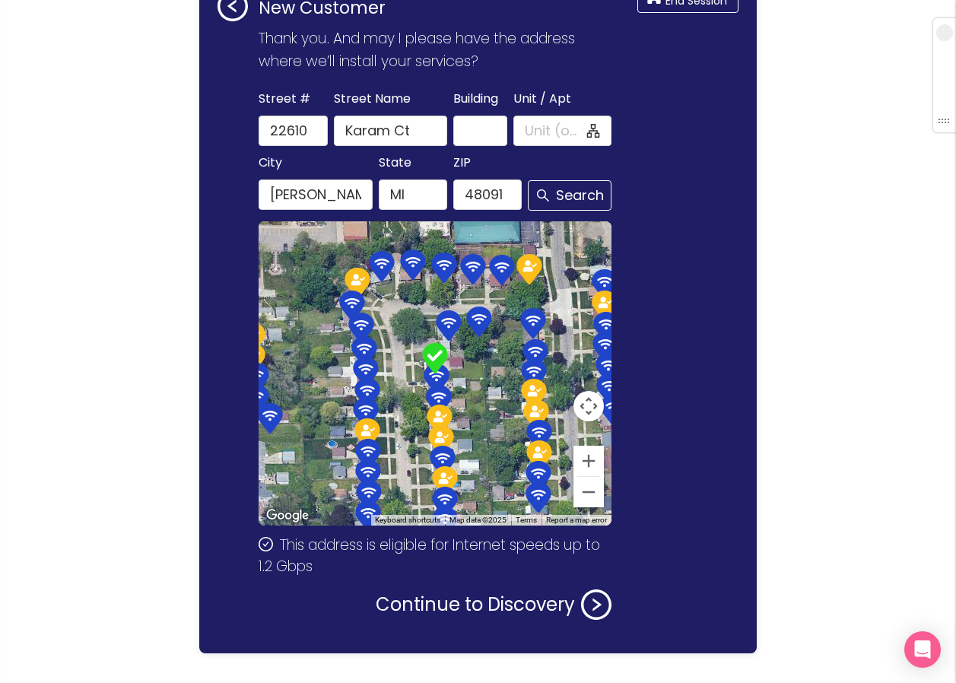
scroll to position [181, 0]
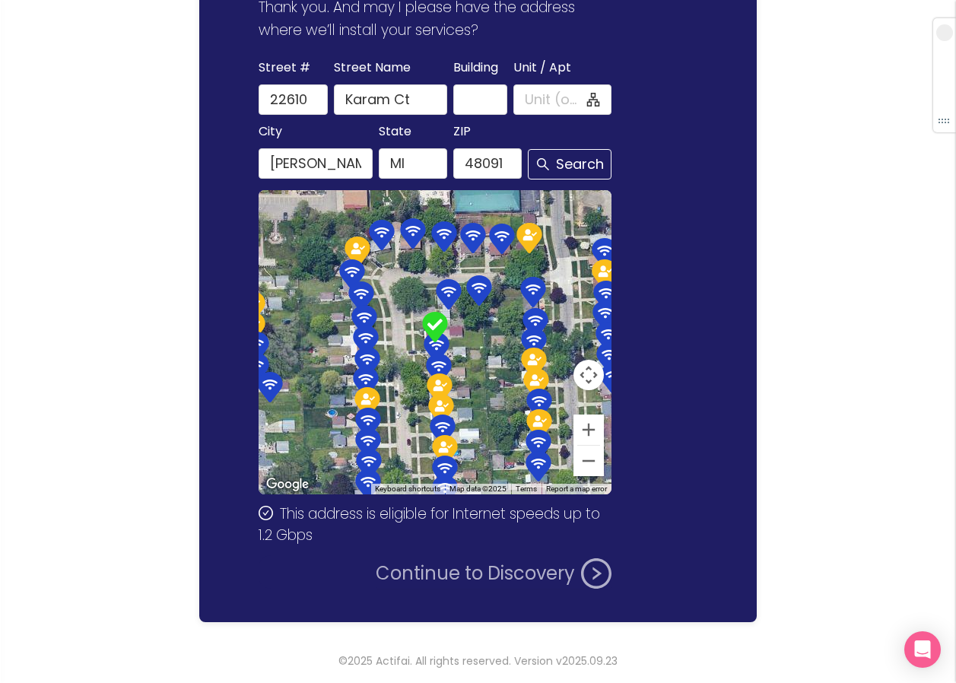
click at [434, 570] on button "Continue to Discovery" at bounding box center [494, 573] width 236 height 30
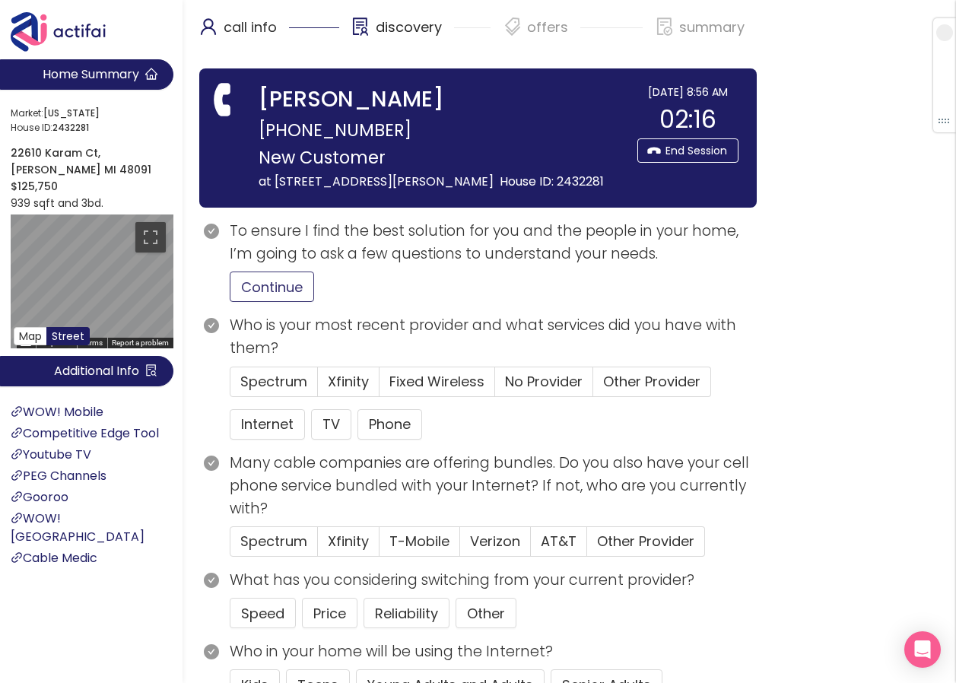
click at [269, 291] on button "Continue" at bounding box center [272, 287] width 84 height 30
click at [644, 383] on span "Other Provider" at bounding box center [651, 381] width 97 height 19
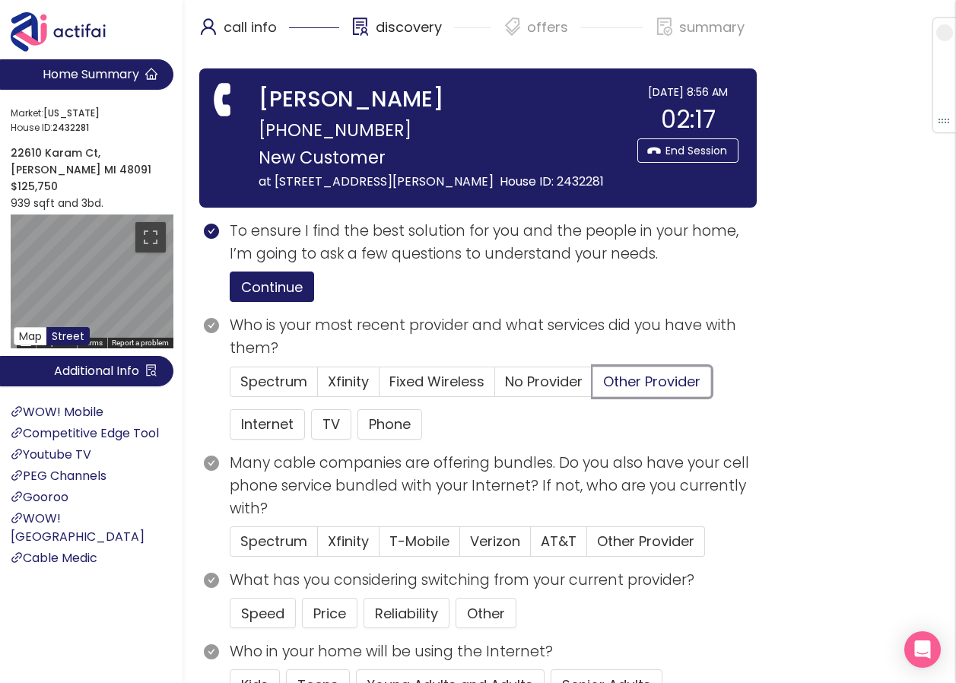
click at [593, 386] on input "Other Provider" at bounding box center [593, 386] width 0 height 0
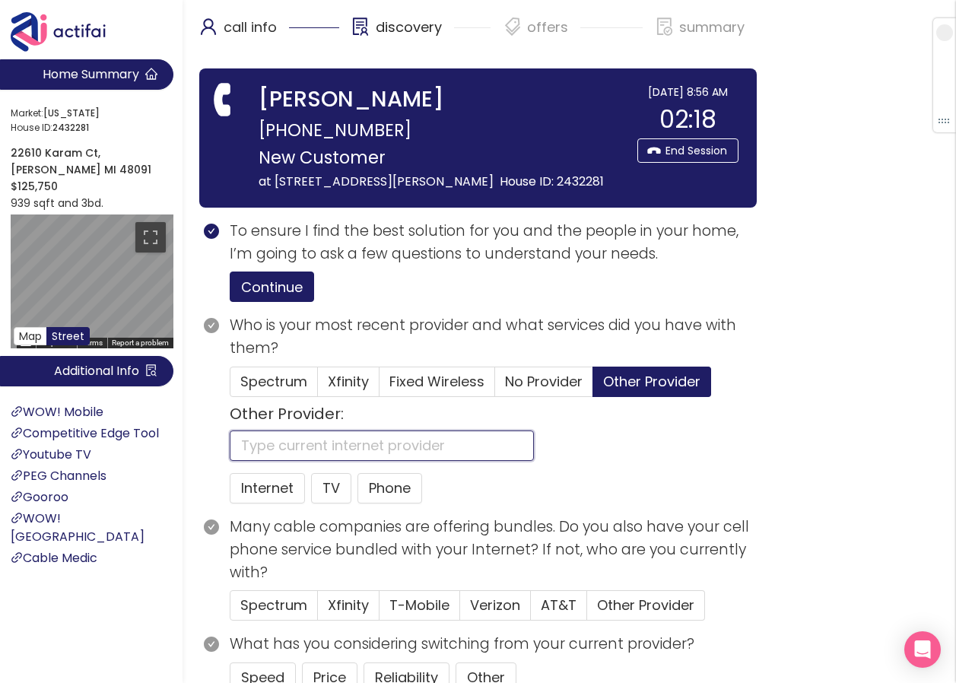
click at [250, 433] on input "text" at bounding box center [382, 446] width 304 height 30
type input "ATT"
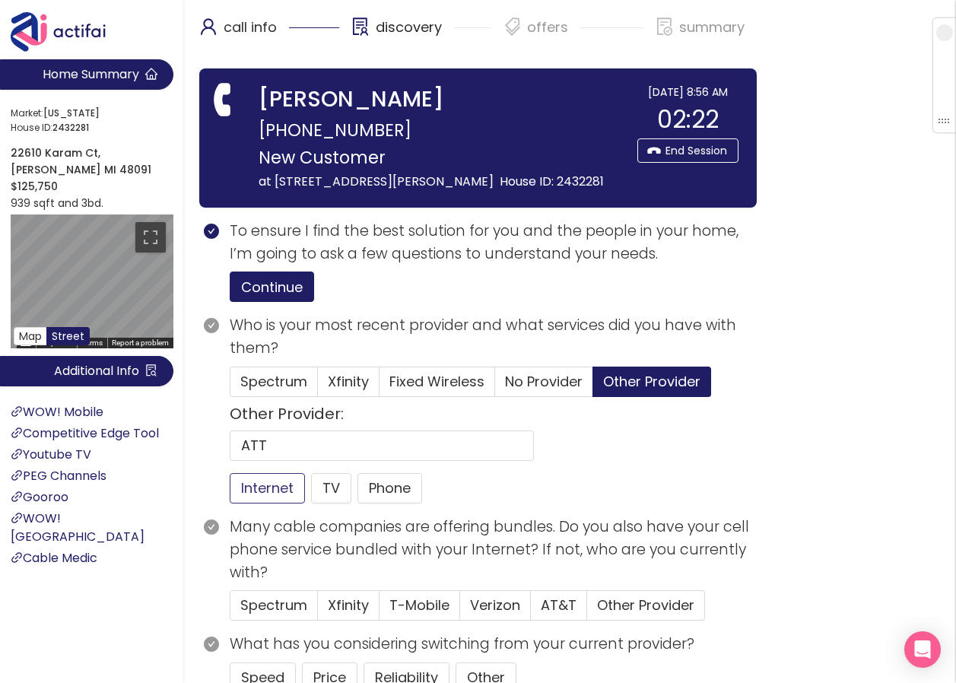
click at [282, 488] on button "Internet" at bounding box center [267, 488] width 75 height 30
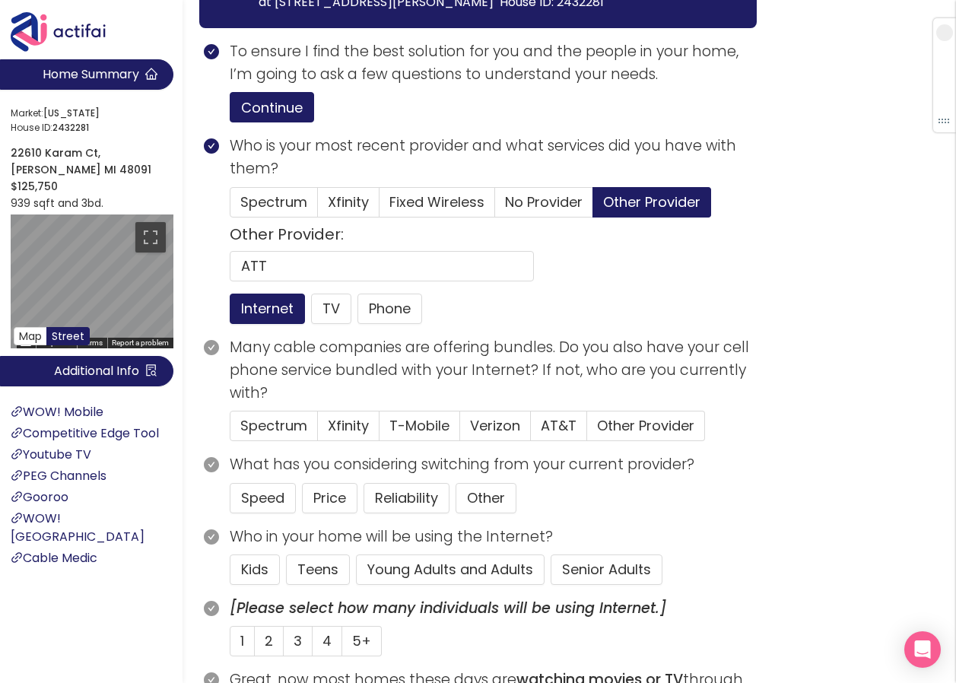
scroll to position [228, 0]
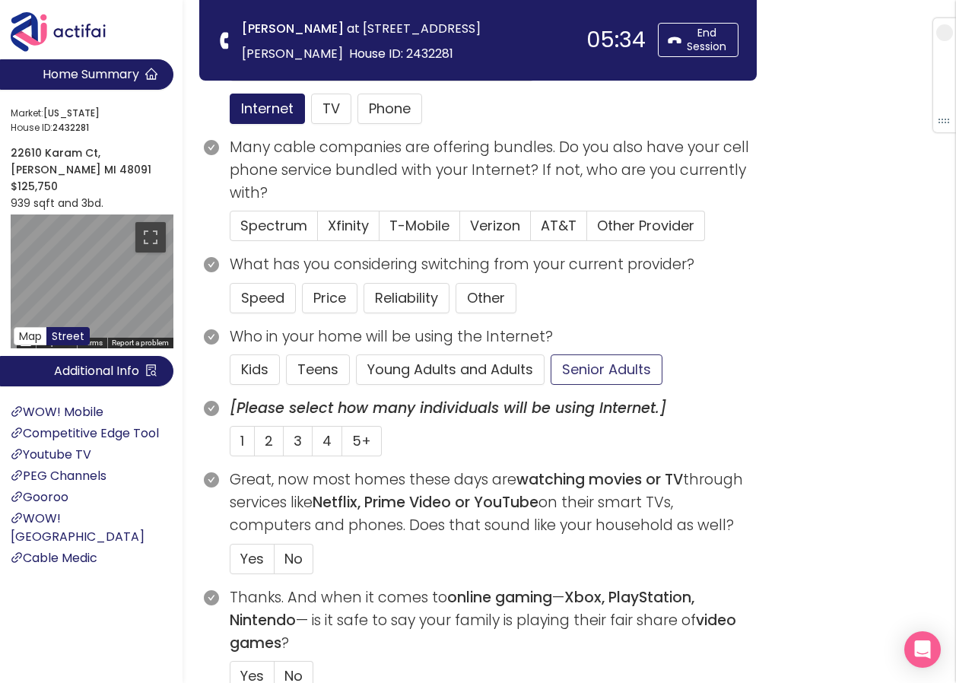
click at [576, 371] on button "Senior Adults" at bounding box center [607, 370] width 112 height 30
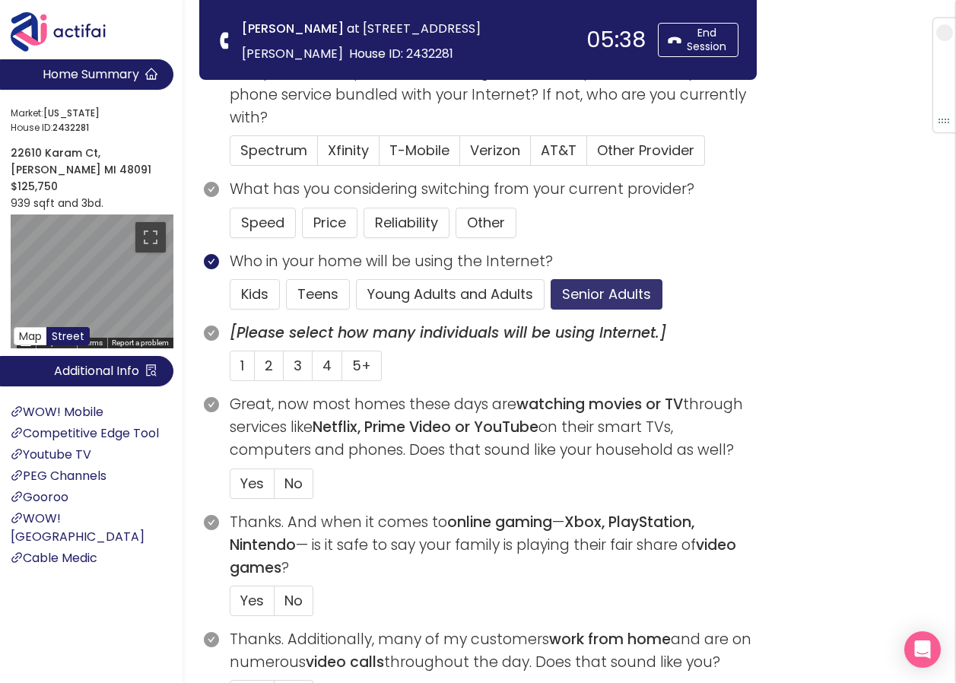
scroll to position [304, 0]
click at [257, 600] on span "Yes" at bounding box center [252, 599] width 24 height 19
click at [231, 605] on input "Yes" at bounding box center [231, 605] width 0 height 0
click at [248, 480] on span "Yes" at bounding box center [252, 482] width 24 height 19
click at [231, 488] on input "Yes" at bounding box center [231, 488] width 0 height 0
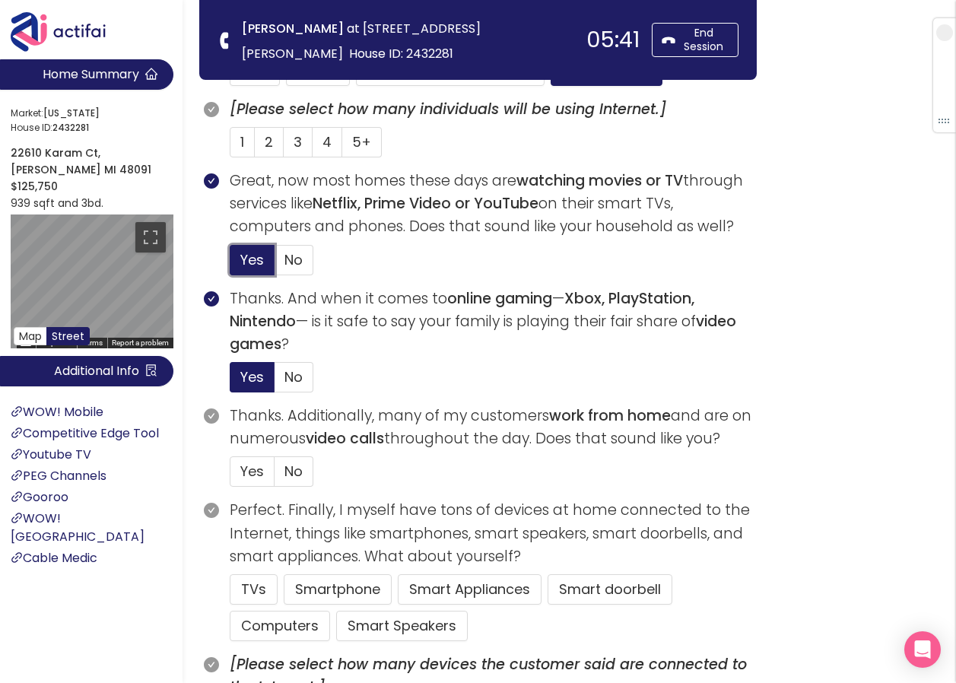
scroll to position [533, 0]
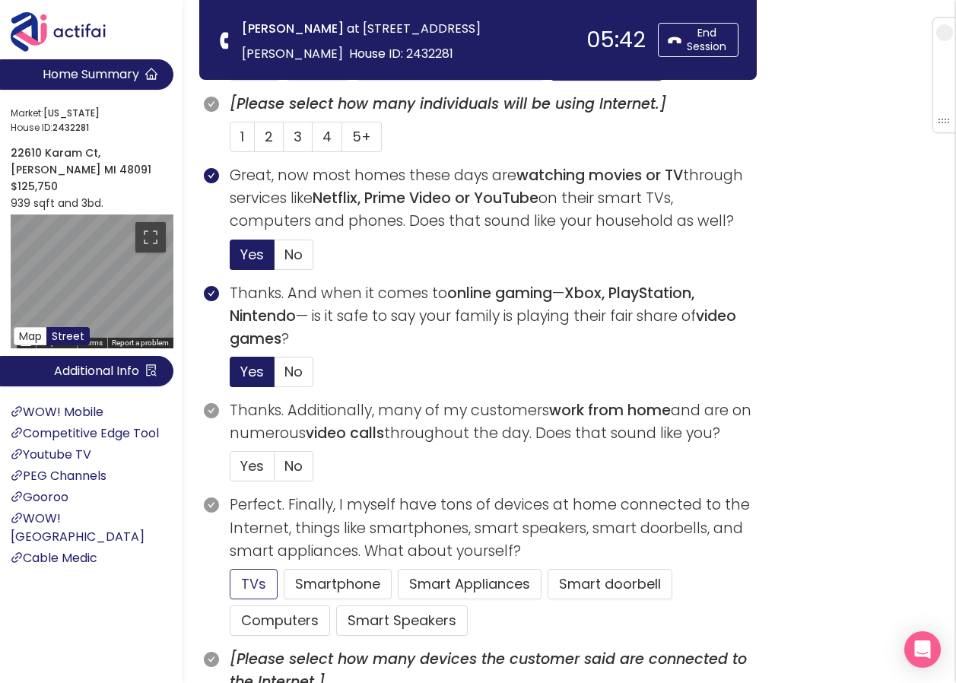
click at [247, 580] on button "TVs" at bounding box center [254, 584] width 48 height 30
click at [289, 461] on span "No" at bounding box center [294, 465] width 18 height 19
click at [275, 471] on input "No" at bounding box center [275, 471] width 0 height 0
click at [294, 140] on span "3" at bounding box center [298, 136] width 8 height 19
click at [284, 142] on input "3" at bounding box center [284, 142] width 0 height 0
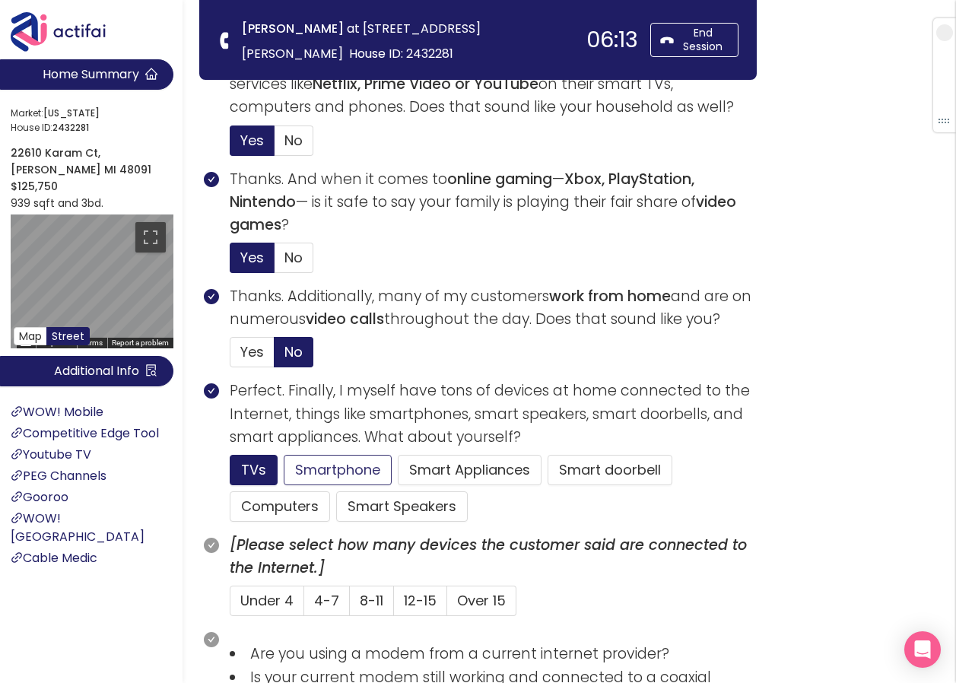
scroll to position [685, 0]
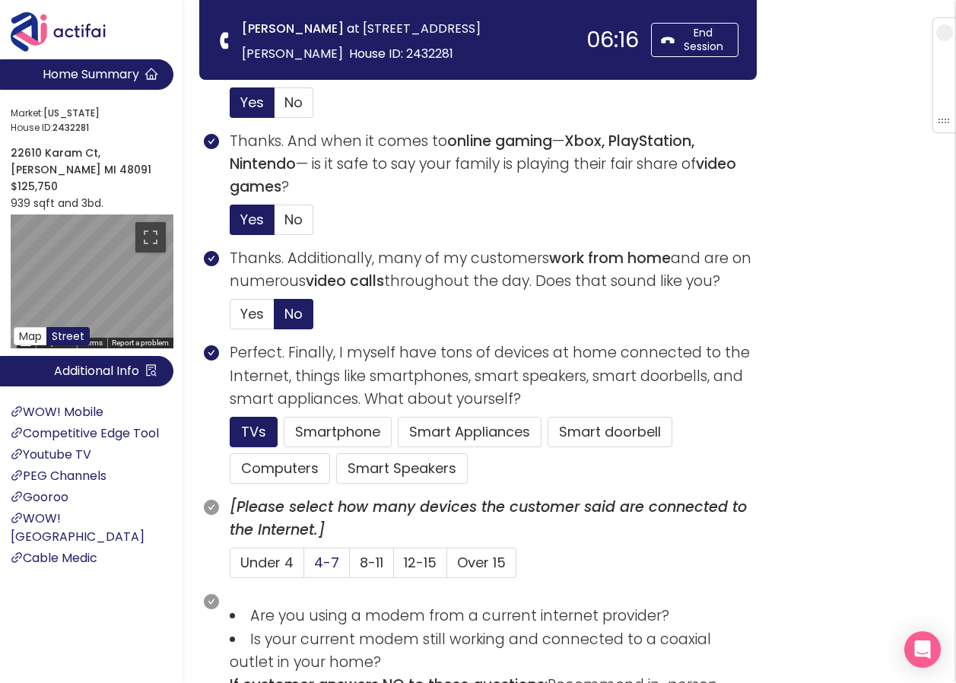
click at [326, 566] on span "4-7" at bounding box center [326, 562] width 25 height 19
click at [304, 568] on input "4-7" at bounding box center [304, 568] width 0 height 0
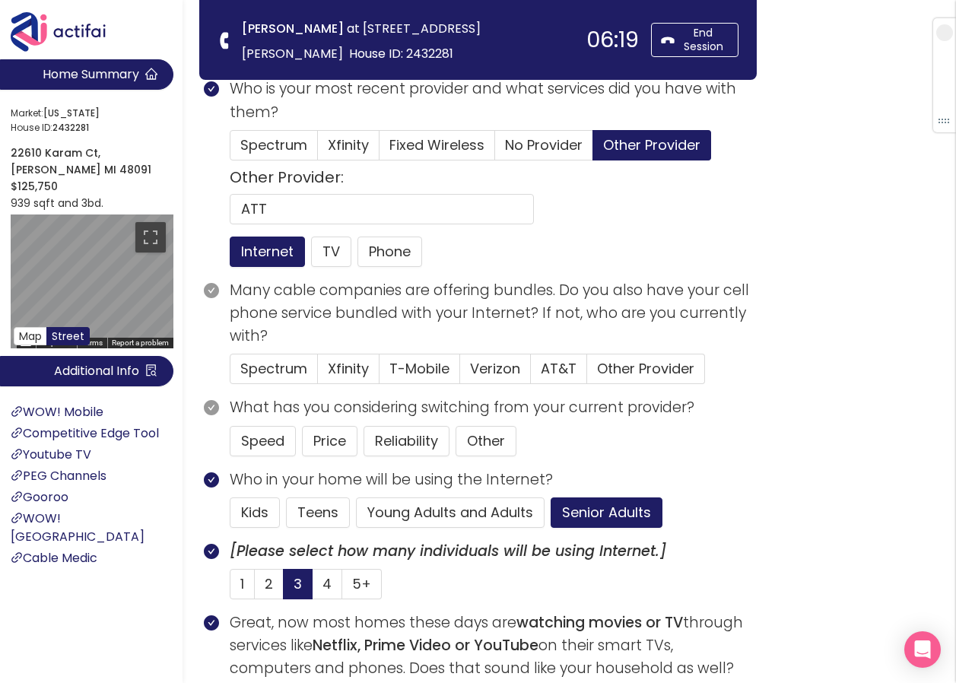
scroll to position [76, 0]
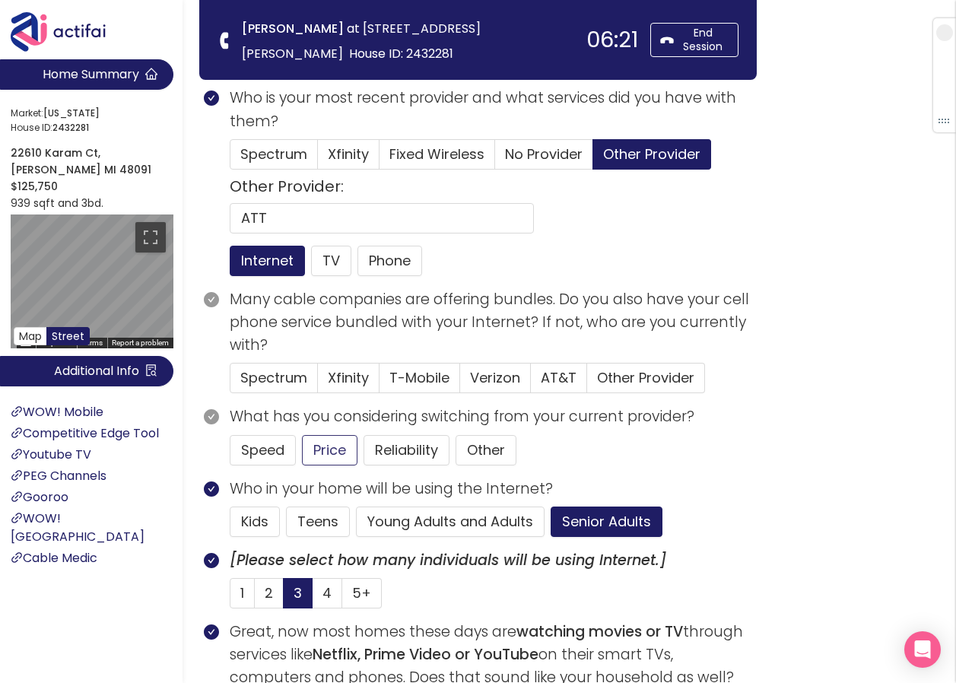
click at [332, 454] on button "Price" at bounding box center [330, 450] width 56 height 30
click at [341, 367] on label "Xfinity" at bounding box center [349, 378] width 62 height 30
click at [318, 383] on input "Xfinity" at bounding box center [318, 383] width 0 height 0
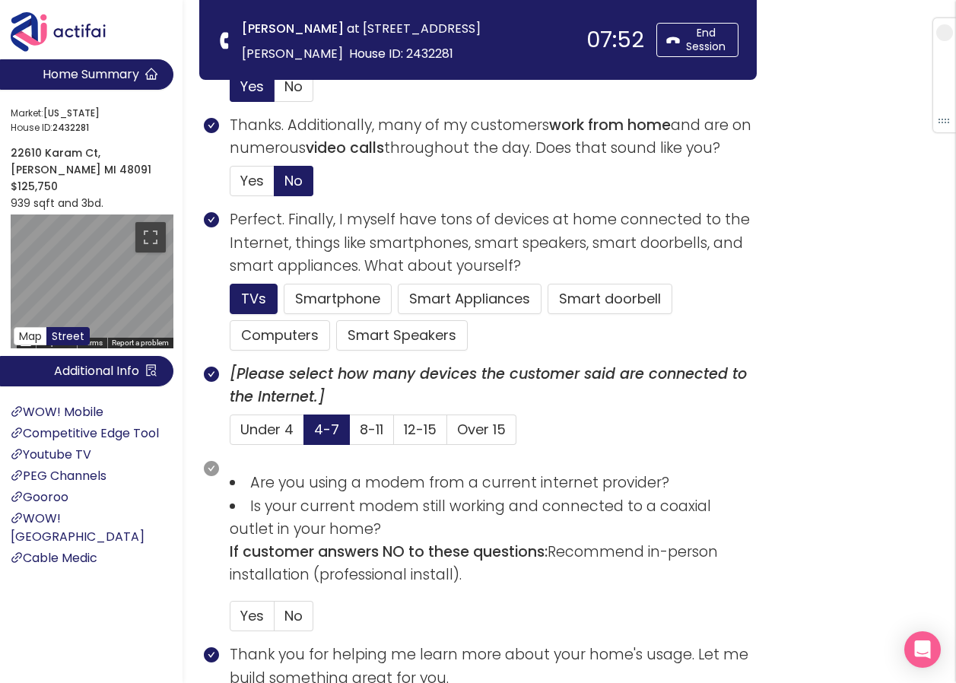
scroll to position [837, 0]
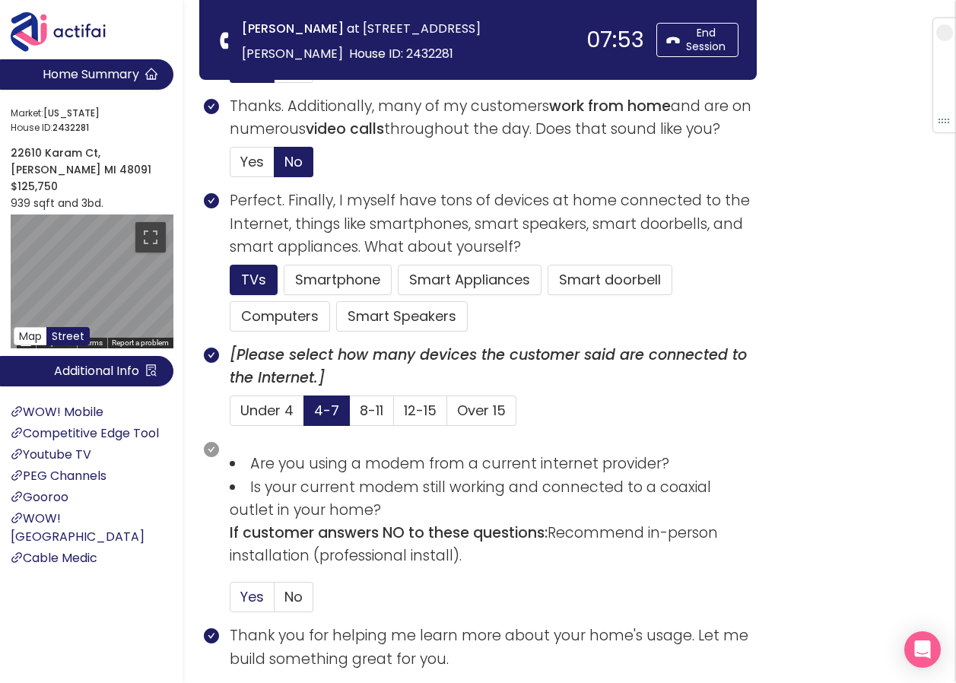
click at [250, 593] on span "Yes" at bounding box center [252, 596] width 24 height 19
click at [231, 602] on input "Yes" at bounding box center [231, 602] width 0 height 0
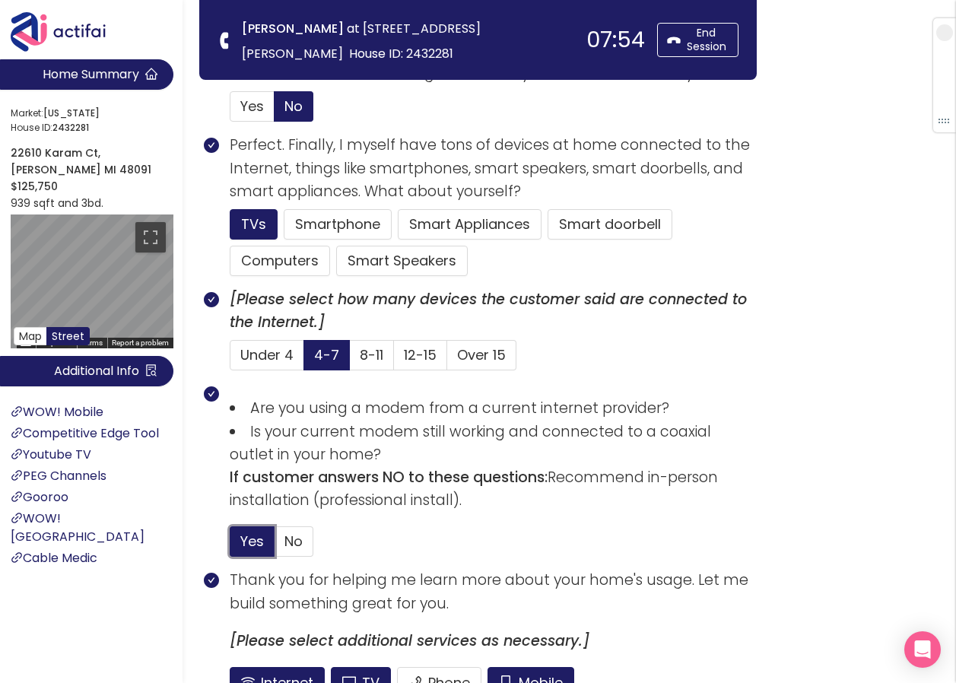
scroll to position [1047, 0]
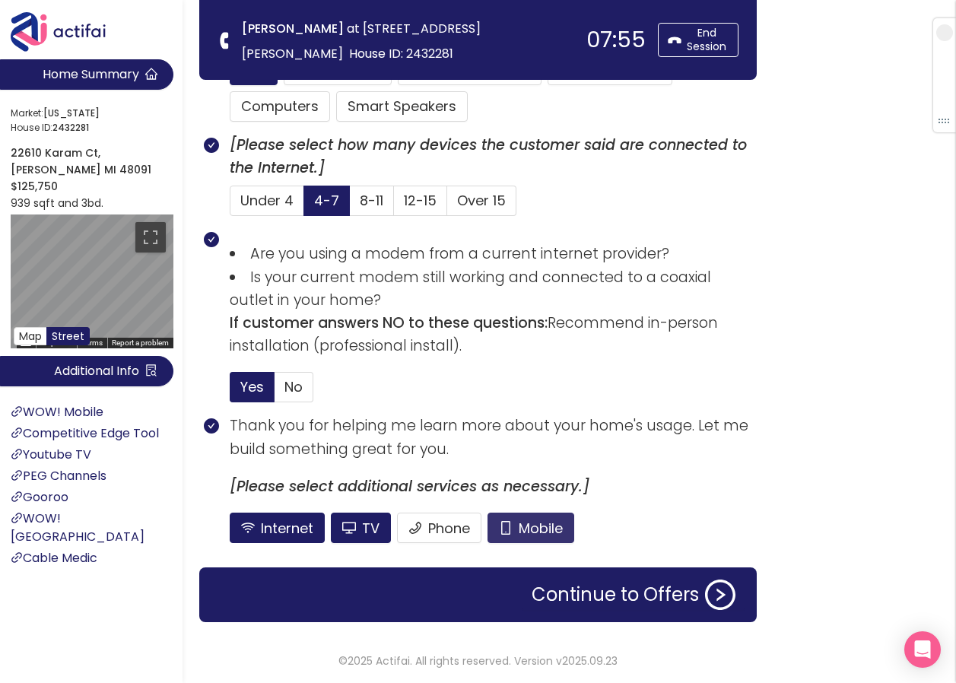
click at [516, 523] on button "Mobile" at bounding box center [531, 528] width 87 height 30
click at [354, 523] on button "TV" at bounding box center [361, 528] width 60 height 30
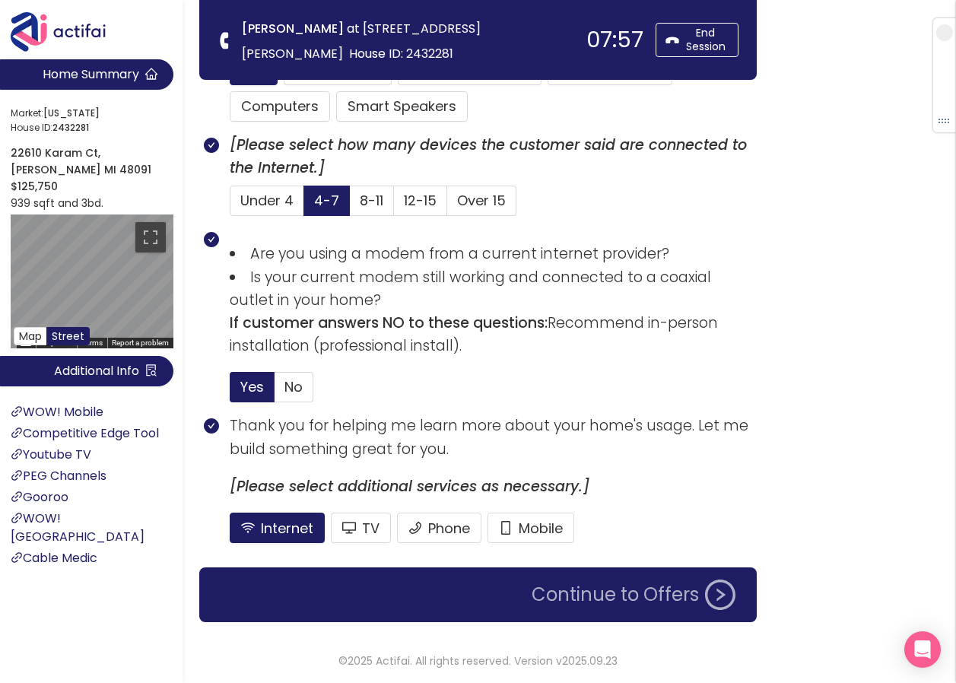
click at [574, 604] on button "Continue to Offers" at bounding box center [634, 595] width 222 height 30
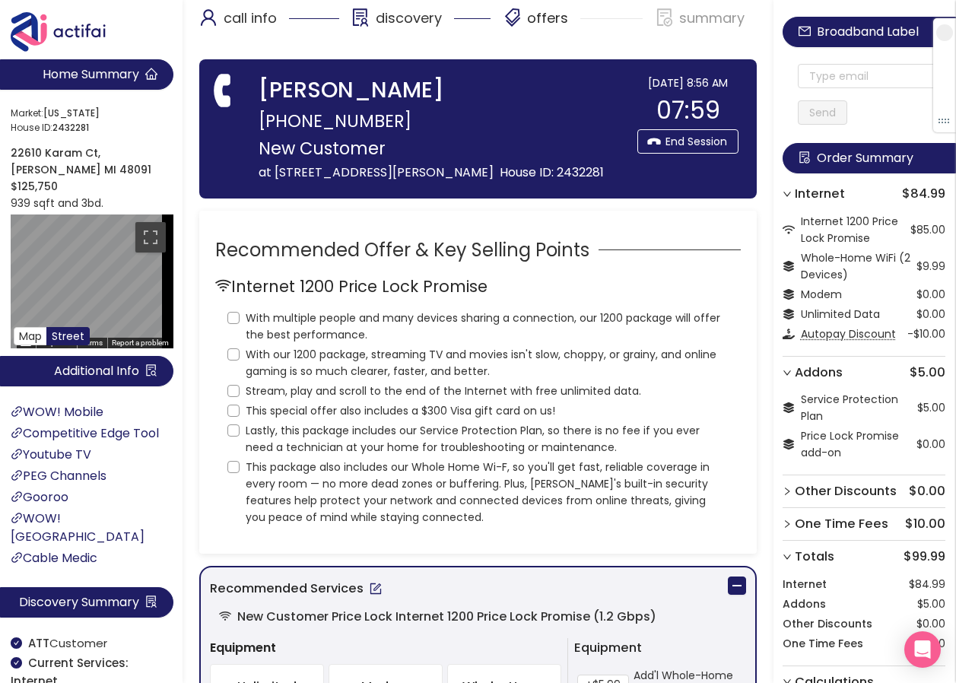
scroll to position [0, 0]
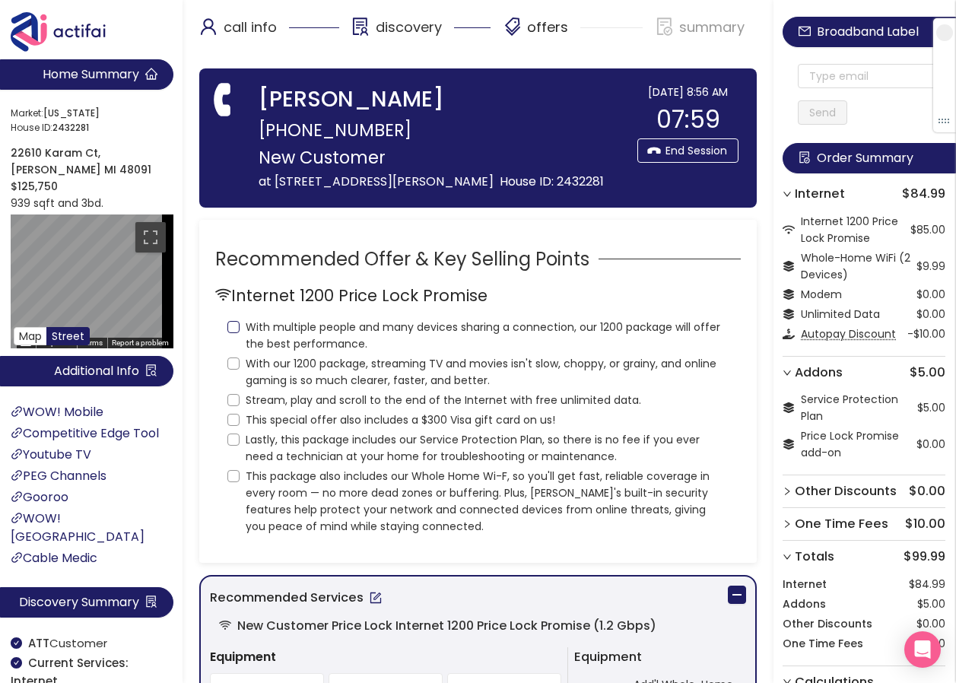
click at [232, 326] on input "With multiple people and many devices sharing a connection, our 1200 package wi…" at bounding box center [233, 327] width 12 height 12
checkbox input "true"
click at [234, 362] on input "With our 1200 package, streaming TV and movies isn't slow, choppy, or grainy, a…" at bounding box center [233, 364] width 12 height 12
checkbox input "true"
click at [232, 402] on input "Stream, play and scroll to the end of the Internet with free unlimited data." at bounding box center [233, 400] width 12 height 12
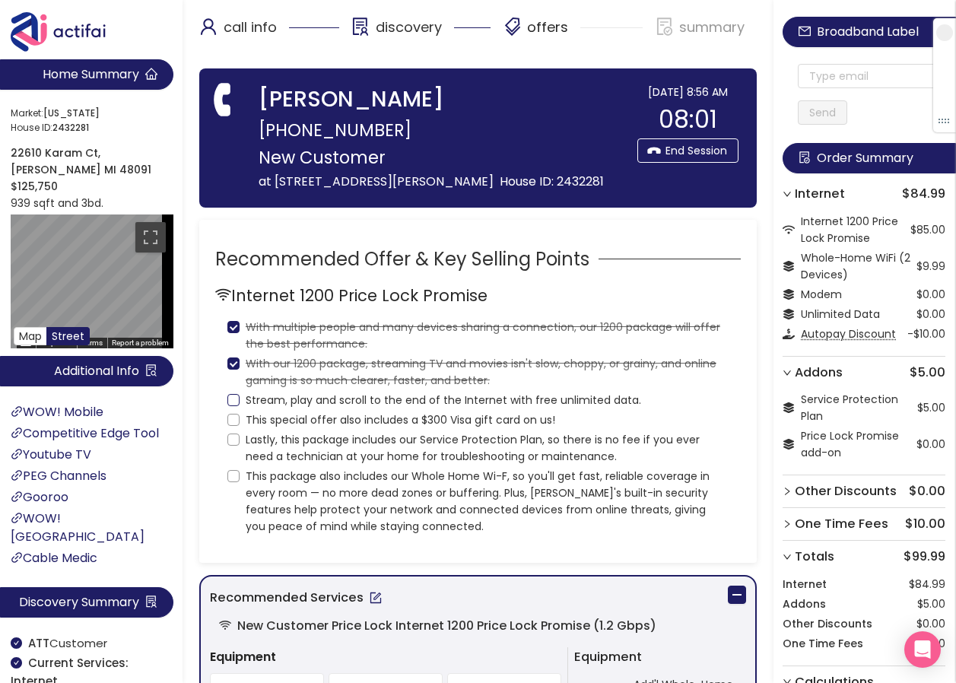
checkbox input "true"
click at [234, 417] on input "This special offer also includes a $300 Visa gift card on us!" at bounding box center [233, 420] width 12 height 12
checkbox input "true"
click at [233, 438] on input "Lastly, this package includes our Service Protection Plan, so there is no fee i…" at bounding box center [233, 440] width 12 height 12
checkbox input "true"
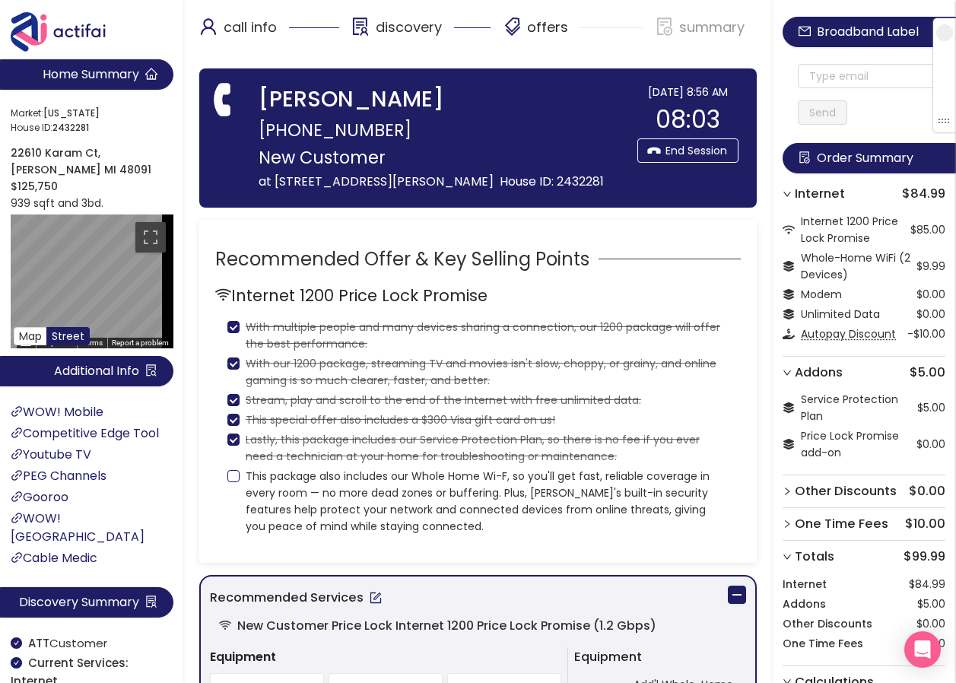
click at [237, 479] on input "This package also includes our Whole Home Wi-F, so you'll get fast, reliable co…" at bounding box center [233, 476] width 12 height 12
checkbox input "true"
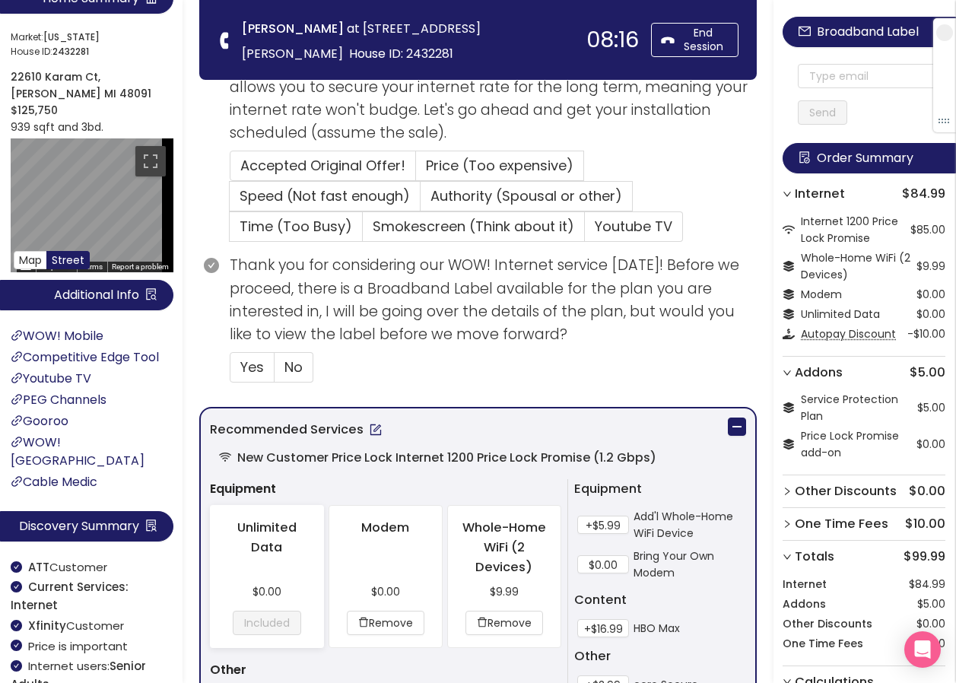
scroll to position [456, 0]
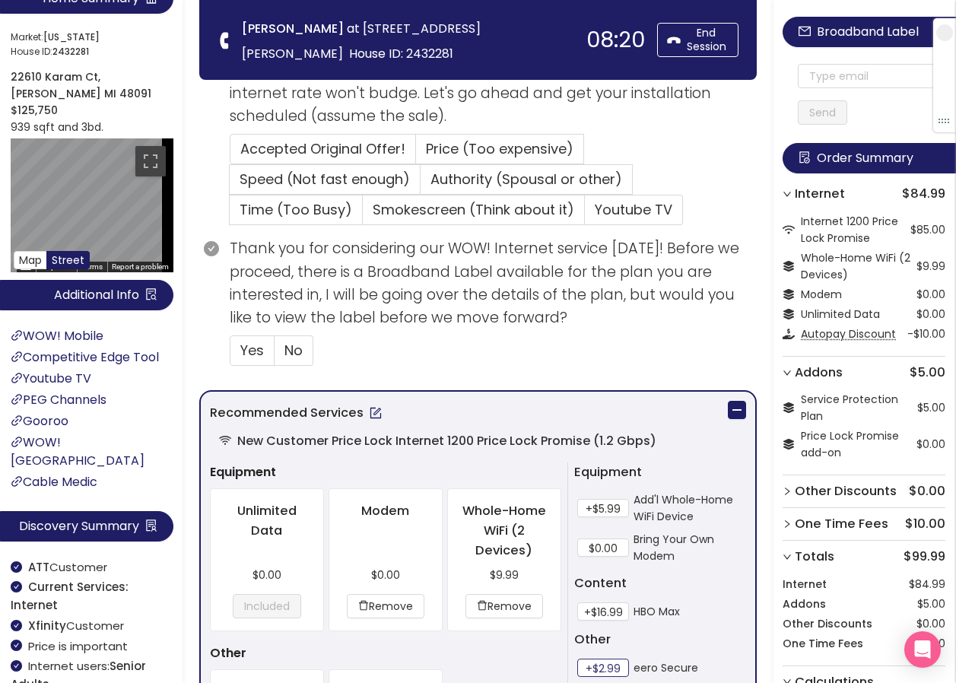
drag, startPoint x: 615, startPoint y: 665, endPoint x: 610, endPoint y: 644, distance: 21.2
click at [615, 665] on button "+$2.99" at bounding box center [603, 668] width 52 height 18
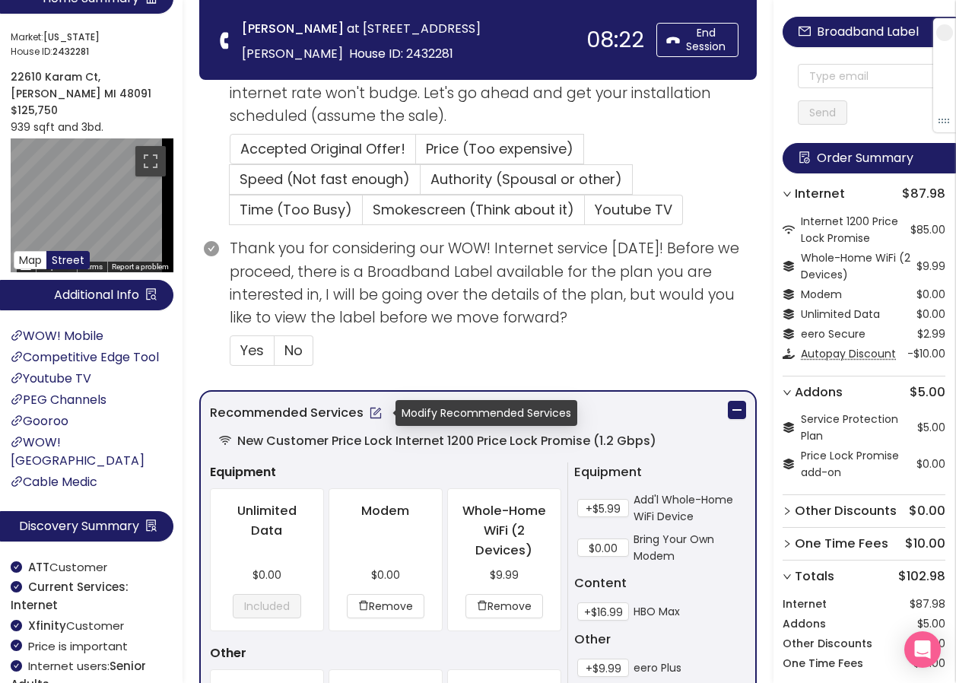
click at [372, 418] on button "button" at bounding box center [376, 413] width 24 height 24
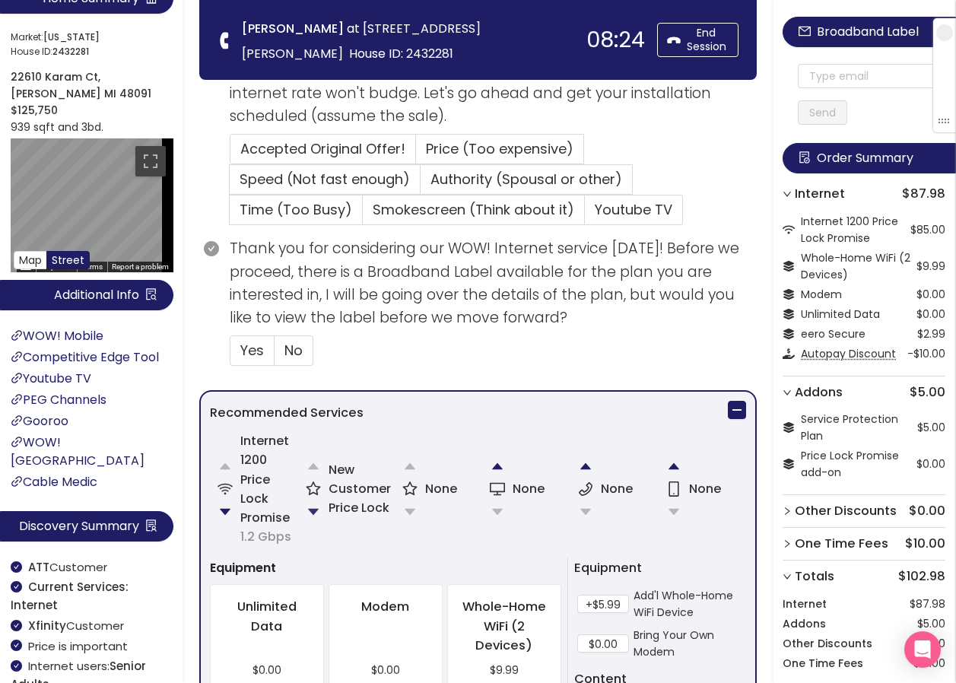
click at [317, 505] on button "button" at bounding box center [313, 512] width 30 height 30
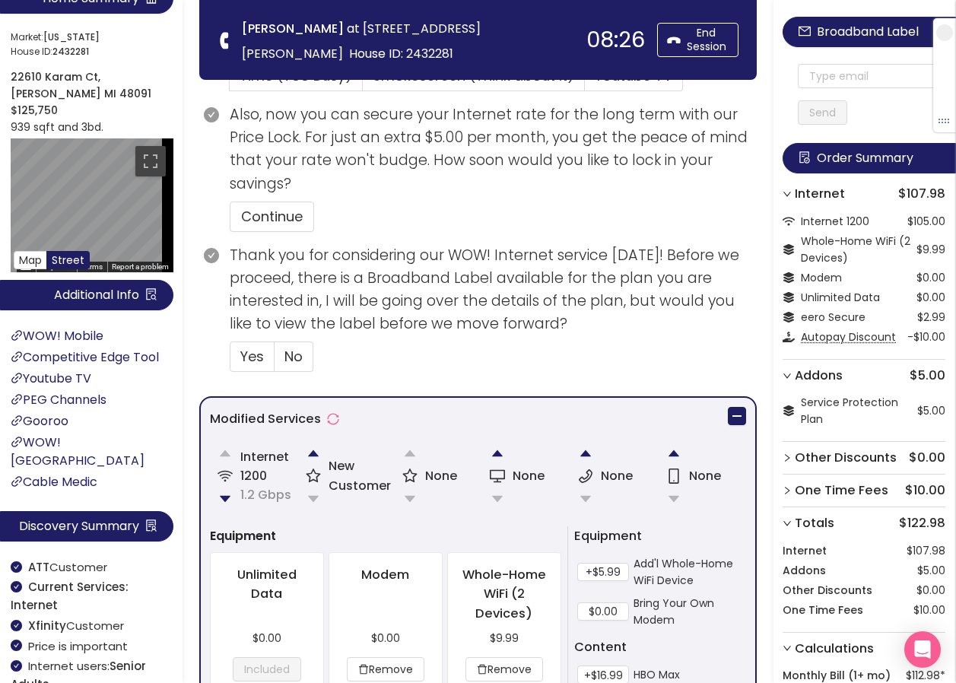
scroll to position [552, 0]
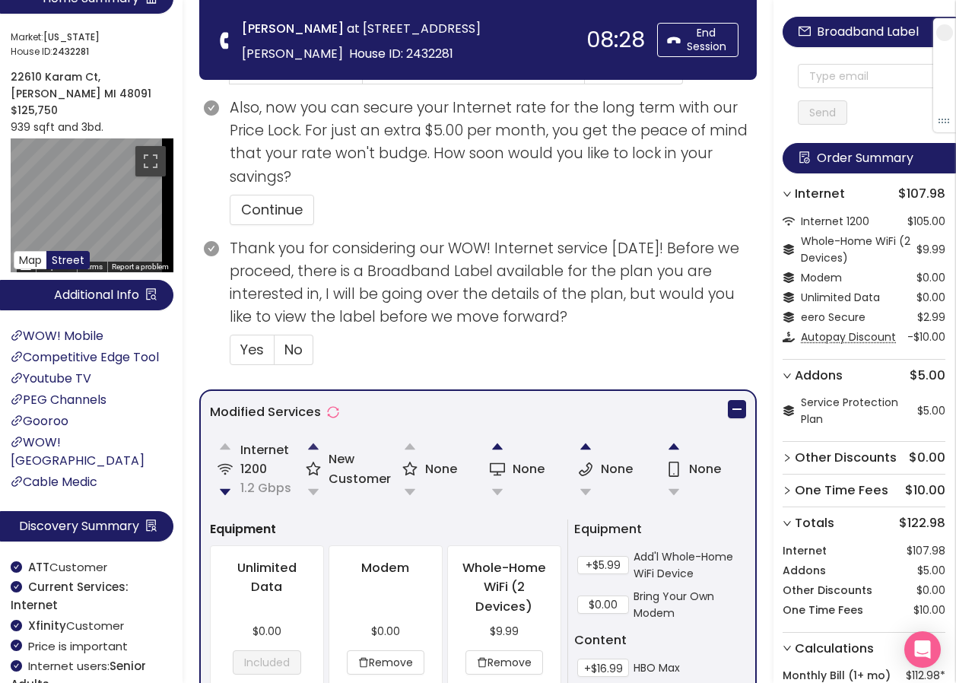
click at [313, 448] on button "button" at bounding box center [313, 446] width 30 height 30
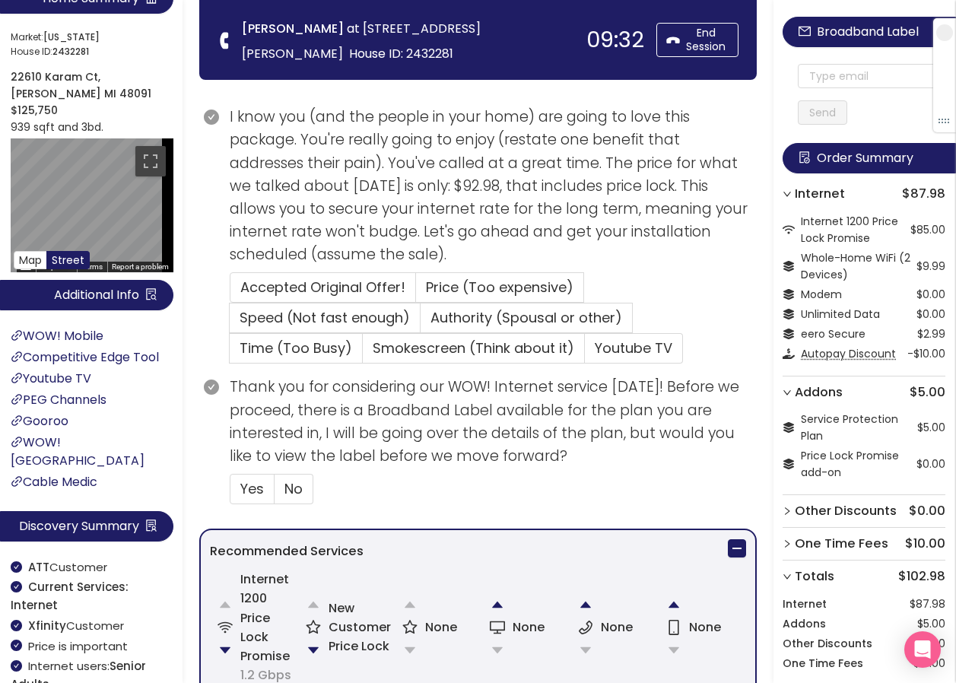
scroll to position [304, 0]
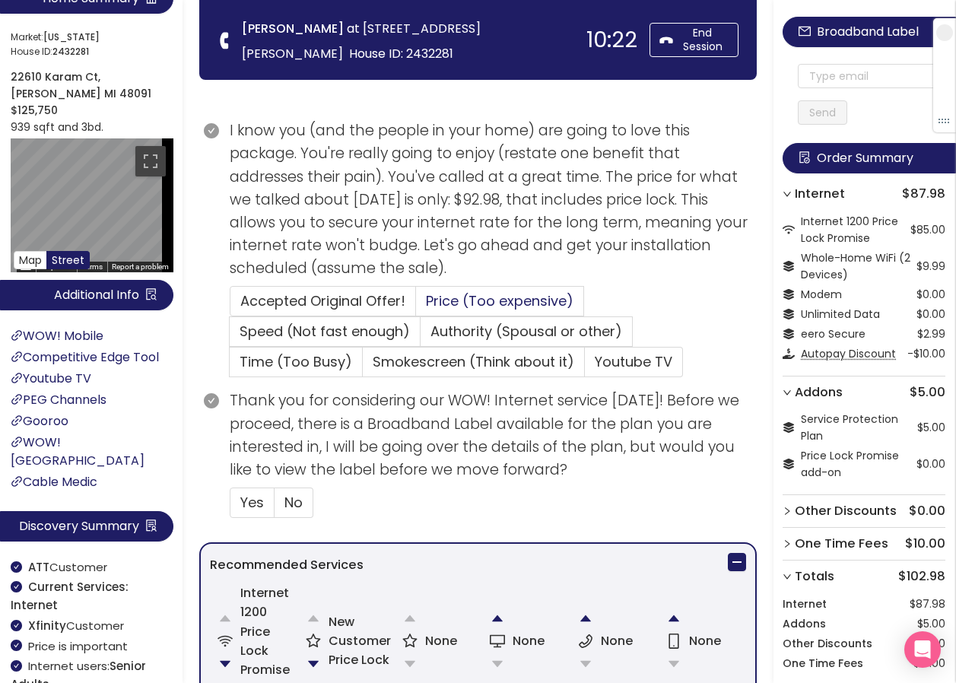
click at [430, 304] on span "Price (Too expensive)" at bounding box center [500, 300] width 148 height 19
click at [416, 306] on input "Price (Too expensive)" at bounding box center [416, 306] width 0 height 0
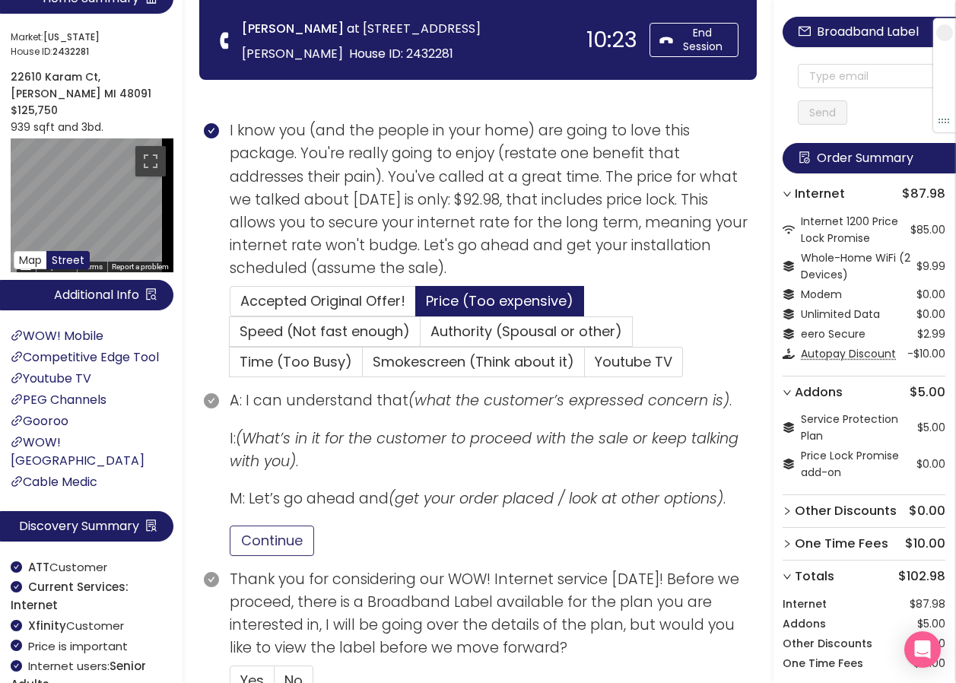
click at [292, 533] on button "Continue" at bounding box center [272, 541] width 84 height 30
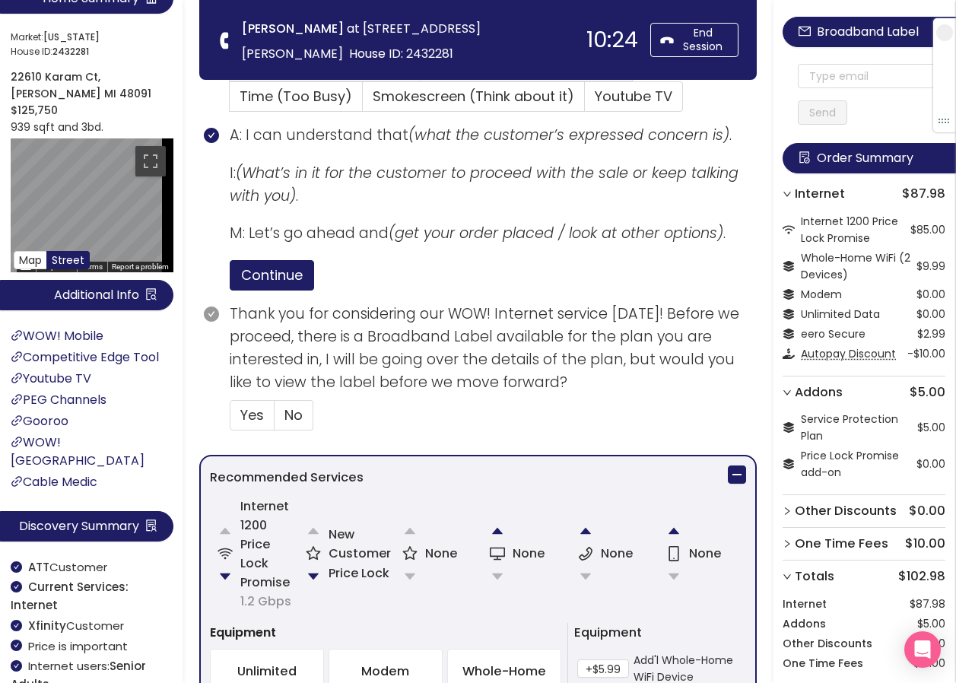
scroll to position [609, 0]
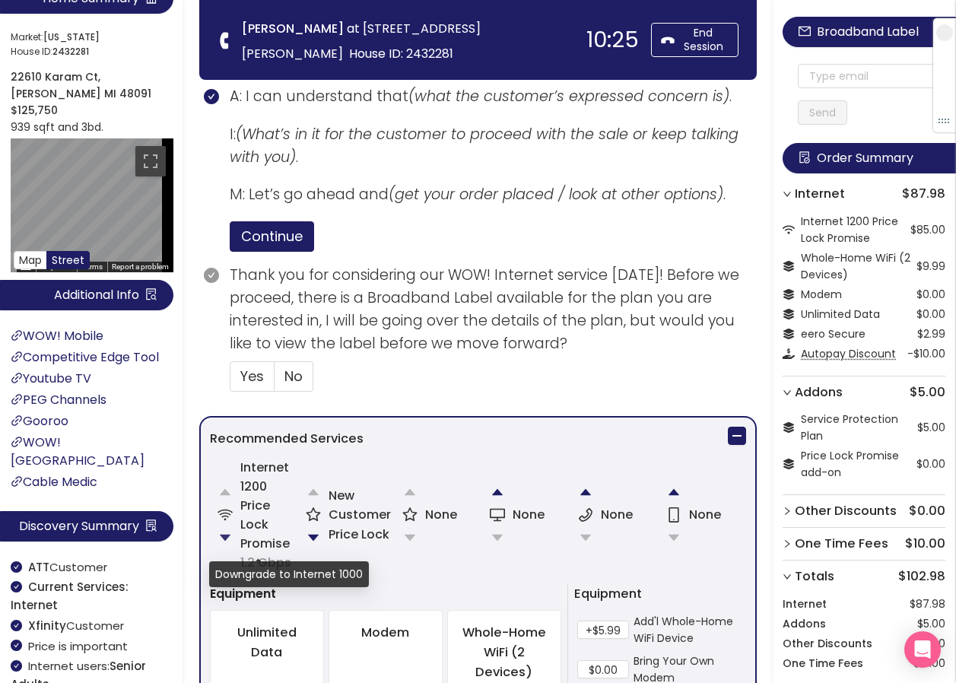
click at [222, 540] on button "button" at bounding box center [225, 538] width 30 height 30
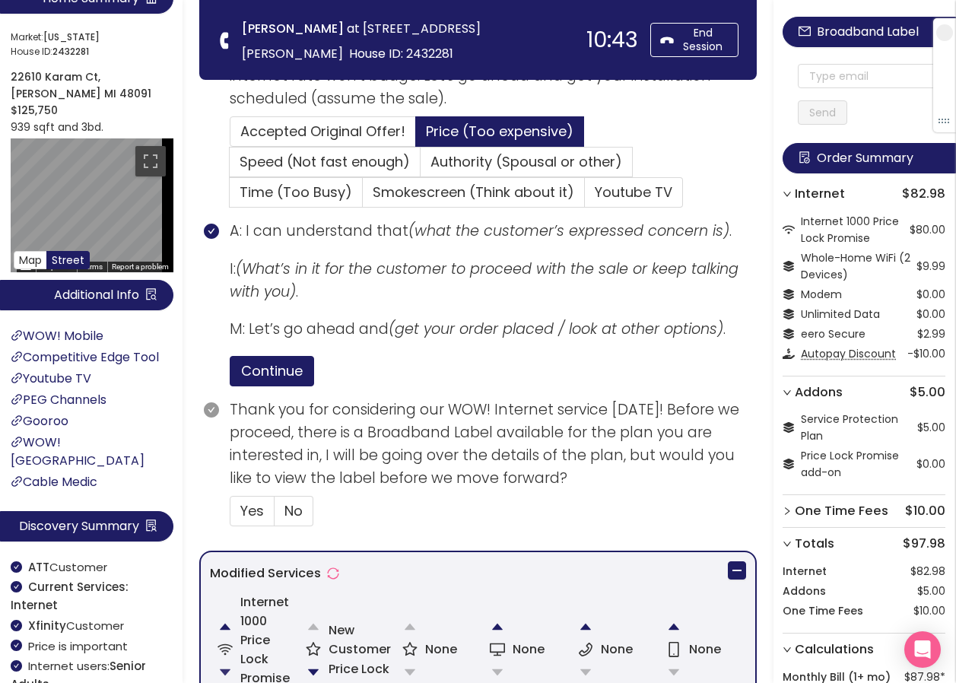
scroll to position [685, 0]
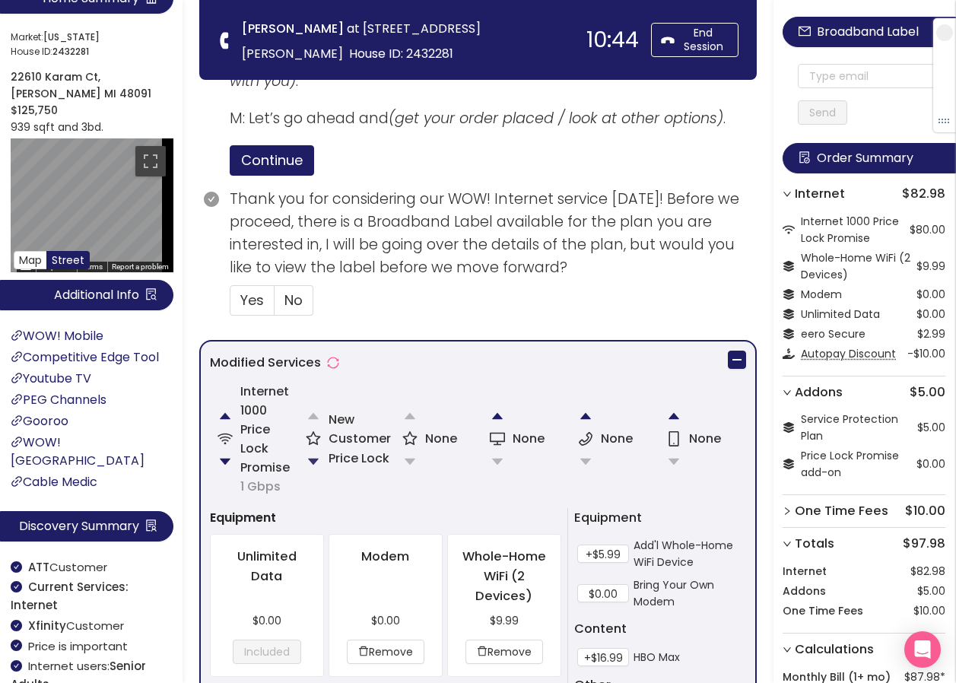
click at [304, 460] on button "button" at bounding box center [313, 462] width 30 height 30
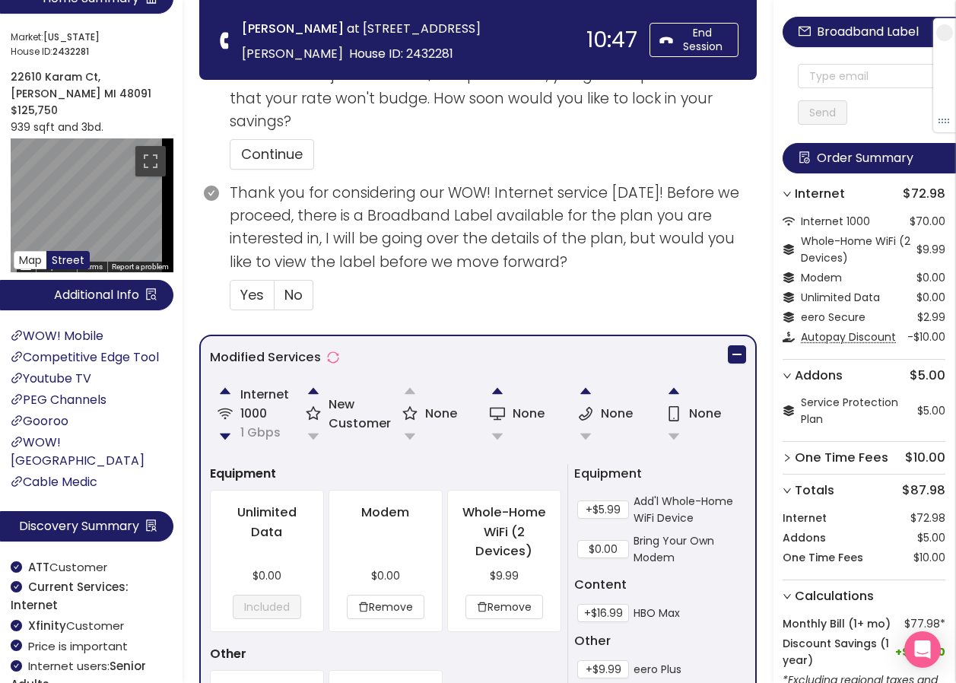
scroll to position [791, 0]
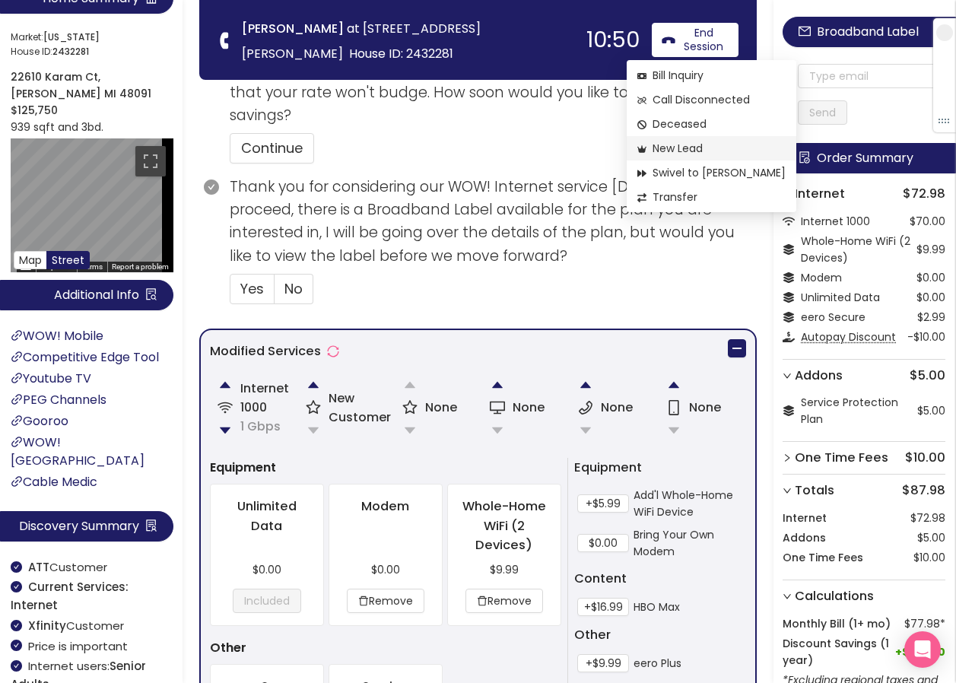
click at [666, 146] on span "New Lead" at bounding box center [712, 148] width 148 height 17
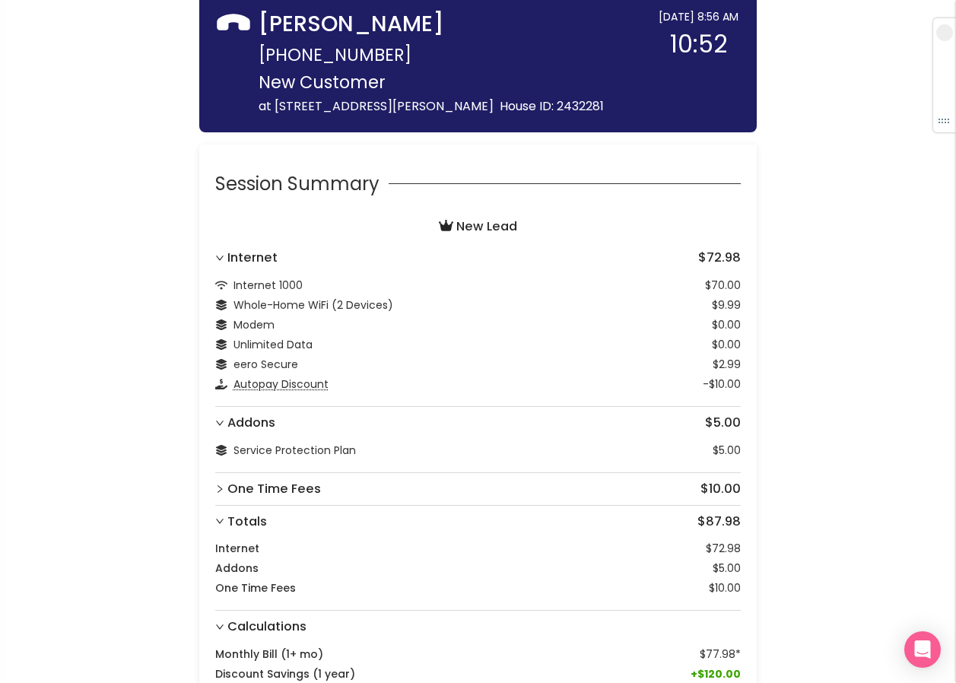
scroll to position [175, 0]
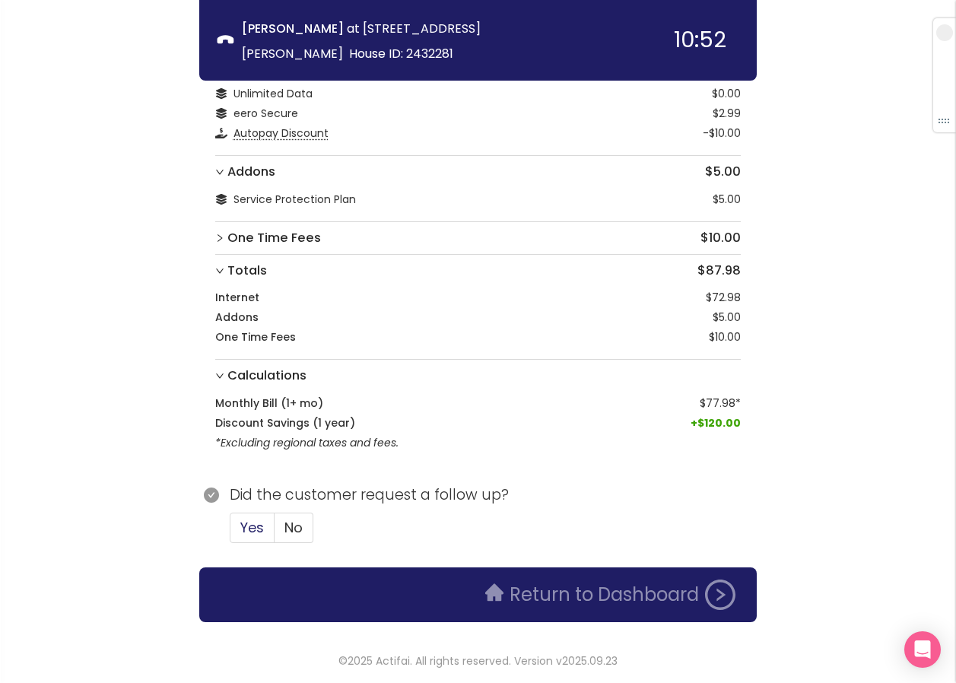
click at [241, 524] on span "Yes" at bounding box center [252, 527] width 24 height 19
click at [231, 533] on input "Yes" at bounding box center [231, 533] width 0 height 0
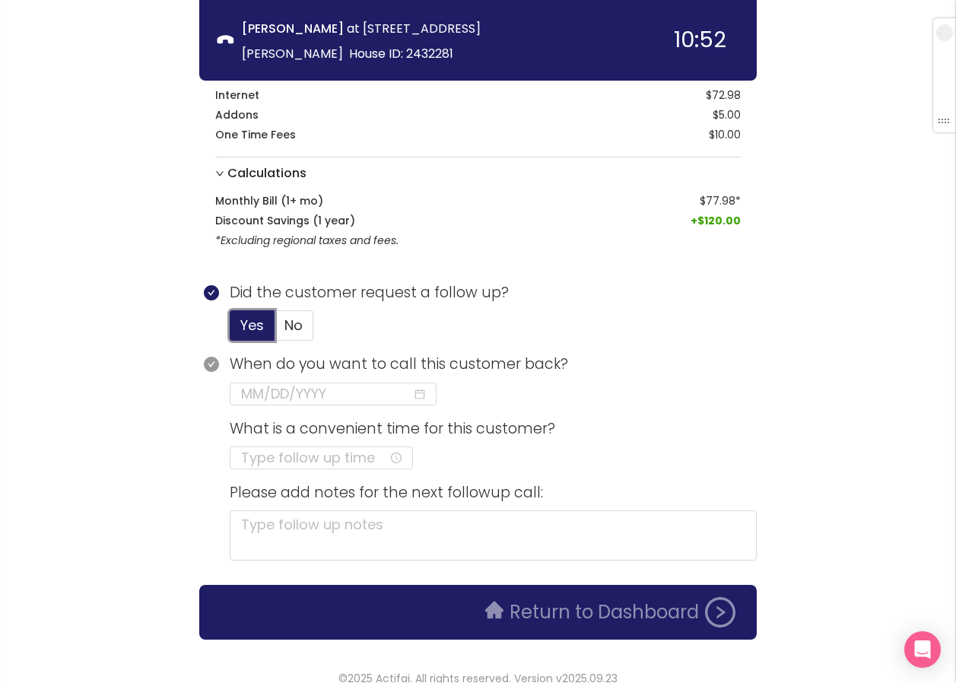
scroll to position [395, 0]
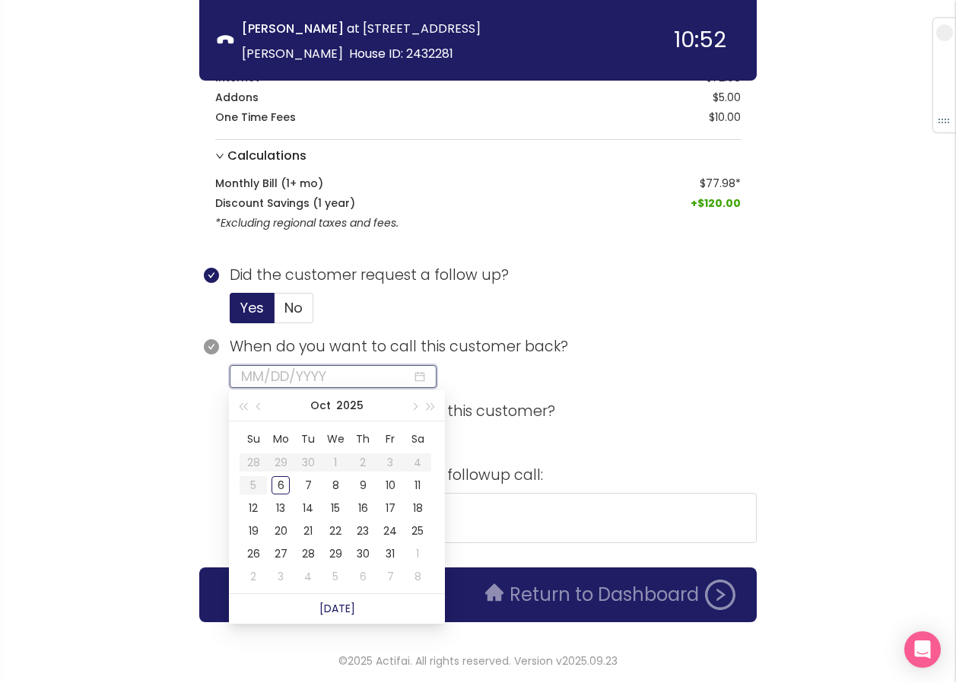
click at [259, 377] on input at bounding box center [326, 376] width 171 height 21
click at [281, 485] on div "6" at bounding box center [281, 485] width 18 height 18
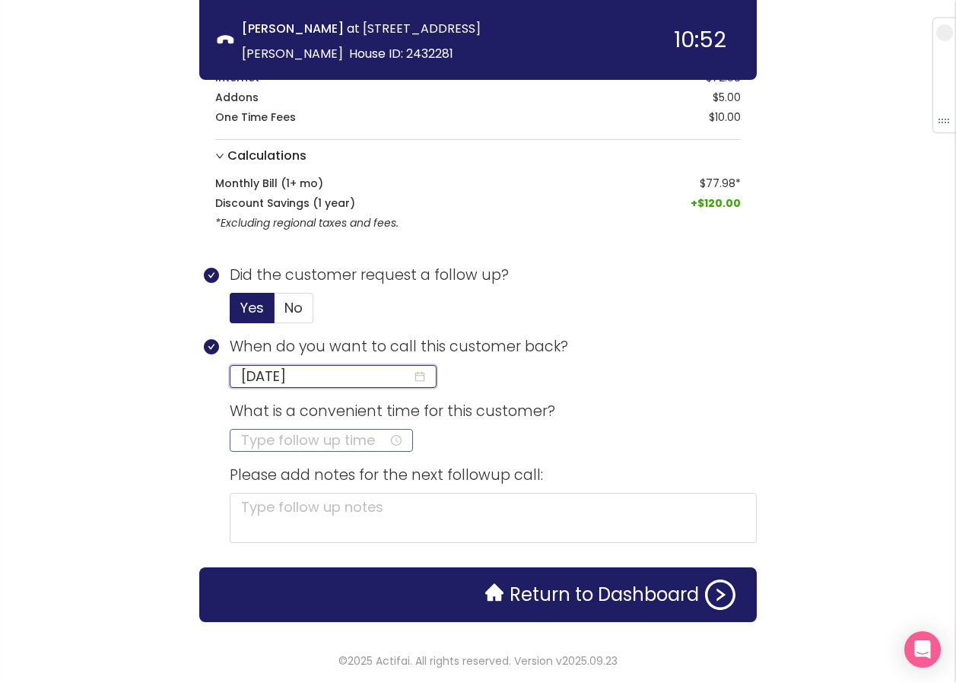
click at [258, 440] on input at bounding box center [315, 440] width 148 height 21
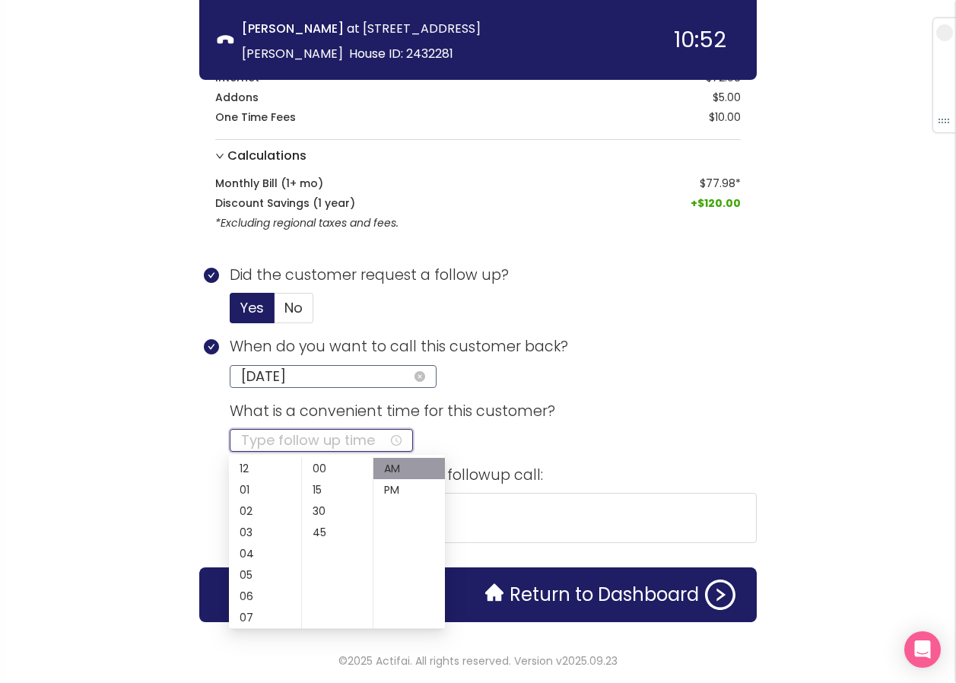
click at [349, 383] on input "[DATE]" at bounding box center [326, 376] width 171 height 21
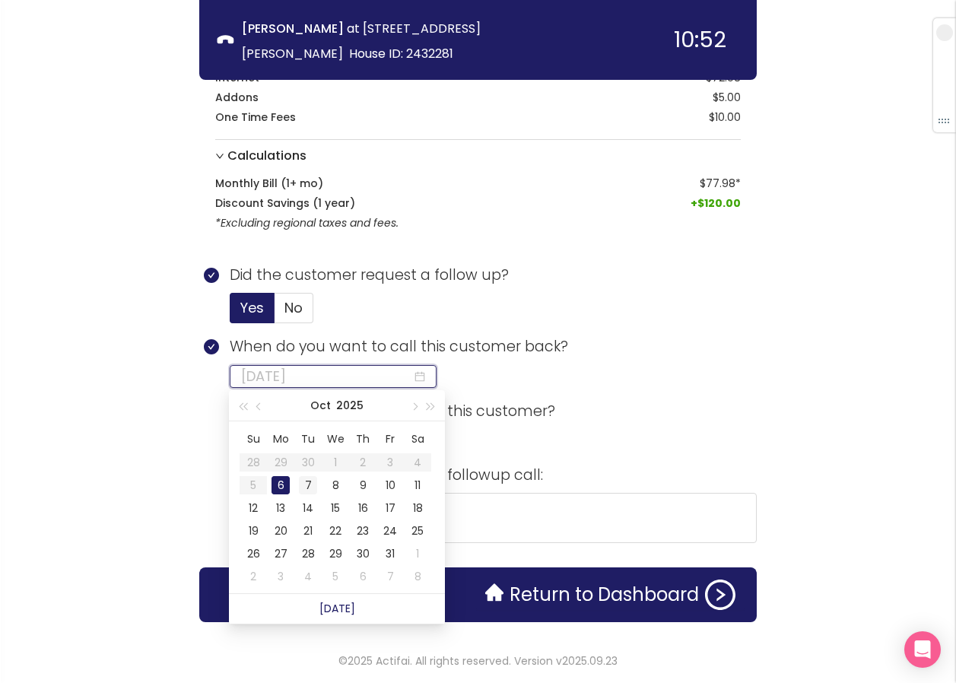
type input "[DATE]"
click at [307, 482] on div "7" at bounding box center [308, 485] width 18 height 18
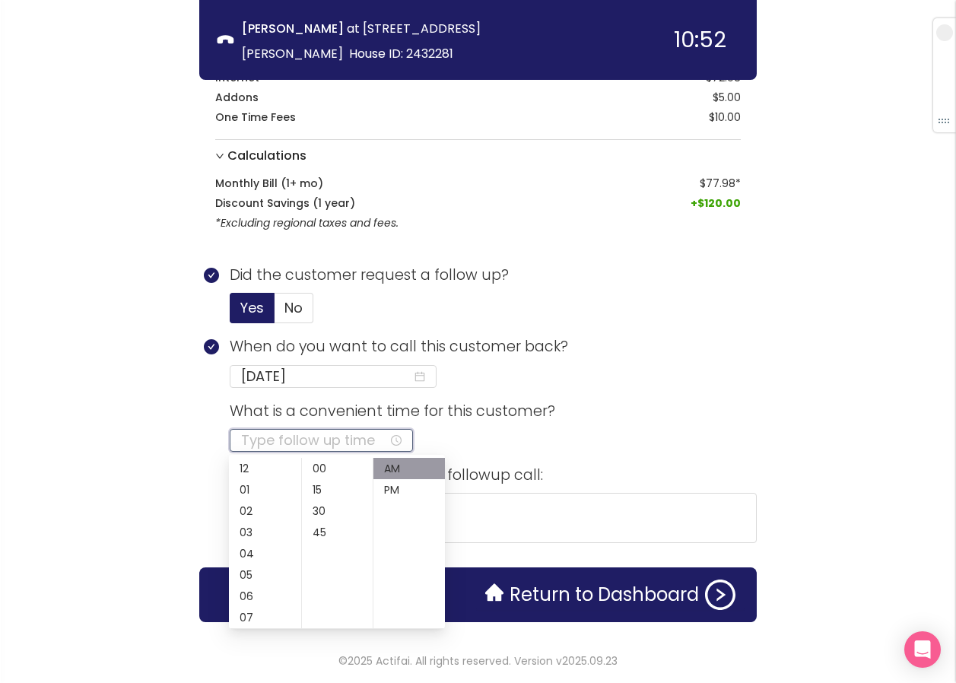
click at [256, 434] on input at bounding box center [315, 440] width 148 height 21
click at [242, 557] on div "08" at bounding box center [265, 562] width 72 height 21
type input "08:00 AM"
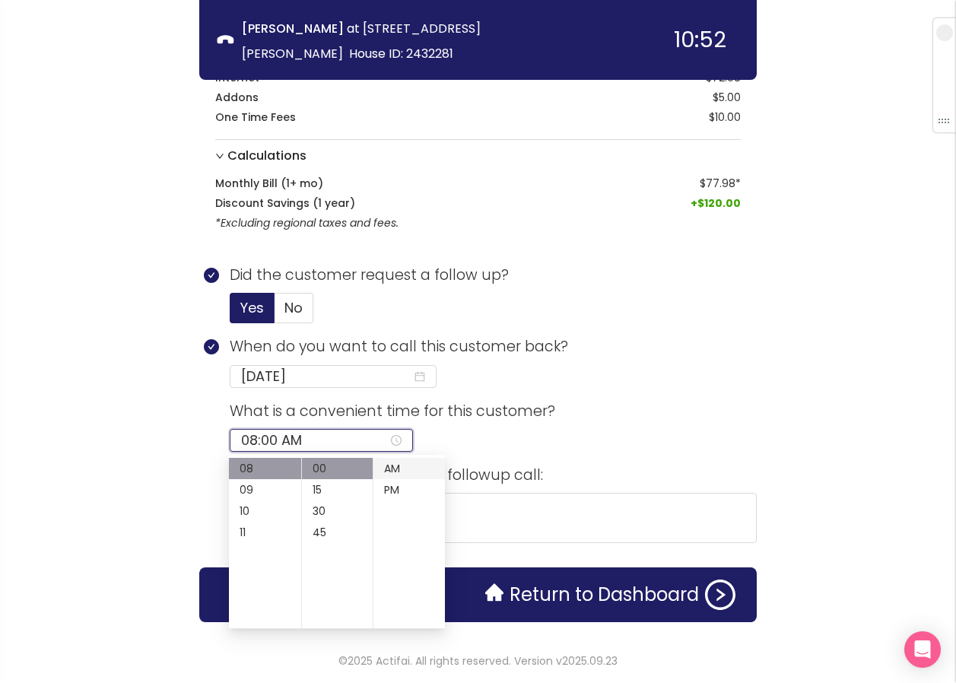
click at [386, 465] on div "AM" at bounding box center [410, 468] width 72 height 21
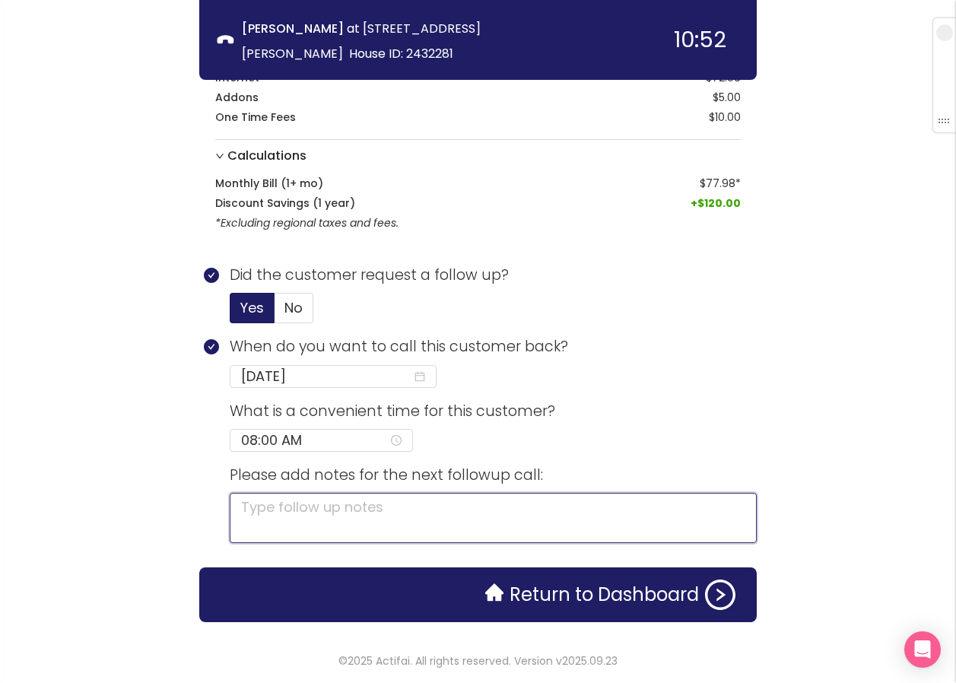
click at [523, 523] on textarea at bounding box center [493, 518] width 527 height 50
type textarea "W"
type textarea "WA"
type textarea "WAN"
type textarea "WANT"
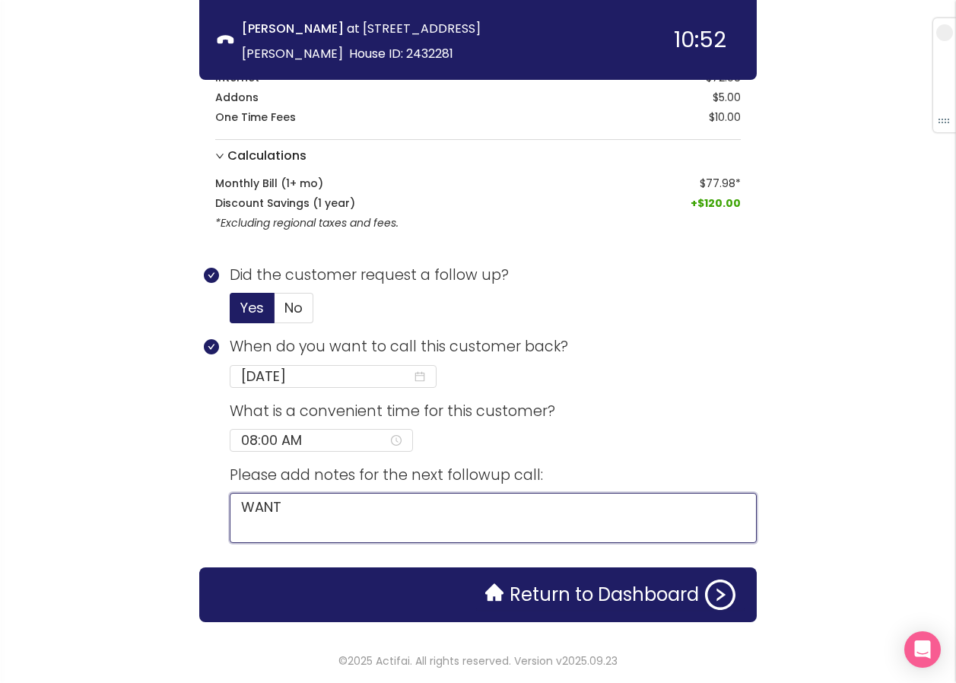
type textarea "WANTE"
type textarea "WANTED"
type textarea "WANTED T"
type textarea "WANTED TO"
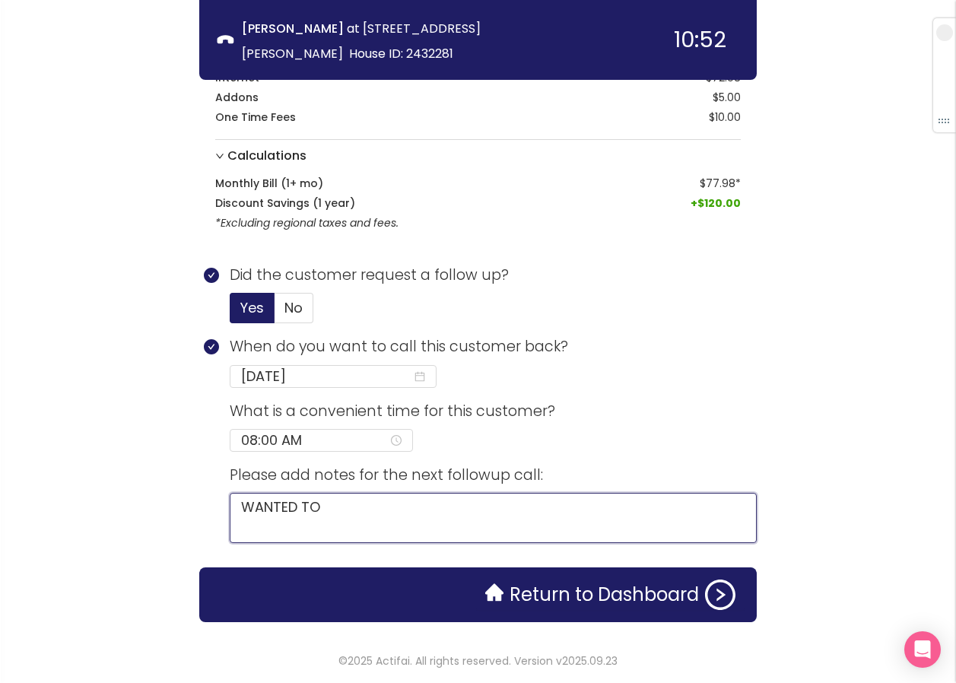
type textarea "WANTED TO"
type textarea "WANTED TO S"
type textarea "WANTED TO SP"
type textarea "WANTED TO SPE"
type textarea "WANTED TO SPEA"
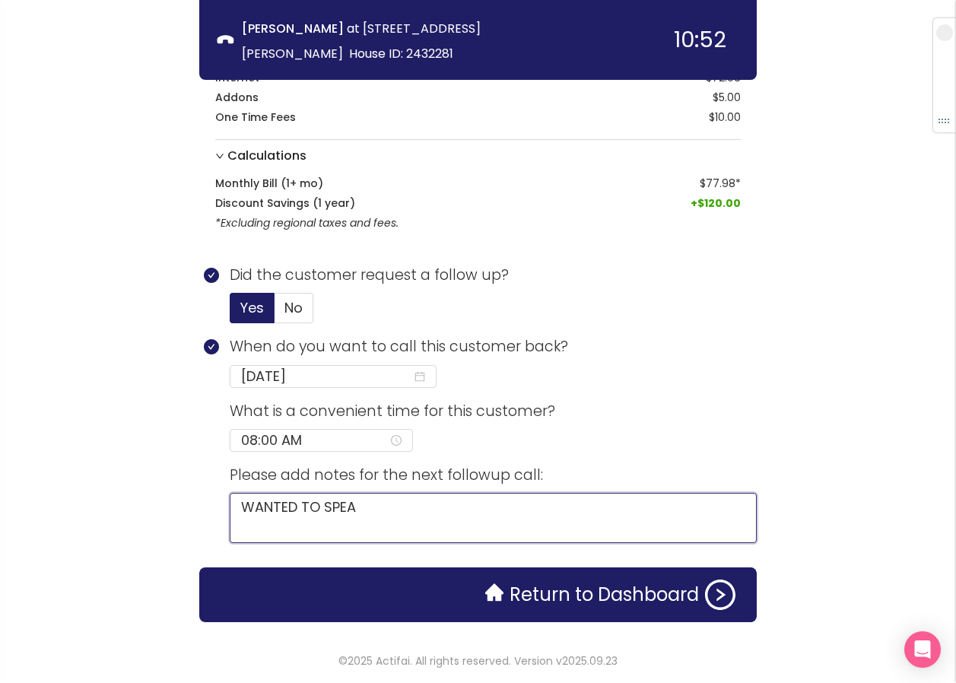
type textarea "WANTED TO SPEAK"
type textarea "WANTED TO SPEAK T"
type textarea "WANTED TO SPEAK TO"
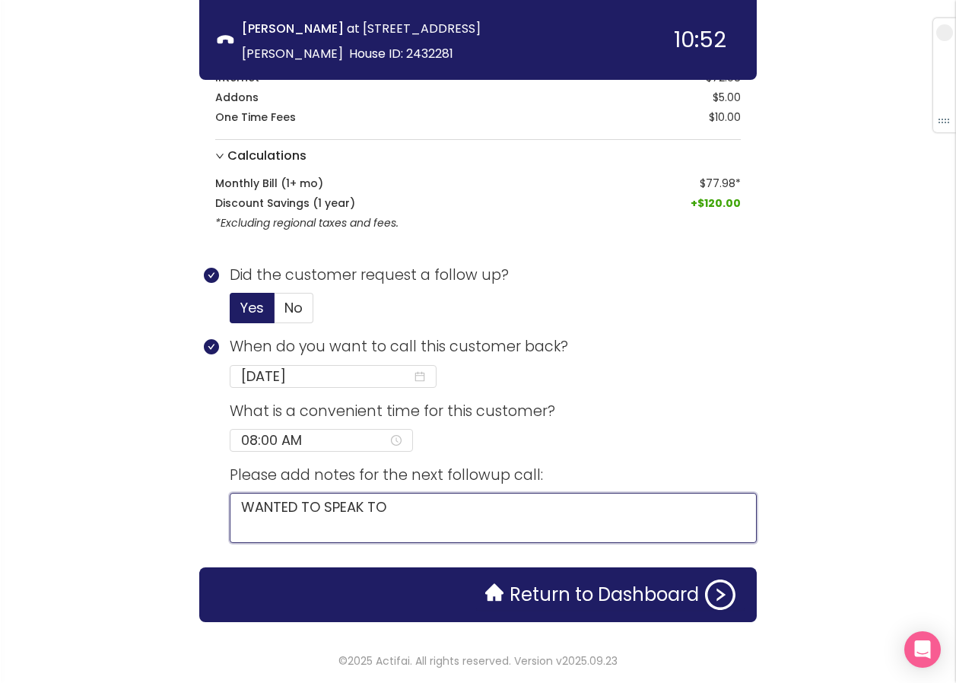
type textarea "WANTED TO SPEAK TO S"
type textarea "WANTED TO SPEAK TO SO"
type textarea "WANTED TO SPEAK TO SON"
type textarea "WANTED TO SPEAK TO SON,"
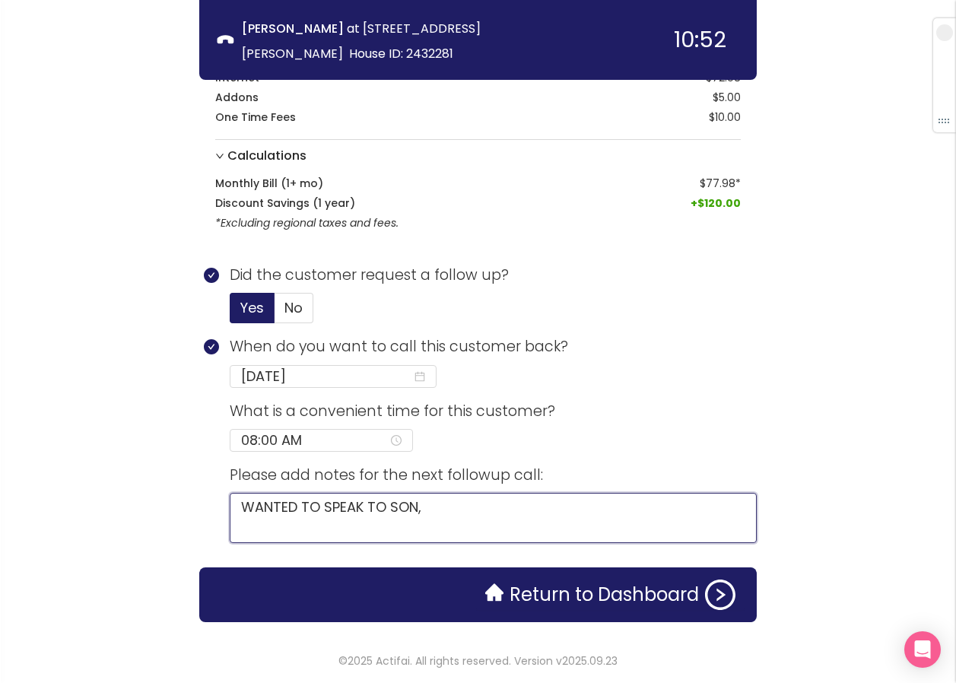
type textarea "WANTED TO SPEAK TO SON, S"
type textarea "WANTED TO SPEAK TO SON, ST"
type textarea "WANTED TO SPEAK TO SON, STR"
type textarea "WANTED TO SPEAK TO SON, STRE"
type textarea "WANTED TO SPEAK TO SON, STREA"
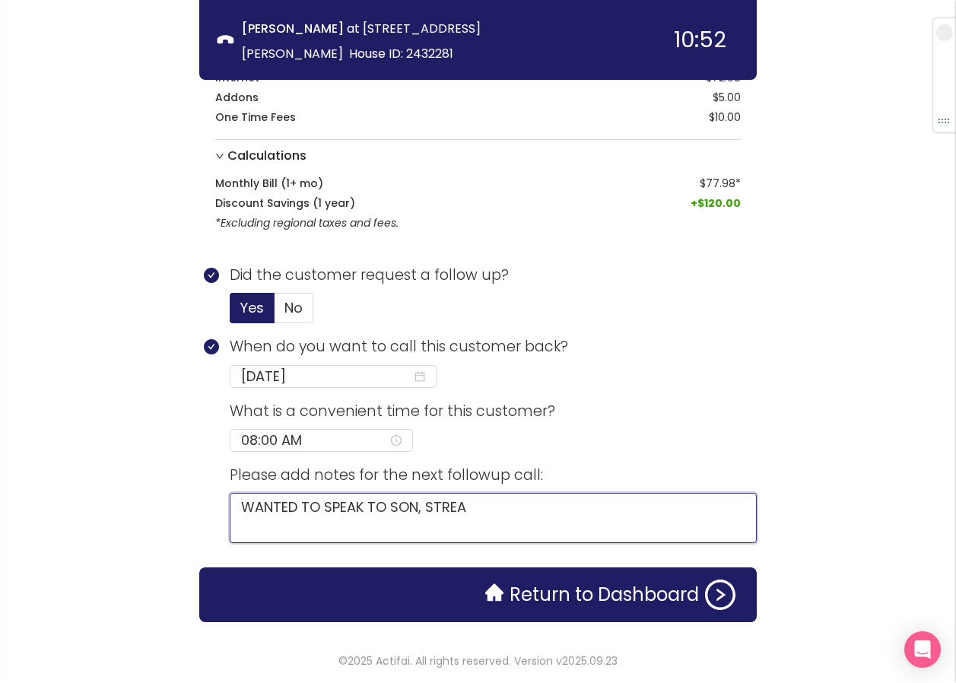
type textarea "WANTED TO SPEAK TO SON, STREAM"
type textarea "WANTED TO SPEAK TO SON, STREAMS"
type textarea "WANTED TO SPEAK TO SON, STREAMS,"
type textarea "WANTED TO SPEAK TO SON, STREAMS, H"
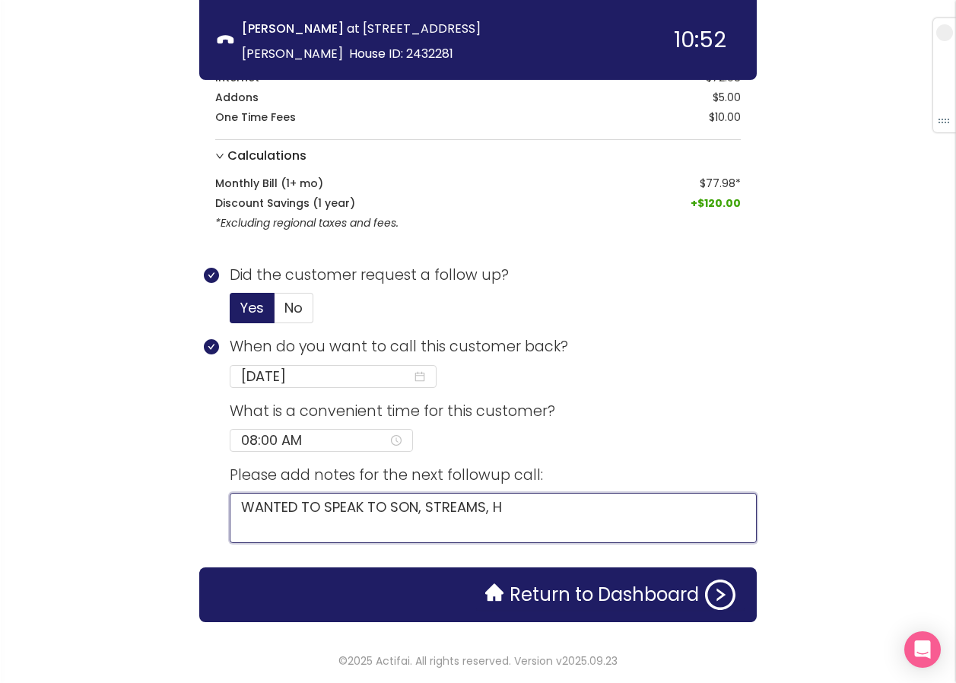
type textarea "WANTED TO SPEAK TO SON, STREAMS, HA"
type textarea "WANTED TO SPEAK TO SON, STREAMS, HAV"
type textarea "WANTED TO SPEAK TO SON, STREAMS, HAVI"
type textarea "WANTED TO SPEAK TO SON, STREAMS, HAVIN"
type textarea "WANTED TO SPEAK TO SON, STREAMS, HAVING"
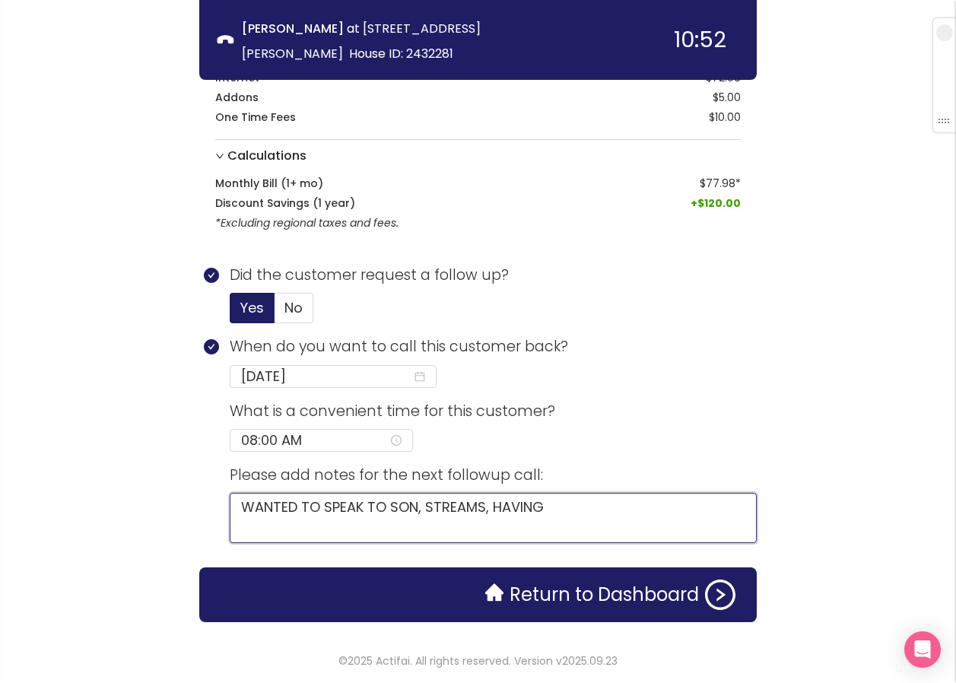
type textarea "WANTED TO SPEAK TO SON, STREAMS, HAVING"
type textarea "WANTED TO SPEAK TO SON, STREAMS, HAVING I"
type textarea "WANTED TO SPEAK TO SON, STREAMS, HAVING IS"
type textarea "WANTED TO SPEAK TO SON, STREAMS, HAVING ISS"
type textarea "WANTED TO SPEAK TO SON, STREAMS, HAVING ISSU"
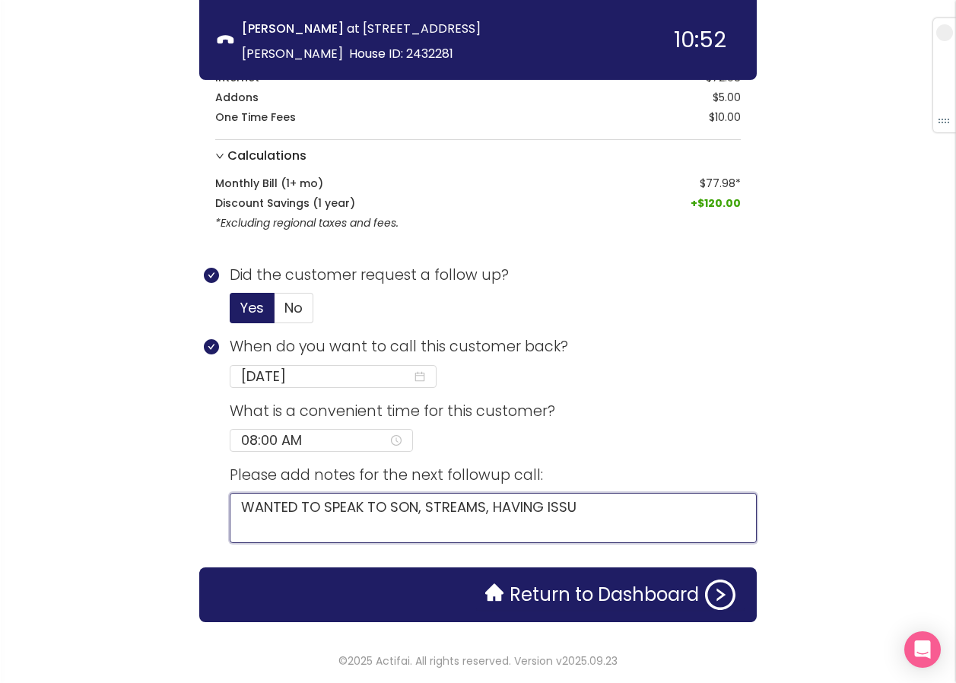
type textarea "WANTED TO SPEAK TO SON, STREAMS, HAVING ISSUE"
type textarea "WANTED TO SPEAK TO SON, STREAMS, HAVING ISSUES"
type textarea "WANTED TO SPEAK TO SON, STREAMS, HAVING ISSUES W"
type textarea "WANTED TO SPEAK TO SON, STREAMS, HAVING ISSUES WI"
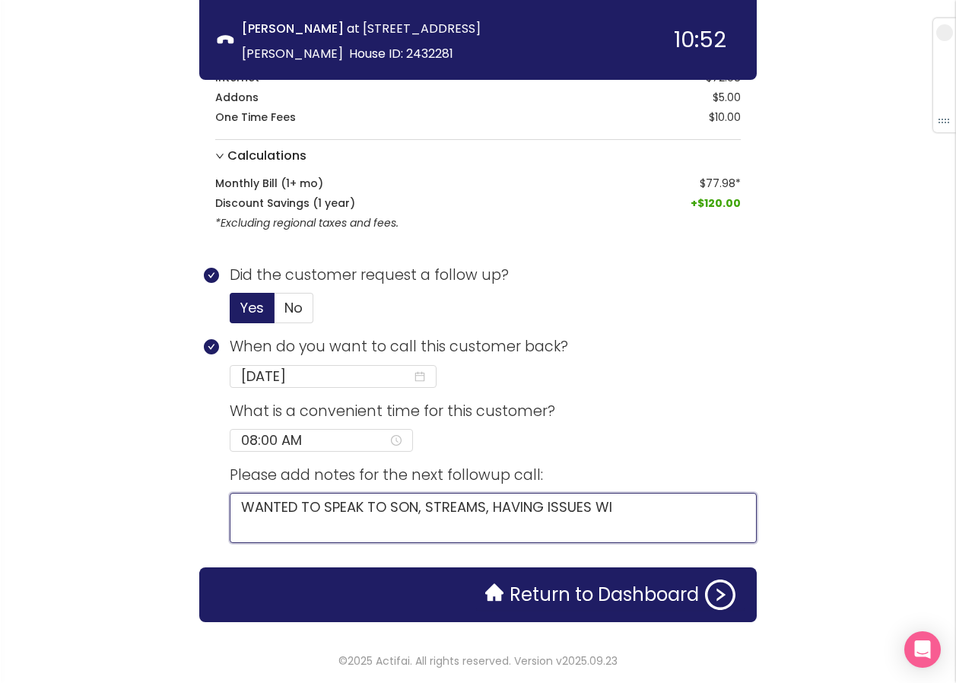
type textarea "WANTED TO SPEAK TO SON, STREAMS, HAVING ISSUES WIT"
type textarea "WANTED TO SPEAK TO SON, STREAMS, HAVING ISSUES WITH"
type textarea "WANTED TO SPEAK TO SON, STREAMS, HAVING ISSUES WITH A"
type textarea "WANTED TO SPEAK TO SON, STREAMS, HAVING ISSUES WITH AT"
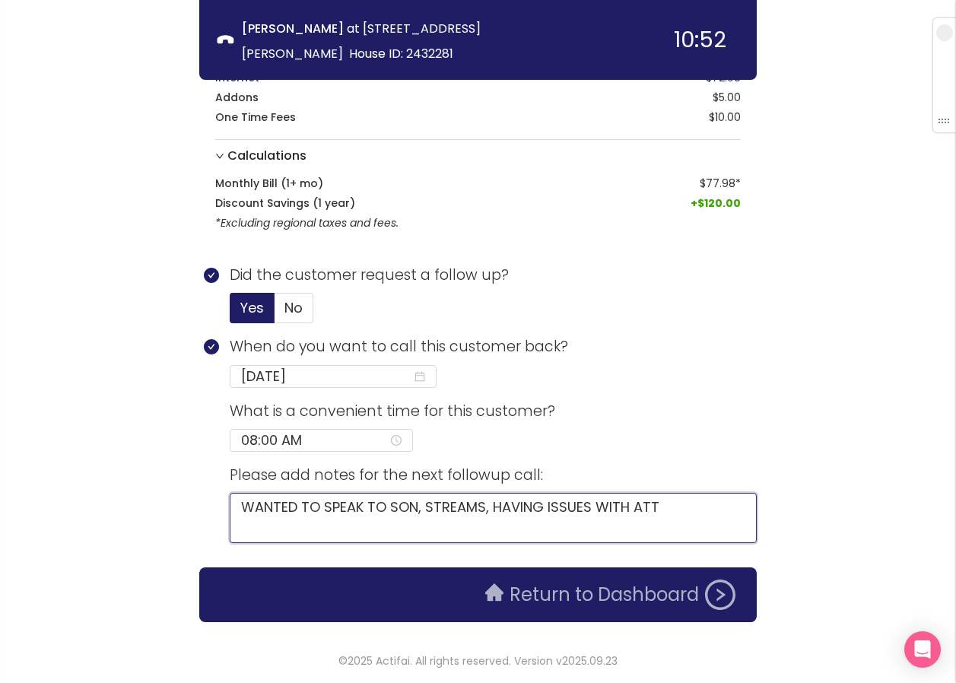
type textarea "WANTED TO SPEAK TO SON, STREAMS, HAVING ISSUES WITH ATT"
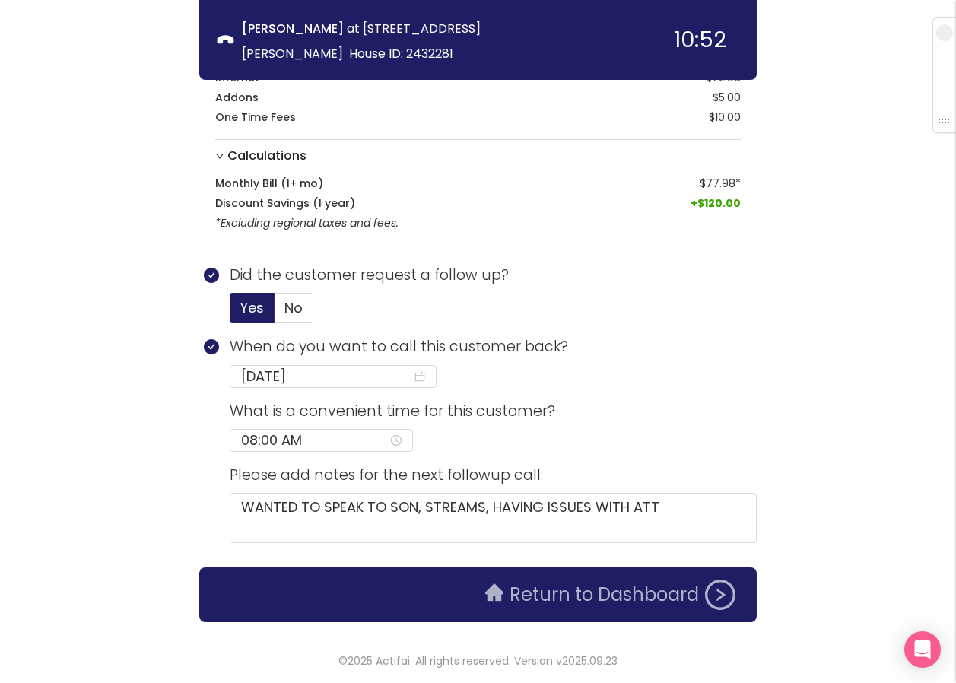
click at [592, 596] on button "Return to Dashboard" at bounding box center [610, 595] width 269 height 30
